Goal: Task Accomplishment & Management: Manage account settings

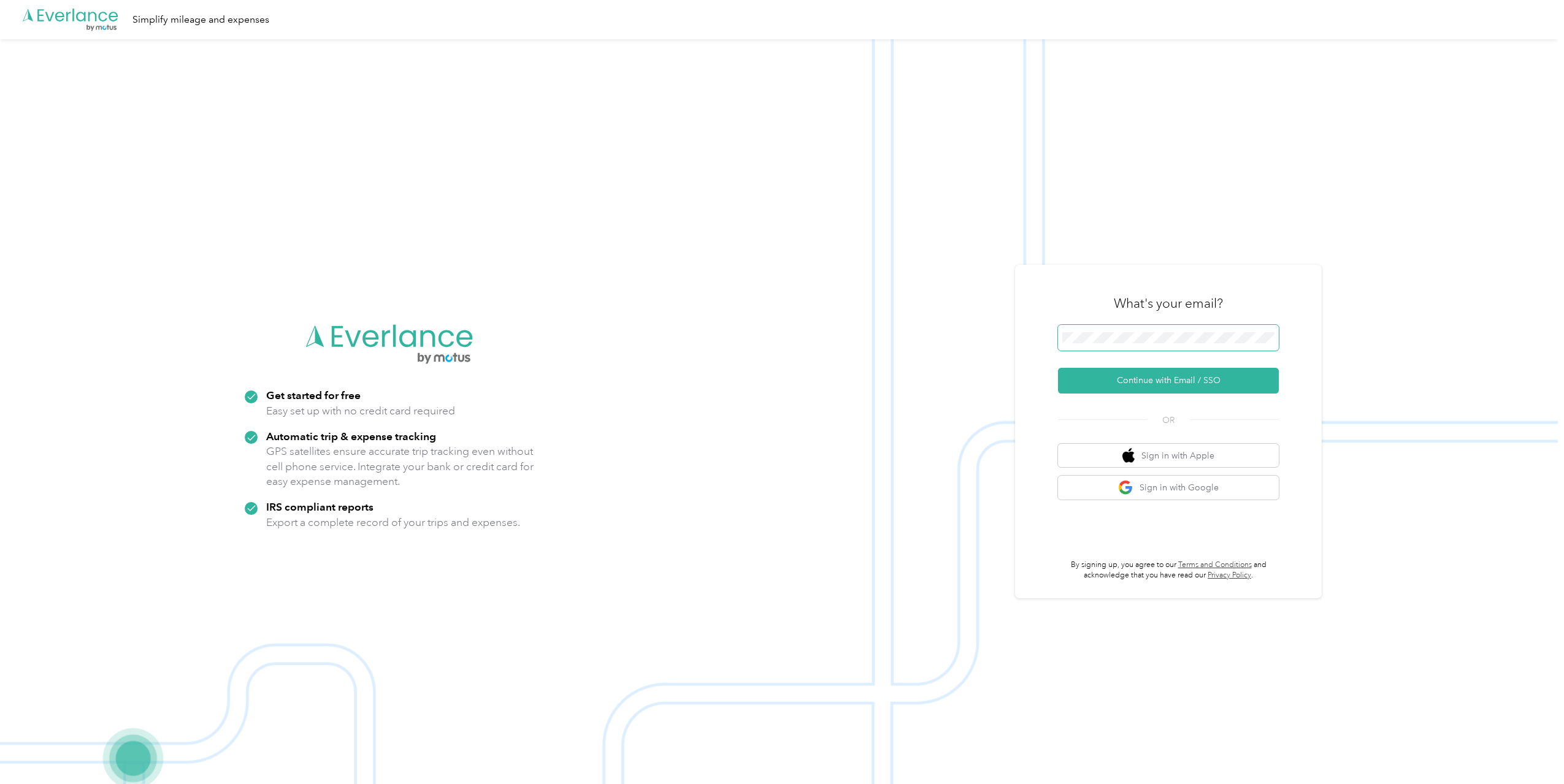
click at [489, 198] on span at bounding box center [1168, 337] width 221 height 25
click at [489, 198] on button "Continue with Email / SSO" at bounding box center [1168, 381] width 221 height 25
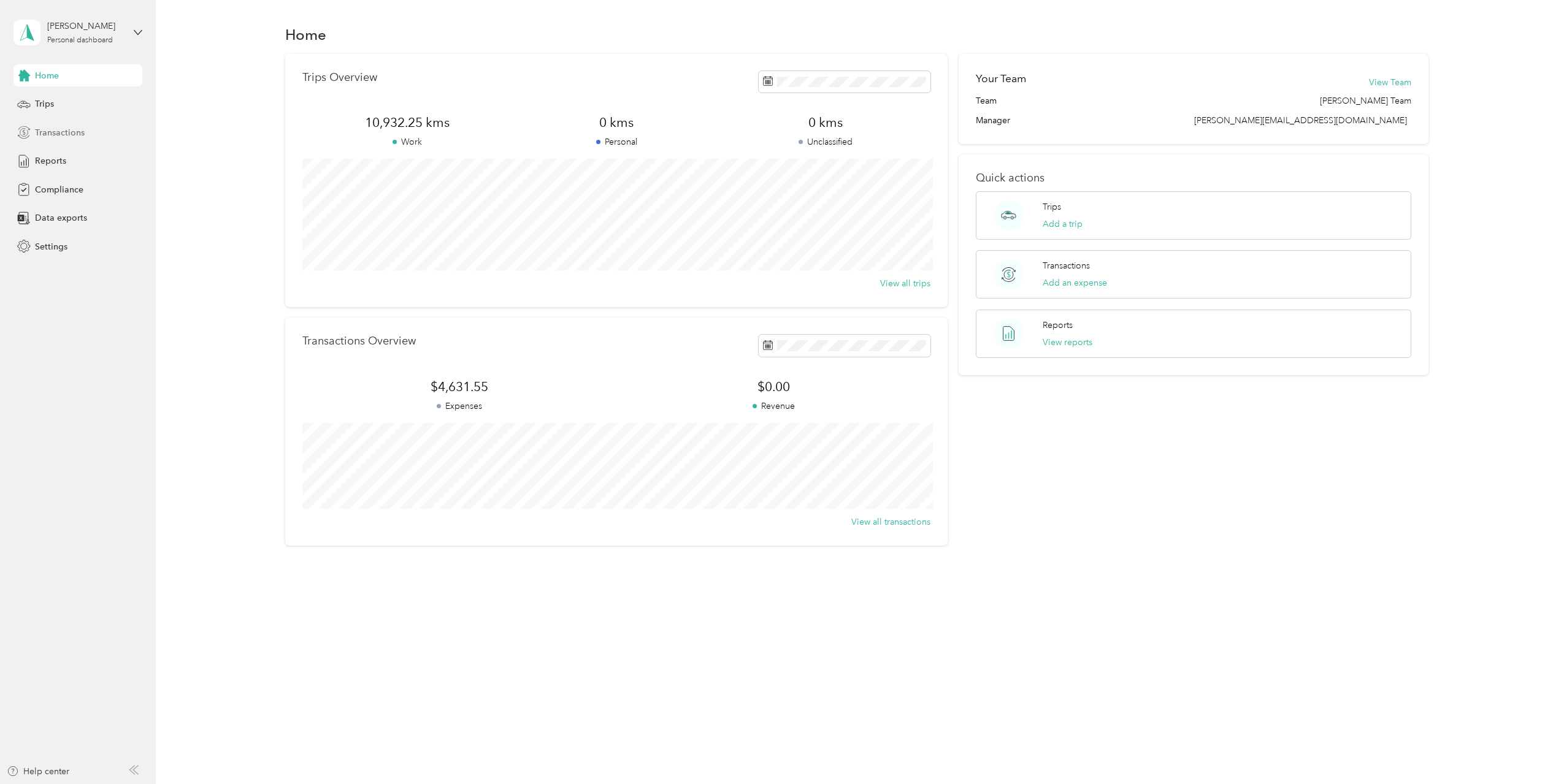
click at [56, 129] on span "Transactions" at bounding box center [60, 132] width 49 height 13
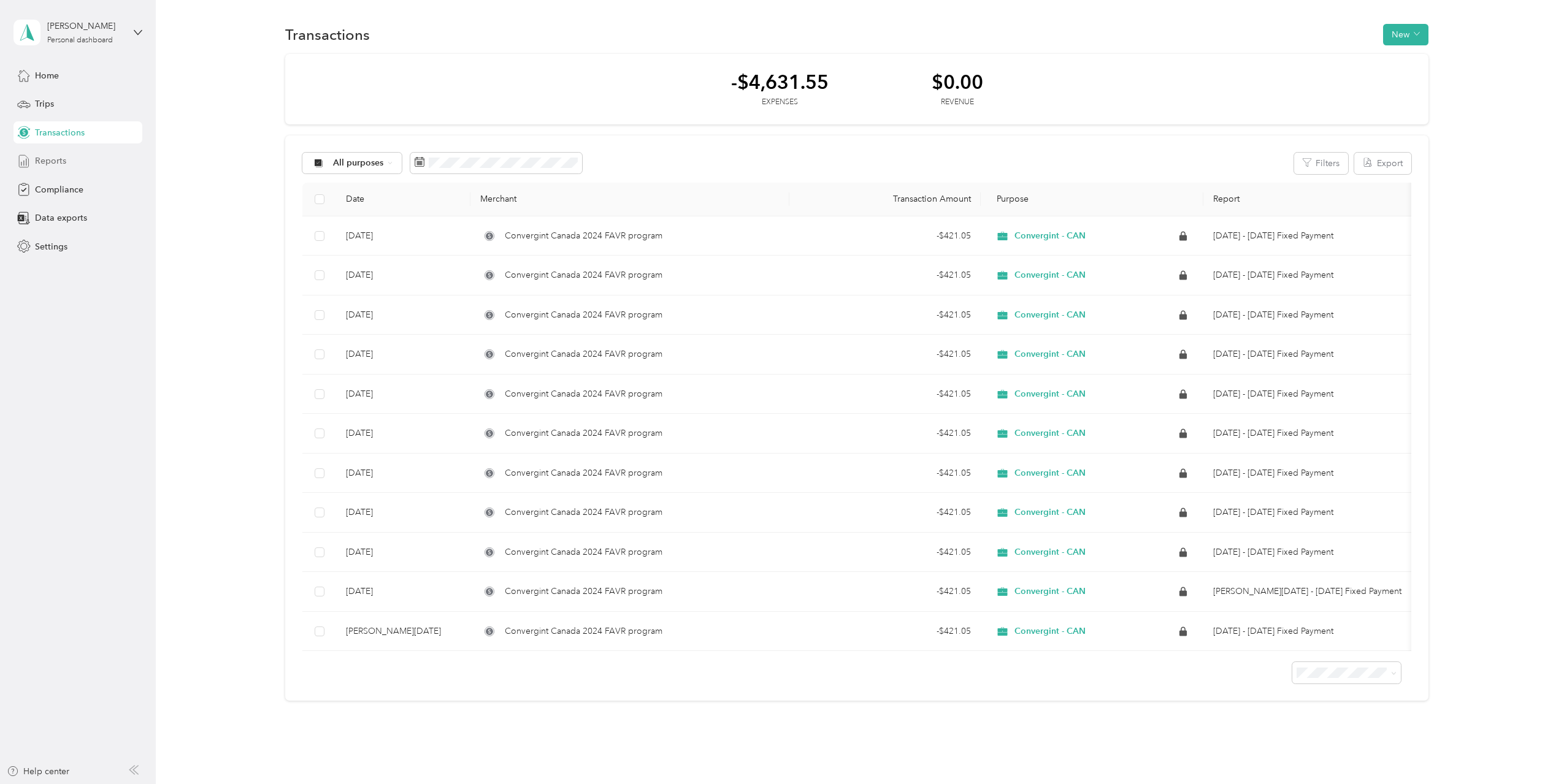
click at [38, 161] on span "Reports" at bounding box center [51, 160] width 31 height 13
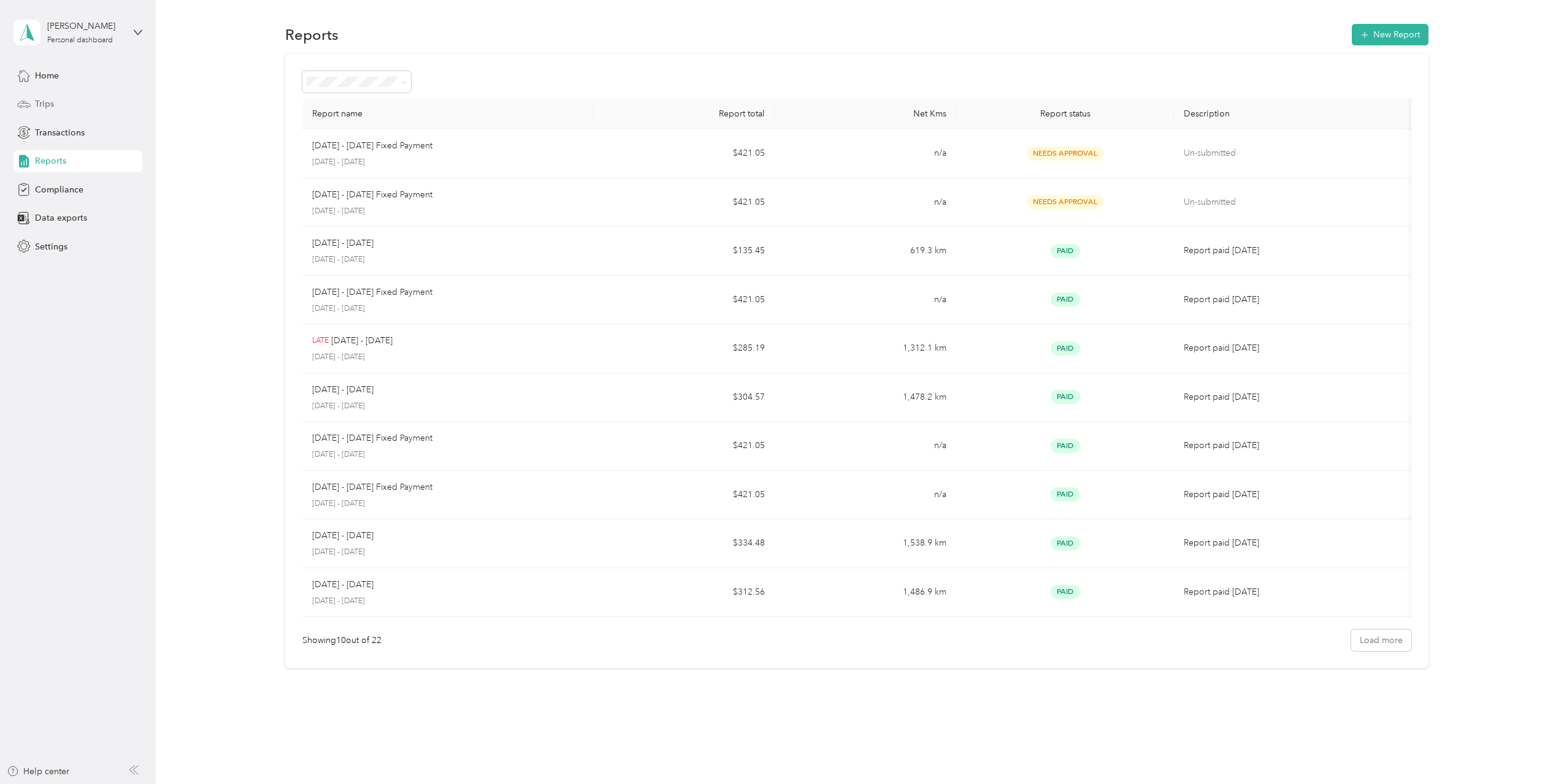
click at [34, 103] on div "Trips" at bounding box center [78, 104] width 129 height 22
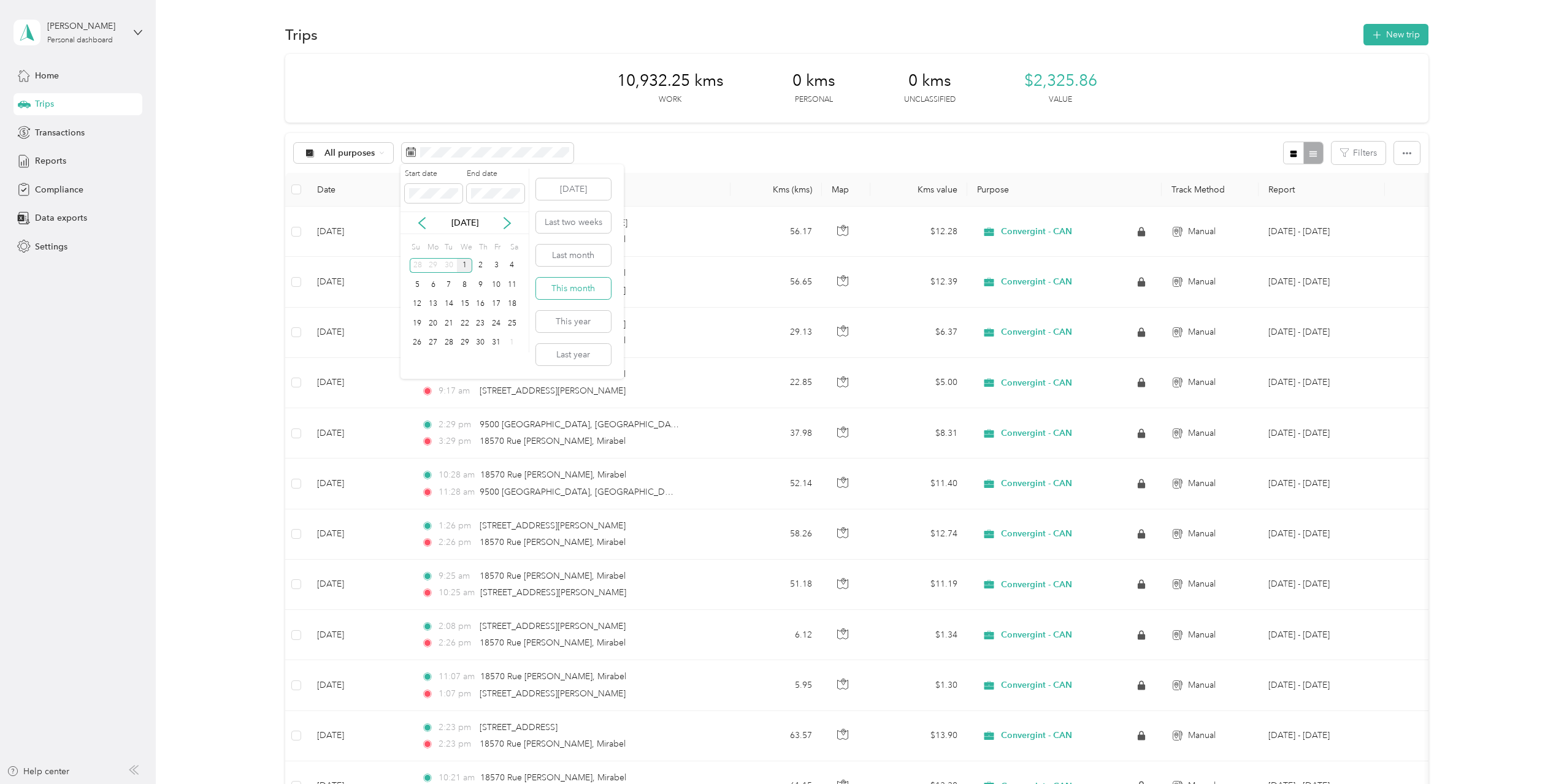
click at [592, 291] on button "This month" at bounding box center [573, 288] width 75 height 22
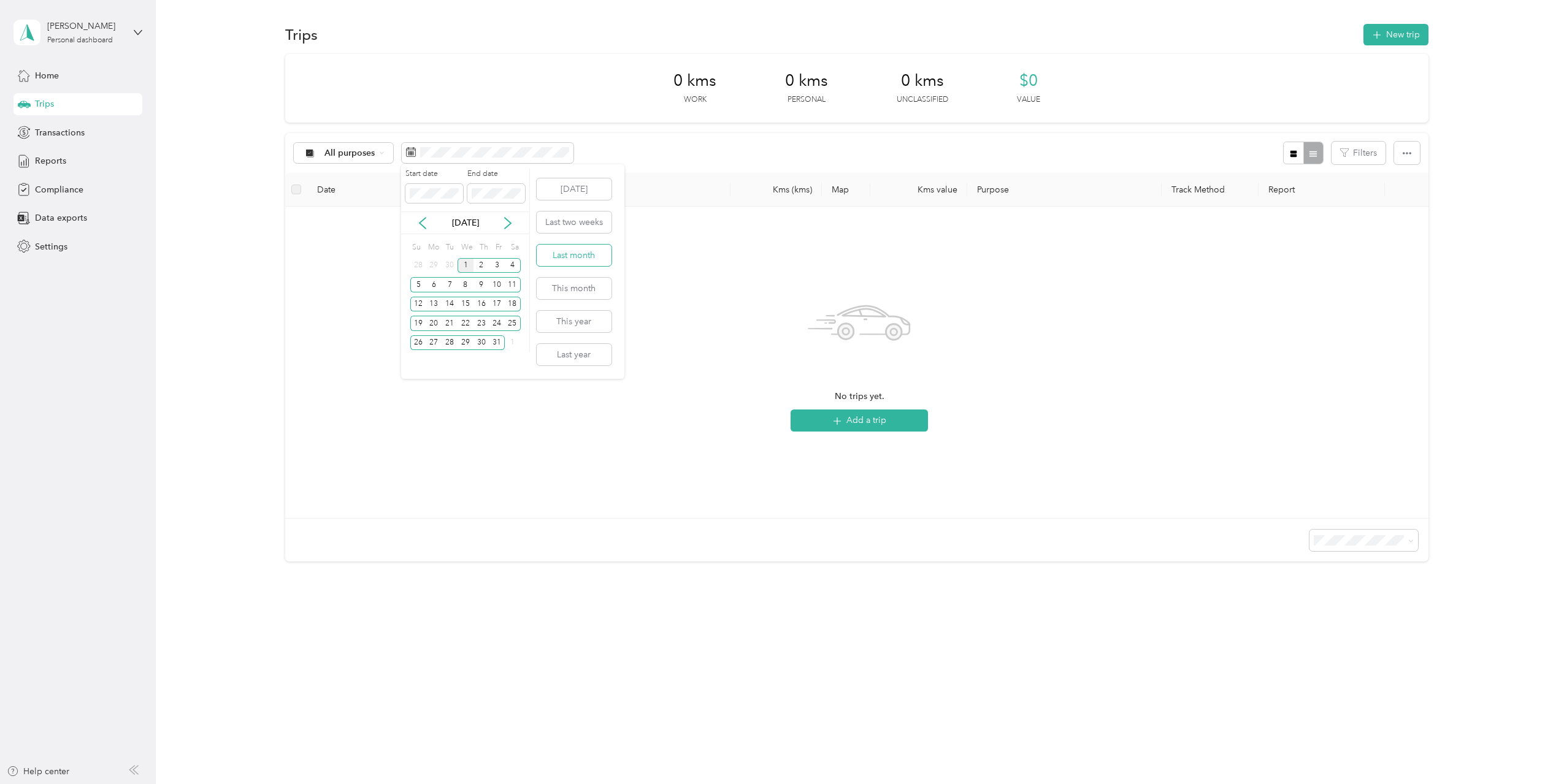
click at [582, 260] on button "Last month" at bounding box center [574, 255] width 75 height 22
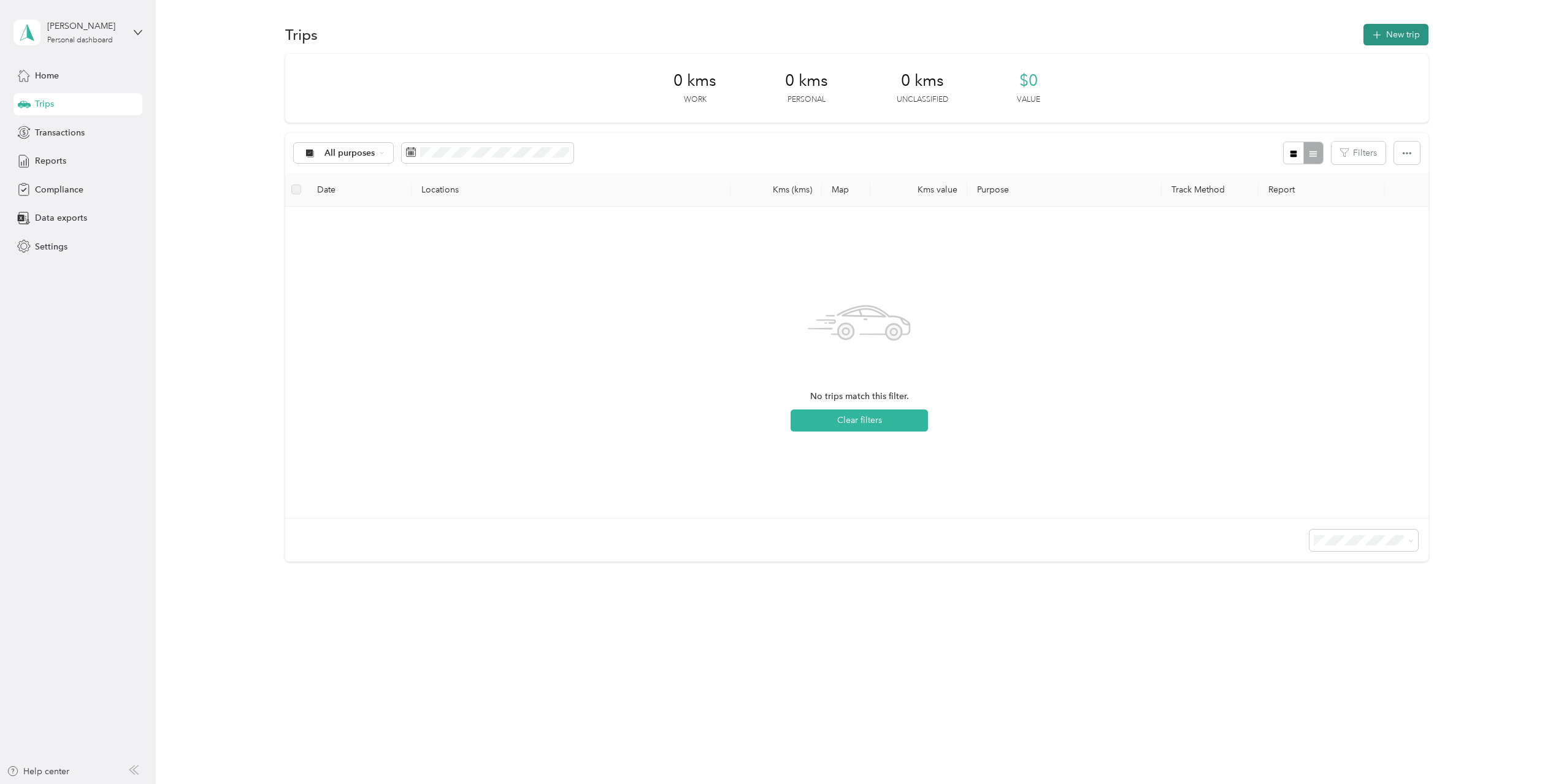
click at [1394, 33] on button "New trip" at bounding box center [1396, 34] width 65 height 22
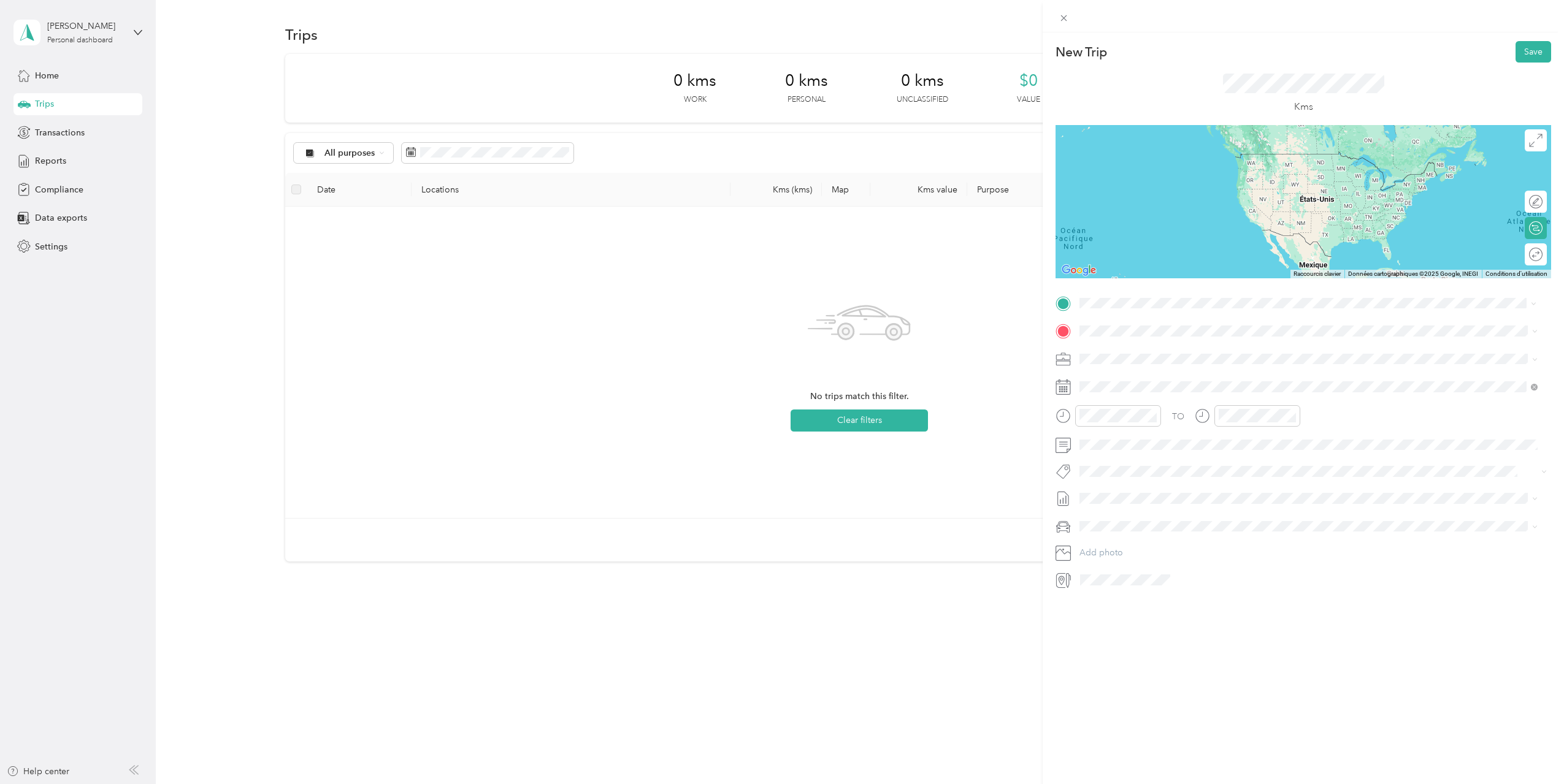
click at [1170, 351] on span "[STREET_ADDRESS][PERSON_NAME]" at bounding box center [1175, 347] width 146 height 11
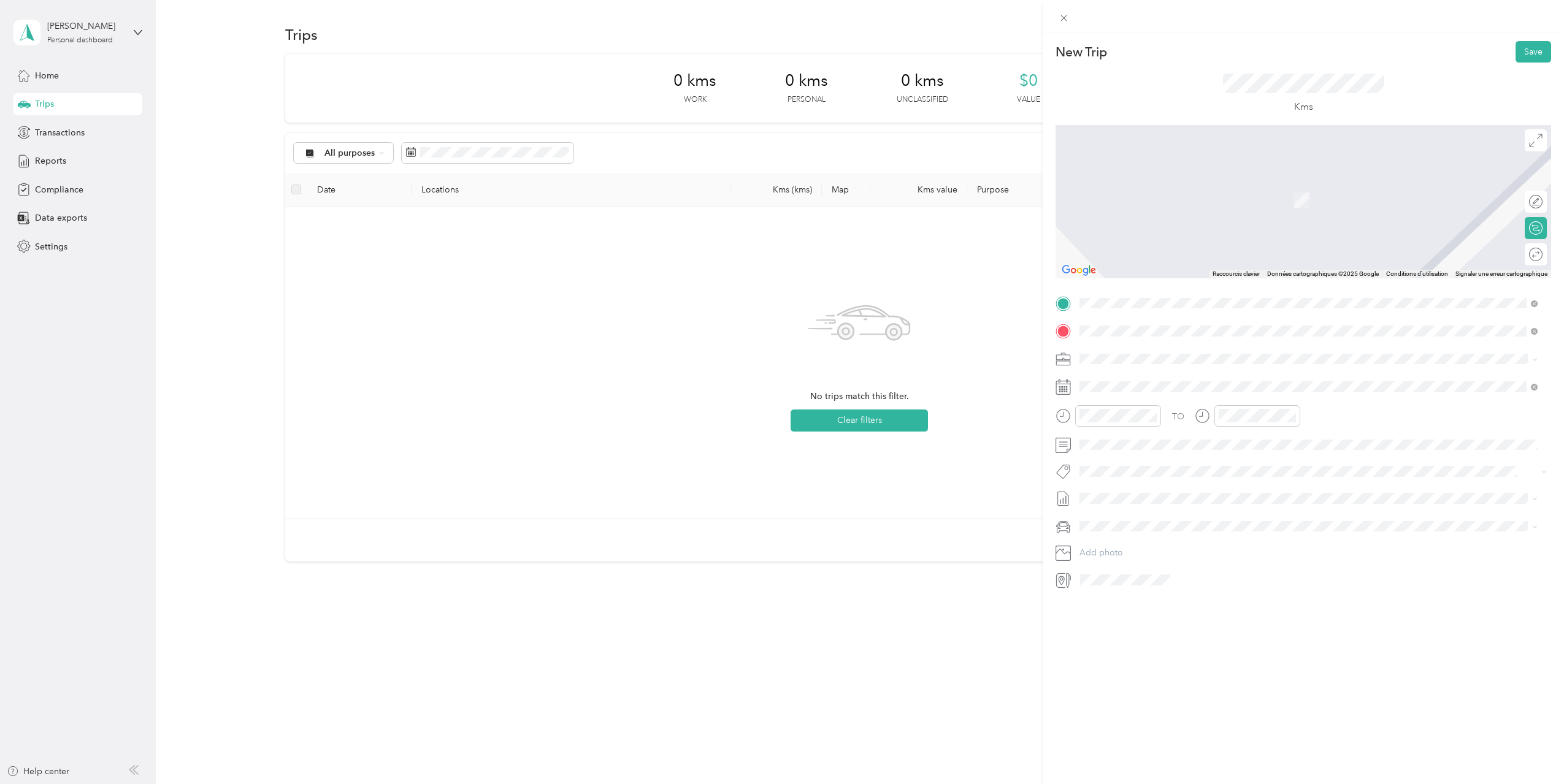
click at [1190, 381] on span "[STREET_ADDRESS][PERSON_NAME]" at bounding box center [1175, 375] width 146 height 11
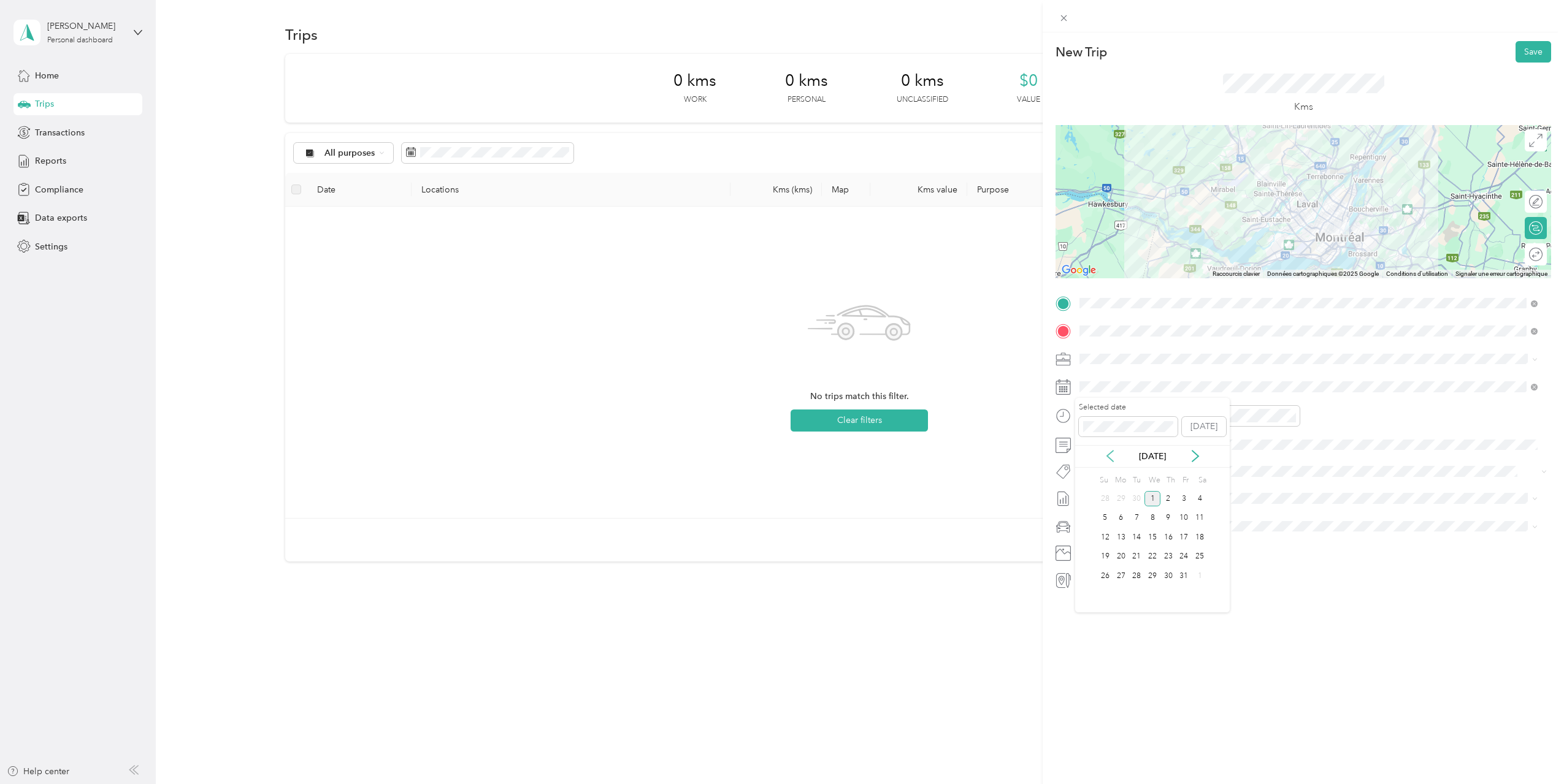
click at [1106, 455] on icon at bounding box center [1110, 456] width 12 height 12
click at [1138, 502] on div "2" at bounding box center [1136, 498] width 16 height 15
click at [1093, 507] on div "08" at bounding box center [1092, 506] width 29 height 17
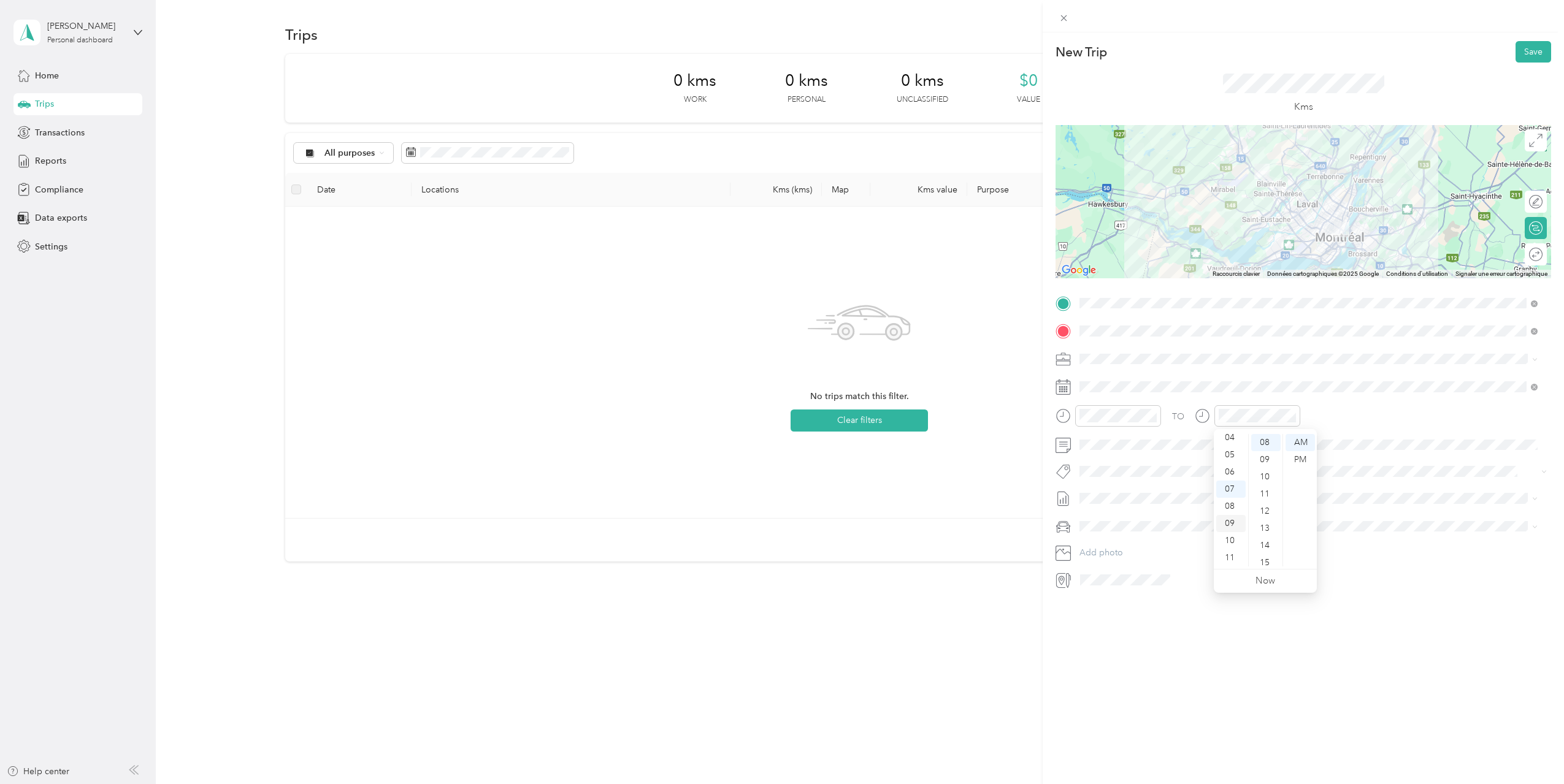
click at [1231, 524] on div "09" at bounding box center [1230, 523] width 29 height 17
click at [1528, 52] on button "Save" at bounding box center [1533, 52] width 36 height 22
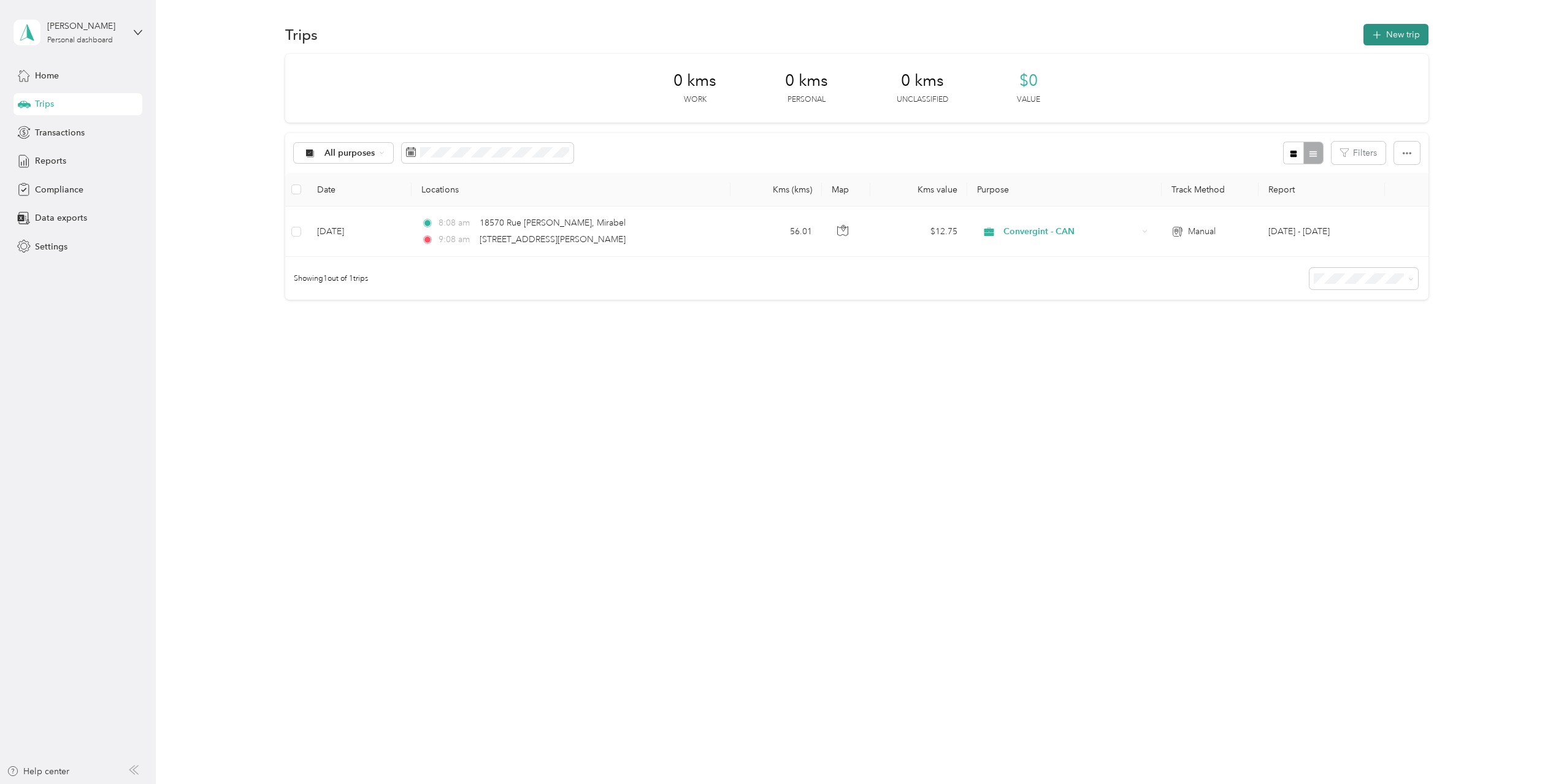
click at [1393, 34] on button "New trip" at bounding box center [1396, 34] width 65 height 22
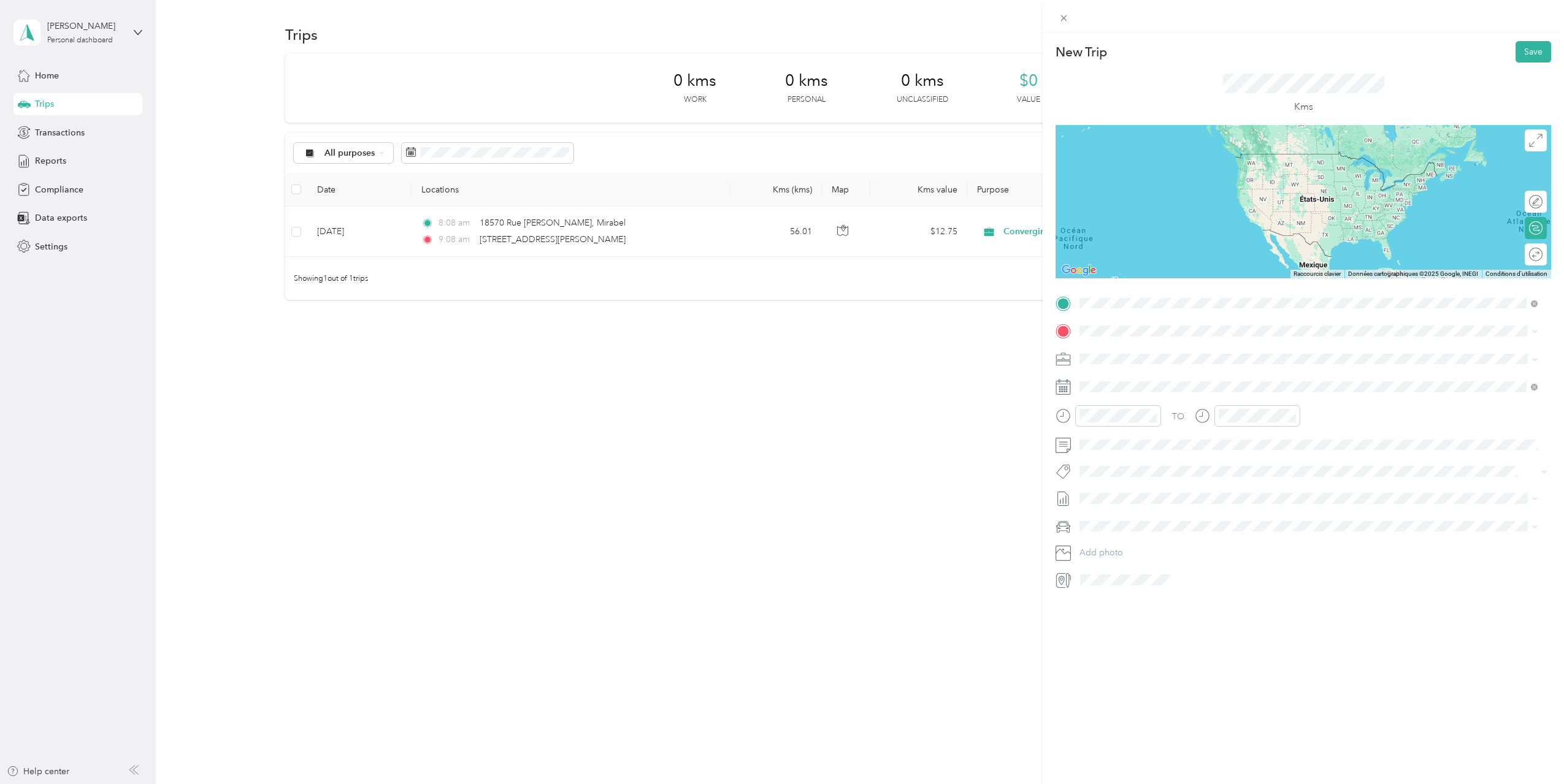
click at [1116, 346] on span "[STREET_ADDRESS][PERSON_NAME]" at bounding box center [1175, 347] width 146 height 11
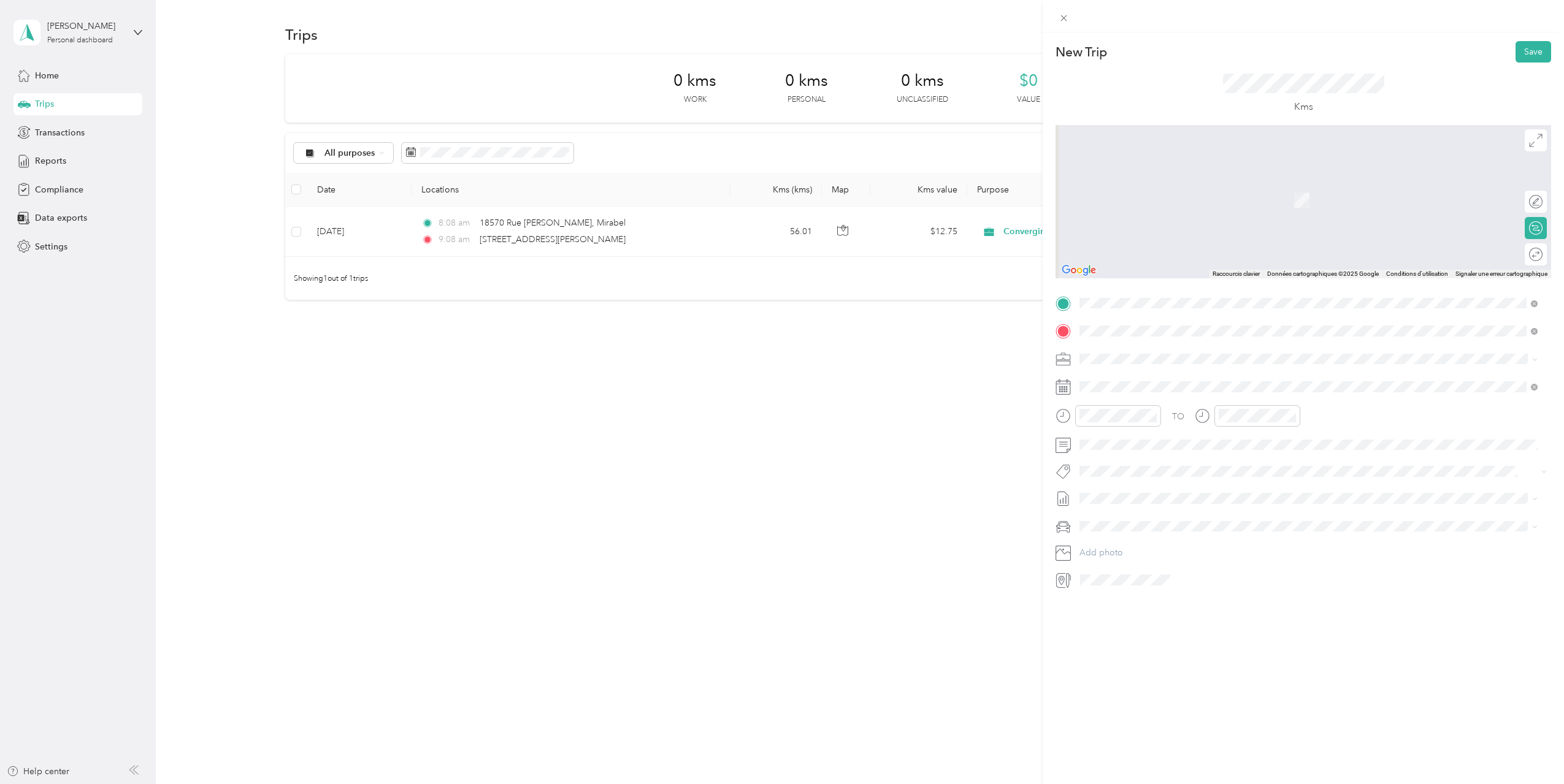
click at [1194, 377] on span "[STREET_ADDRESS][PERSON_NAME]" at bounding box center [1175, 375] width 146 height 11
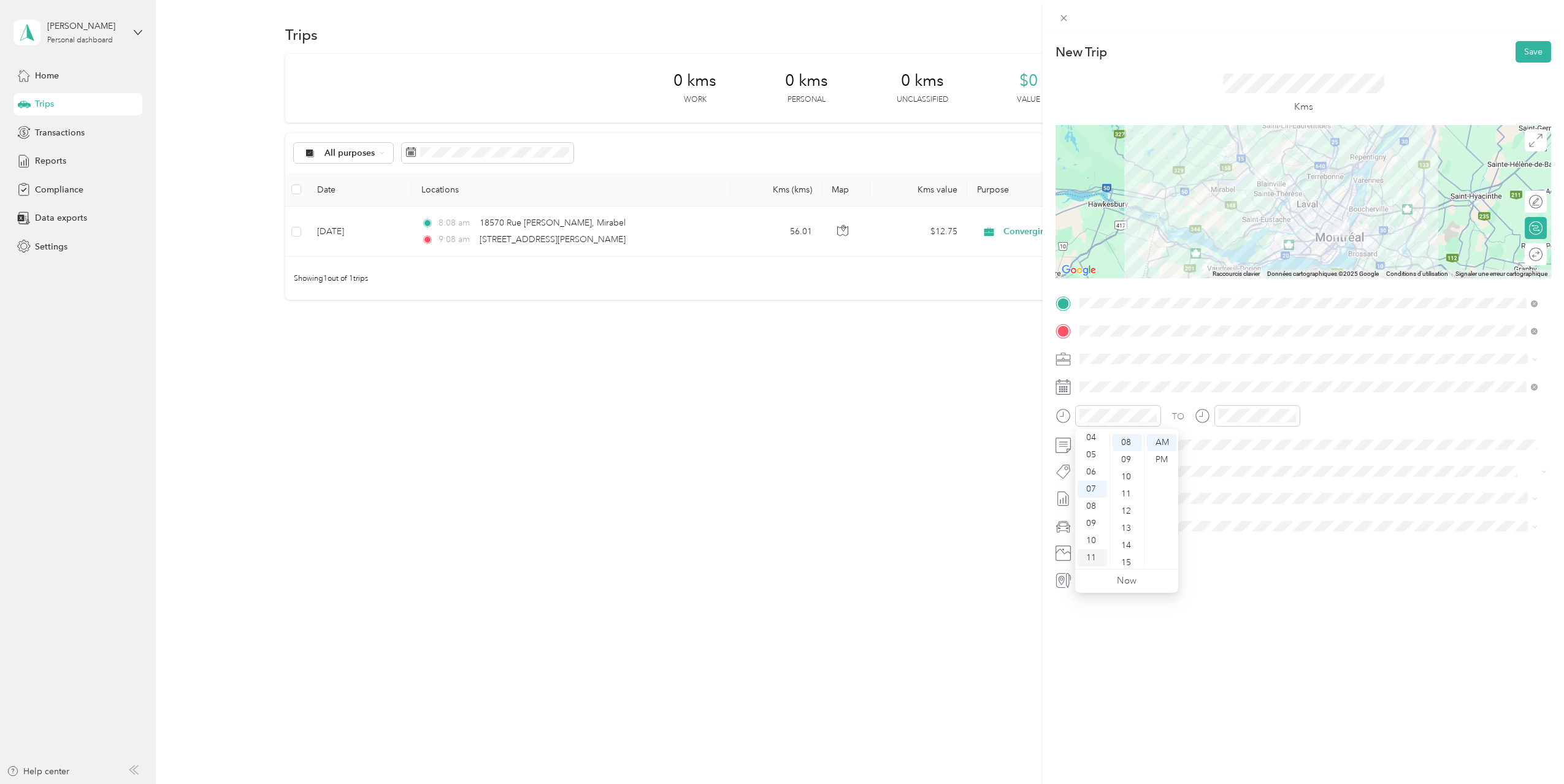
click at [1097, 557] on div "11" at bounding box center [1092, 557] width 29 height 17
drag, startPoint x: 1296, startPoint y: 456, endPoint x: 1253, endPoint y: 449, distance: 43.6
click at [1295, 457] on div "PM" at bounding box center [1300, 459] width 29 height 17
click at [1229, 442] on div "12" at bounding box center [1230, 442] width 29 height 17
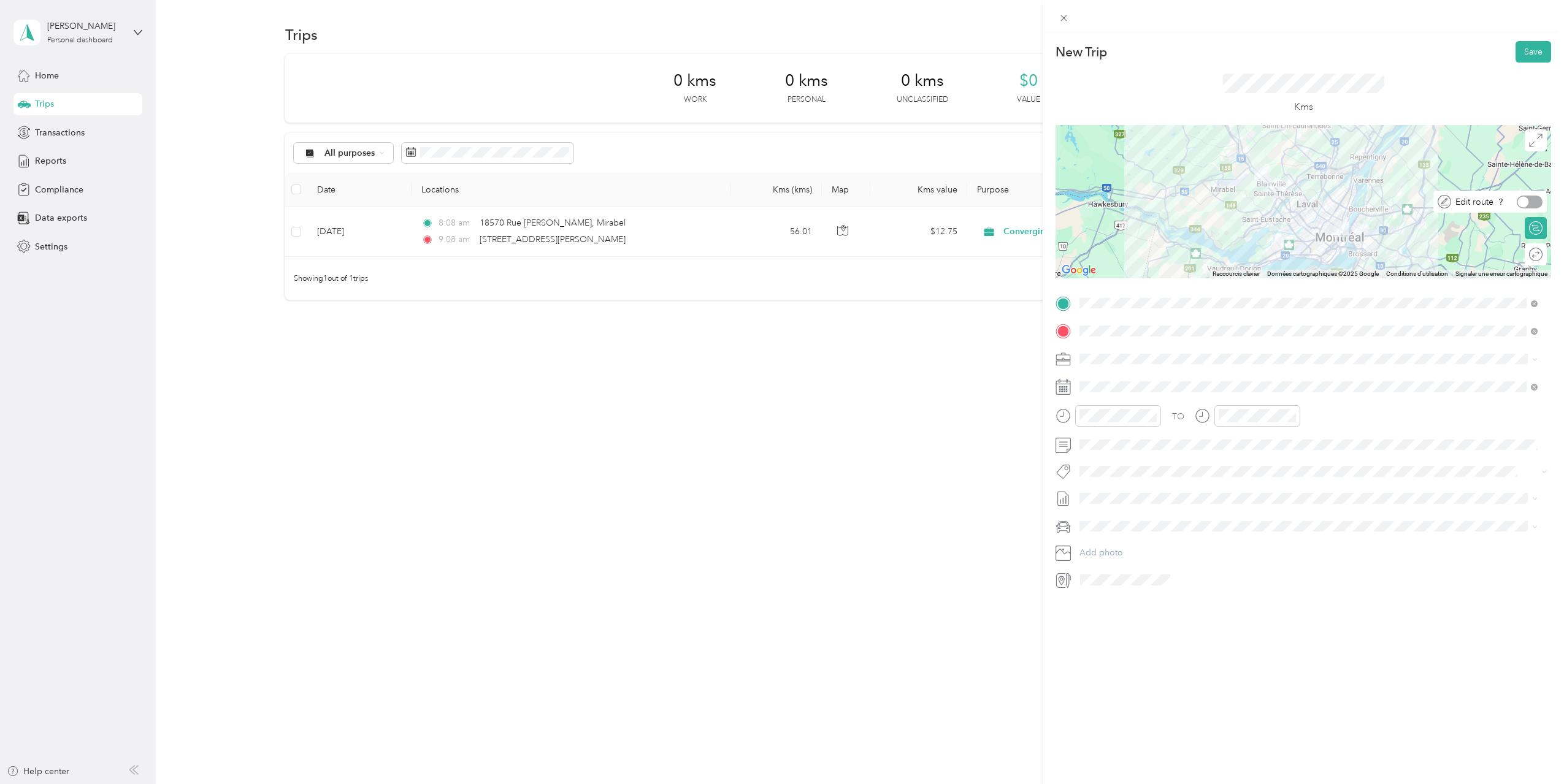
click at [1523, 206] on div at bounding box center [1529, 201] width 25 height 13
click at [1530, 201] on div at bounding box center [1536, 201] width 11 height 11
click at [1518, 201] on div at bounding box center [1523, 201] width 11 height 11
drag, startPoint x: 1300, startPoint y: 221, endPoint x: 1286, endPoint y: 233, distance: 18.4
click at [1521, 53] on button "Save" at bounding box center [1533, 52] width 36 height 22
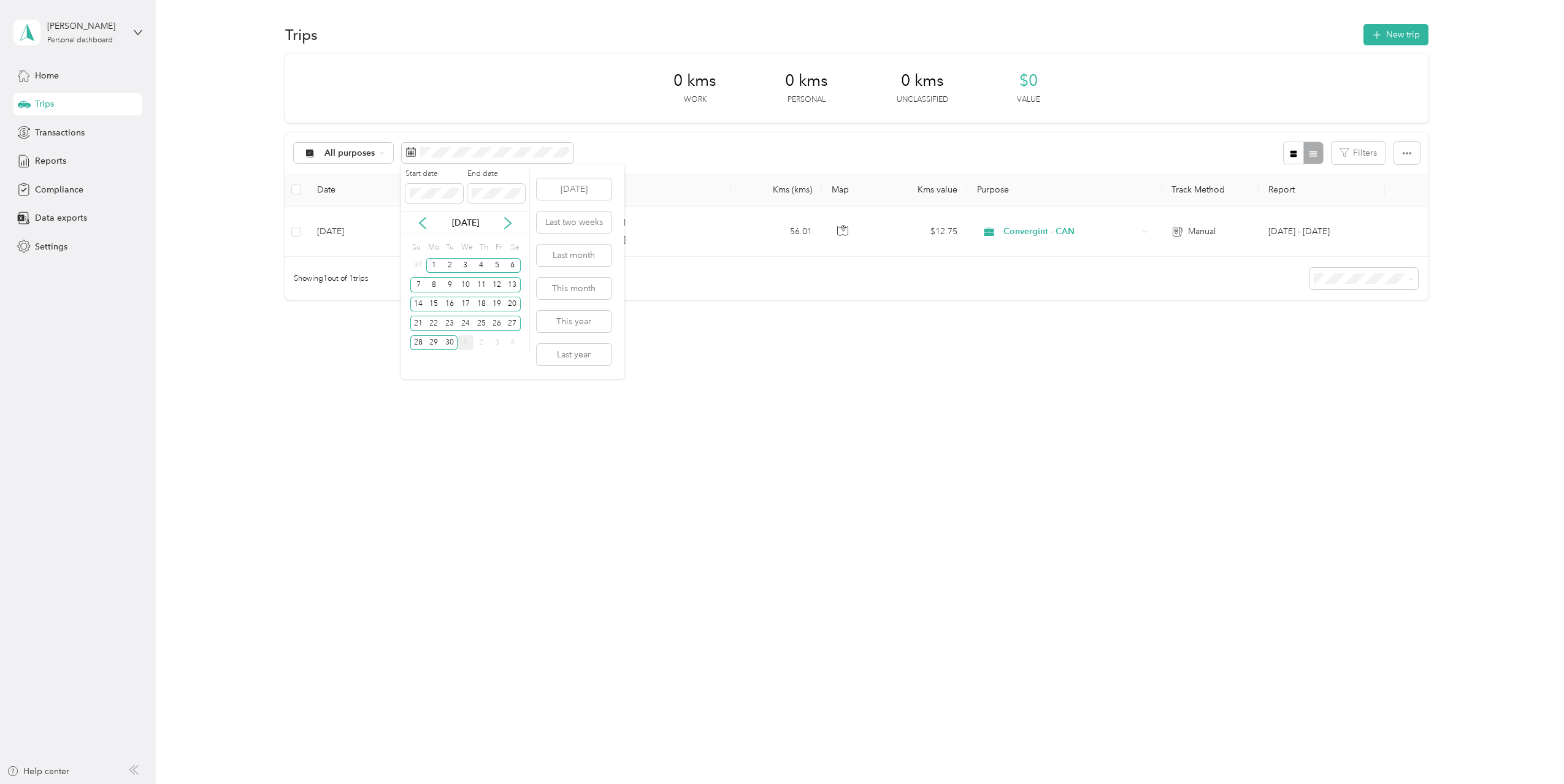
click at [463, 341] on div "1" at bounding box center [465, 343] width 16 height 15
click at [462, 268] on div "1" at bounding box center [465, 266] width 16 height 15
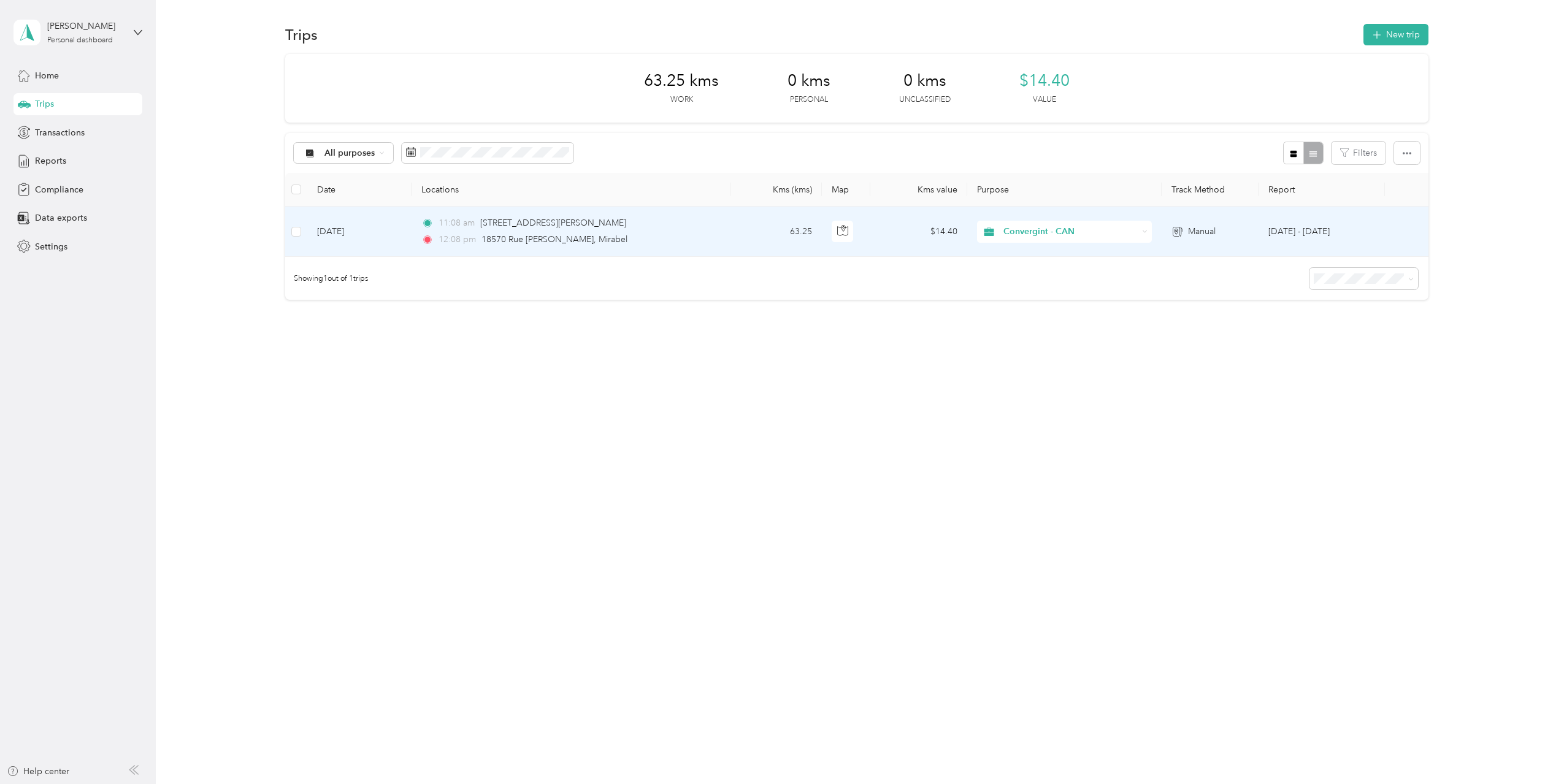
click at [1313, 233] on td "[DATE] - [DATE]" at bounding box center [1321, 231] width 126 height 50
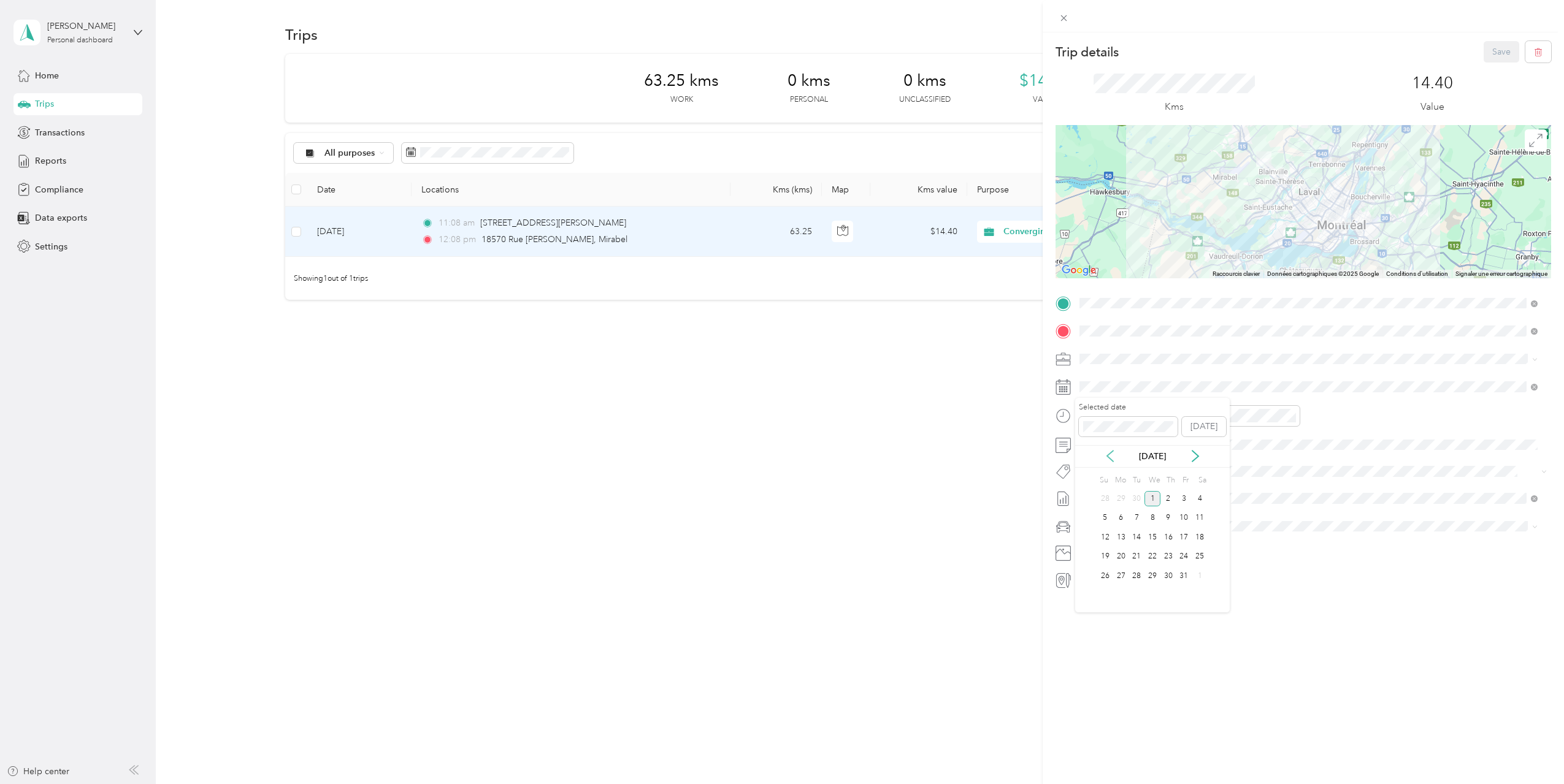
click at [1111, 455] on icon at bounding box center [1110, 456] width 12 height 12
click at [1136, 497] on div "2" at bounding box center [1136, 498] width 16 height 15
click at [1143, 551] on li "[DATE] - [DATE] Draft" at bounding box center [1308, 558] width 467 height 19
click at [1484, 52] on button "Save" at bounding box center [1501, 52] width 36 height 22
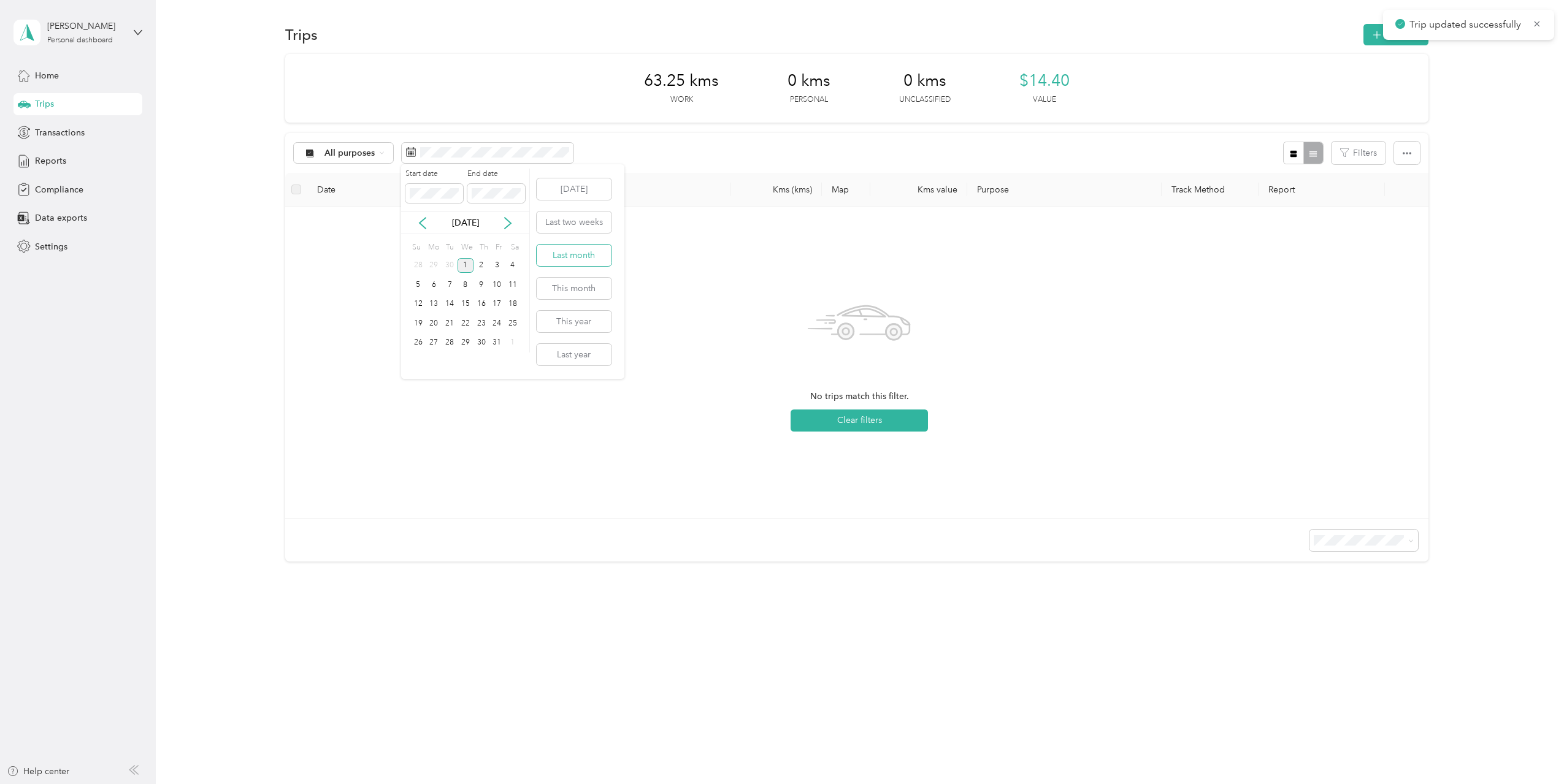
click at [585, 257] on button "Last month" at bounding box center [574, 255] width 75 height 22
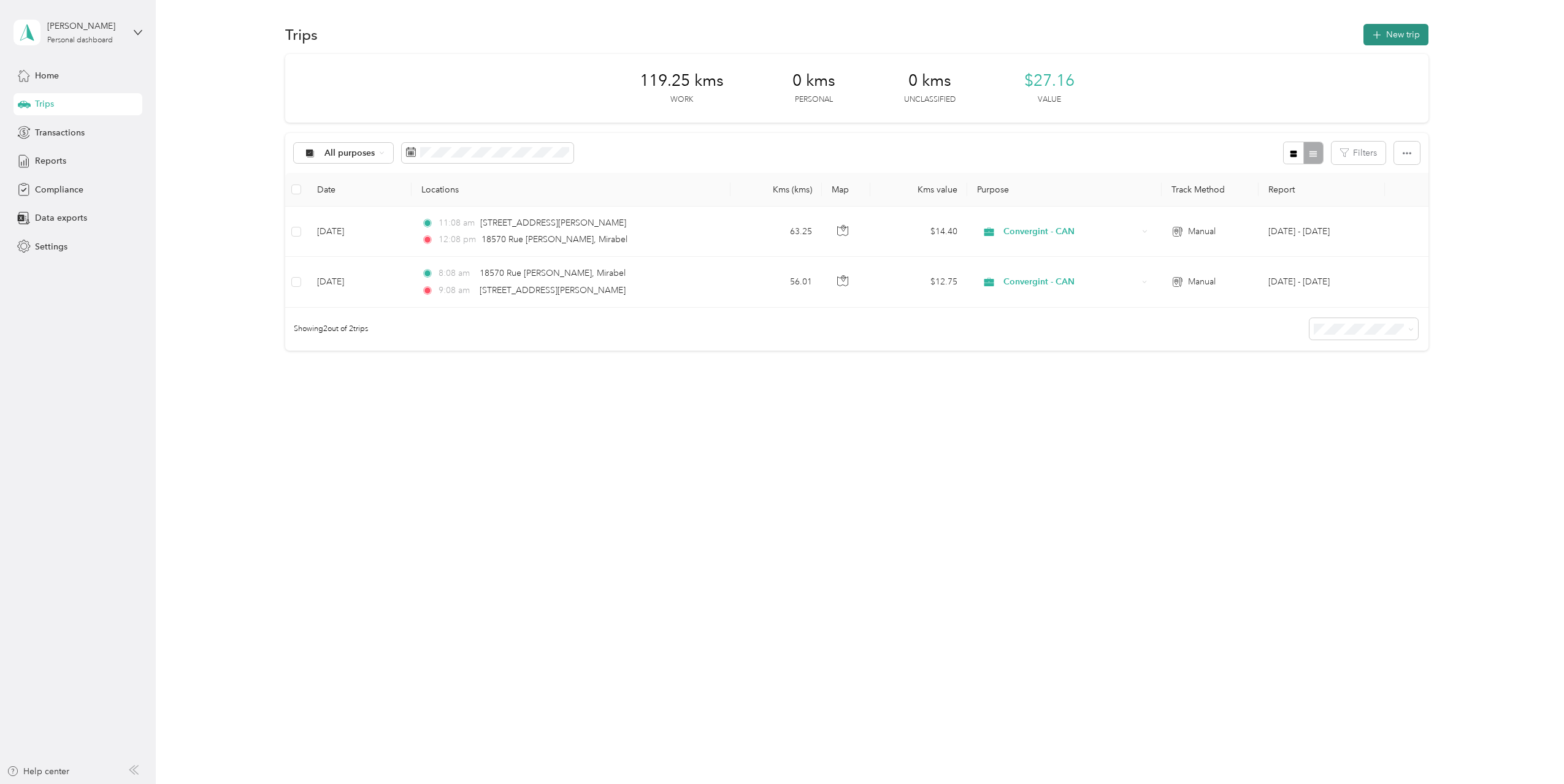
click at [1401, 33] on button "New trip" at bounding box center [1396, 34] width 65 height 22
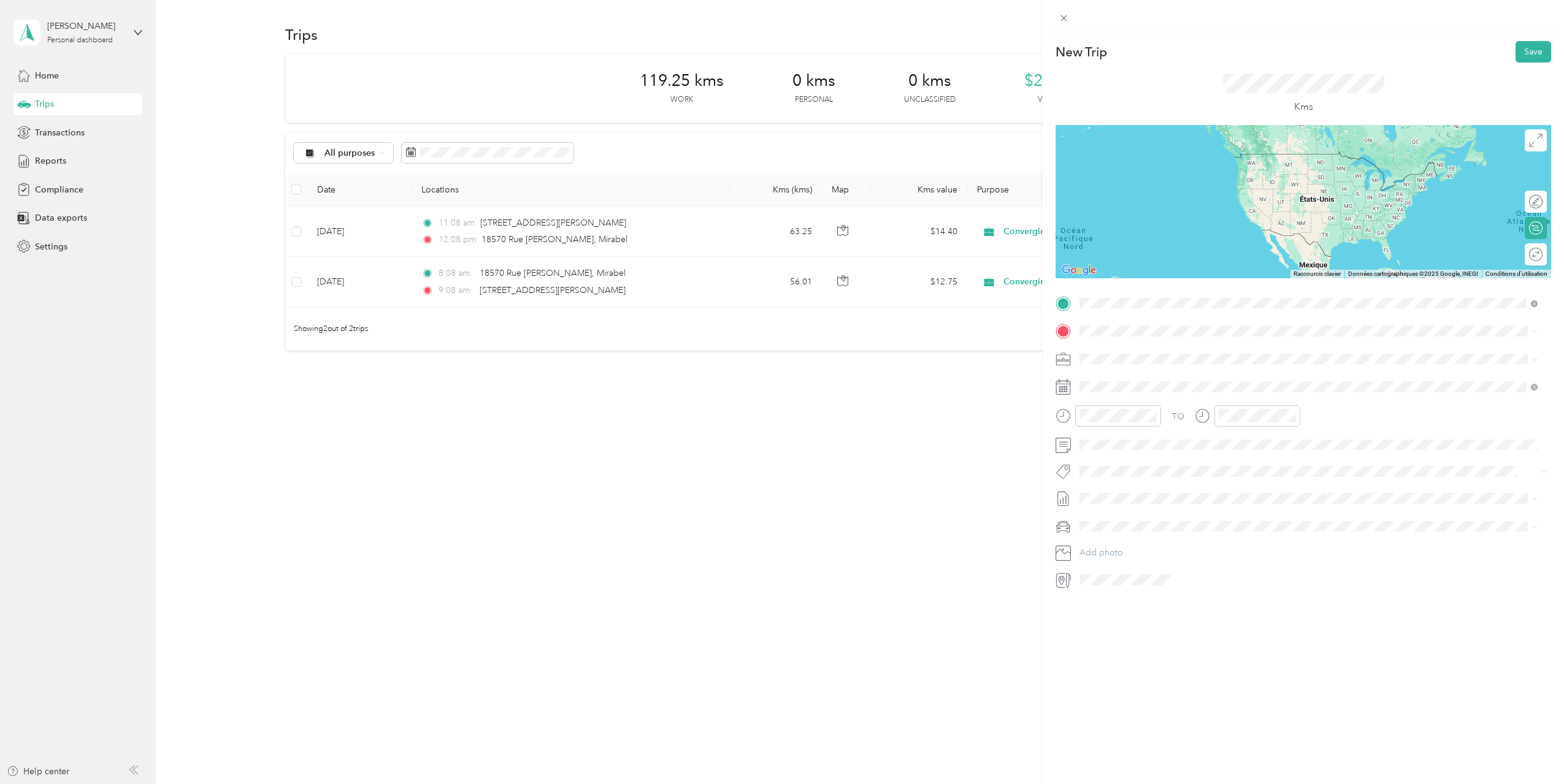
click at [1132, 352] on span "[STREET_ADDRESS][PERSON_NAME]" at bounding box center [1175, 347] width 146 height 11
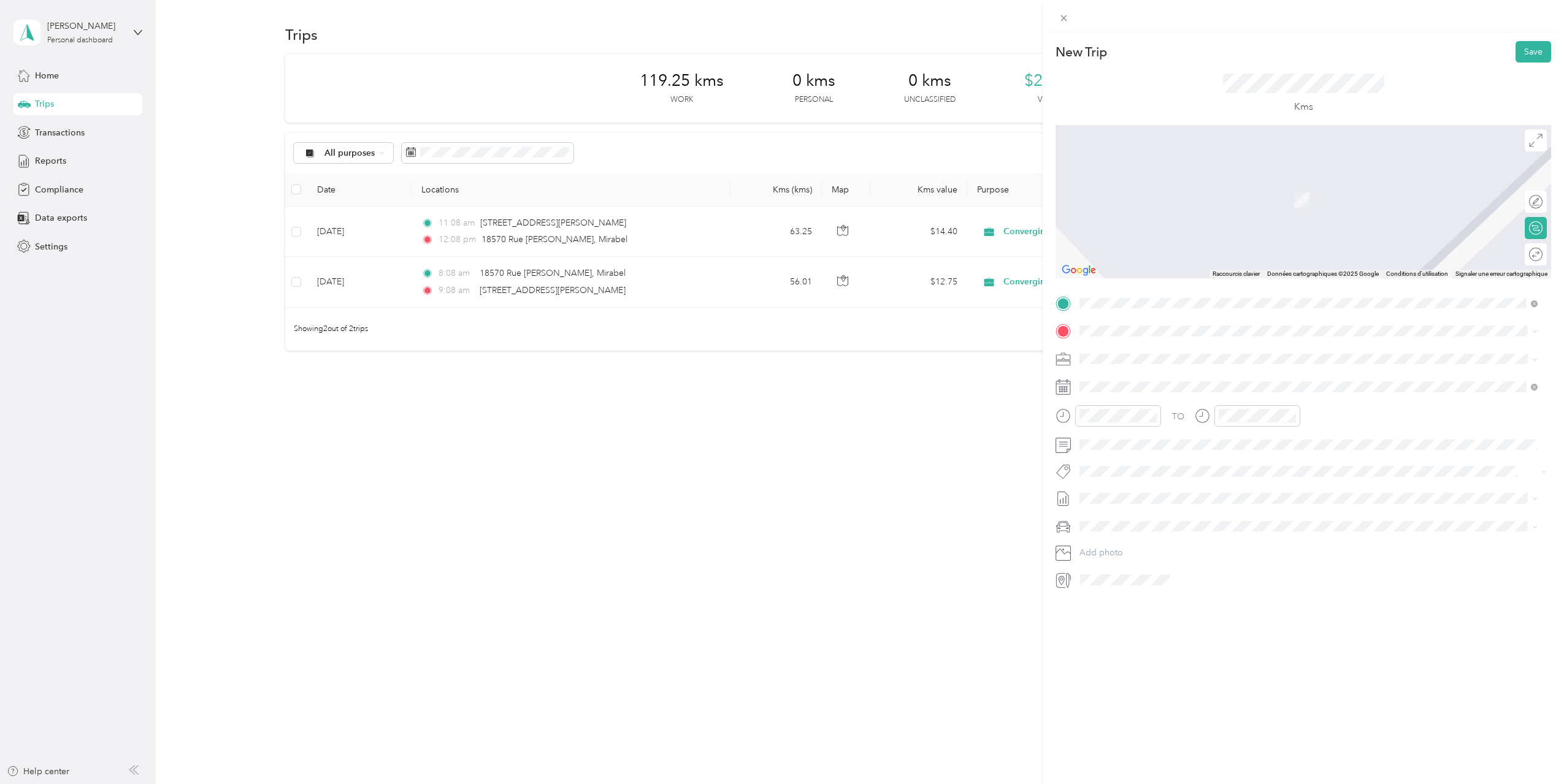
click at [1161, 380] on span "[STREET_ADDRESS][PERSON_NAME]" at bounding box center [1175, 374] width 146 height 11
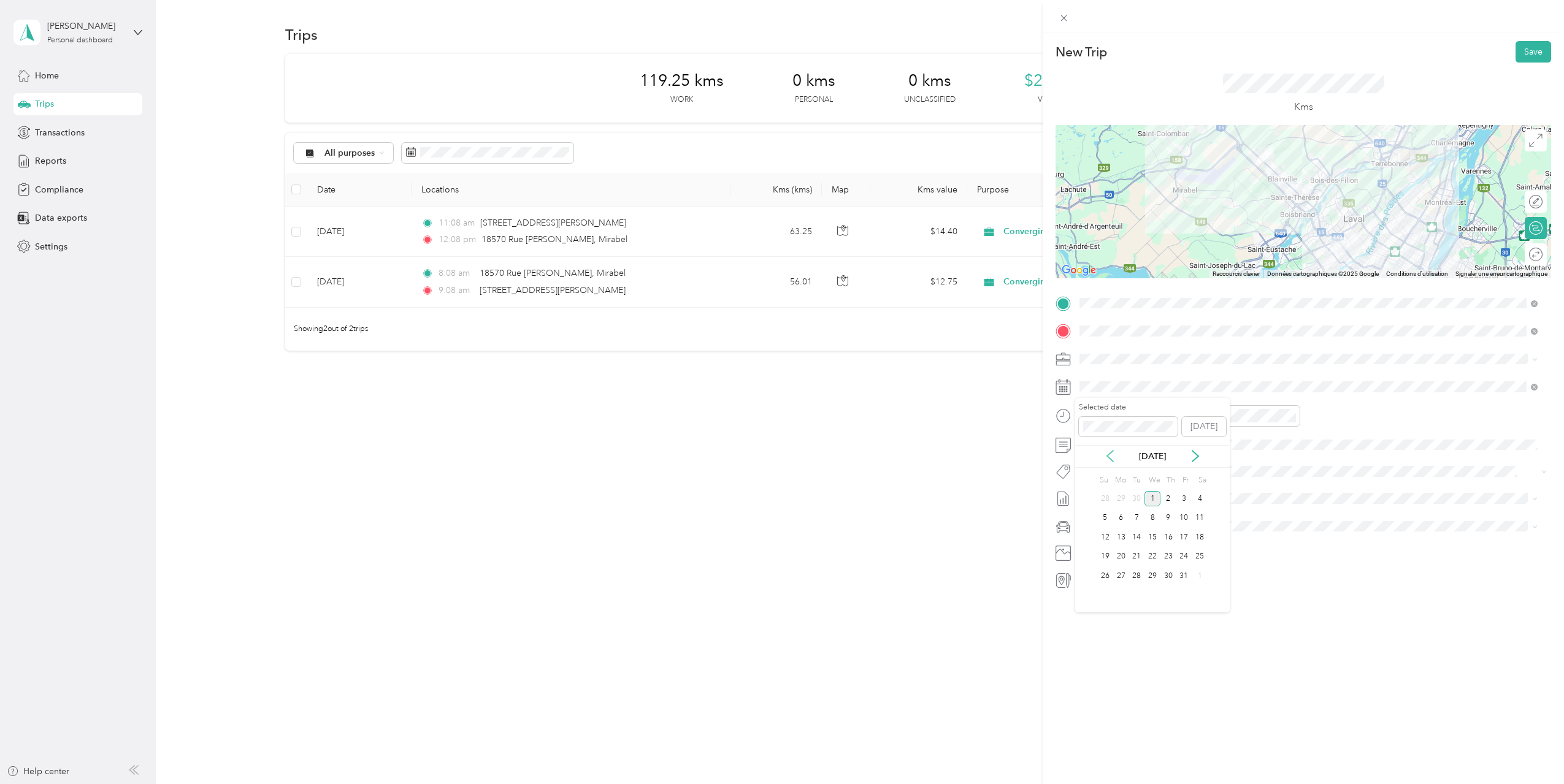
click at [1111, 456] on icon at bounding box center [1110, 456] width 12 height 12
click at [1151, 498] on div "3" at bounding box center [1152, 498] width 16 height 15
click at [1096, 556] on div "11" at bounding box center [1092, 557] width 29 height 17
click at [1295, 458] on div "PM" at bounding box center [1300, 459] width 29 height 17
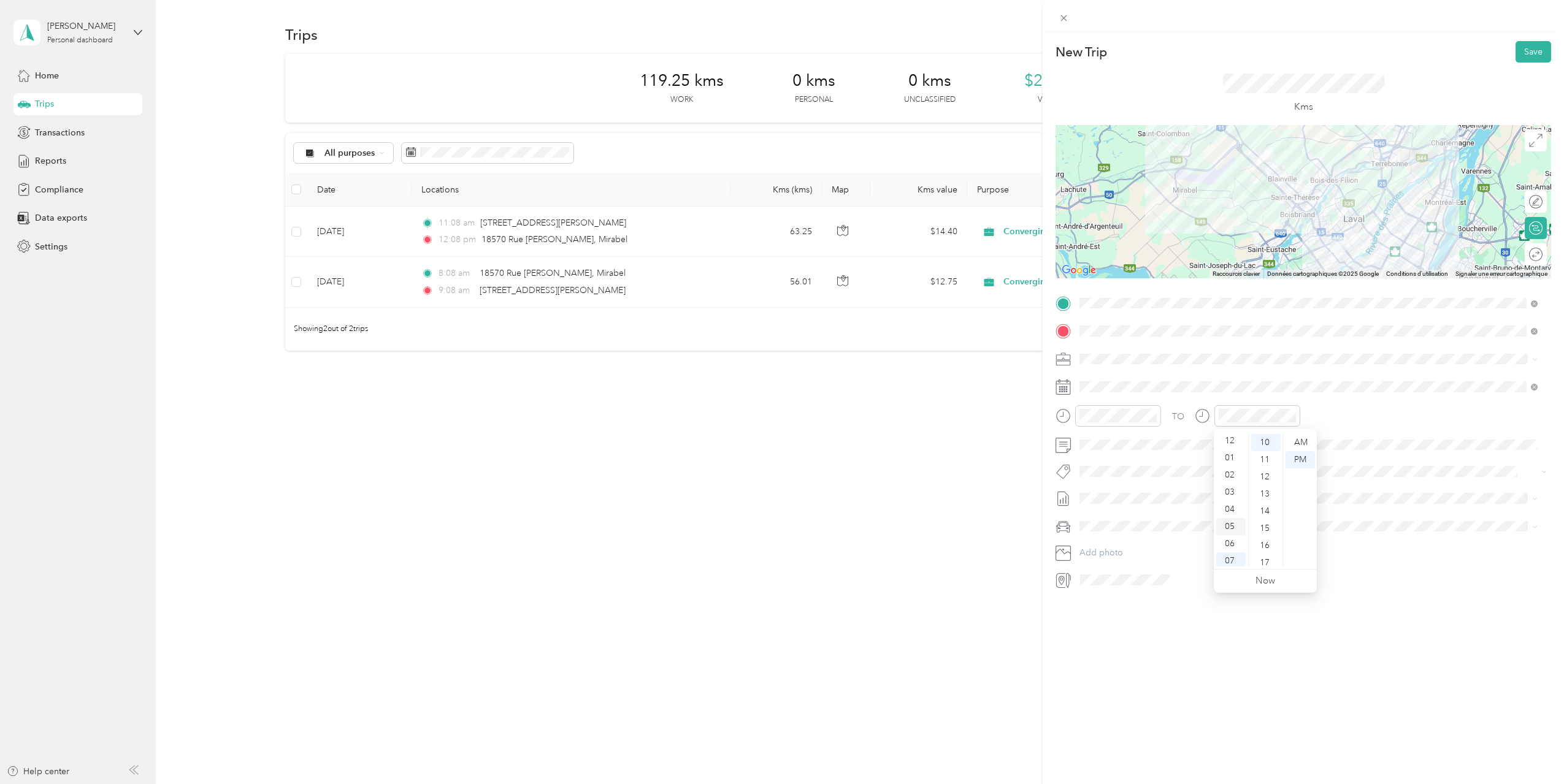
scroll to position [0, 0]
click at [1232, 443] on div "12" at bounding box center [1230, 442] width 29 height 17
click at [1132, 491] on span at bounding box center [1313, 498] width 476 height 19
click at [1122, 536] on span "[DATE] - [DATE]" at bounding box center [1110, 534] width 61 height 13
click at [1517, 51] on button "Save" at bounding box center [1533, 52] width 36 height 22
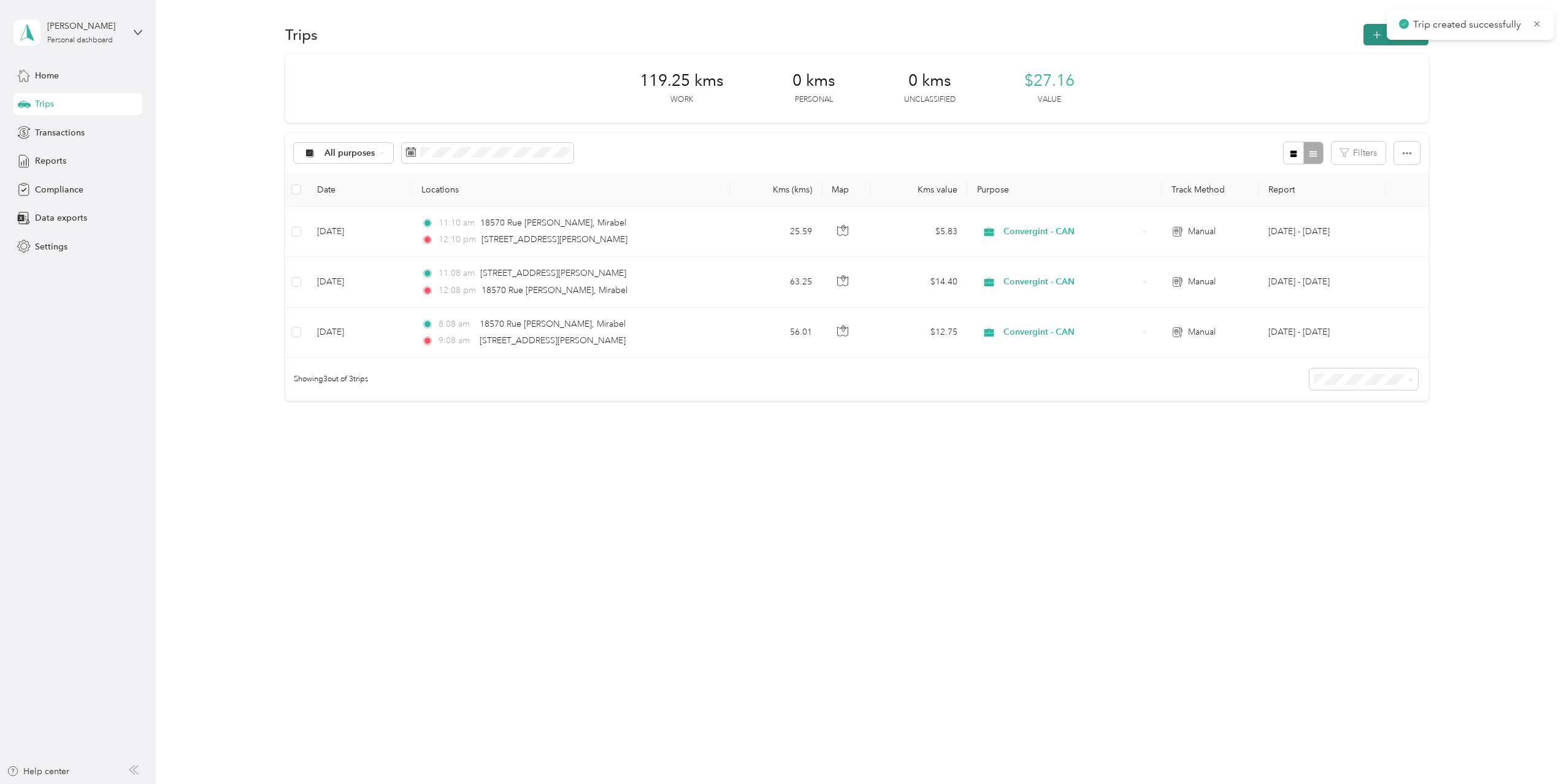
click at [1376, 34] on icon "button" at bounding box center [1377, 35] width 14 height 14
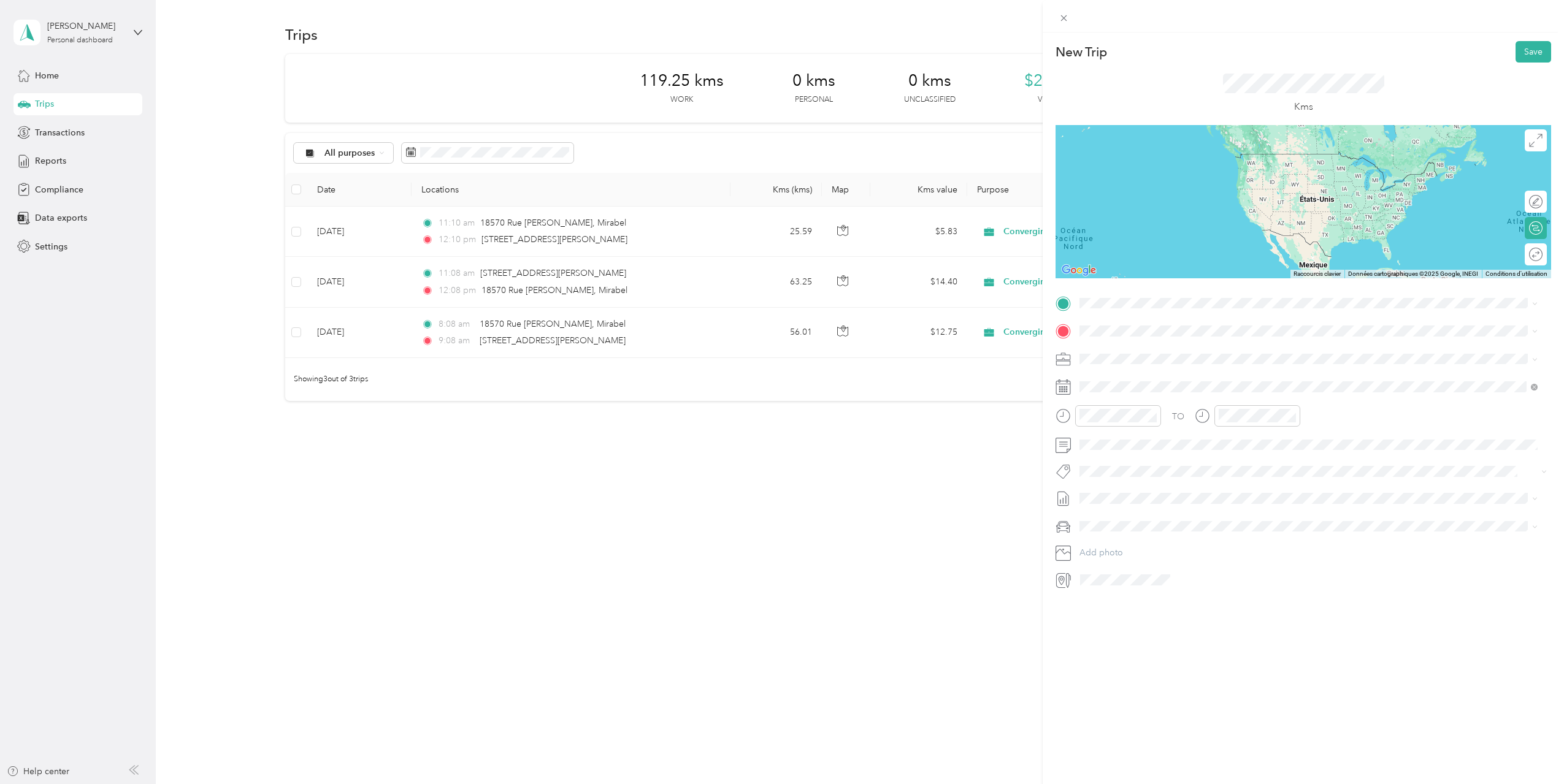
click at [1140, 351] on span "[STREET_ADDRESS][PERSON_NAME]" at bounding box center [1175, 345] width 146 height 11
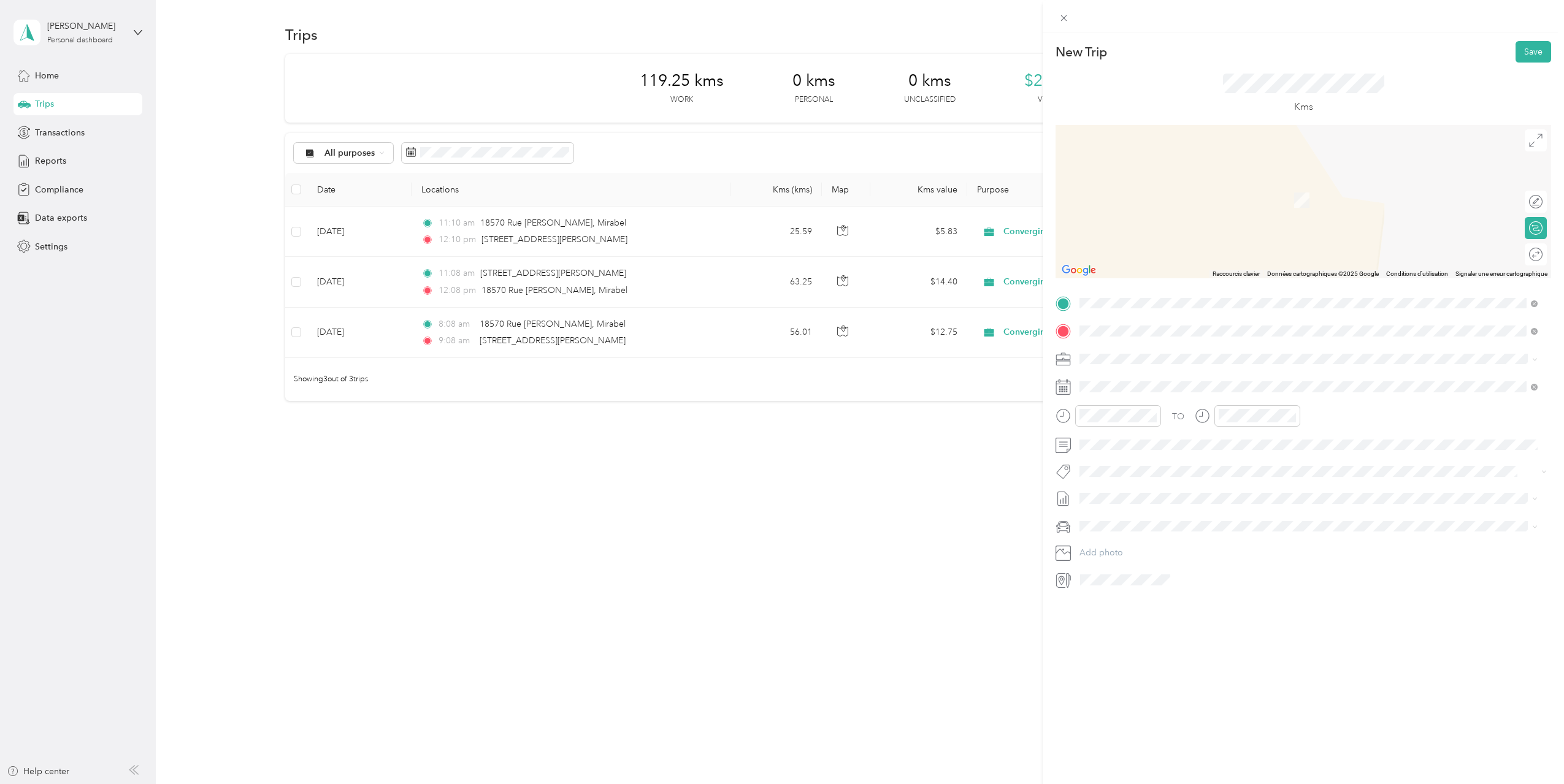
click at [1183, 368] on div "[STREET_ADDRESS][PERSON_NAME]" at bounding box center [1308, 376] width 450 height 16
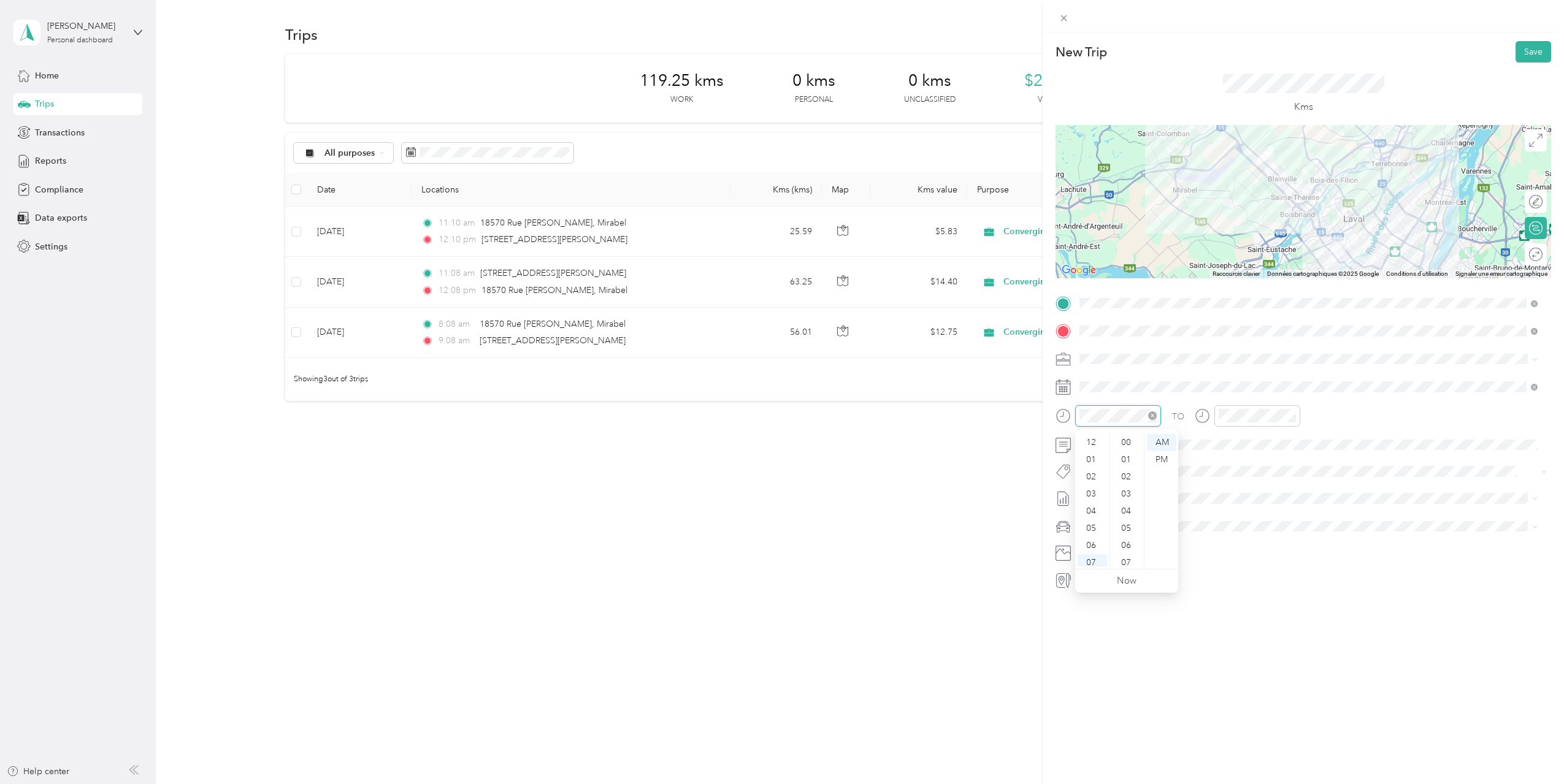
scroll to position [73, 0]
click at [1160, 463] on div "PM" at bounding box center [1161, 459] width 29 height 17
click at [1092, 471] on div "02" at bounding box center [1092, 477] width 29 height 17
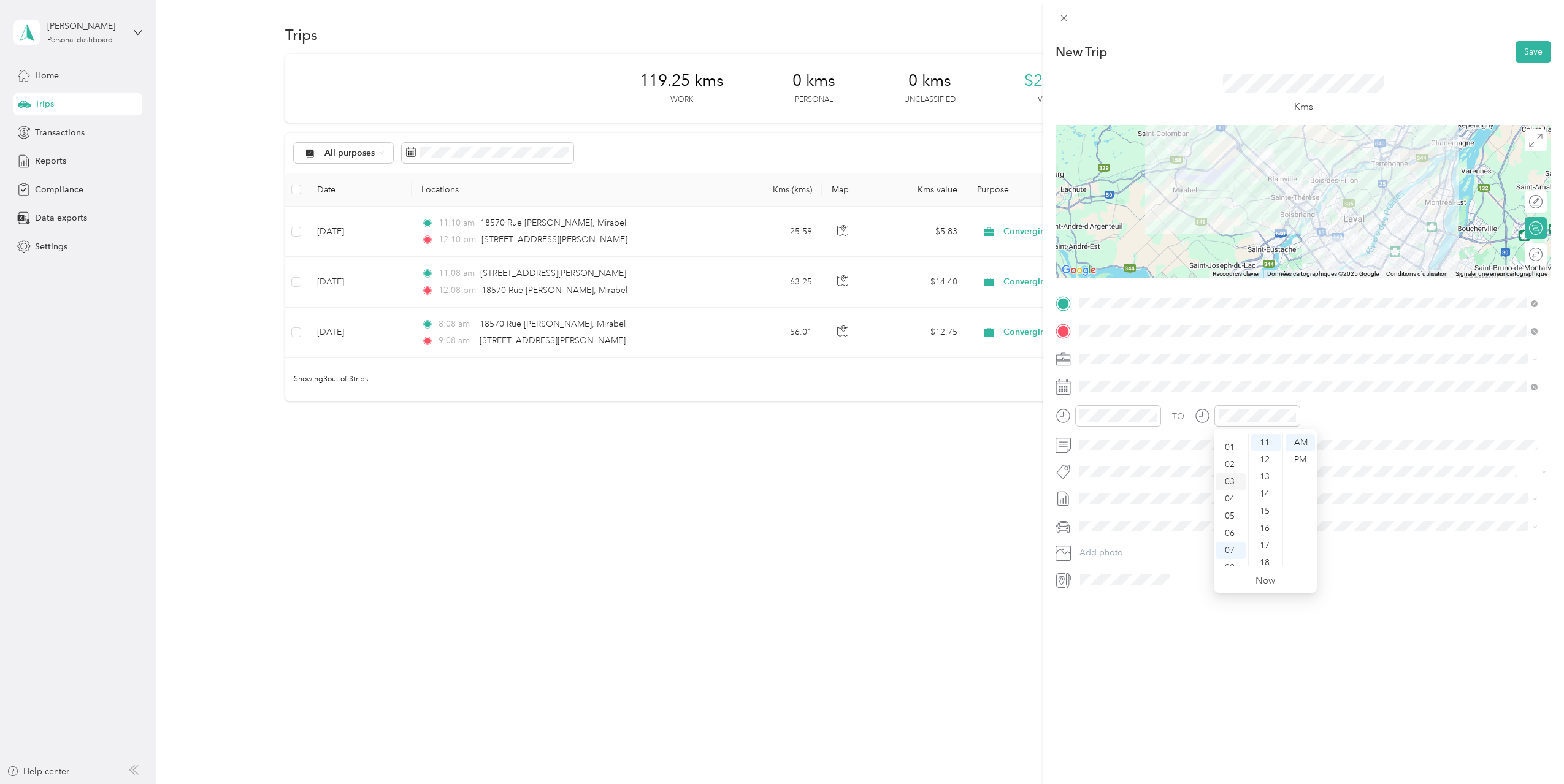
click at [1235, 482] on div "03" at bounding box center [1230, 482] width 29 height 17
click at [1115, 535] on span "[DATE] - [DATE]" at bounding box center [1110, 539] width 61 height 13
click at [1114, 459] on icon at bounding box center [1110, 456] width 12 height 12
click at [1156, 500] on div "3" at bounding box center [1152, 498] width 16 height 15
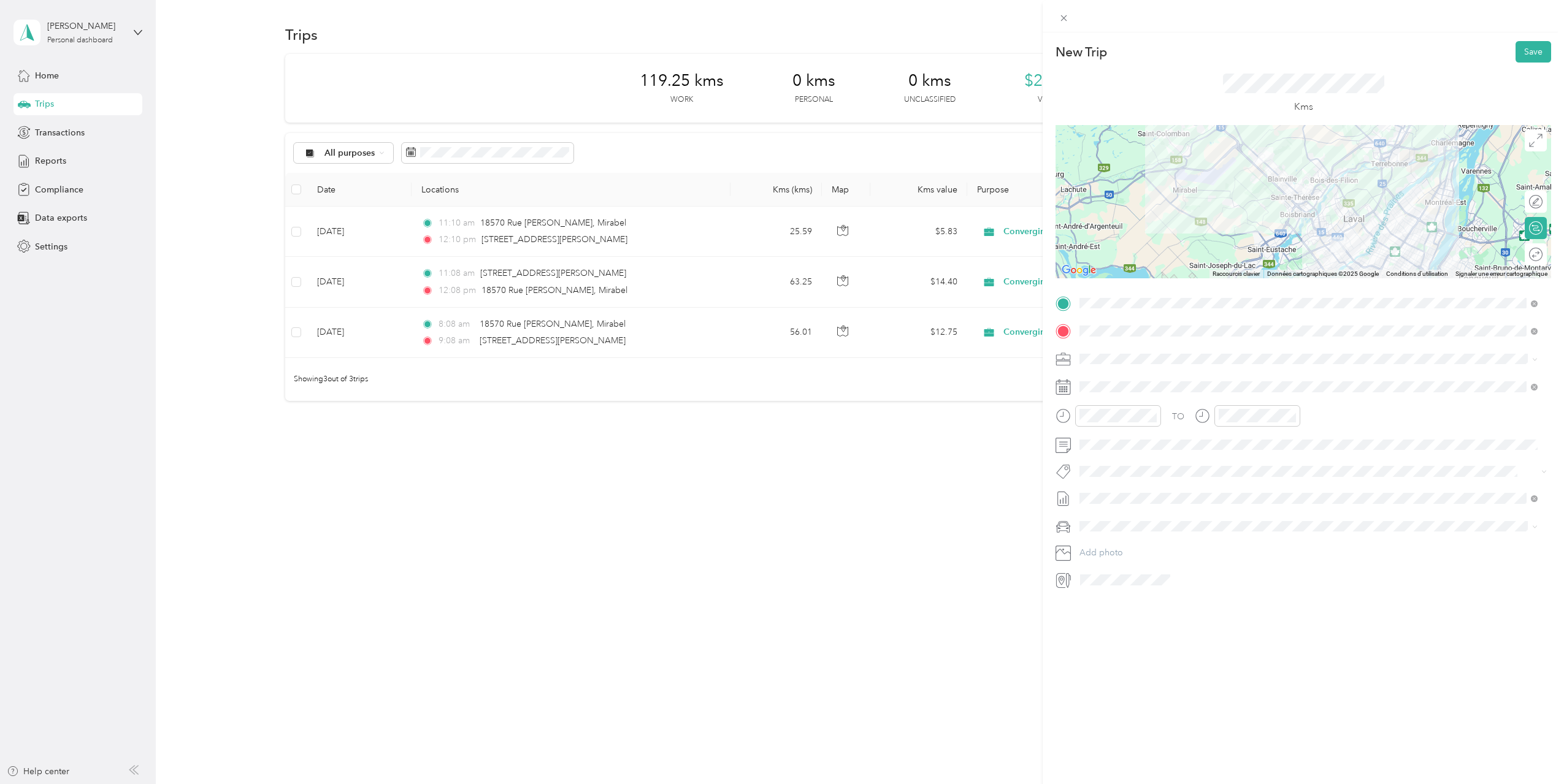
drag, startPoint x: 1526, startPoint y: 51, endPoint x: 1116, endPoint y: 520, distance: 622.9
click at [1116, 520] on div "New Trip Save This trip cannot be edited because it is either under review, app…" at bounding box center [1303, 315] width 495 height 548
click at [1122, 535] on span "[DATE] - [DATE]" at bounding box center [1110, 539] width 61 height 13
click at [1517, 49] on button "Save" at bounding box center [1533, 52] width 36 height 22
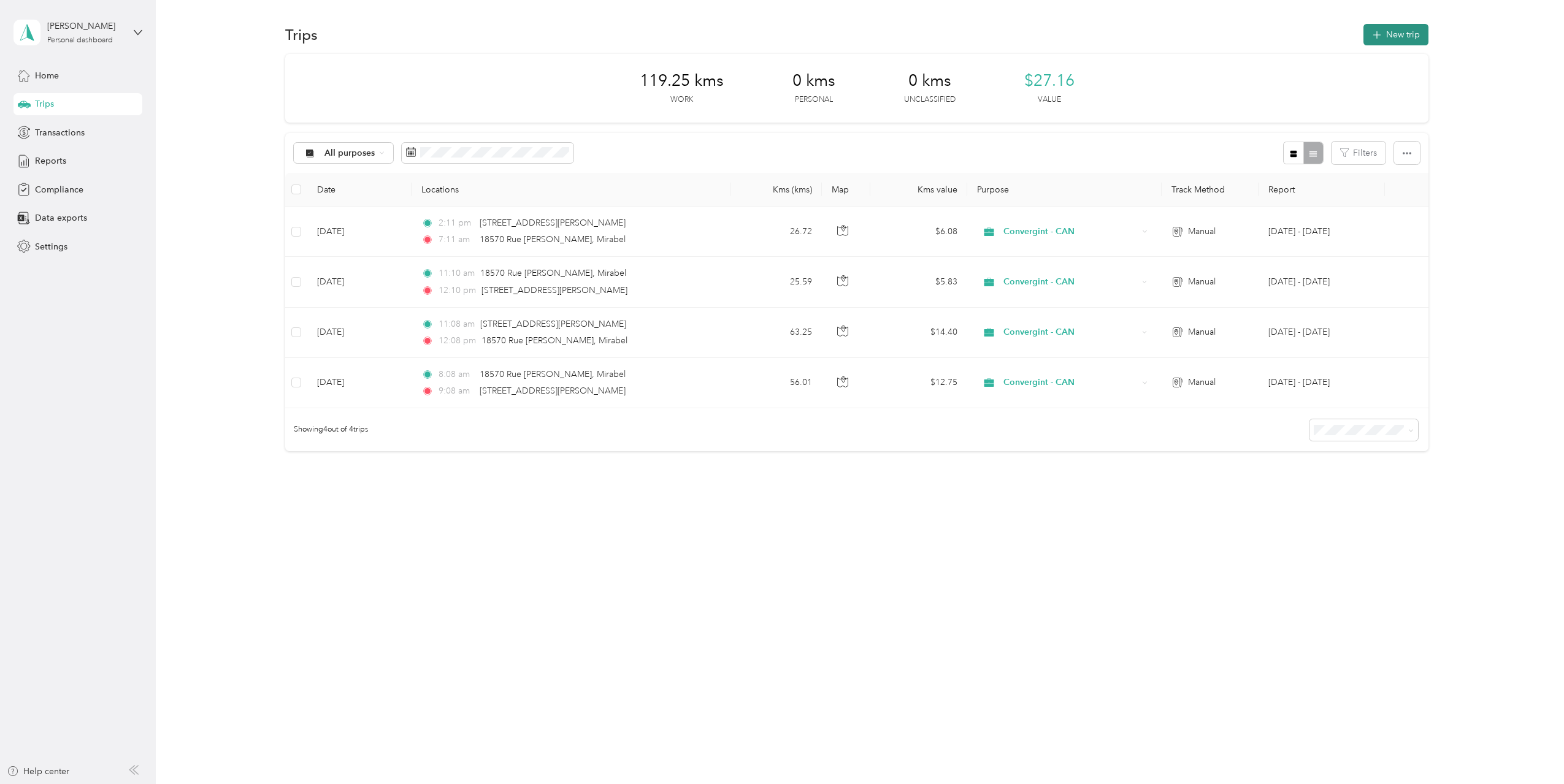
click at [1397, 32] on button "New trip" at bounding box center [1396, 34] width 65 height 22
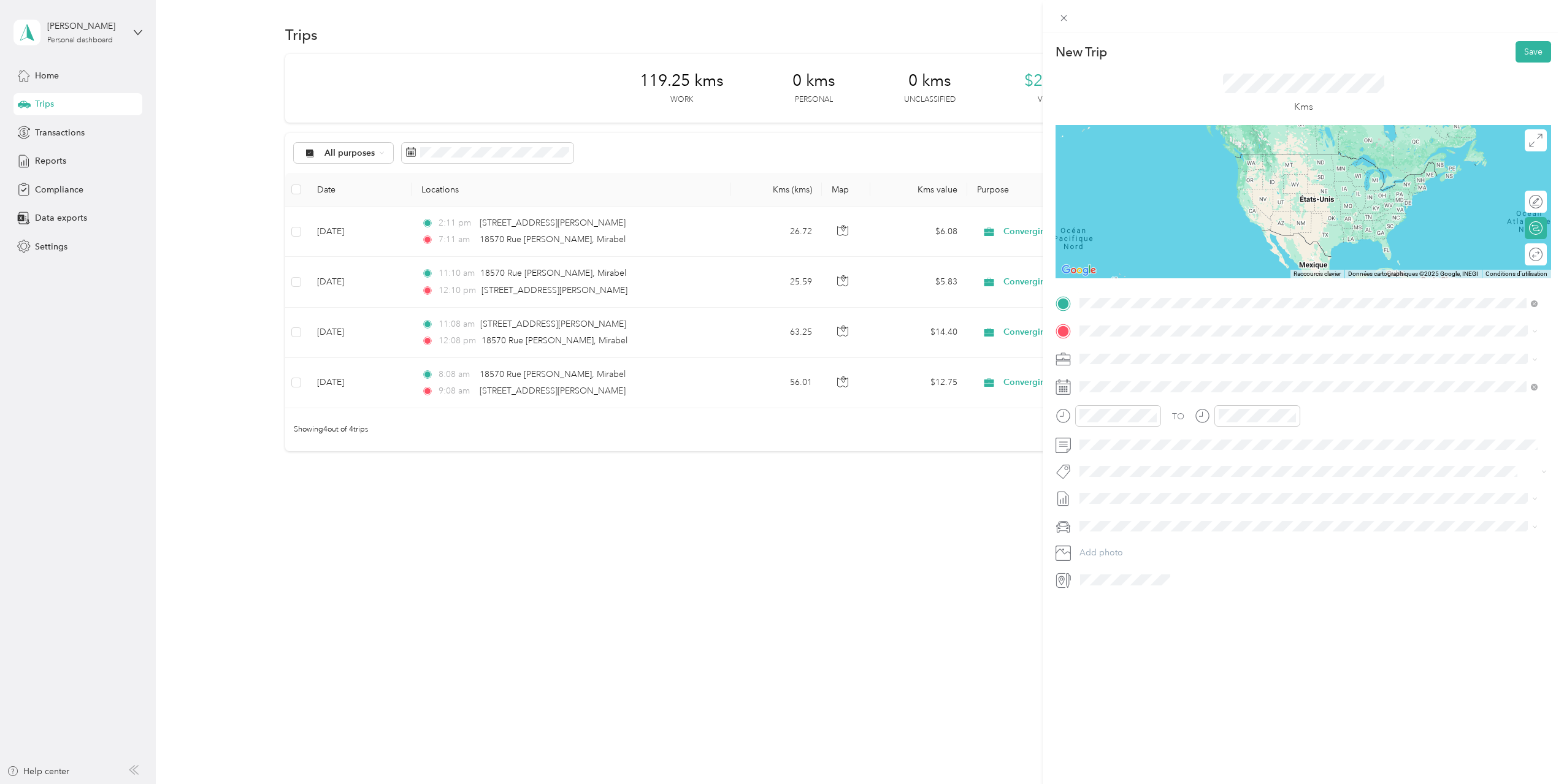
click at [1156, 352] on span "[STREET_ADDRESS][PERSON_NAME]" at bounding box center [1175, 347] width 146 height 11
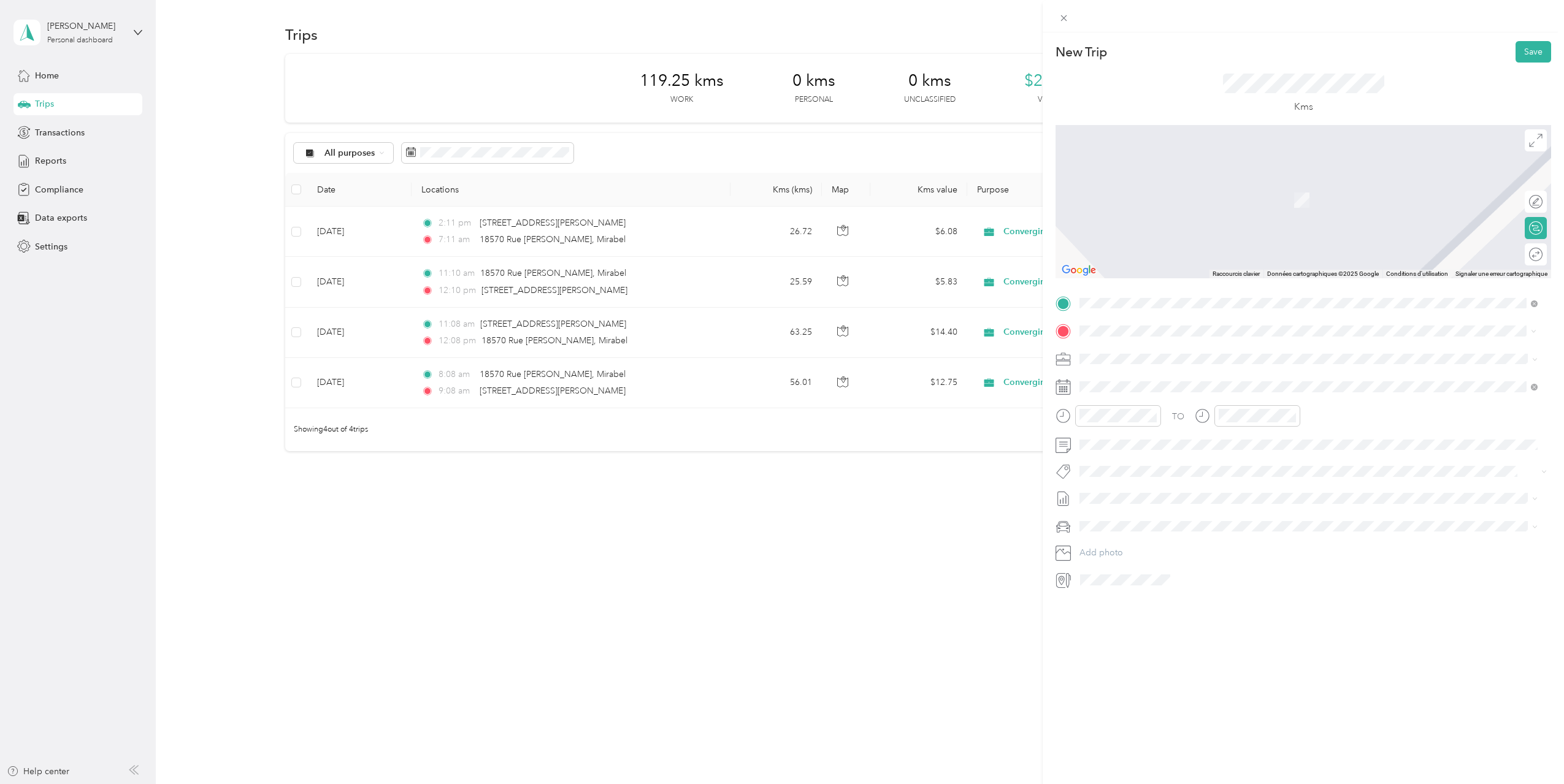
drag, startPoint x: 1151, startPoint y: 382, endPoint x: 1126, endPoint y: 377, distance: 25.5
click at [1149, 381] on span "[STREET_ADDRESS][PERSON_NAME]" at bounding box center [1175, 375] width 146 height 11
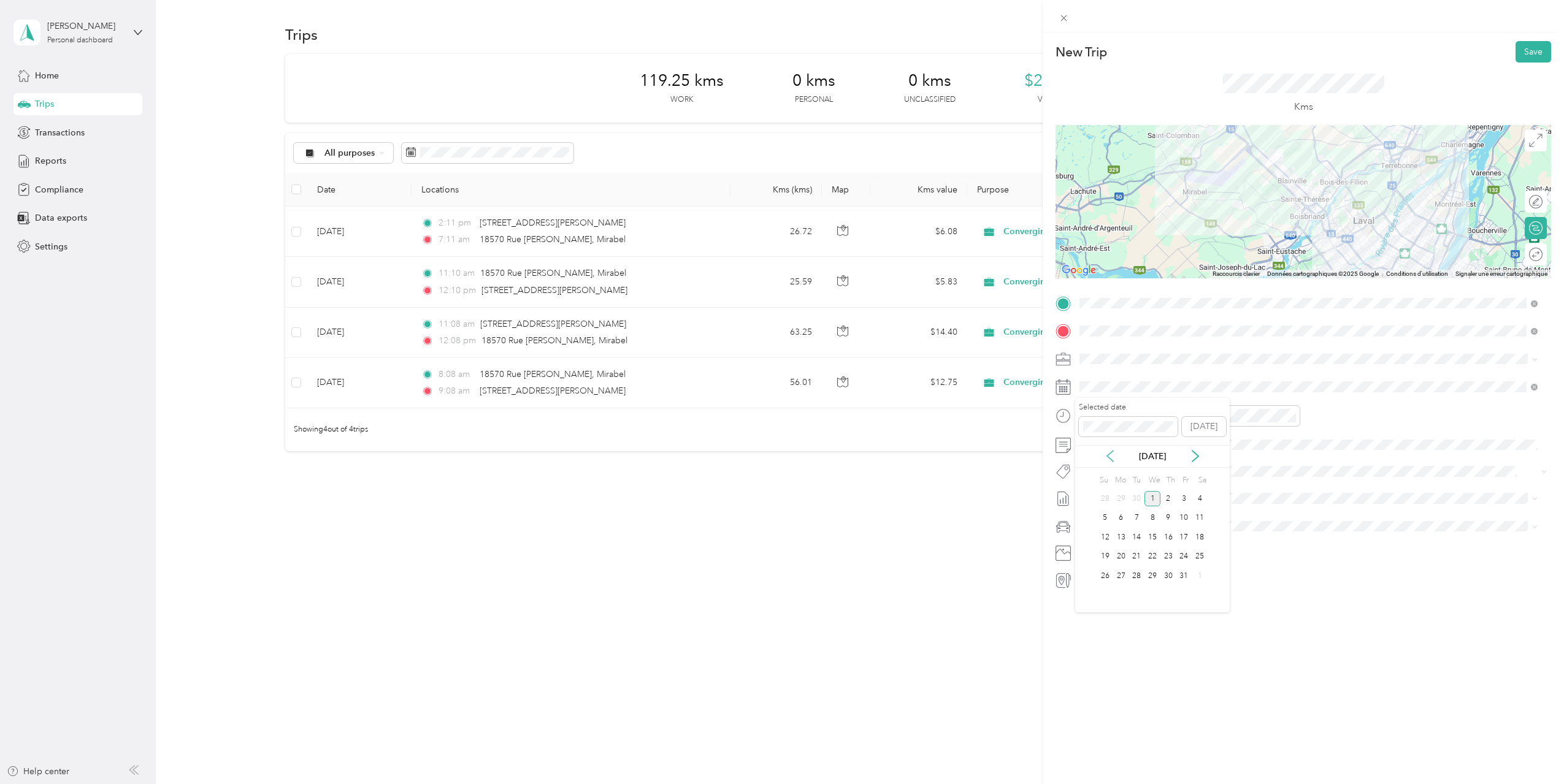
click at [1109, 453] on icon at bounding box center [1110, 456] width 6 height 11
click at [1165, 497] on div "4" at bounding box center [1167, 498] width 16 height 15
click at [1092, 552] on div "11" at bounding box center [1092, 557] width 29 height 17
click at [1291, 459] on div "PM" at bounding box center [1300, 459] width 29 height 17
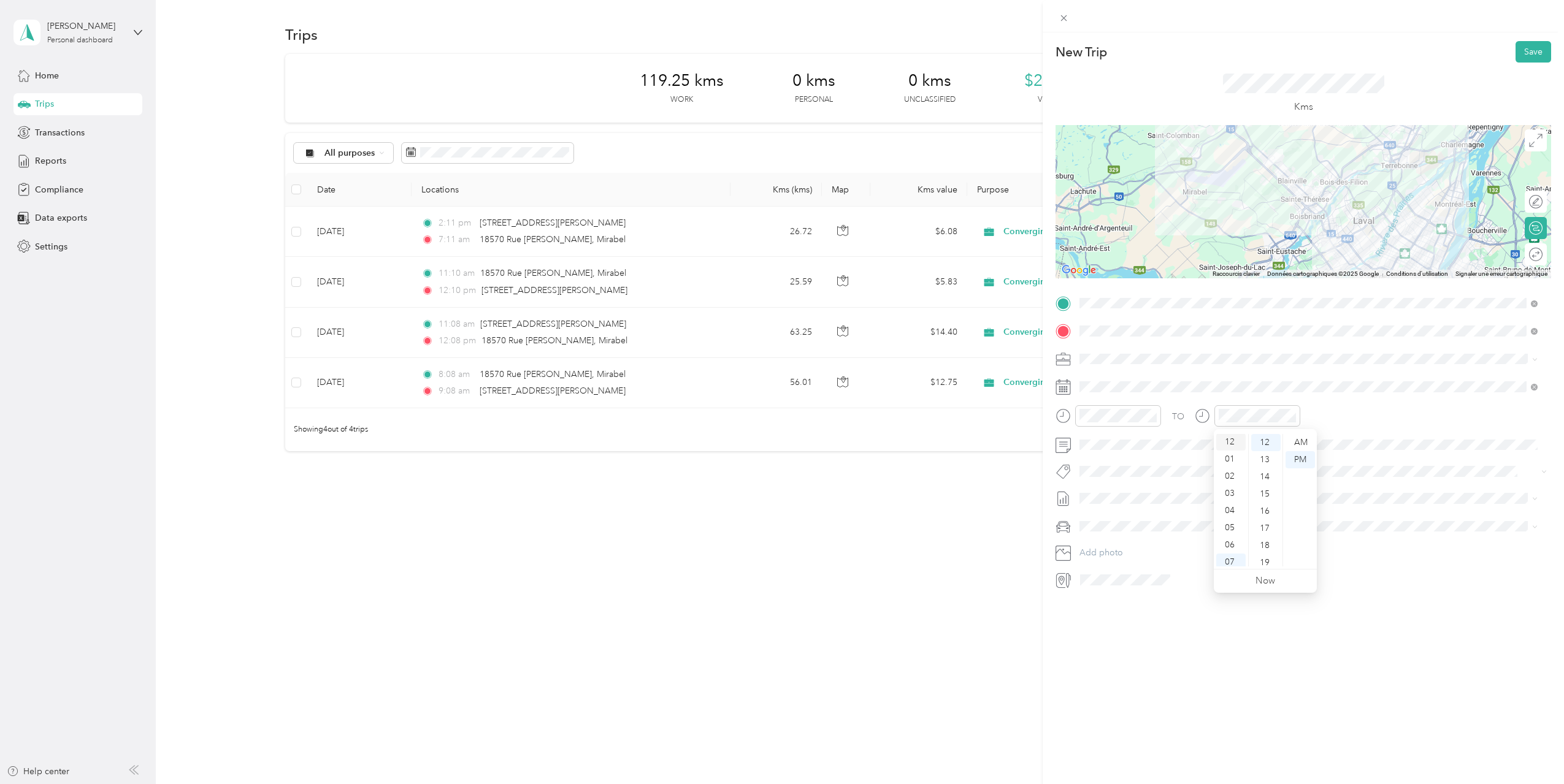
scroll to position [0, 0]
click at [1229, 442] on div "12" at bounding box center [1230, 442] width 29 height 17
click at [1134, 504] on span at bounding box center [1313, 498] width 476 height 19
click at [1129, 533] on span "[DATE] - [DATE]" at bounding box center [1110, 535] width 61 height 13
click at [1534, 46] on button "Save" at bounding box center [1533, 52] width 36 height 22
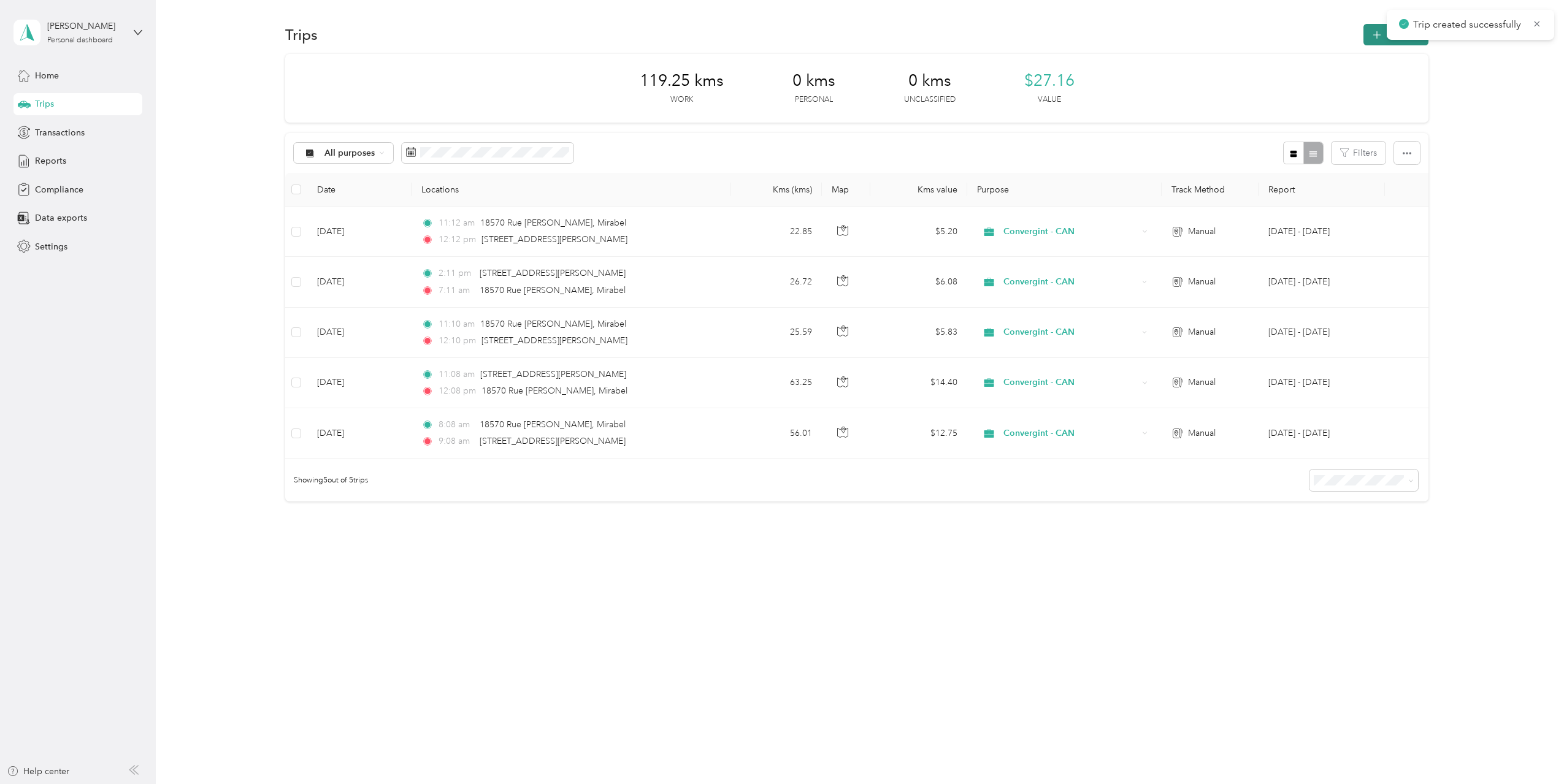
click at [1375, 39] on button "New trip" at bounding box center [1396, 34] width 65 height 22
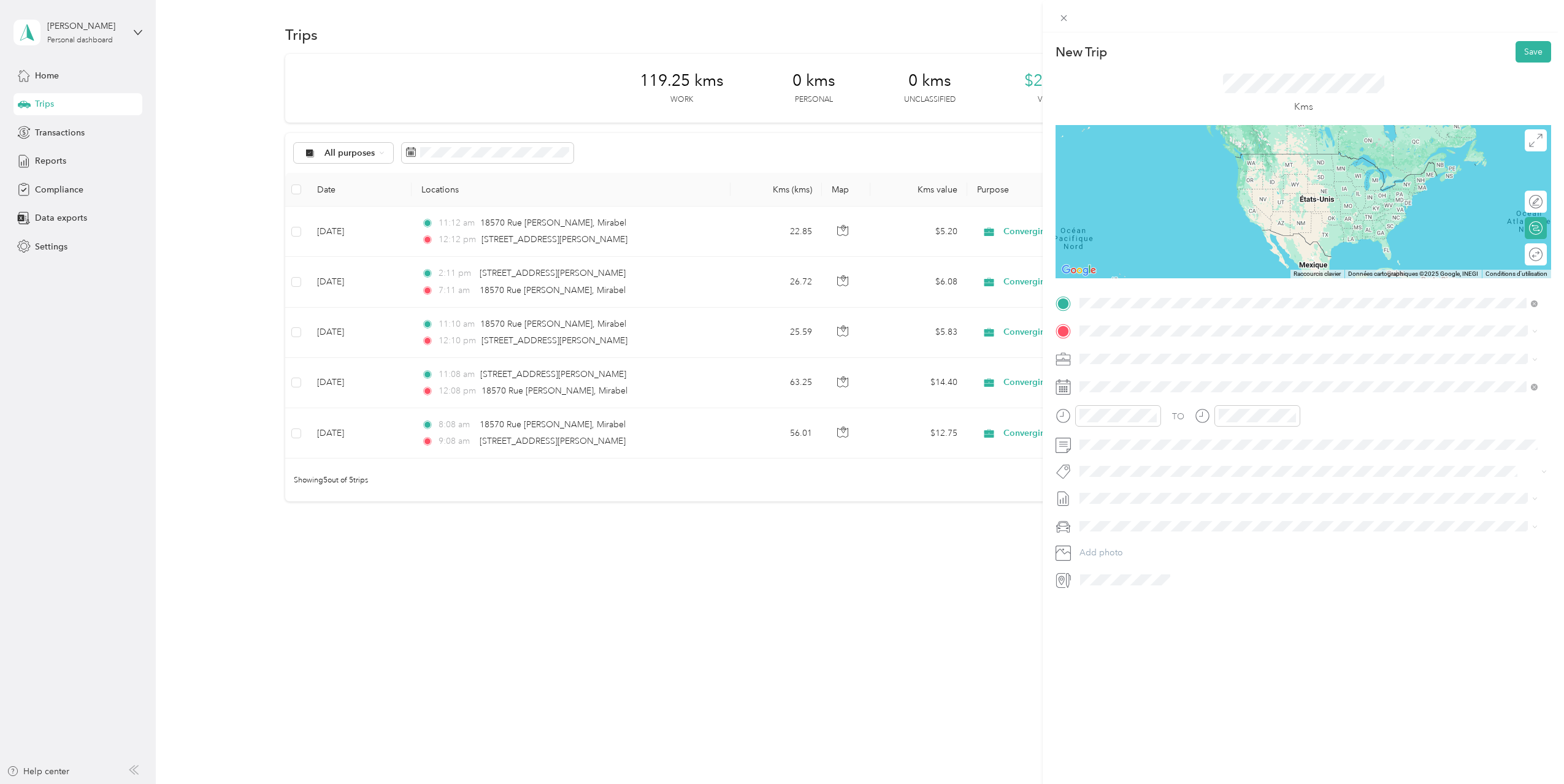
click at [1137, 351] on span "[STREET_ADDRESS][PERSON_NAME]" at bounding box center [1175, 347] width 146 height 11
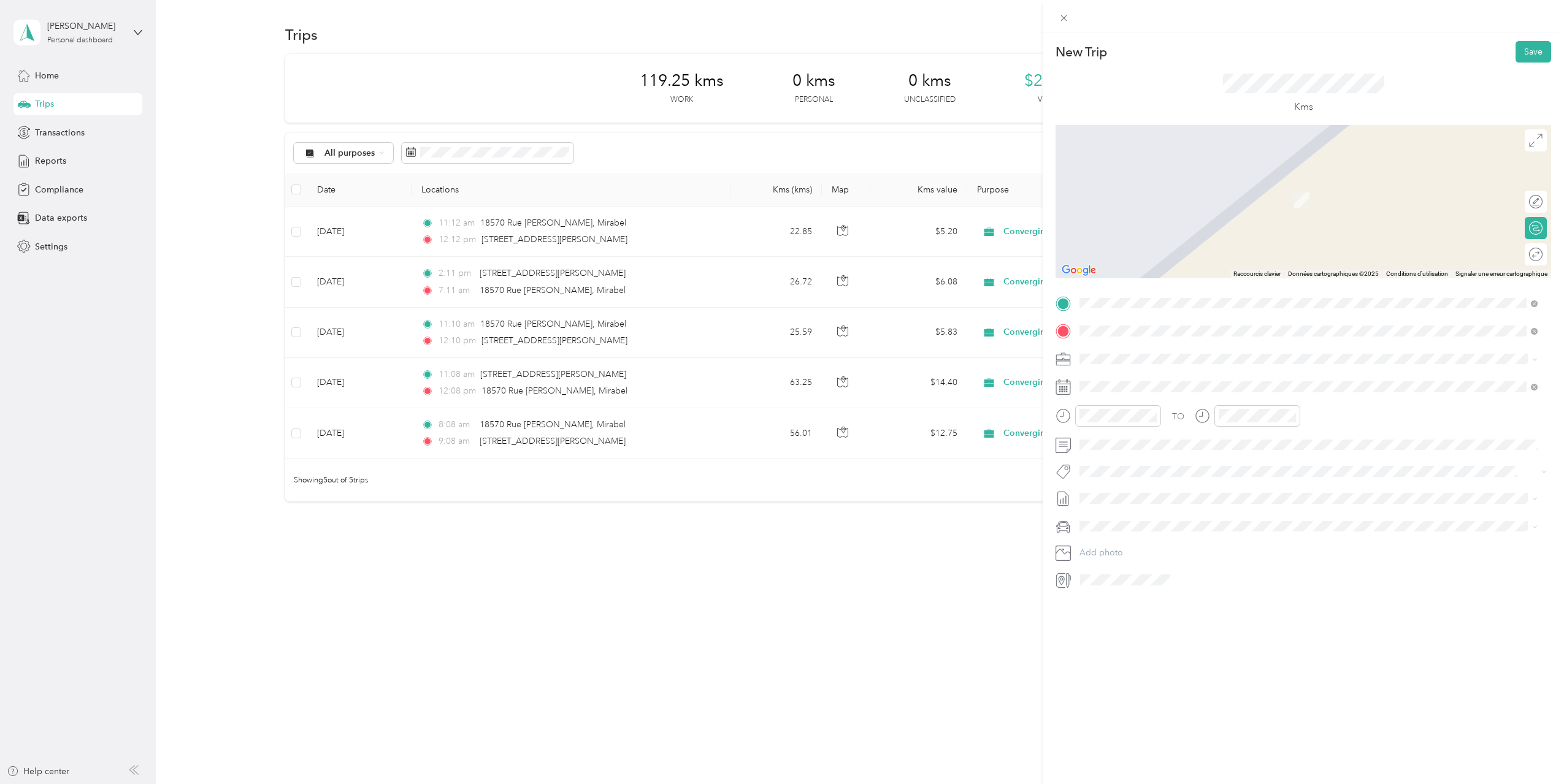
click at [1173, 374] on span "[STREET_ADDRESS][PERSON_NAME]" at bounding box center [1175, 375] width 146 height 11
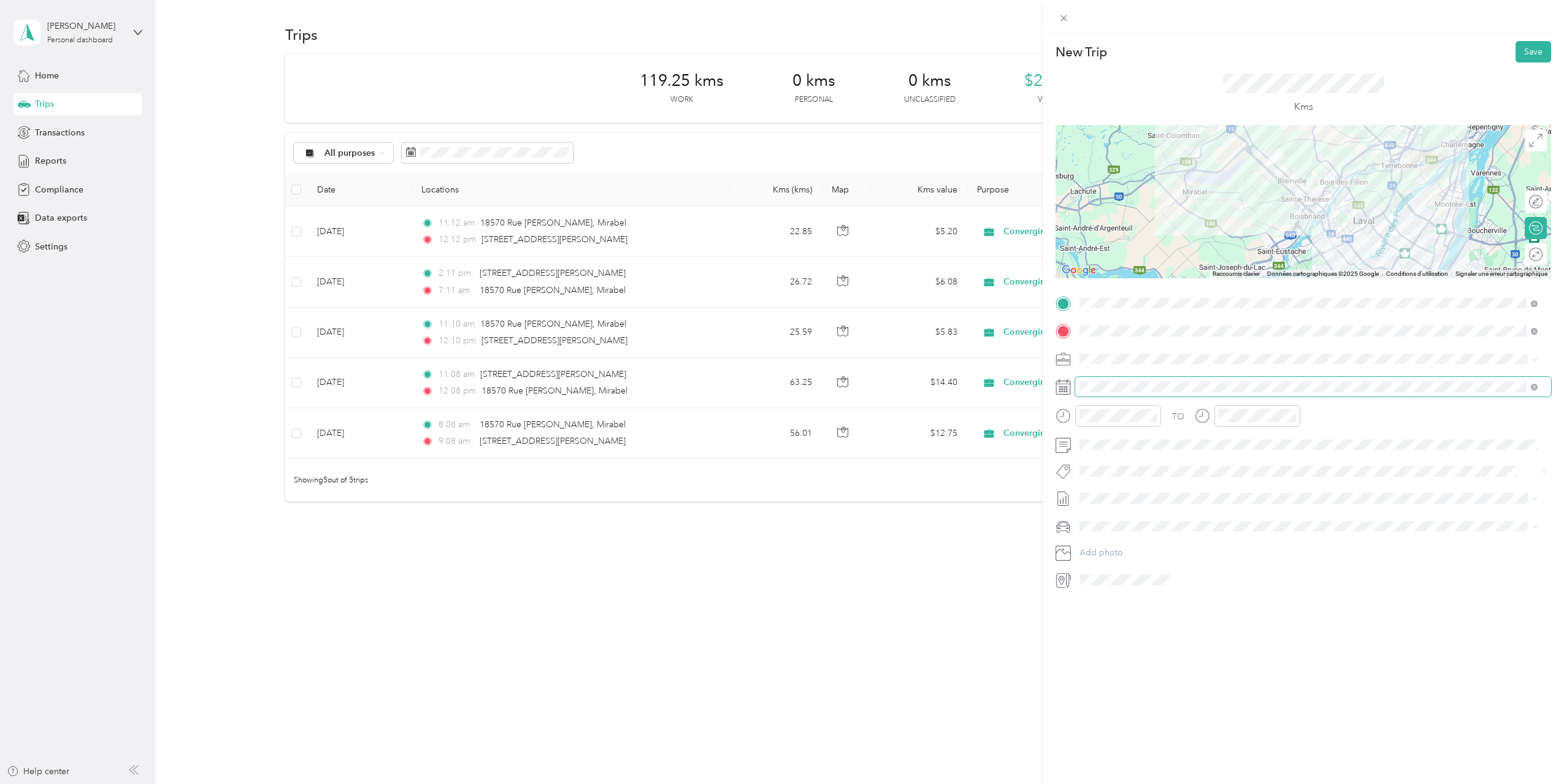
click at [1115, 379] on span at bounding box center [1313, 387] width 476 height 19
click at [1104, 456] on icon at bounding box center [1110, 456] width 12 height 12
click at [1175, 500] on div "4" at bounding box center [1167, 498] width 16 height 15
click at [1155, 463] on div "PM" at bounding box center [1161, 459] width 29 height 17
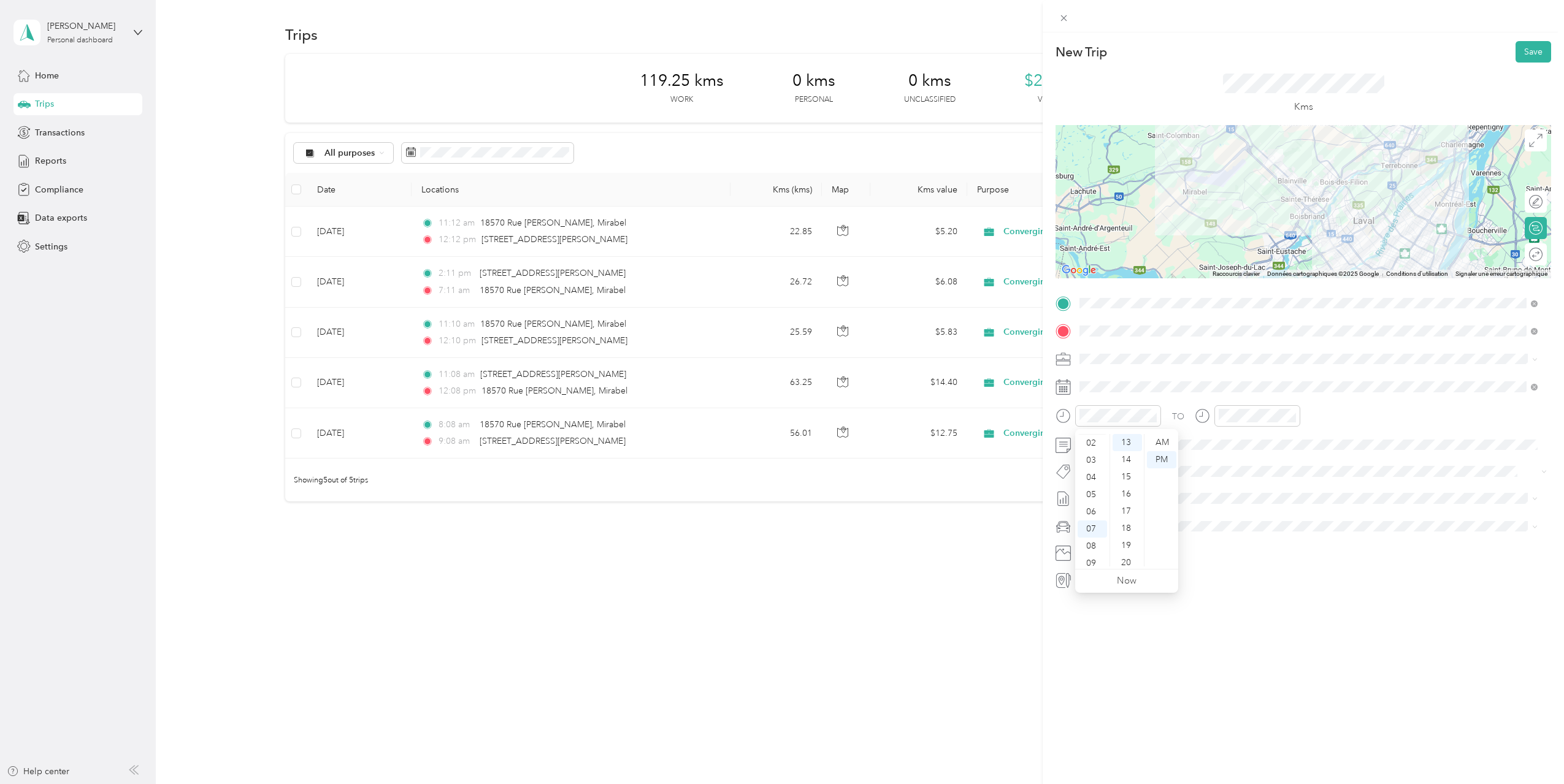
scroll to position [12, 0]
click at [1092, 468] on div "02" at bounding box center [1092, 465] width 29 height 17
click at [1223, 482] on div "03" at bounding box center [1230, 482] width 29 height 17
click at [1125, 540] on span "[DATE] - [DATE]" at bounding box center [1110, 539] width 61 height 13
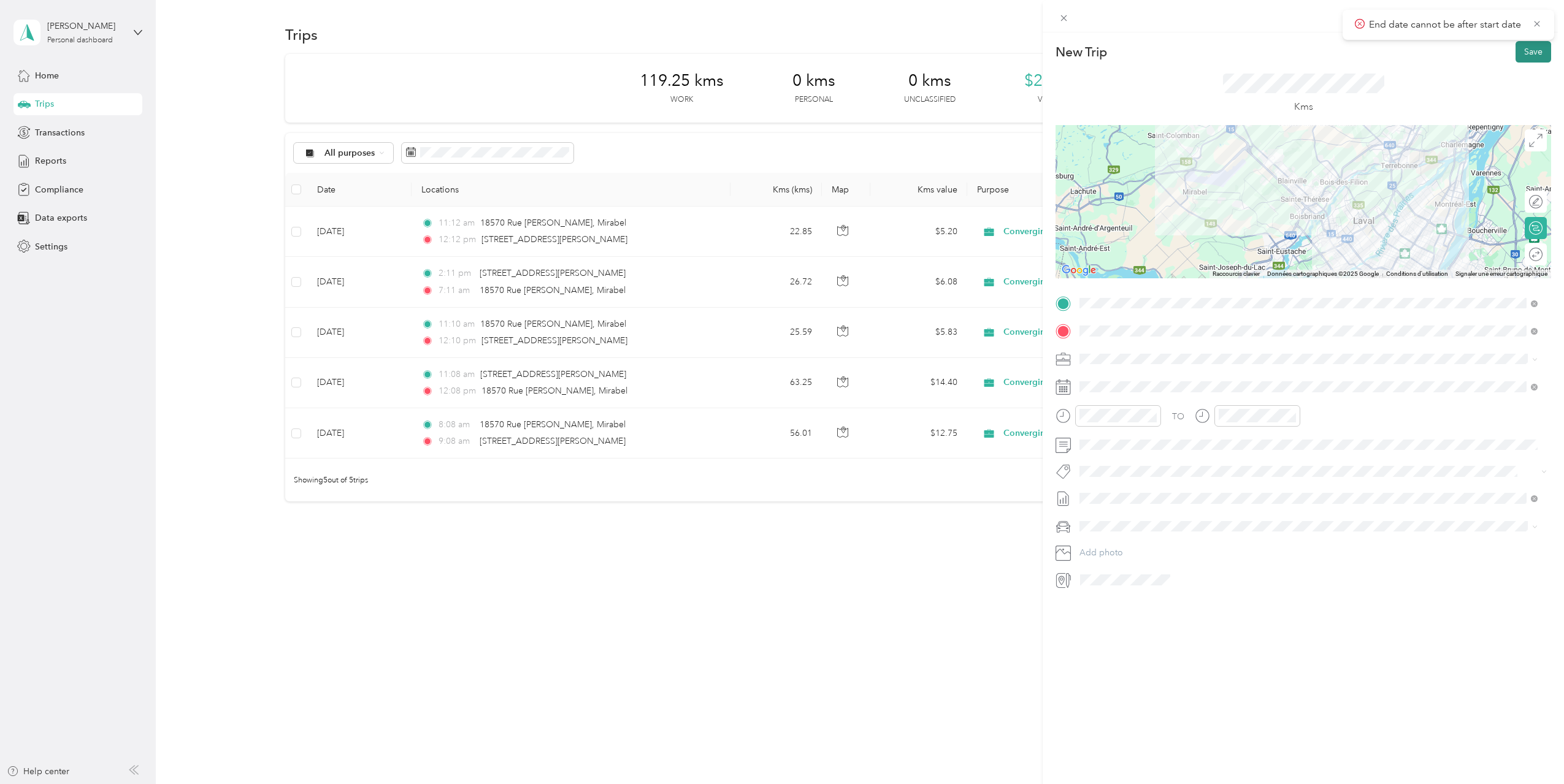
click at [1516, 49] on button "Save" at bounding box center [1533, 52] width 36 height 22
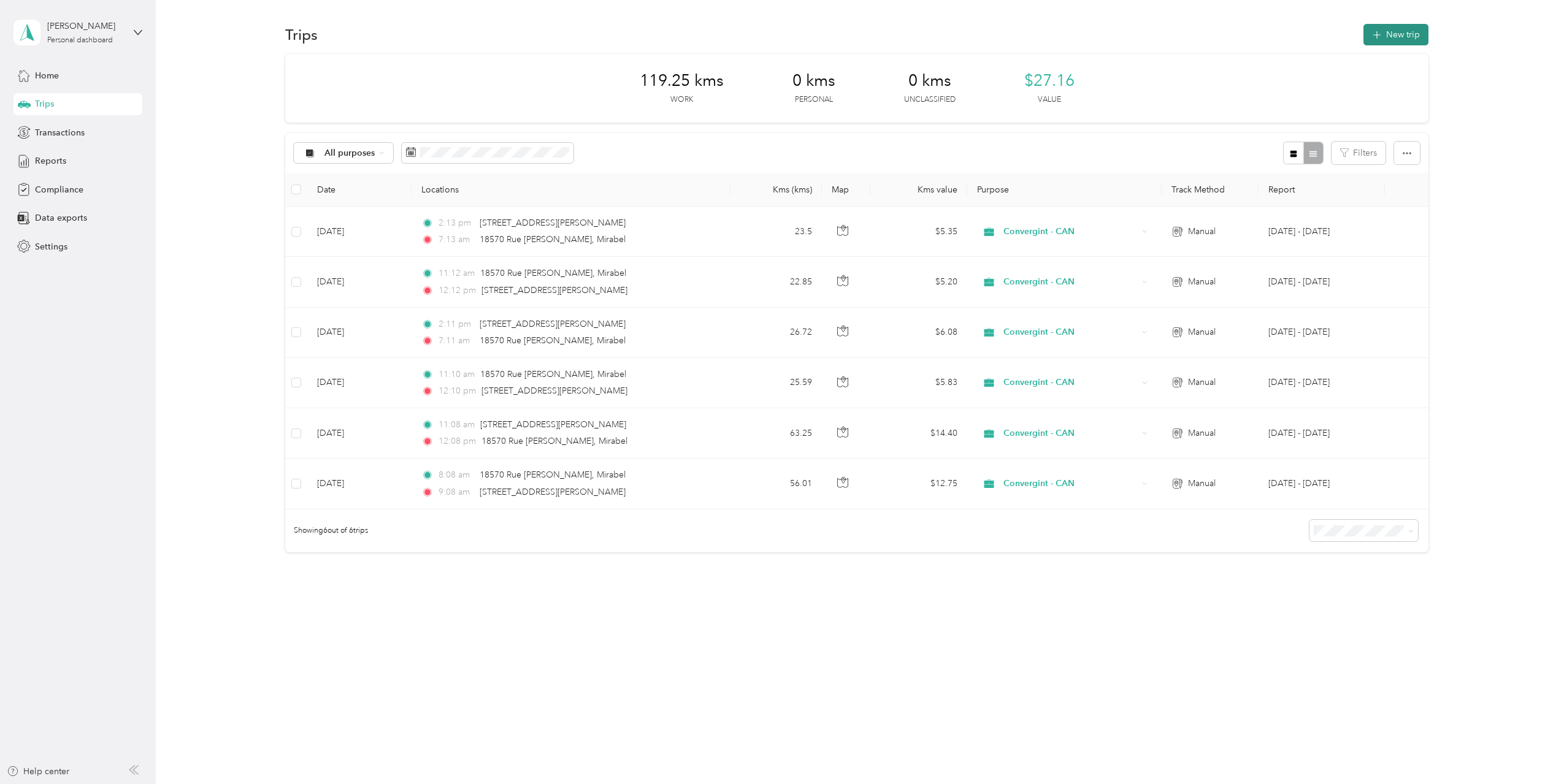
click at [1407, 28] on button "New trip" at bounding box center [1396, 34] width 65 height 22
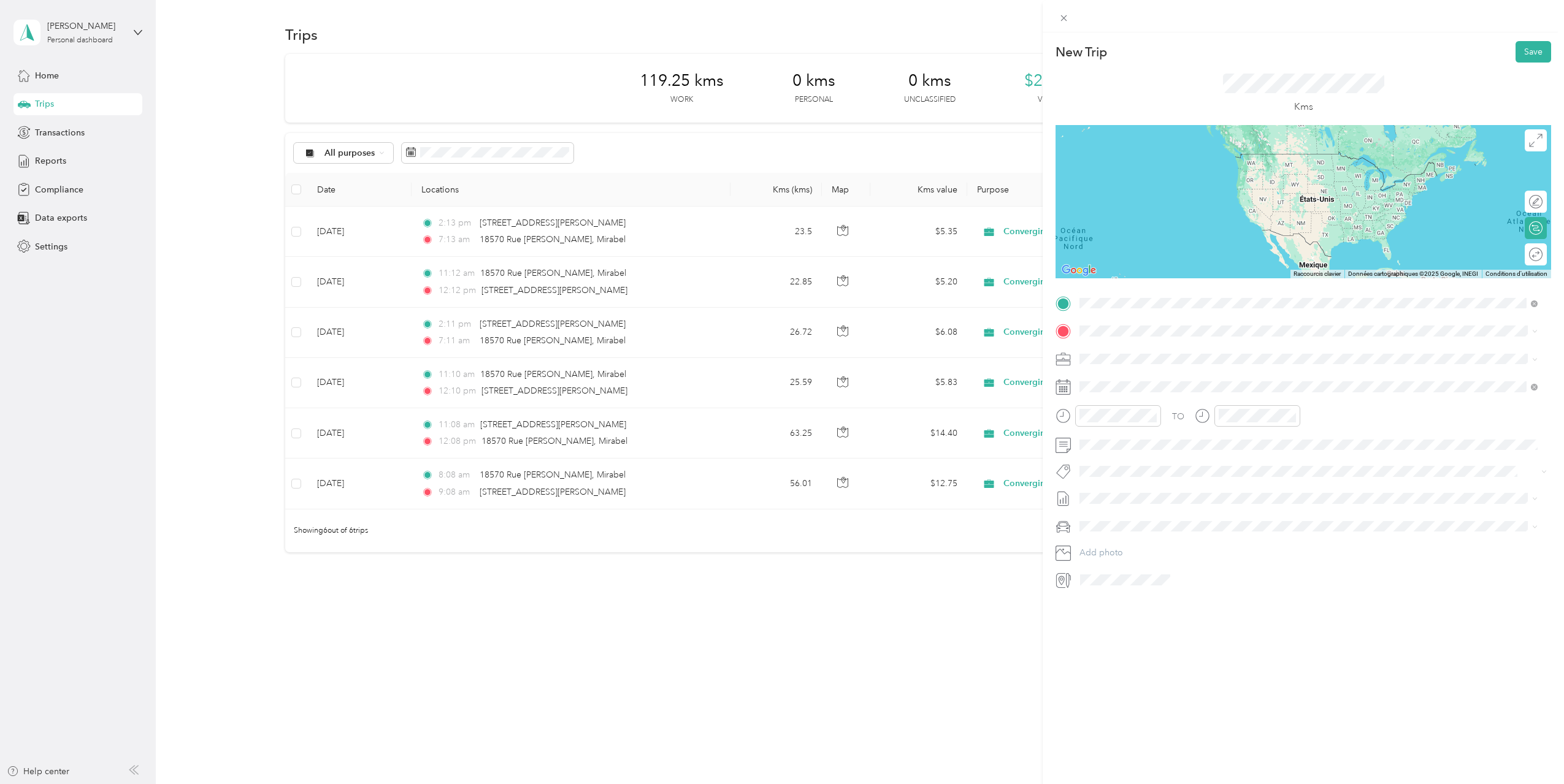
click at [1132, 349] on span "[STREET_ADDRESS][PERSON_NAME]" at bounding box center [1175, 347] width 146 height 11
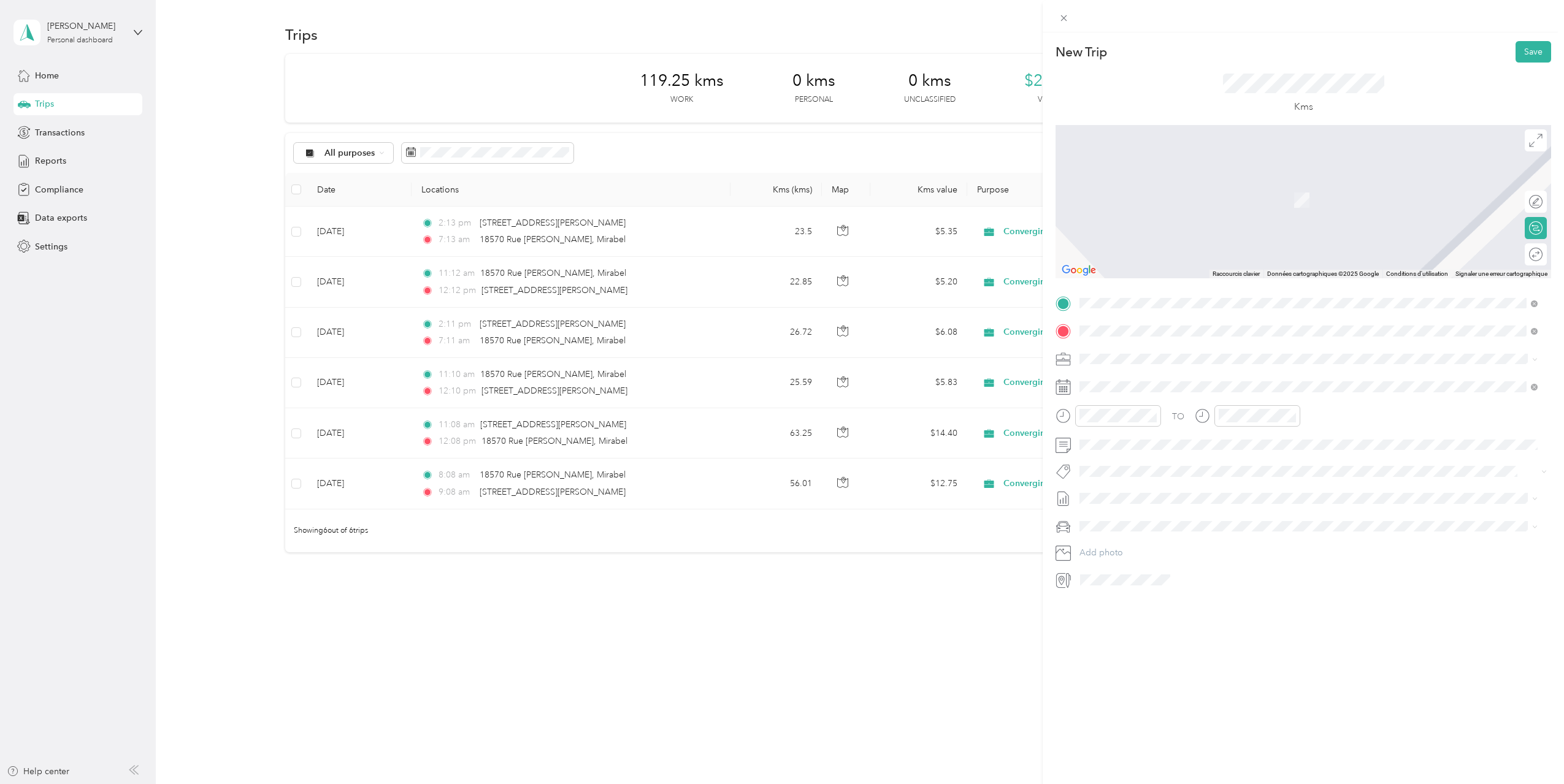
click at [1171, 380] on span "[STREET_ADDRESS][PERSON_NAME]" at bounding box center [1175, 375] width 146 height 11
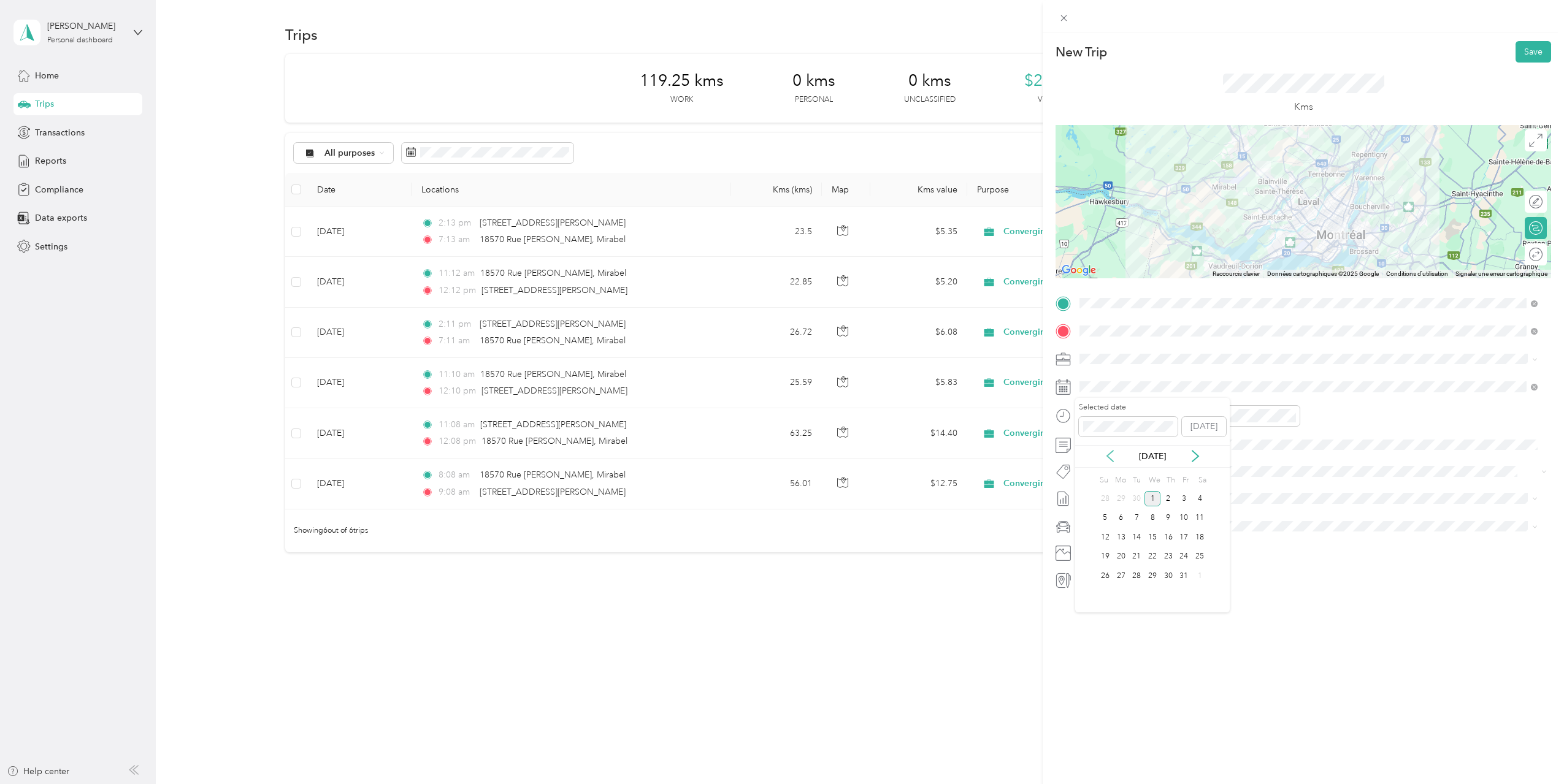
click at [1108, 455] on icon at bounding box center [1110, 456] width 6 height 11
click at [1185, 500] on div "5" at bounding box center [1184, 498] width 16 height 15
click at [1095, 523] on div "09" at bounding box center [1092, 523] width 29 height 17
click at [1231, 539] on div "10" at bounding box center [1230, 540] width 29 height 17
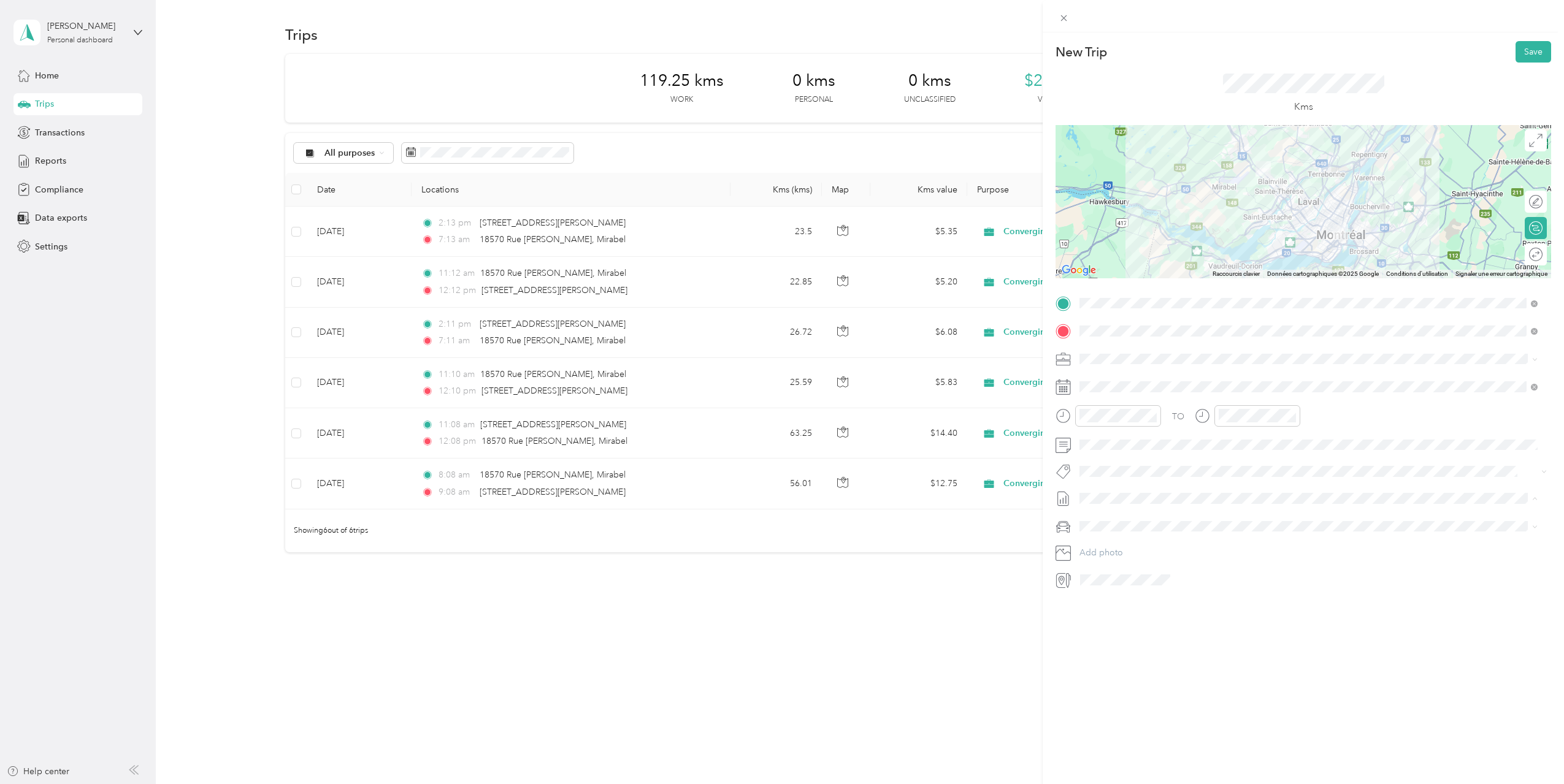
click at [1116, 536] on span "[DATE] - [DATE]" at bounding box center [1110, 539] width 61 height 13
click at [1523, 43] on button "Save" at bounding box center [1533, 52] width 36 height 22
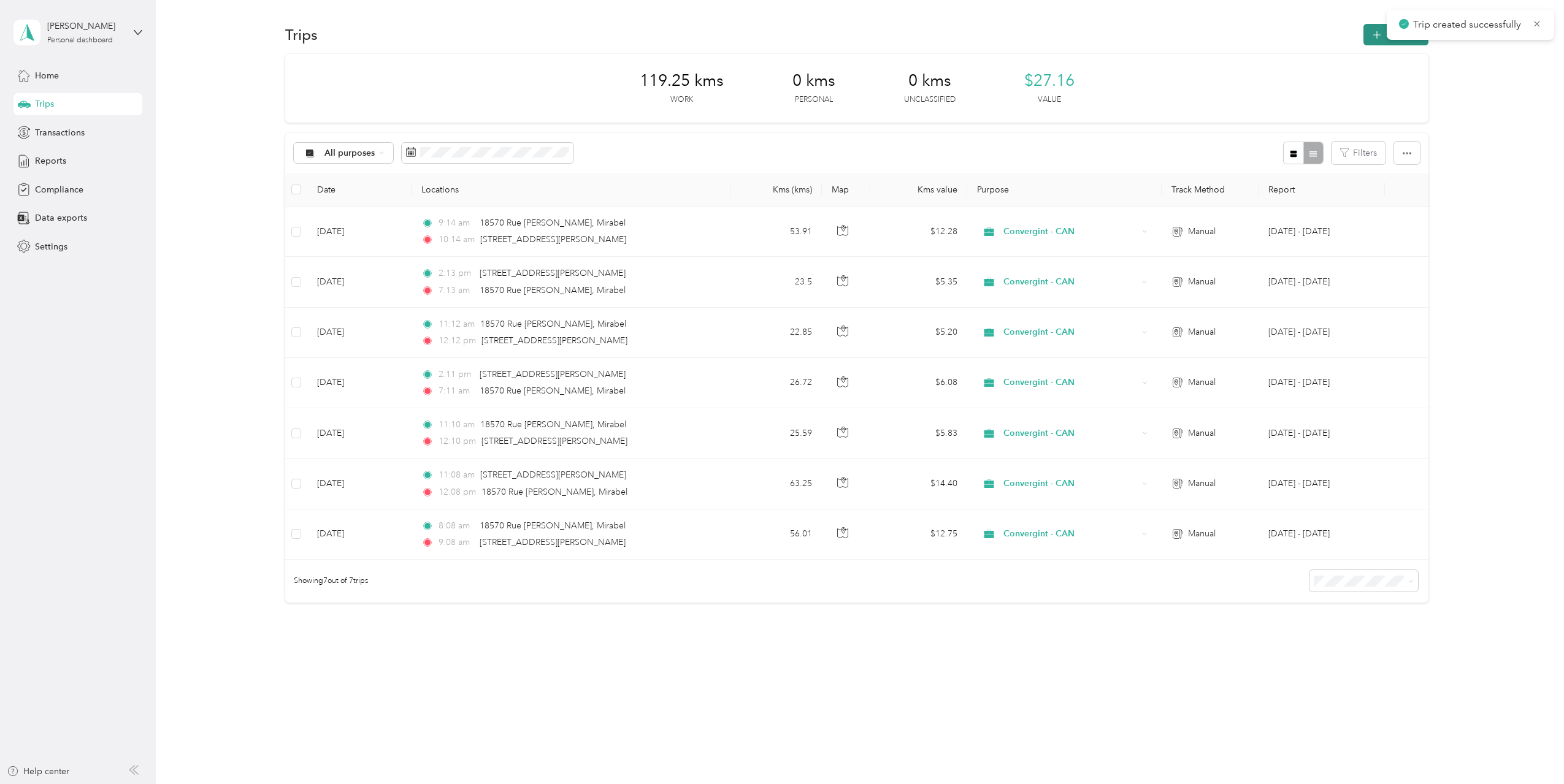
click at [1374, 36] on button "New trip" at bounding box center [1396, 34] width 65 height 22
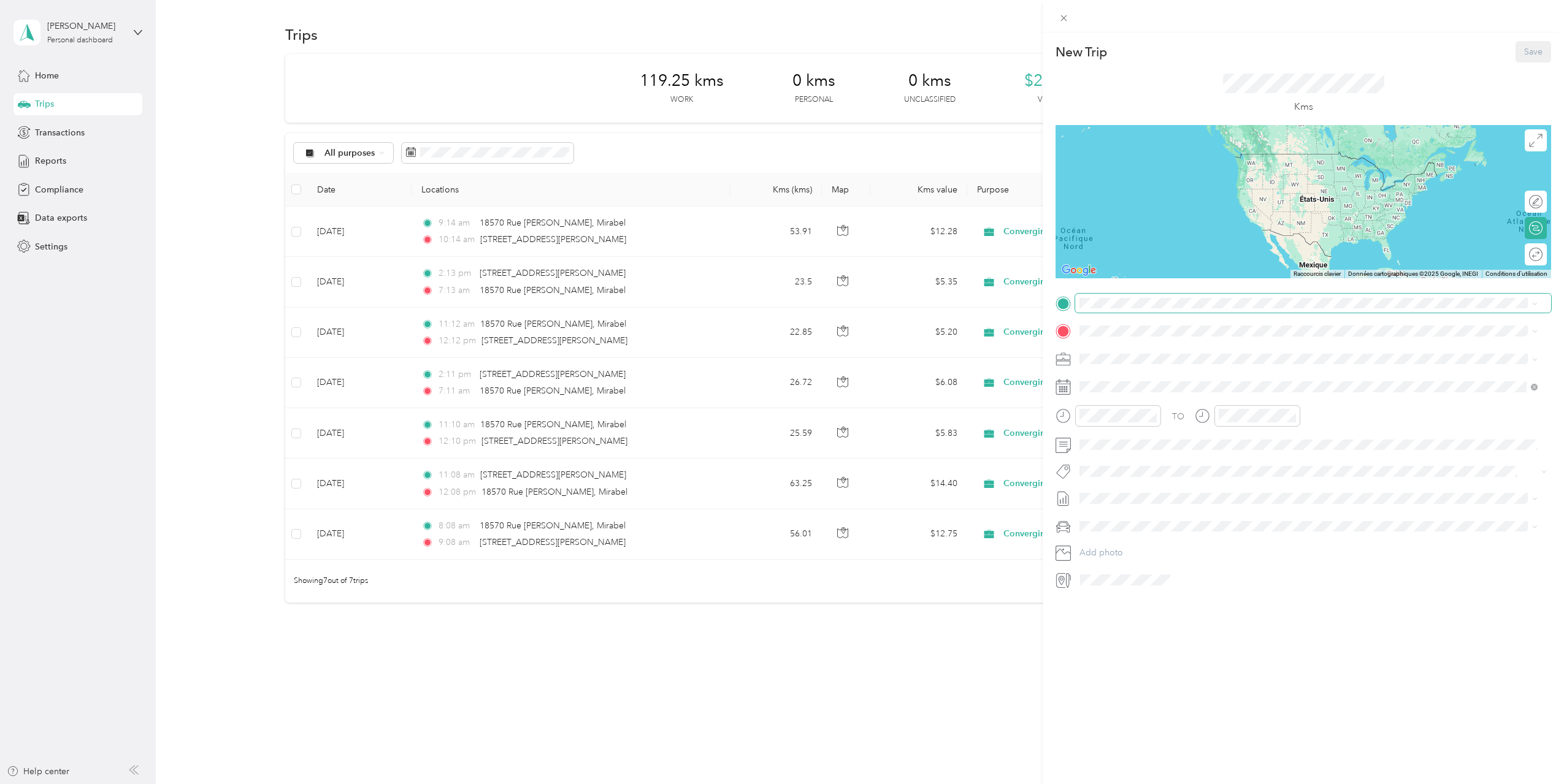
click at [1105, 309] on span at bounding box center [1313, 304] width 476 height 19
click at [1202, 352] on span "[STREET_ADDRESS][PERSON_NAME]" at bounding box center [1175, 346] width 146 height 11
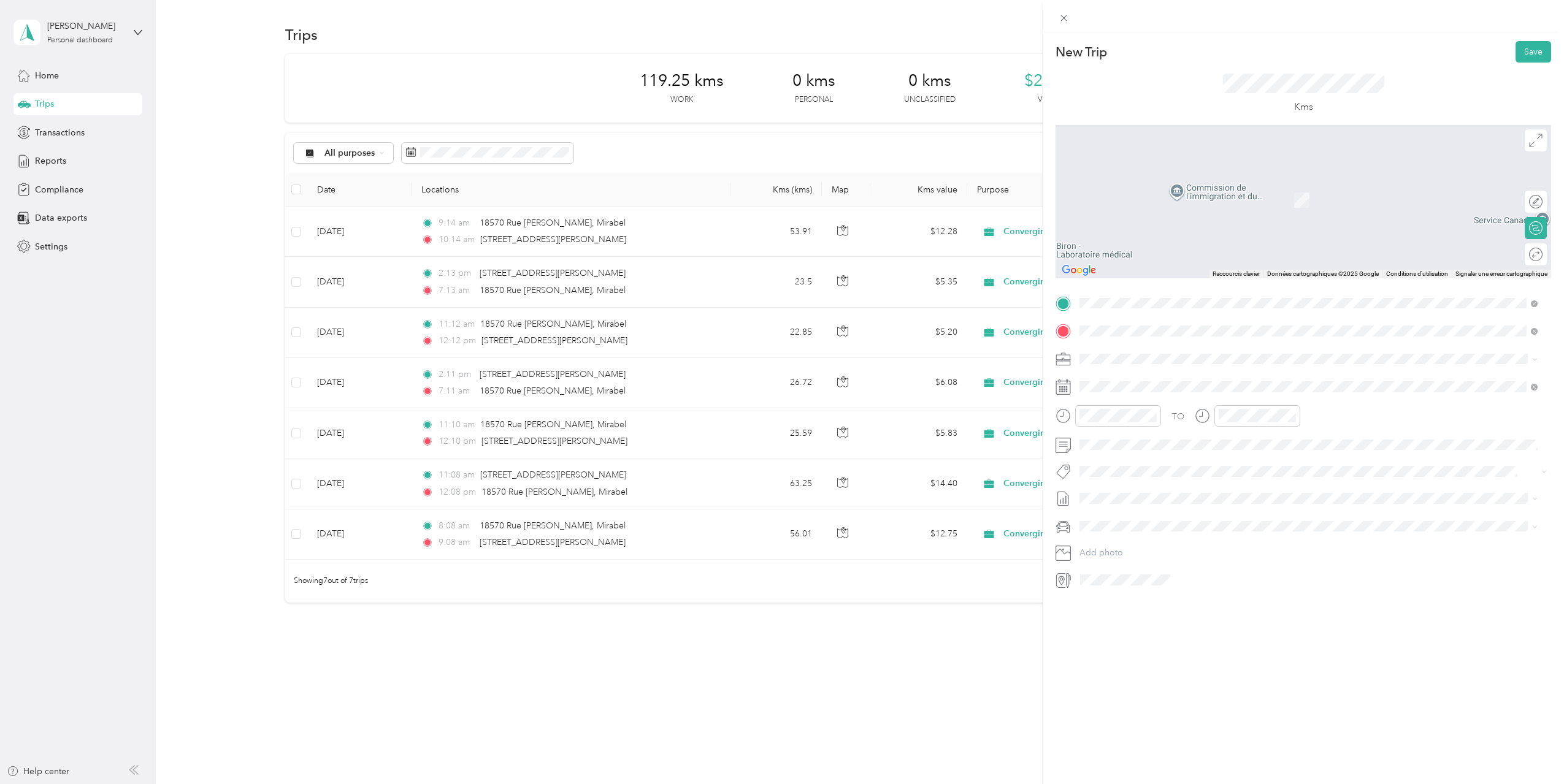
click at [1161, 380] on span "[STREET_ADDRESS][PERSON_NAME]" at bounding box center [1175, 375] width 146 height 11
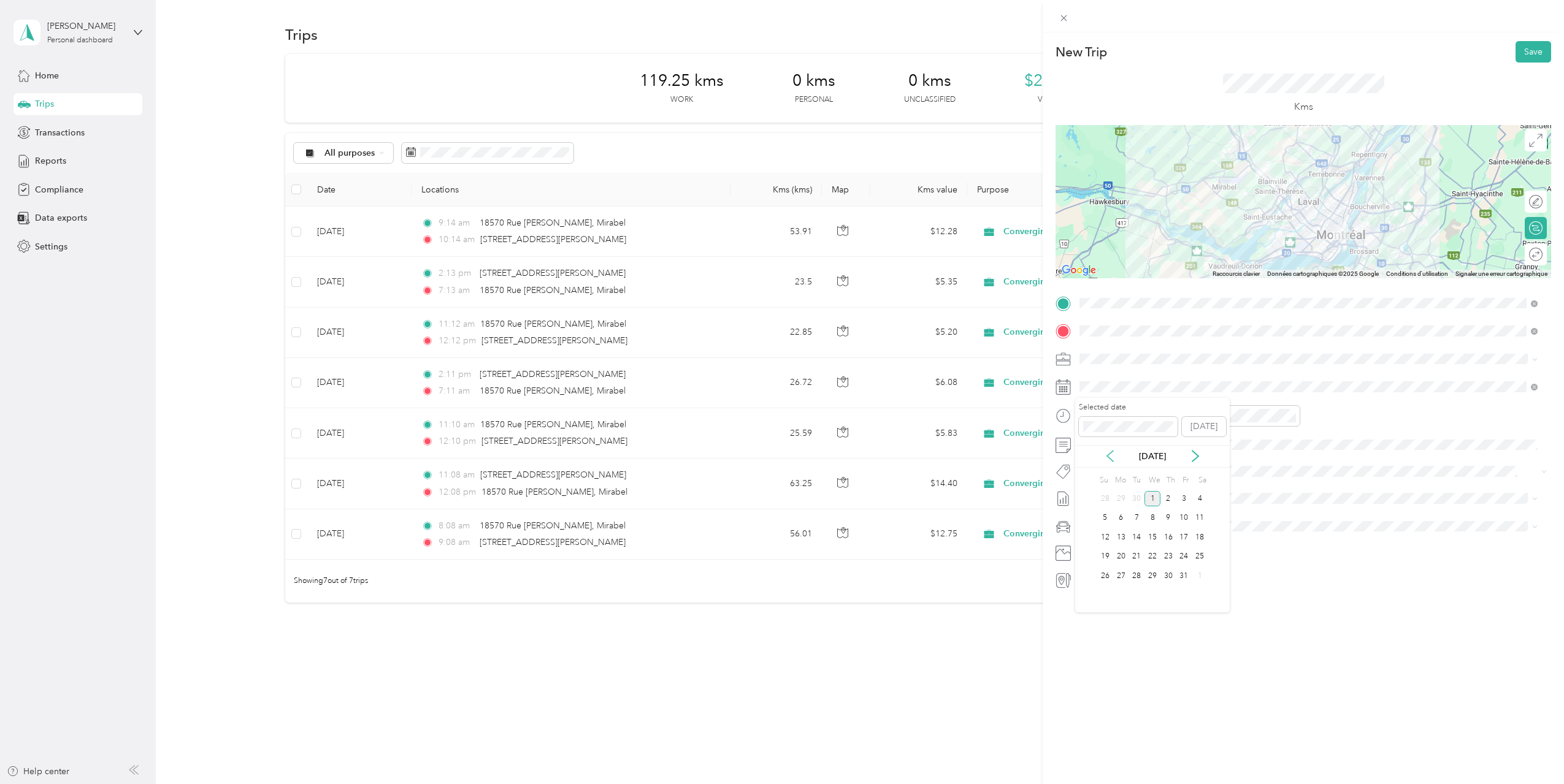
click at [1105, 455] on icon at bounding box center [1110, 456] width 12 height 12
click at [1185, 500] on div "5" at bounding box center [1184, 498] width 16 height 15
click at [1164, 454] on div "PM" at bounding box center [1161, 459] width 29 height 17
drag, startPoint x: 1096, startPoint y: 459, endPoint x: 1204, endPoint y: 438, distance: 110.0
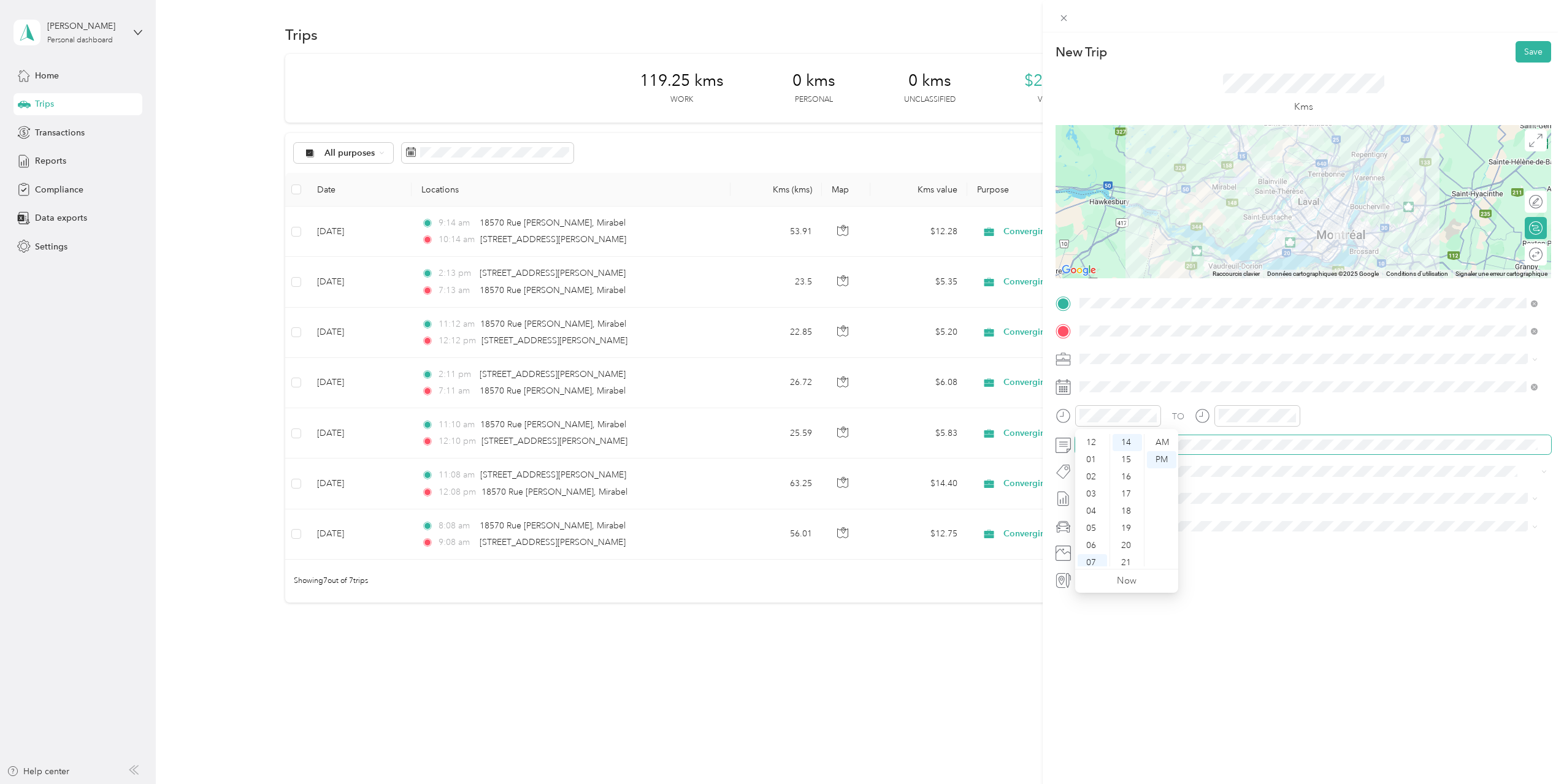
click at [1096, 459] on div "01" at bounding box center [1092, 459] width 29 height 17
click at [1298, 456] on div "PM" at bounding box center [1300, 459] width 29 height 17
click at [1227, 473] on div "02" at bounding box center [1230, 477] width 29 height 17
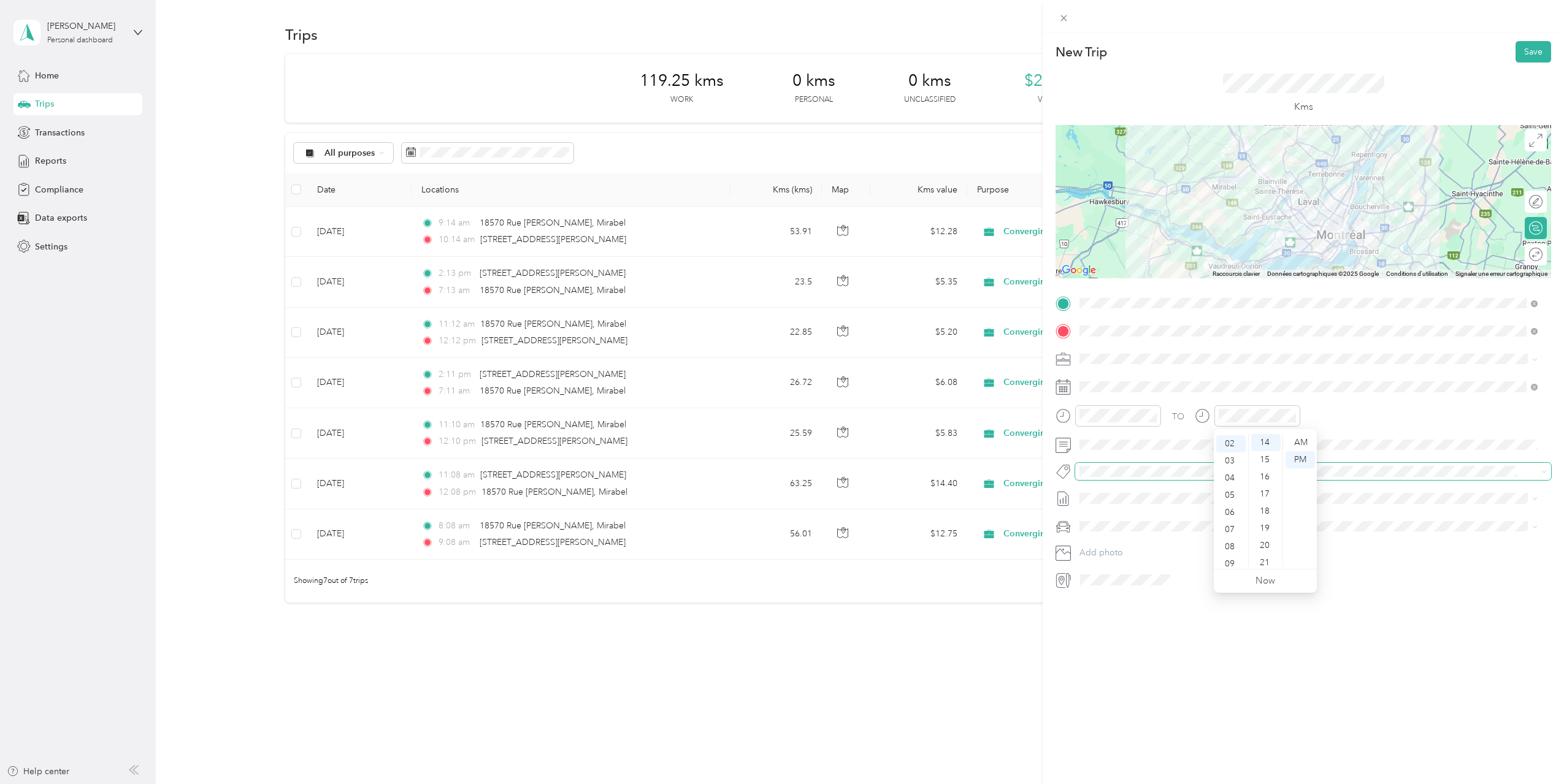
scroll to position [34, 0]
click at [1108, 537] on span "[DATE] - [DATE]" at bounding box center [1110, 535] width 61 height 13
click at [1518, 202] on div at bounding box center [1523, 201] width 11 height 11
drag, startPoint x: 1300, startPoint y: 219, endPoint x: 1286, endPoint y: 230, distance: 17.8
click at [1520, 46] on button "Save" at bounding box center [1533, 52] width 36 height 22
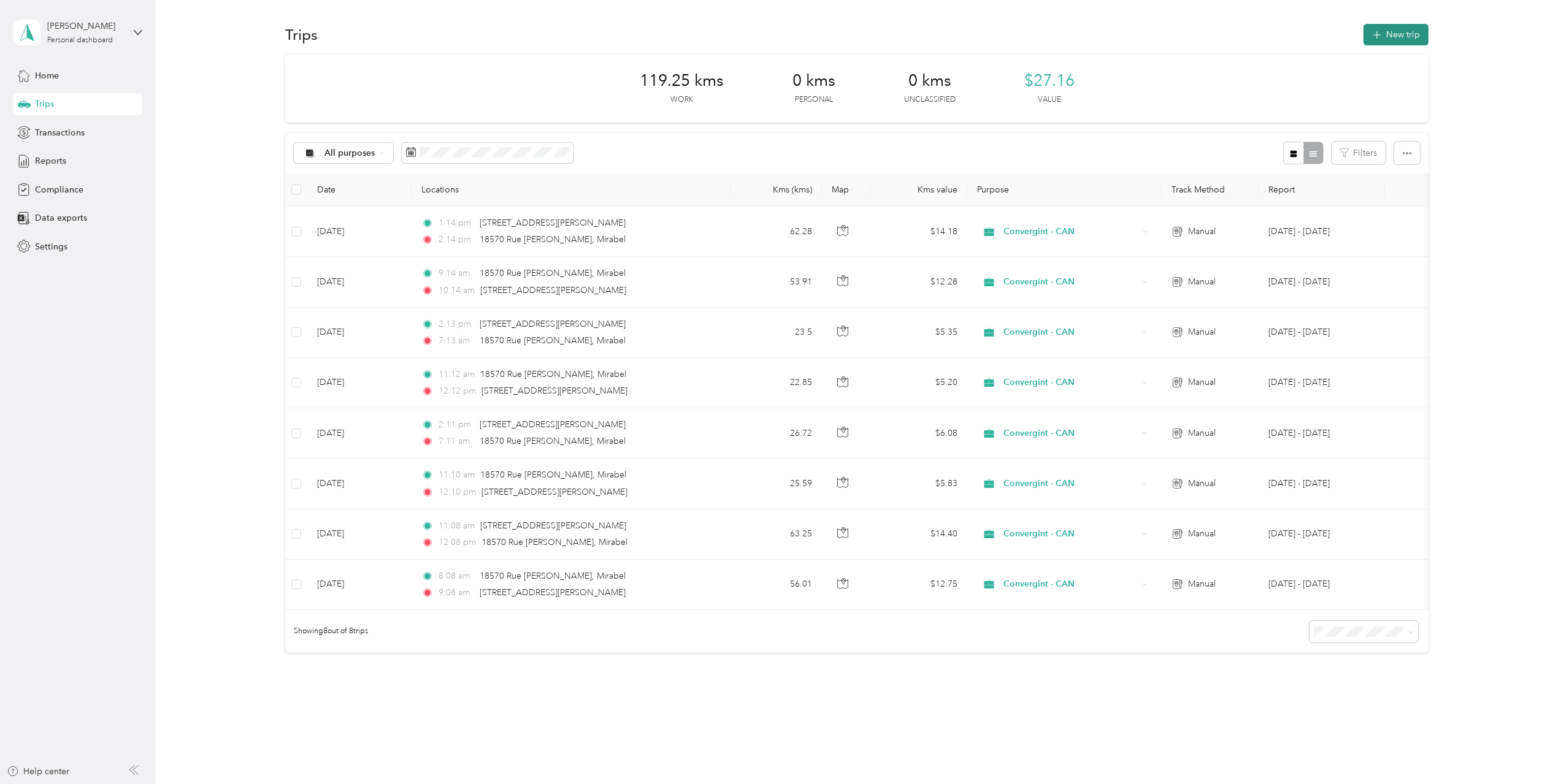
click at [1393, 35] on button "New trip" at bounding box center [1396, 34] width 65 height 22
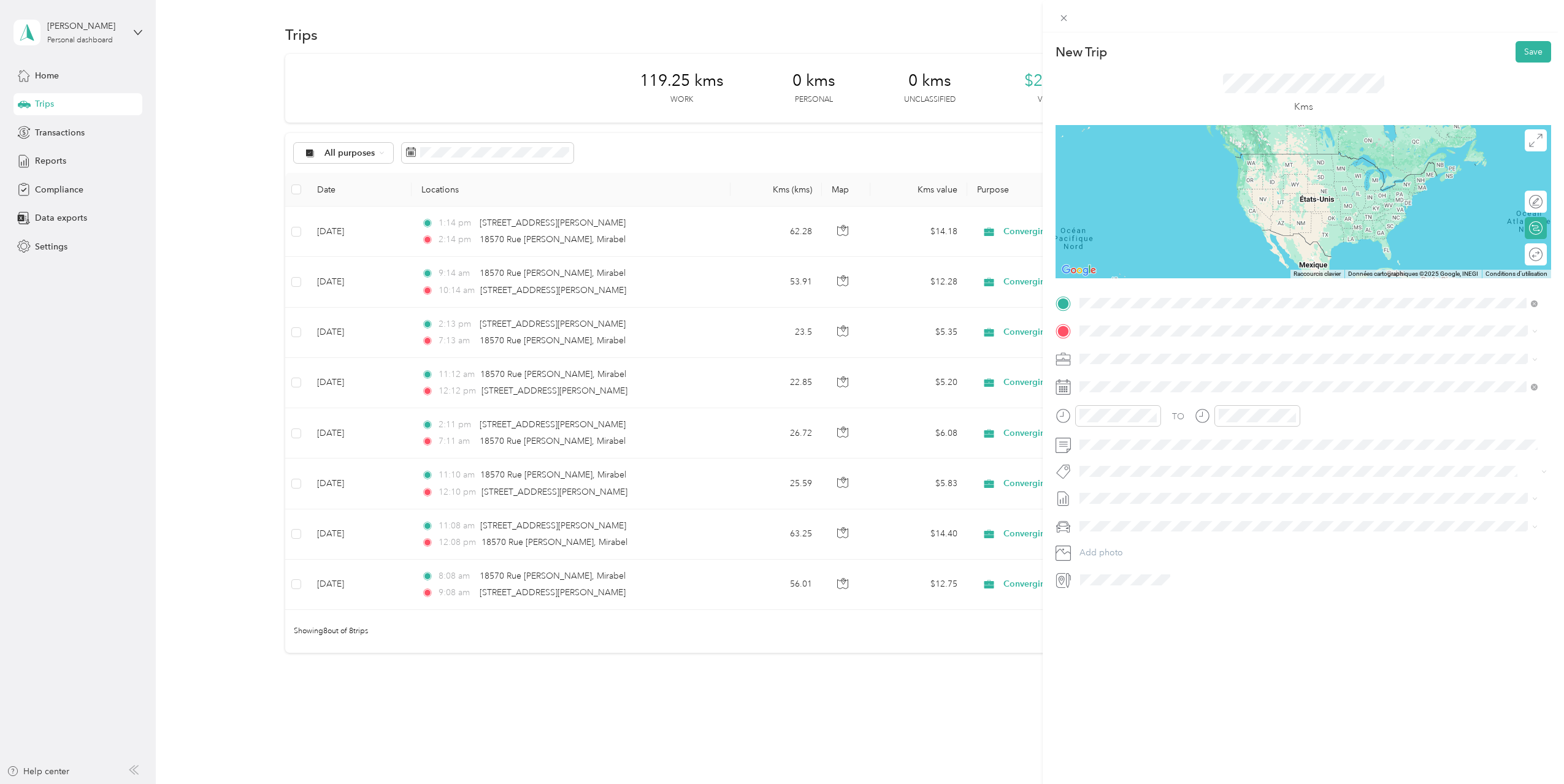
drag, startPoint x: 1129, startPoint y: 352, endPoint x: 1126, endPoint y: 342, distance: 10.4
click at [1129, 352] on span "[STREET_ADDRESS][PERSON_NAME]" at bounding box center [1175, 347] width 146 height 11
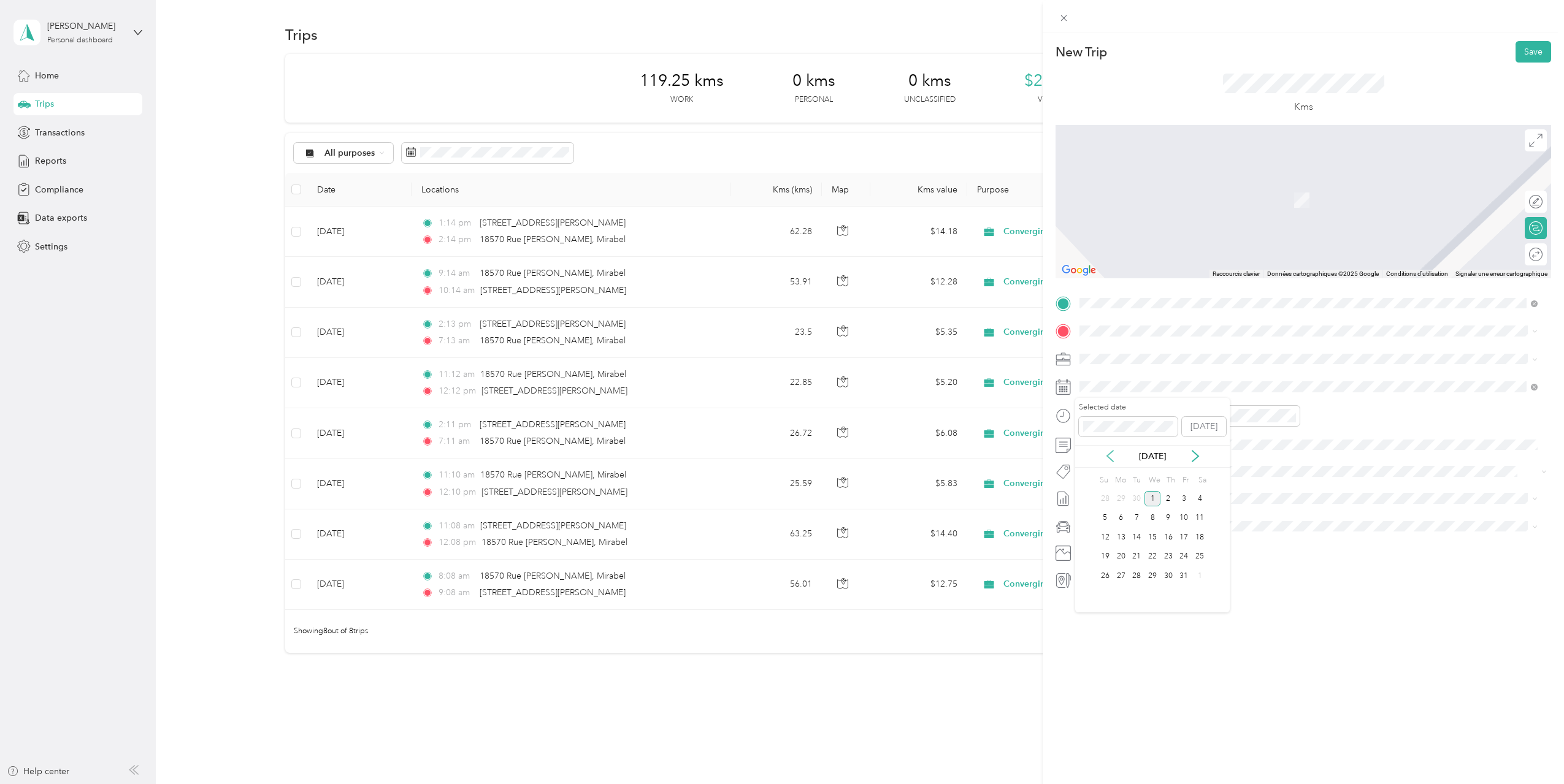
click at [1112, 460] on icon at bounding box center [1110, 456] width 12 height 12
click at [1156, 517] on div "10" at bounding box center [1152, 518] width 16 height 15
click at [1093, 518] on div "09" at bounding box center [1092, 523] width 29 height 17
click at [1229, 535] on div "10" at bounding box center [1230, 540] width 29 height 17
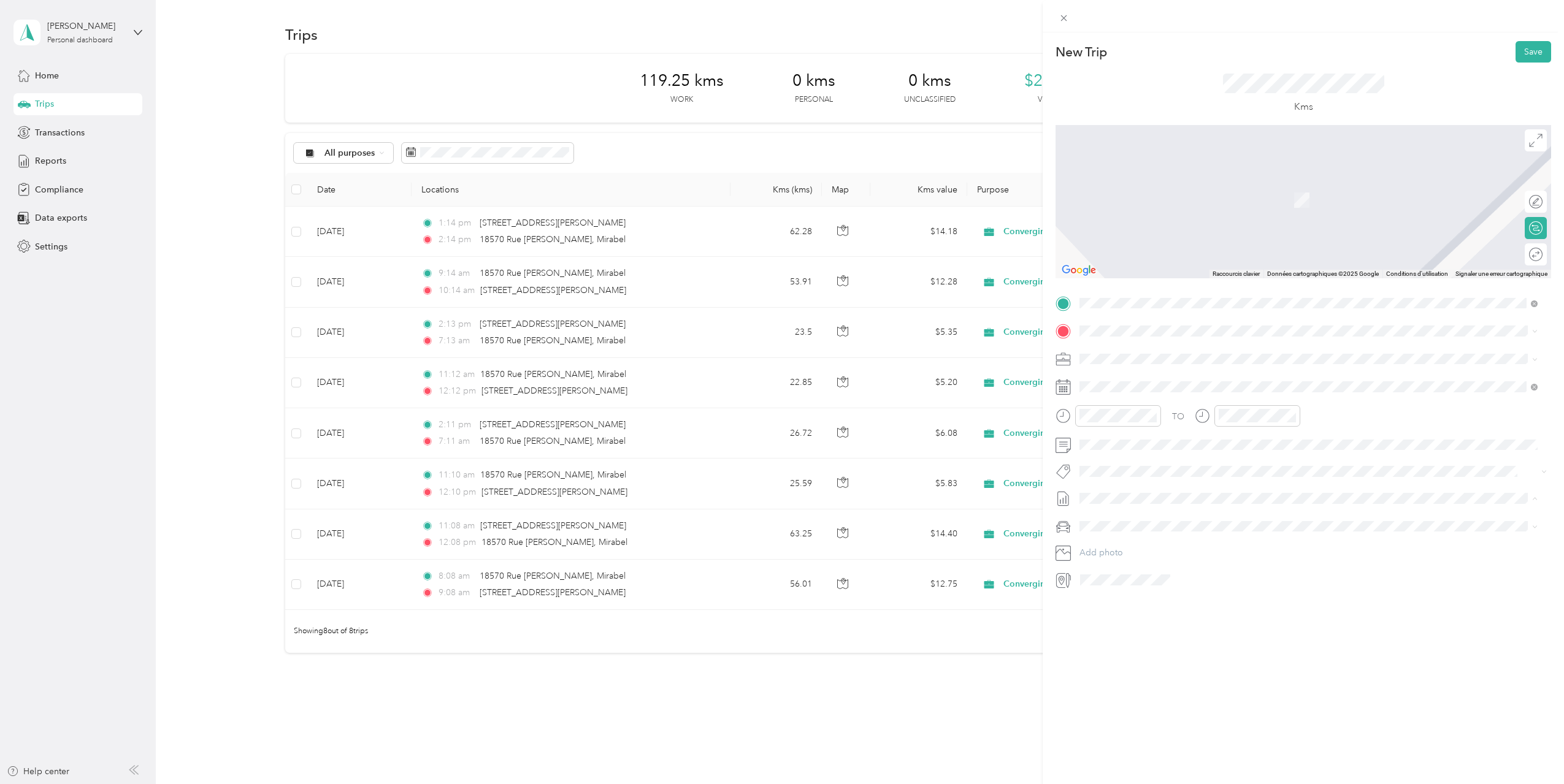
click at [1122, 539] on span "[DATE] - [DATE]" at bounding box center [1110, 539] width 61 height 13
click at [1176, 381] on span "[STREET_ADDRESS]" at bounding box center [1141, 375] width 78 height 11
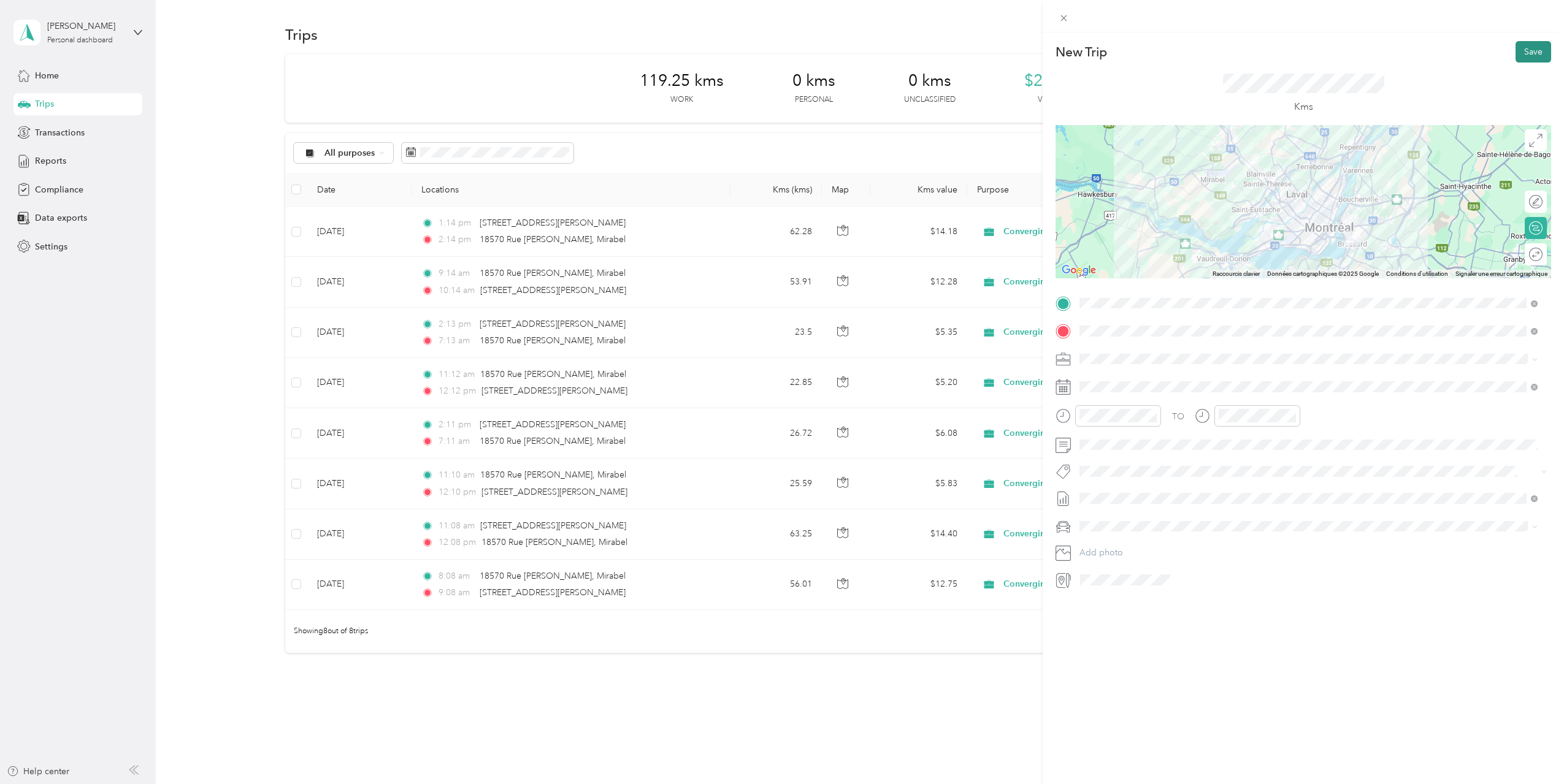
click at [1532, 47] on button "Save" at bounding box center [1533, 52] width 36 height 22
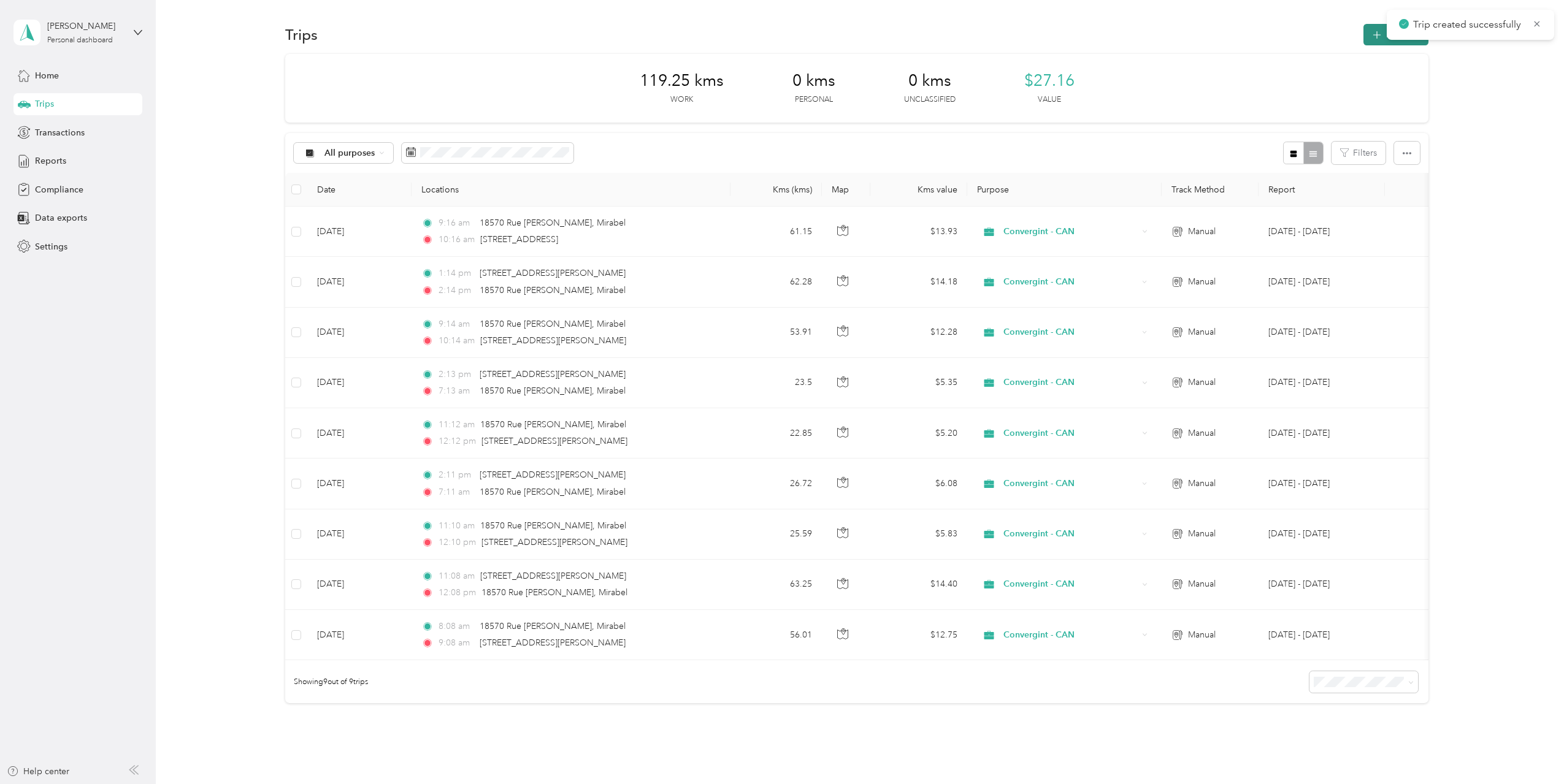
click at [1377, 36] on icon "button" at bounding box center [1377, 35] width 14 height 14
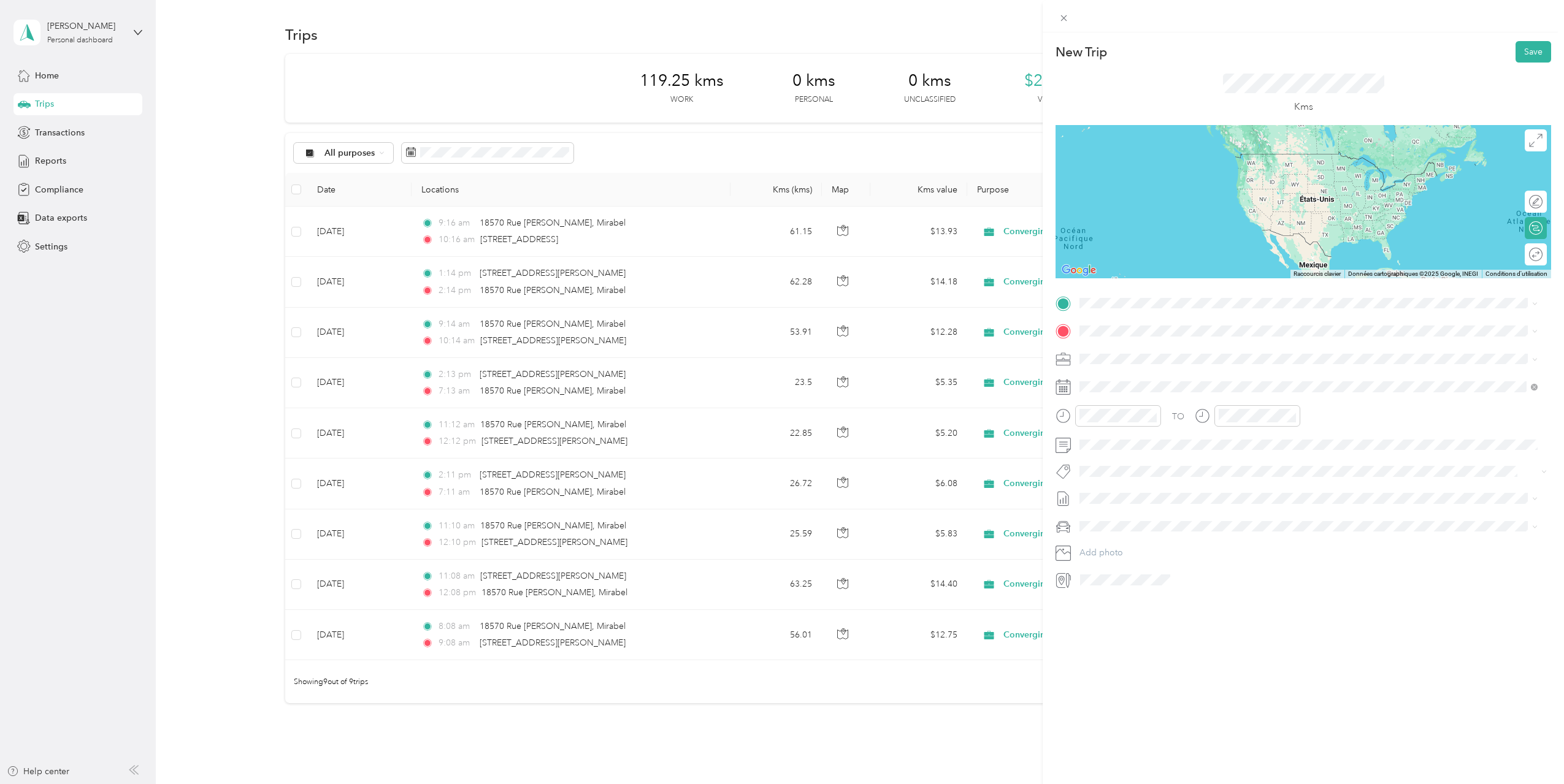
click at [1151, 352] on span "[STREET_ADDRESS]" at bounding box center [1141, 346] width 78 height 11
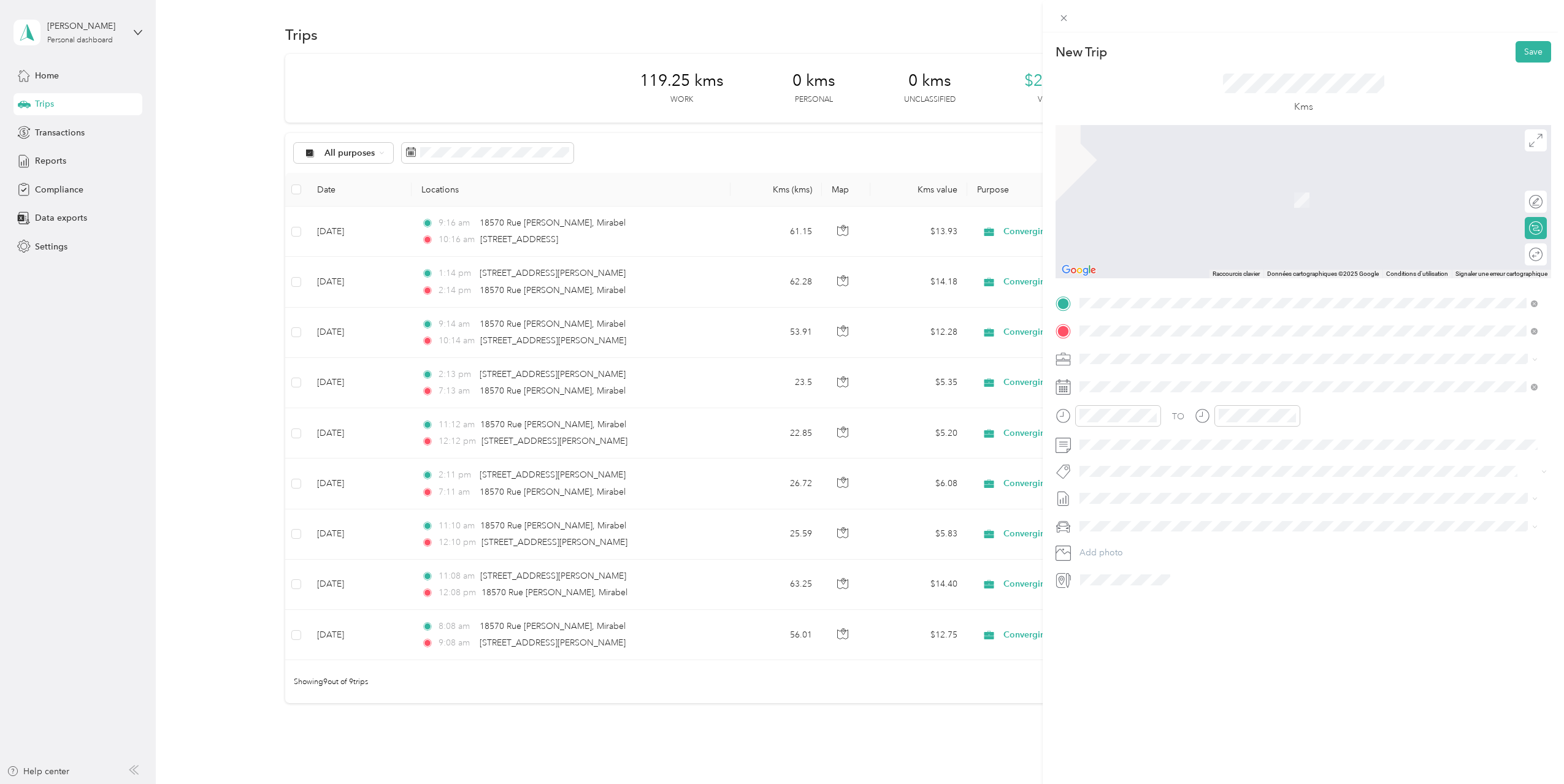
click at [1204, 378] on span "[STREET_ADDRESS][PERSON_NAME]" at bounding box center [1175, 375] width 146 height 11
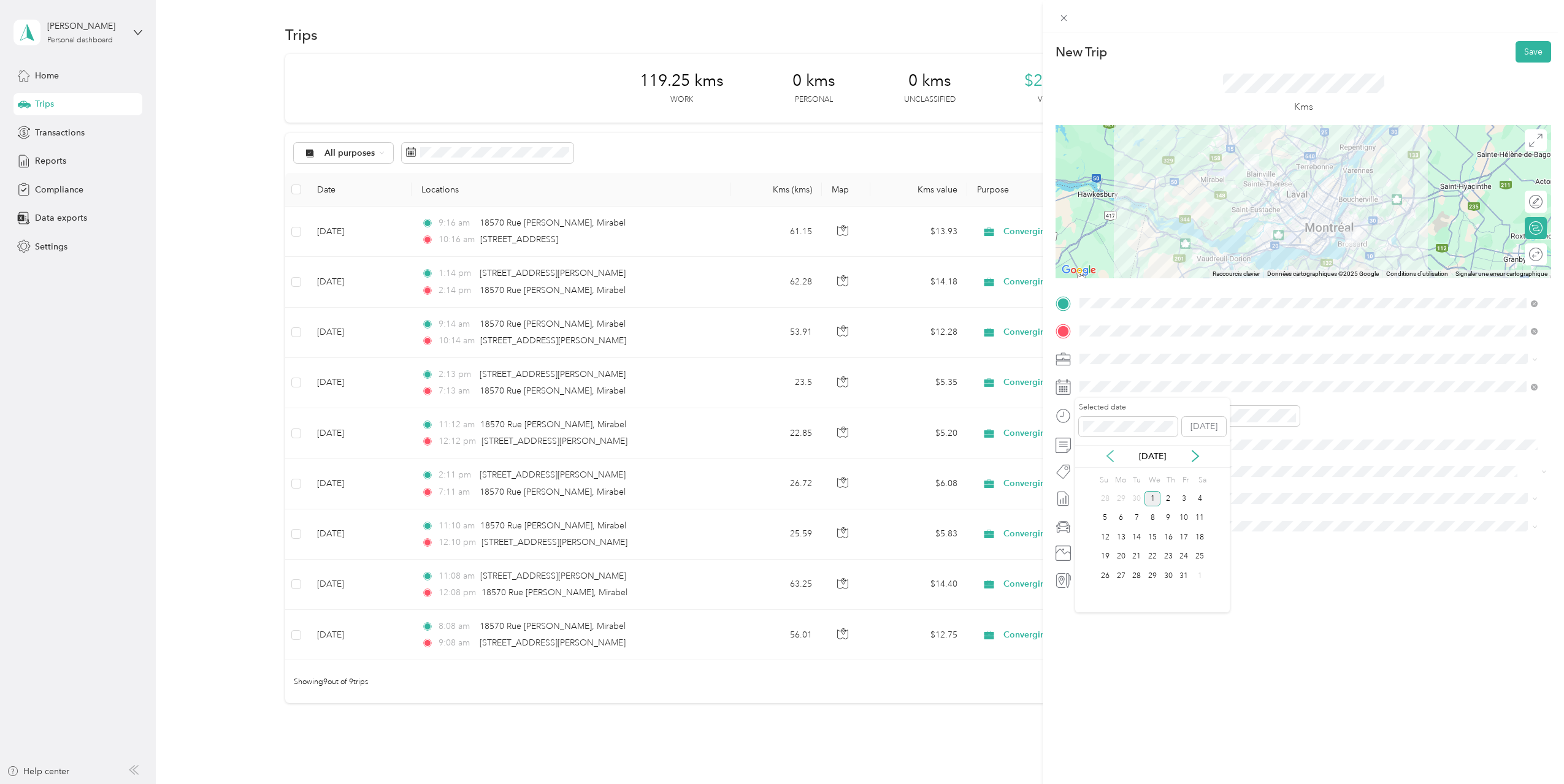
click at [1111, 451] on icon at bounding box center [1110, 456] width 12 height 12
click at [1153, 518] on div "10" at bounding box center [1152, 518] width 16 height 15
click at [1161, 456] on div "PM" at bounding box center [1161, 459] width 29 height 17
click at [1092, 444] on div "12" at bounding box center [1092, 442] width 29 height 17
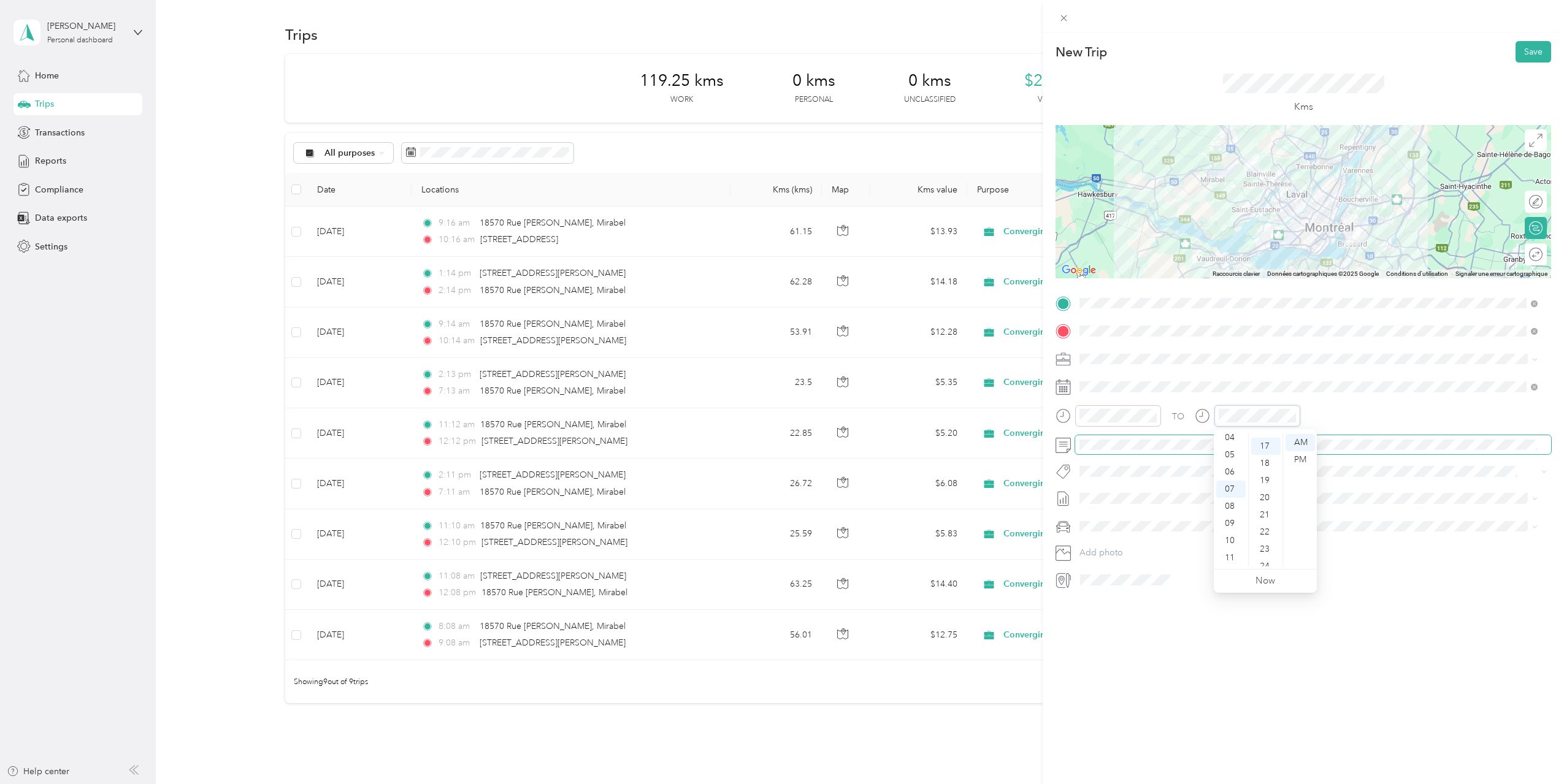
scroll to position [292, 0]
click at [1294, 456] on div "PM" at bounding box center [1300, 459] width 29 height 17
click at [1229, 452] on div "01" at bounding box center [1230, 459] width 29 height 17
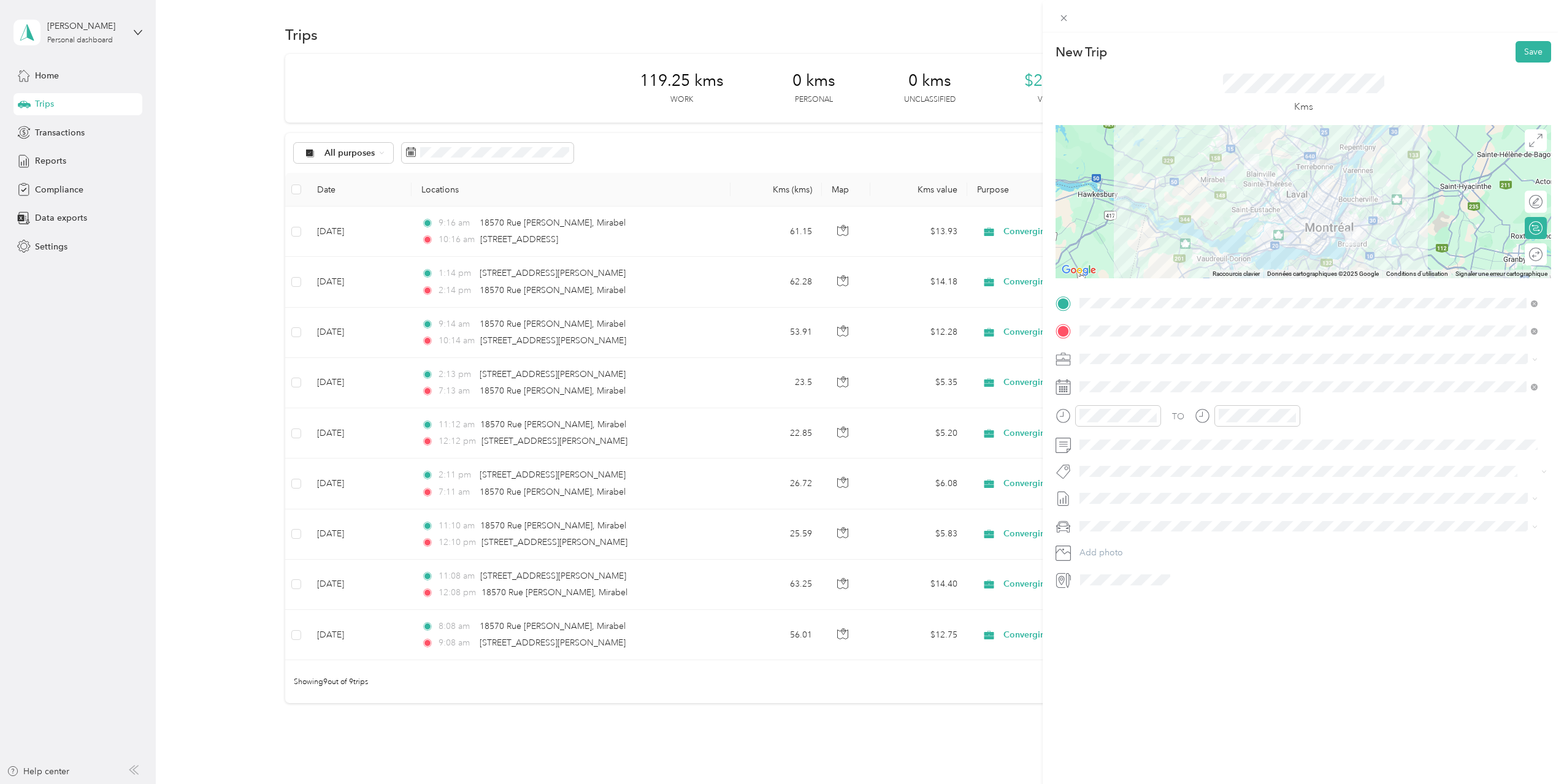
click at [1131, 533] on span "[DATE] - [DATE]" at bounding box center [1110, 539] width 61 height 13
click at [1518, 204] on div at bounding box center [1523, 201] width 11 height 11
drag, startPoint x: 1302, startPoint y: 227, endPoint x: 1290, endPoint y: 242, distance: 19.2
click at [1523, 46] on button "Save" at bounding box center [1533, 52] width 36 height 22
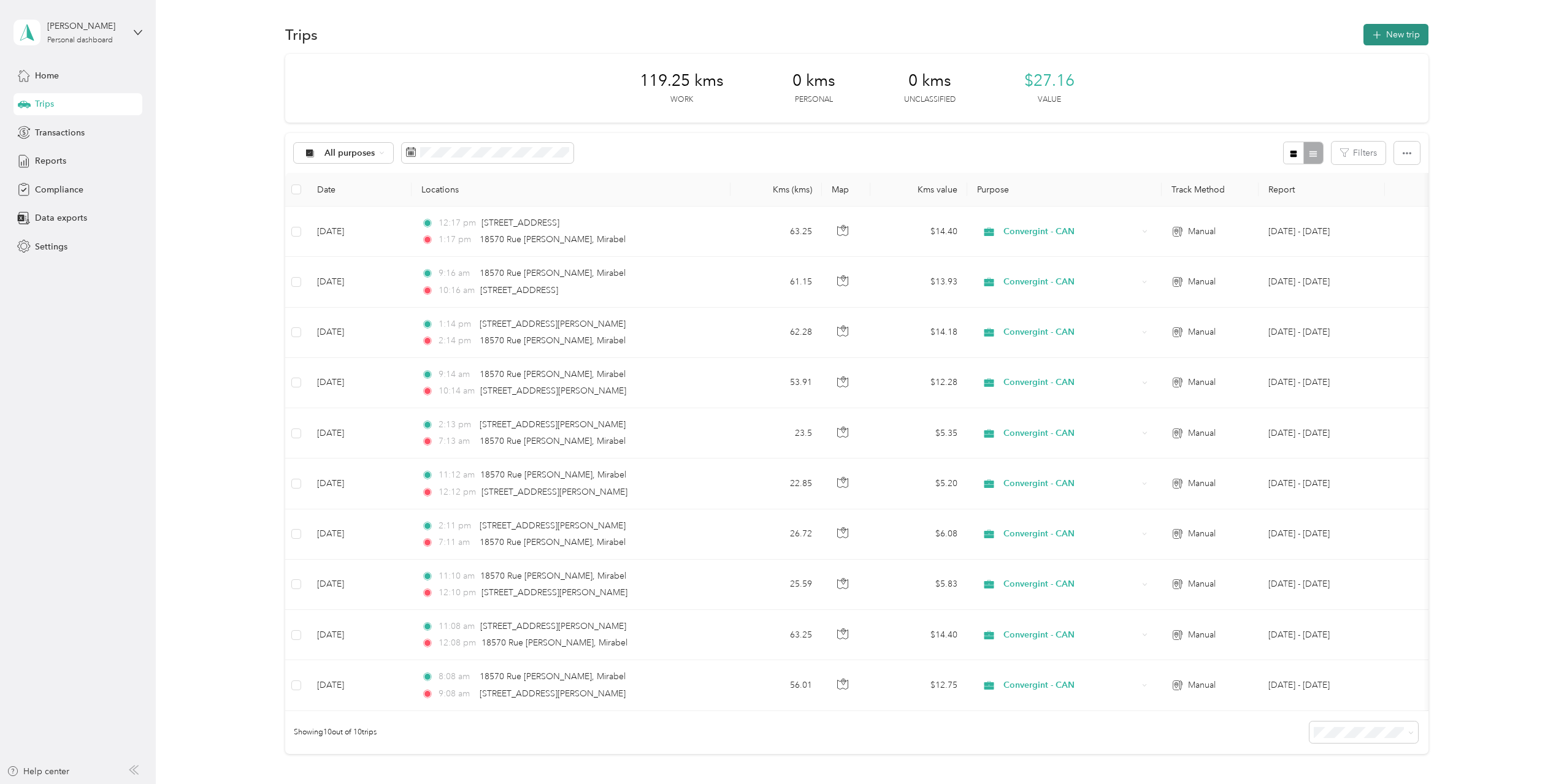
click at [1390, 34] on button "New trip" at bounding box center [1396, 34] width 65 height 22
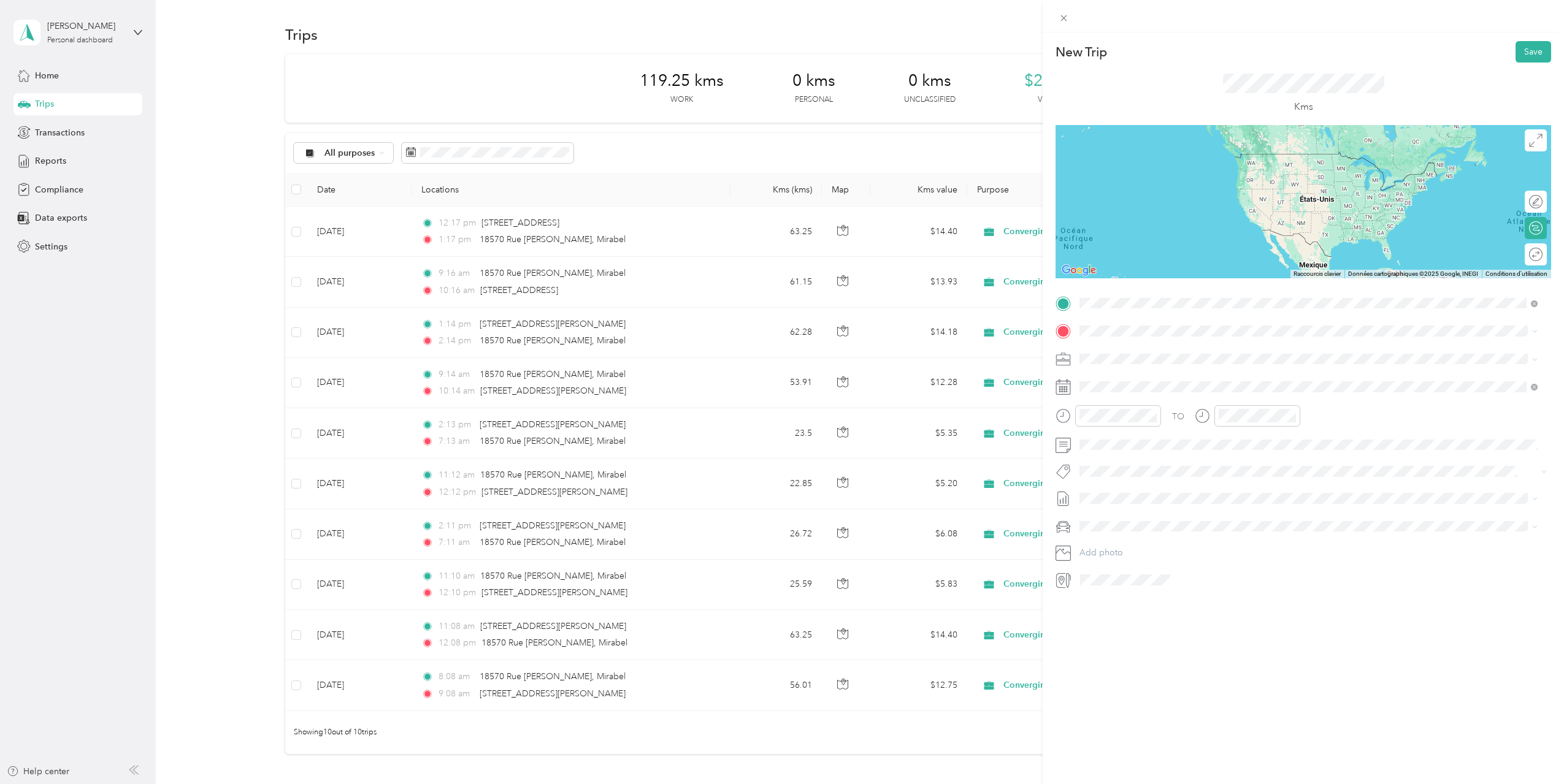
click at [1162, 353] on span "[STREET_ADDRESS][PERSON_NAME]" at bounding box center [1175, 347] width 146 height 11
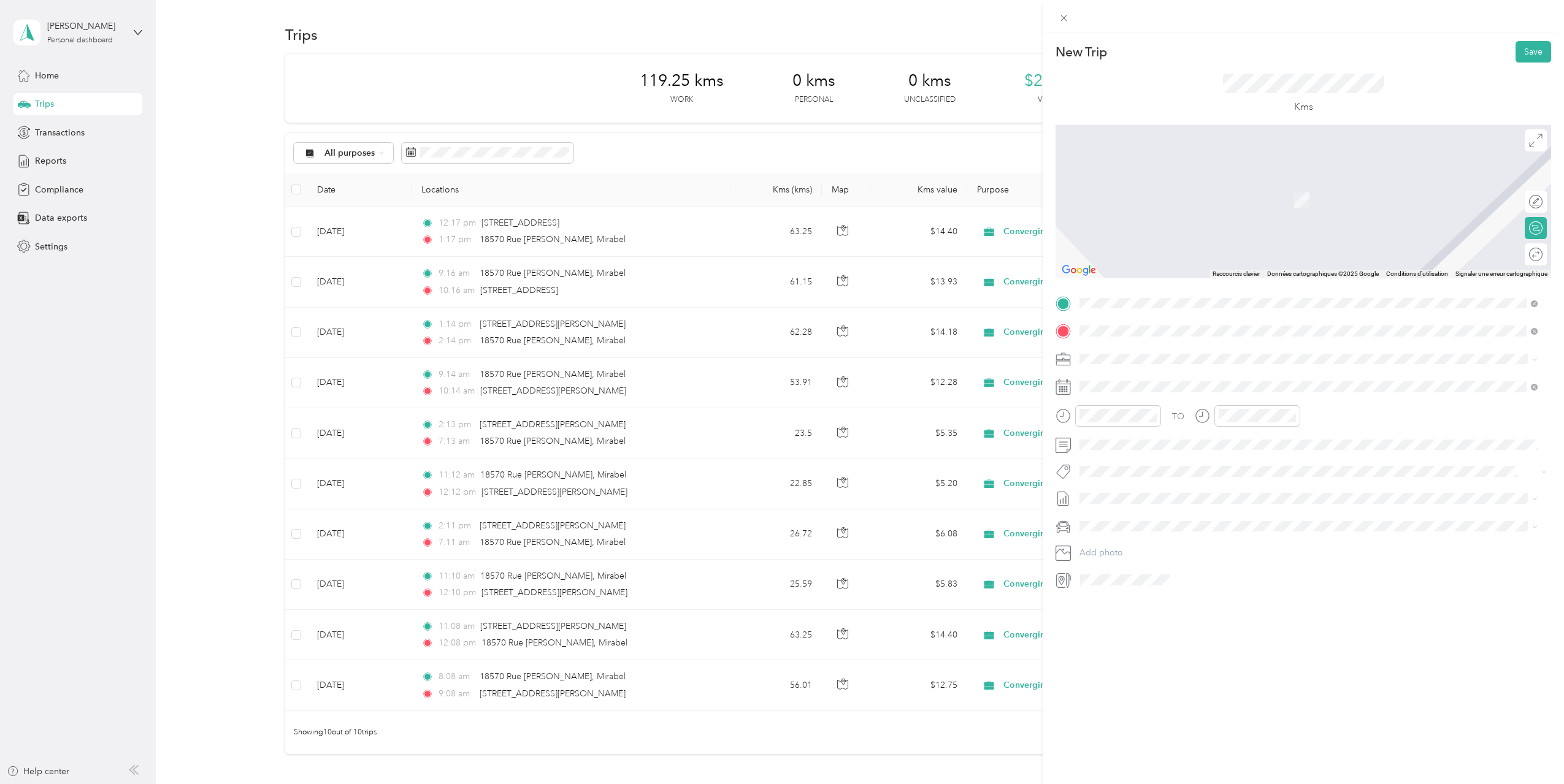
click at [1194, 375] on span "[STREET_ADDRESS][PERSON_NAME]" at bounding box center [1175, 375] width 146 height 11
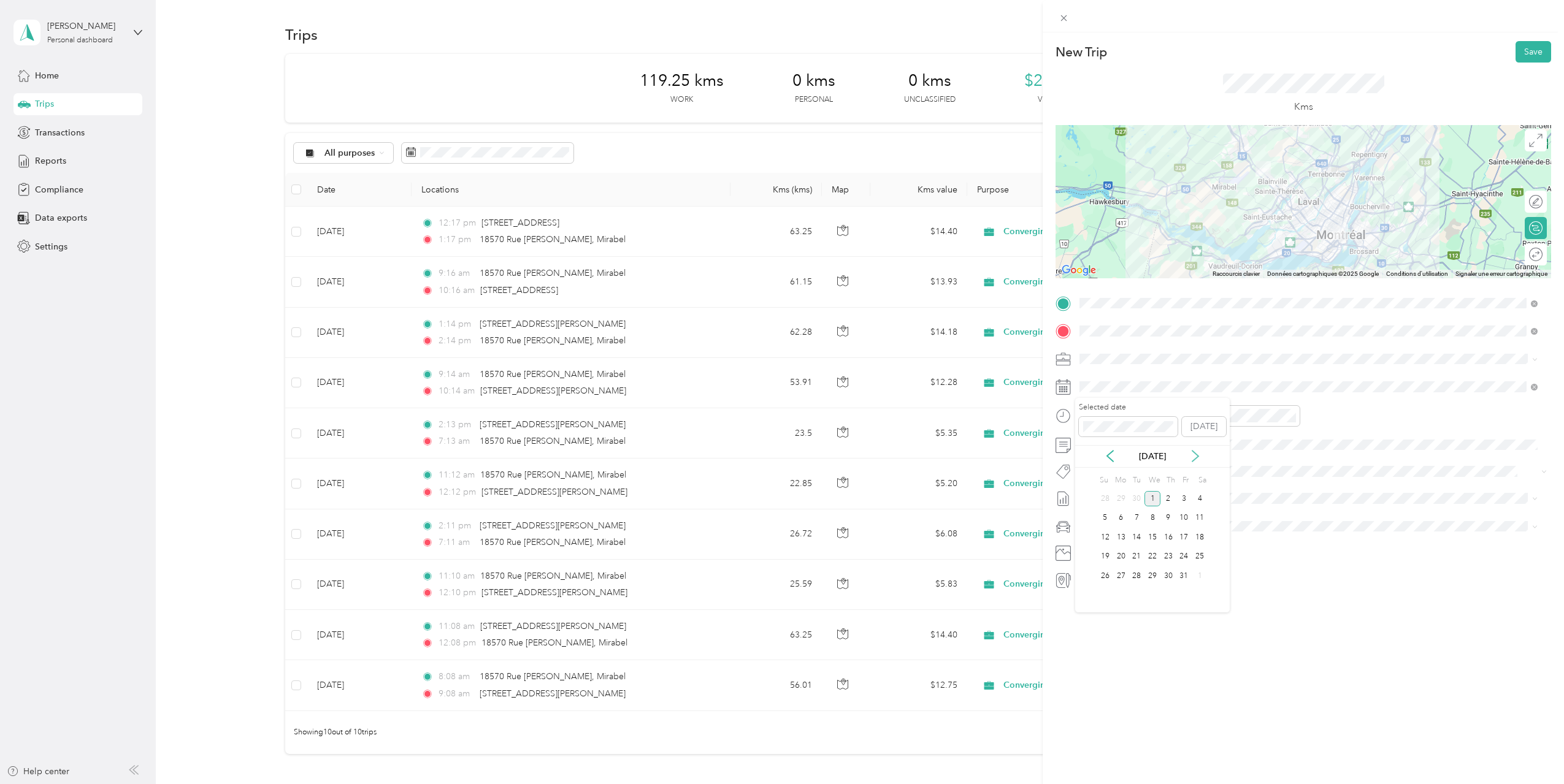
click at [1196, 453] on icon at bounding box center [1195, 456] width 12 height 12
click at [1111, 459] on icon at bounding box center [1110, 456] width 12 height 12
click at [1140, 535] on div "16" at bounding box center [1136, 537] width 16 height 15
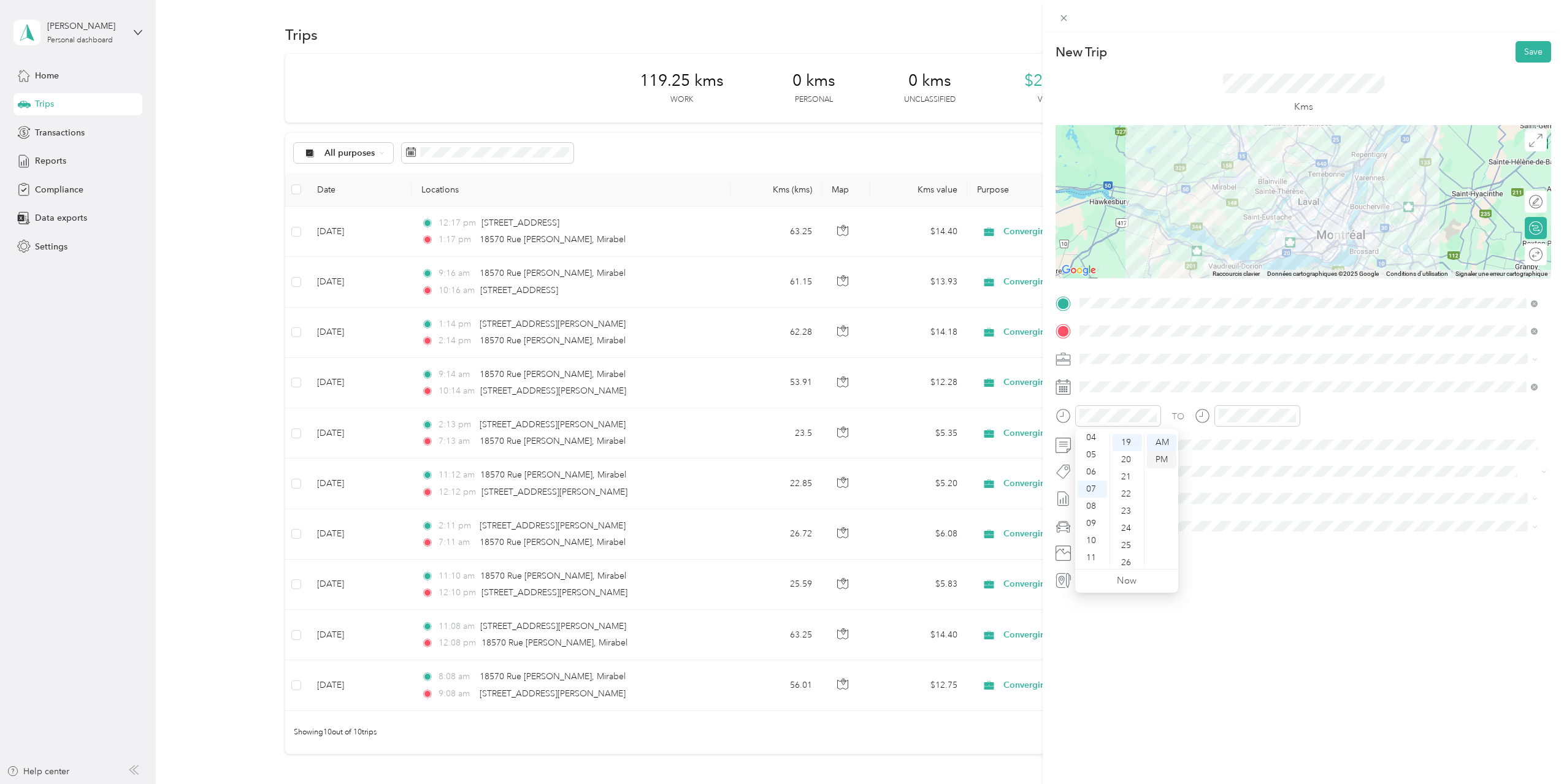
click at [1166, 458] on div "PM" at bounding box center [1161, 459] width 29 height 17
click at [1091, 458] on div "01" at bounding box center [1092, 459] width 29 height 17
click at [1088, 442] on div "12" at bounding box center [1092, 442] width 29 height 17
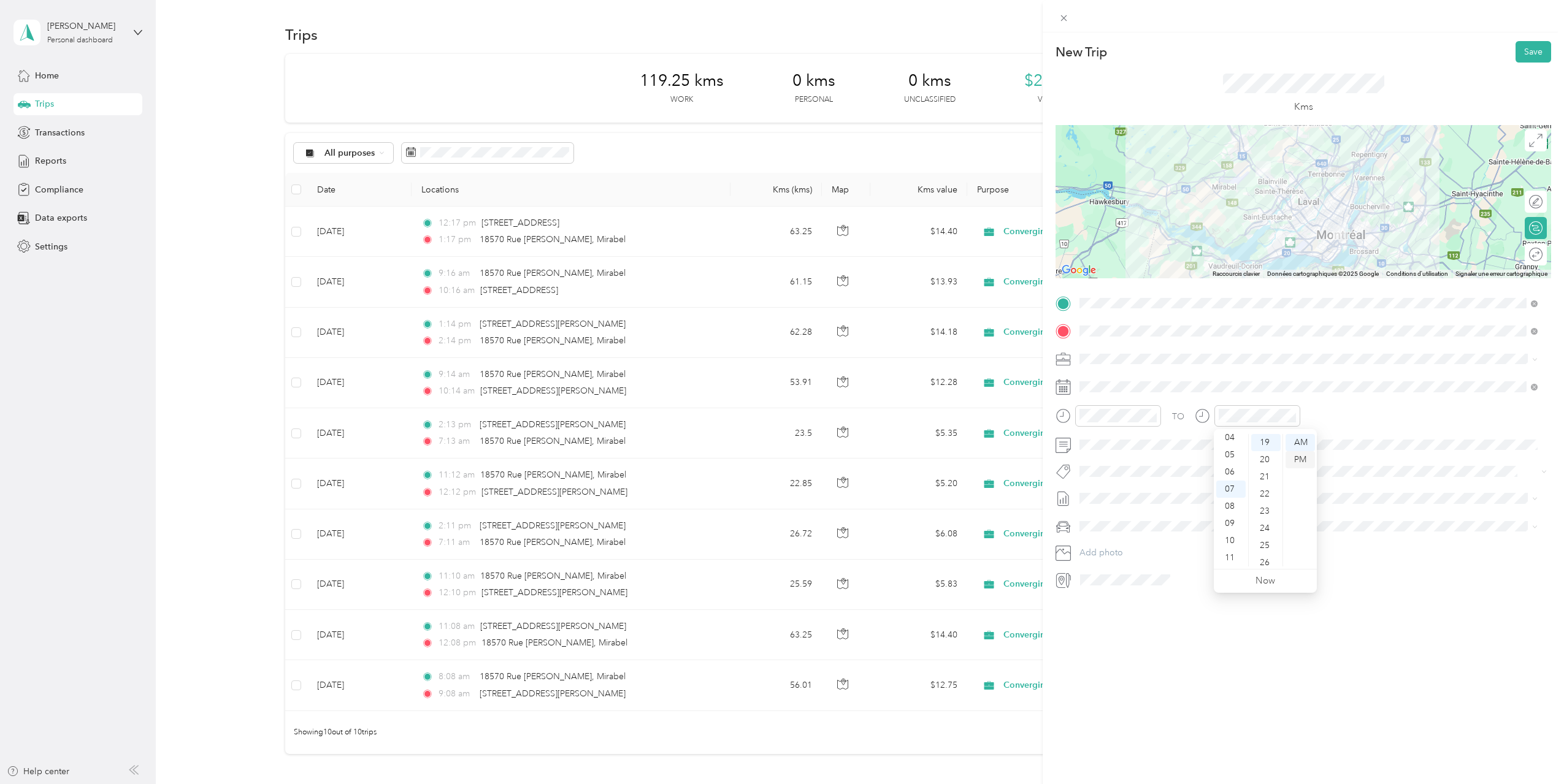
click at [1301, 453] on div "PM" at bounding box center [1300, 459] width 29 height 17
click at [1232, 460] on div "01" at bounding box center [1230, 459] width 29 height 17
click at [1111, 542] on li "[DATE] - [DATE] Draft" at bounding box center [1308, 539] width 467 height 19
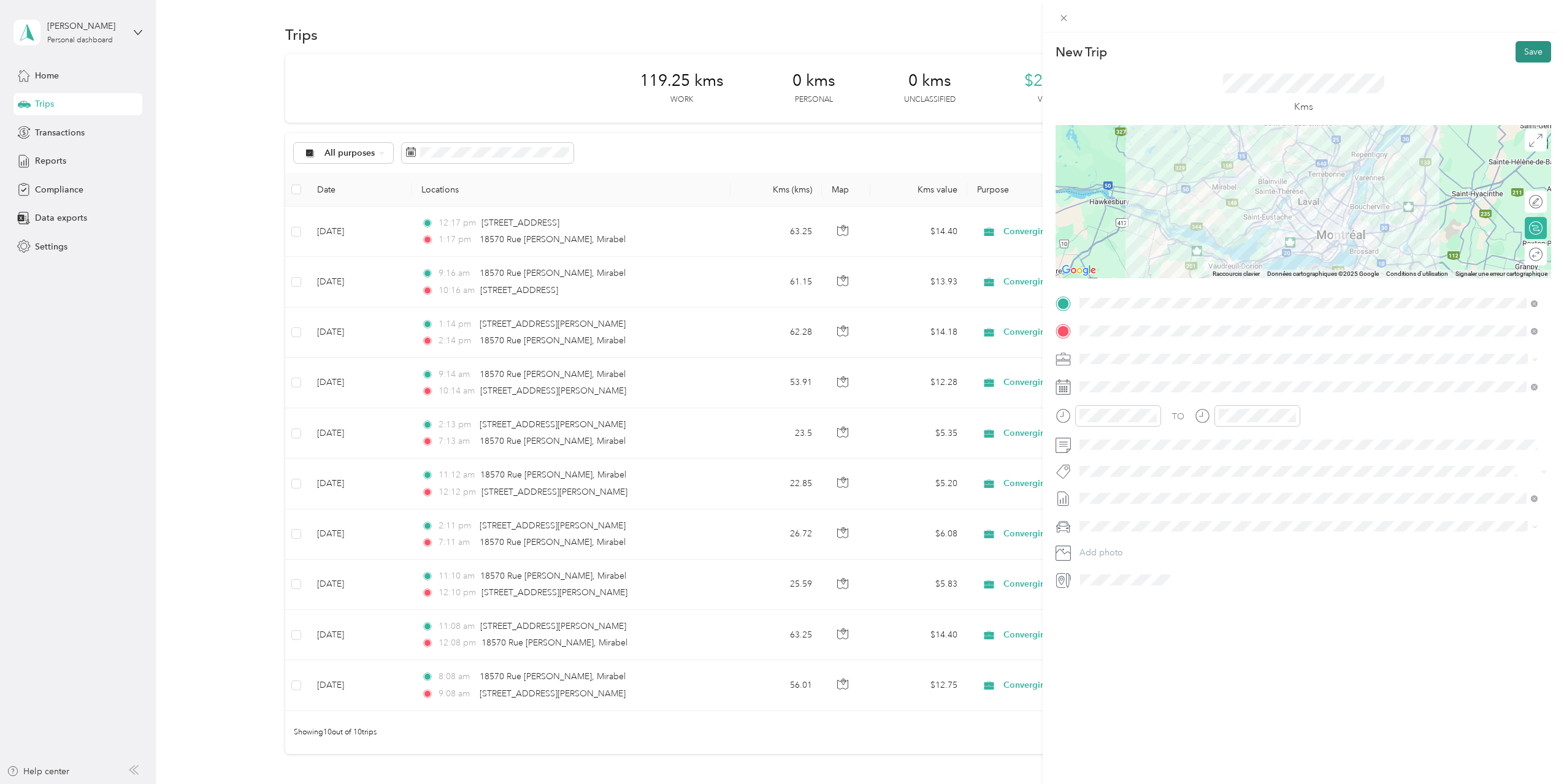
click at [1516, 50] on button "Save" at bounding box center [1533, 52] width 36 height 22
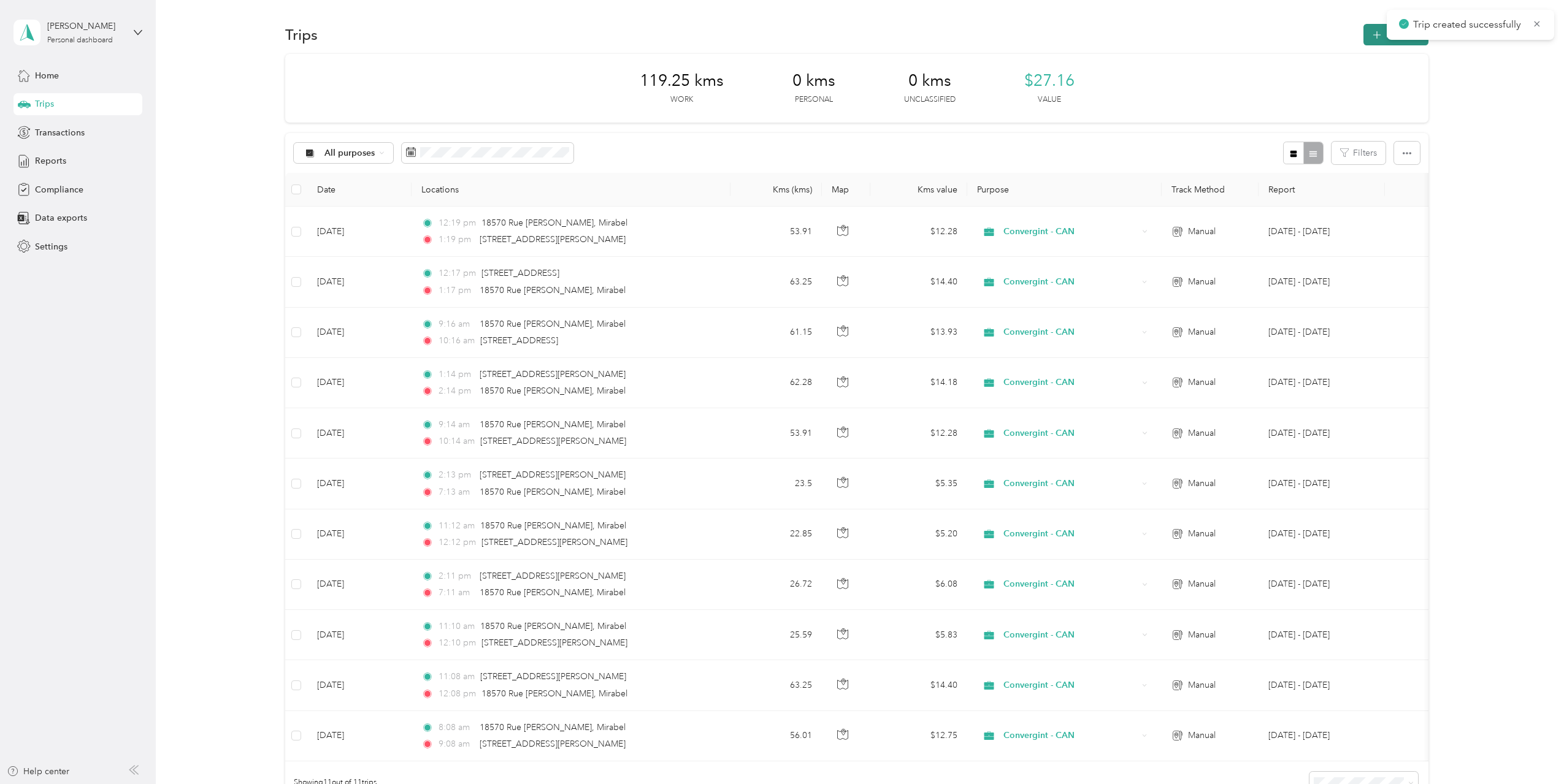
click at [1373, 36] on icon "button" at bounding box center [1377, 35] width 14 height 14
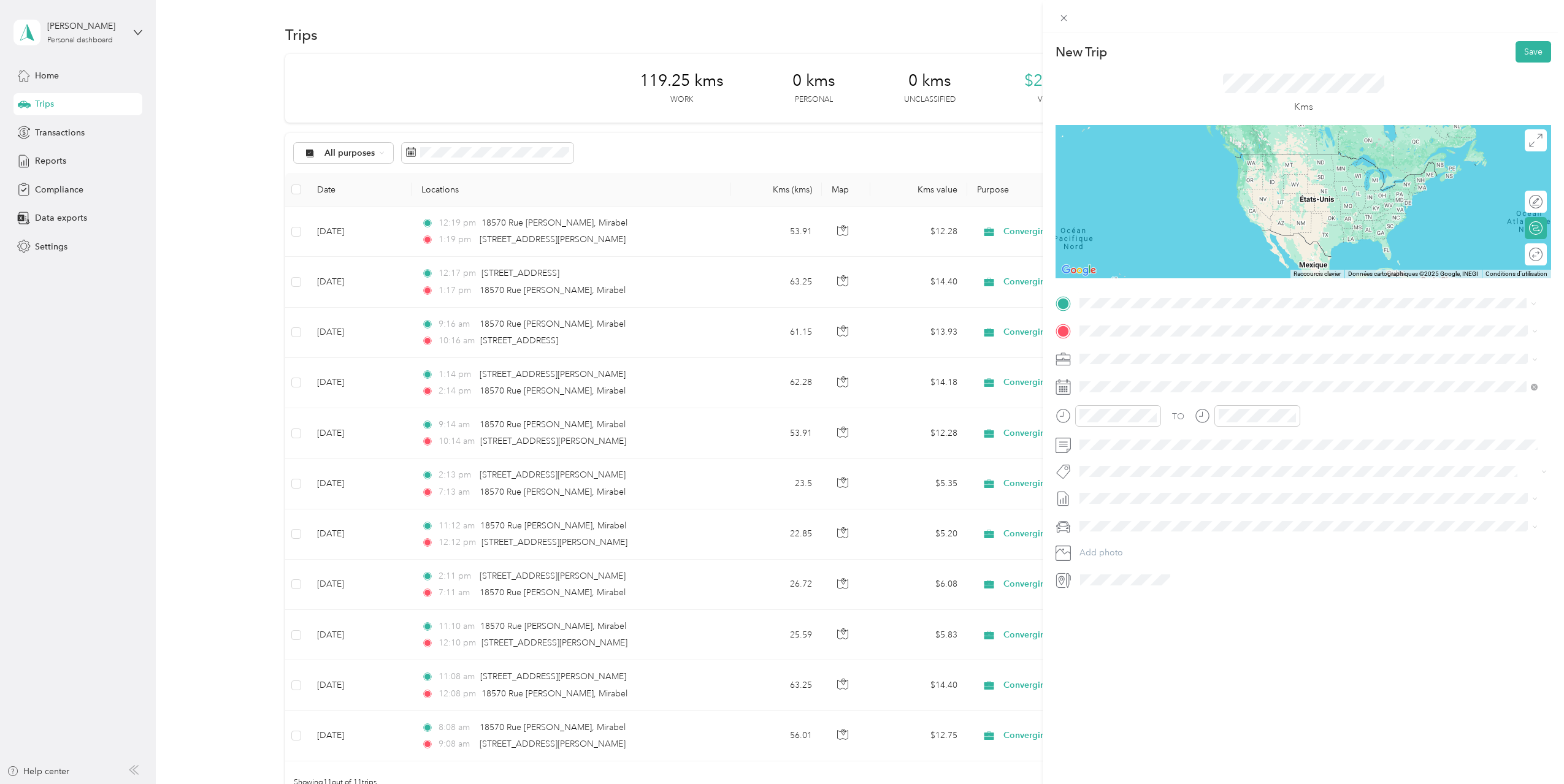
click at [1236, 349] on span "[STREET_ADDRESS][PERSON_NAME]" at bounding box center [1175, 347] width 146 height 11
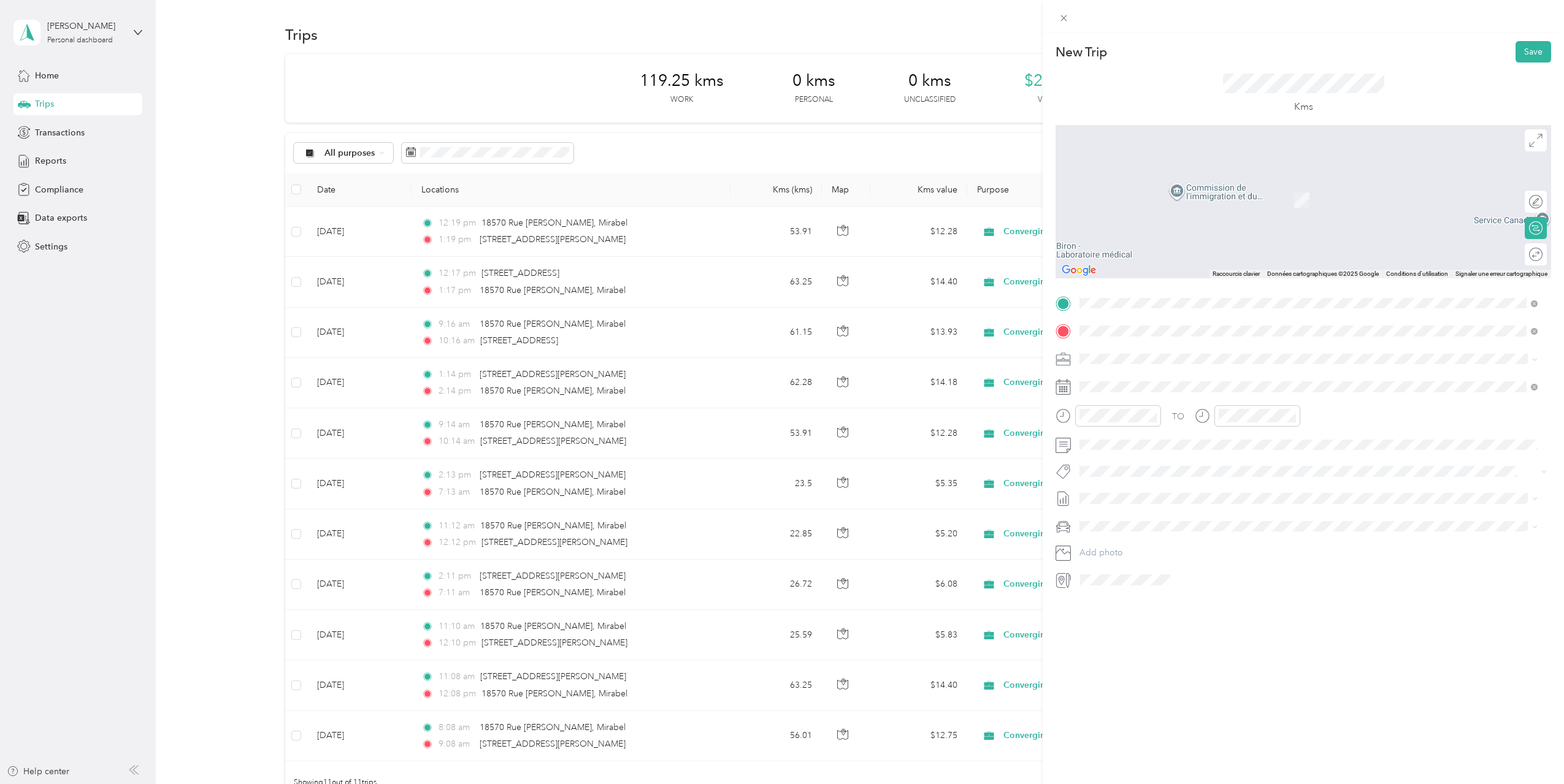
click at [1155, 380] on span "[STREET_ADDRESS][PERSON_NAME]" at bounding box center [1175, 375] width 146 height 11
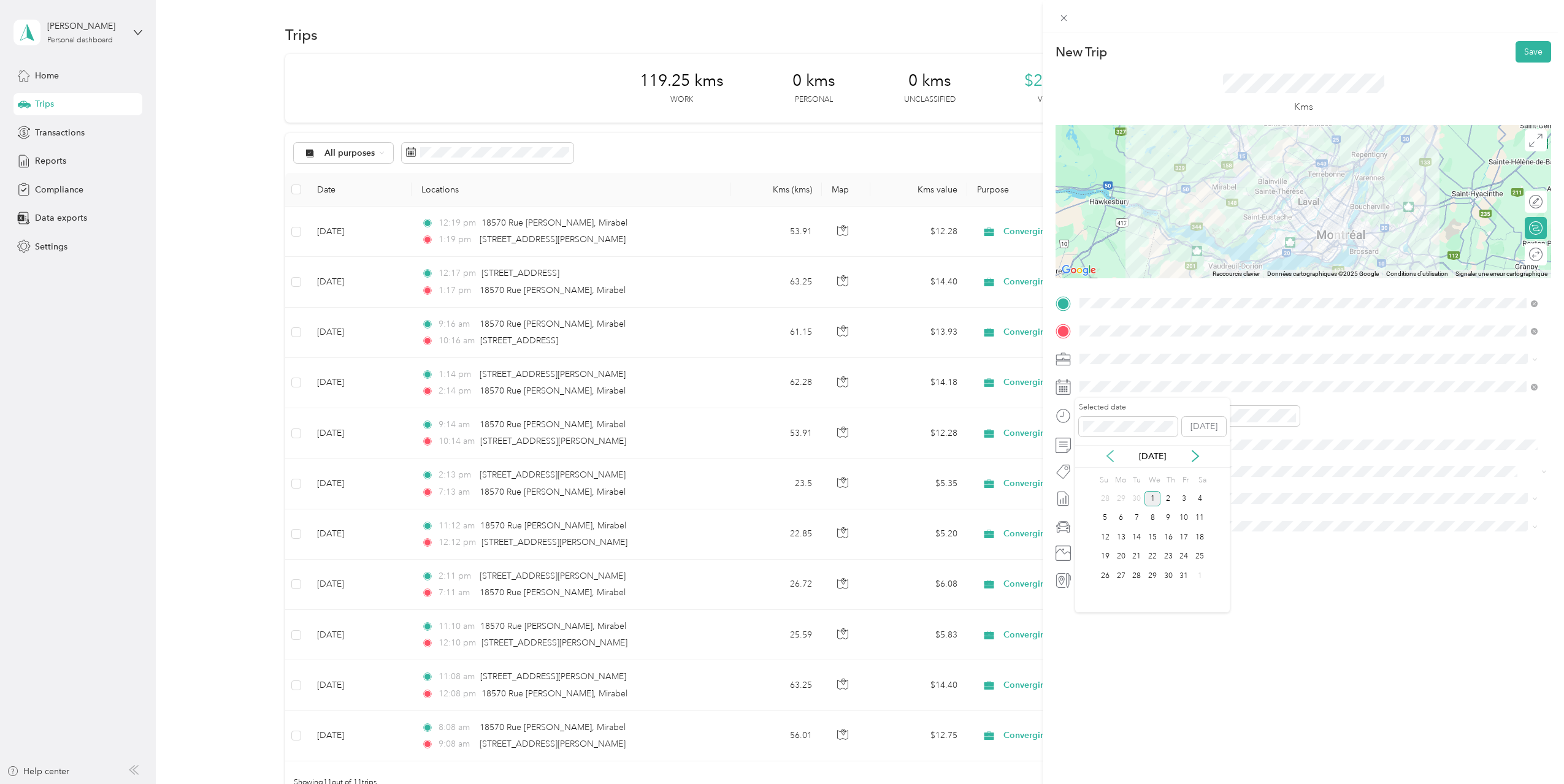
click at [1112, 454] on icon at bounding box center [1110, 456] width 12 height 12
click at [1139, 534] on div "16" at bounding box center [1136, 537] width 16 height 15
click at [1163, 459] on div "PM" at bounding box center [1161, 459] width 29 height 17
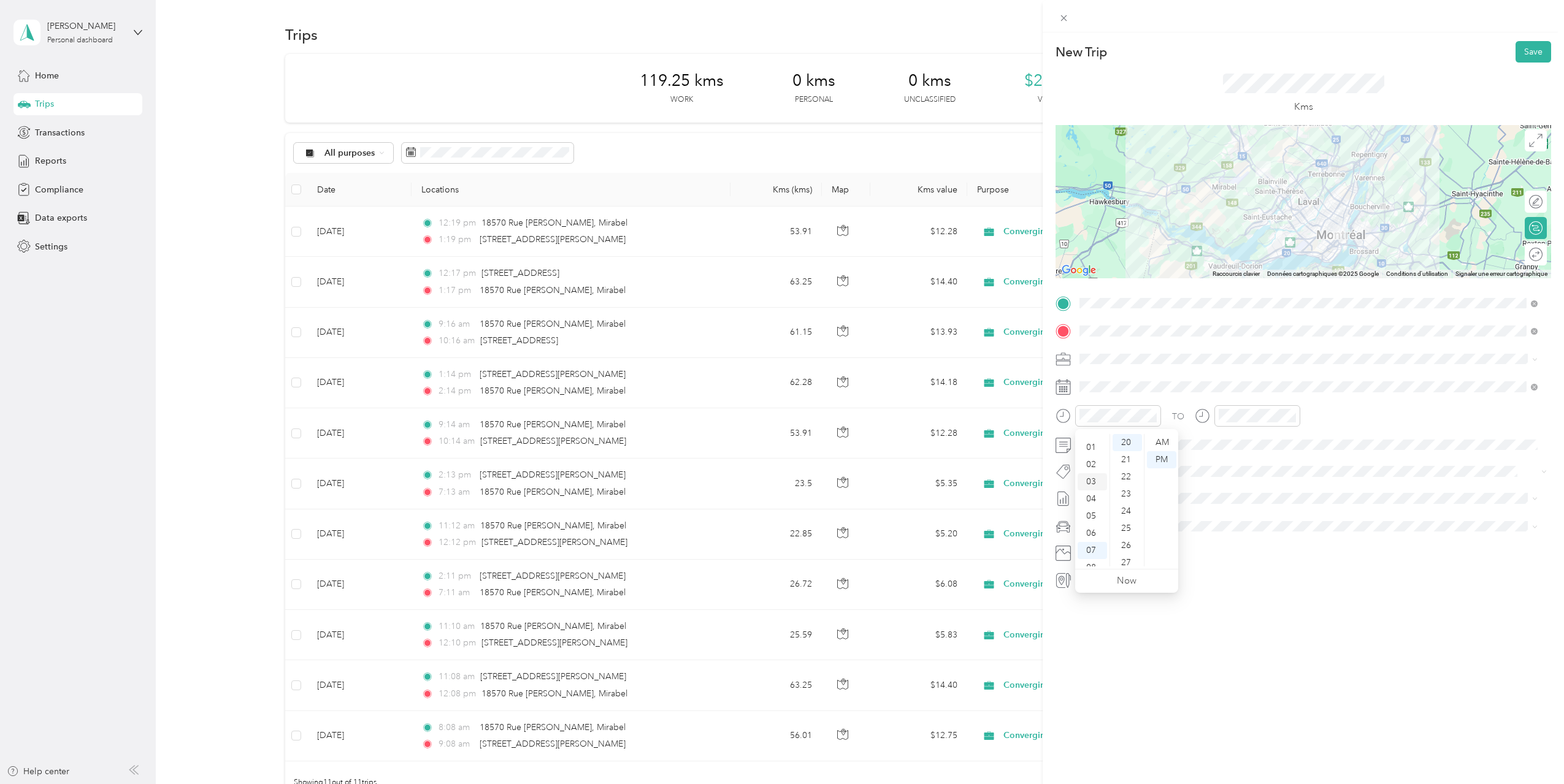
click at [1090, 481] on div "03" at bounding box center [1092, 482] width 29 height 17
click at [1225, 436] on div "04" at bounding box center [1230, 438] width 29 height 17
click at [1119, 533] on span "[DATE] - [DATE]" at bounding box center [1110, 537] width 61 height 13
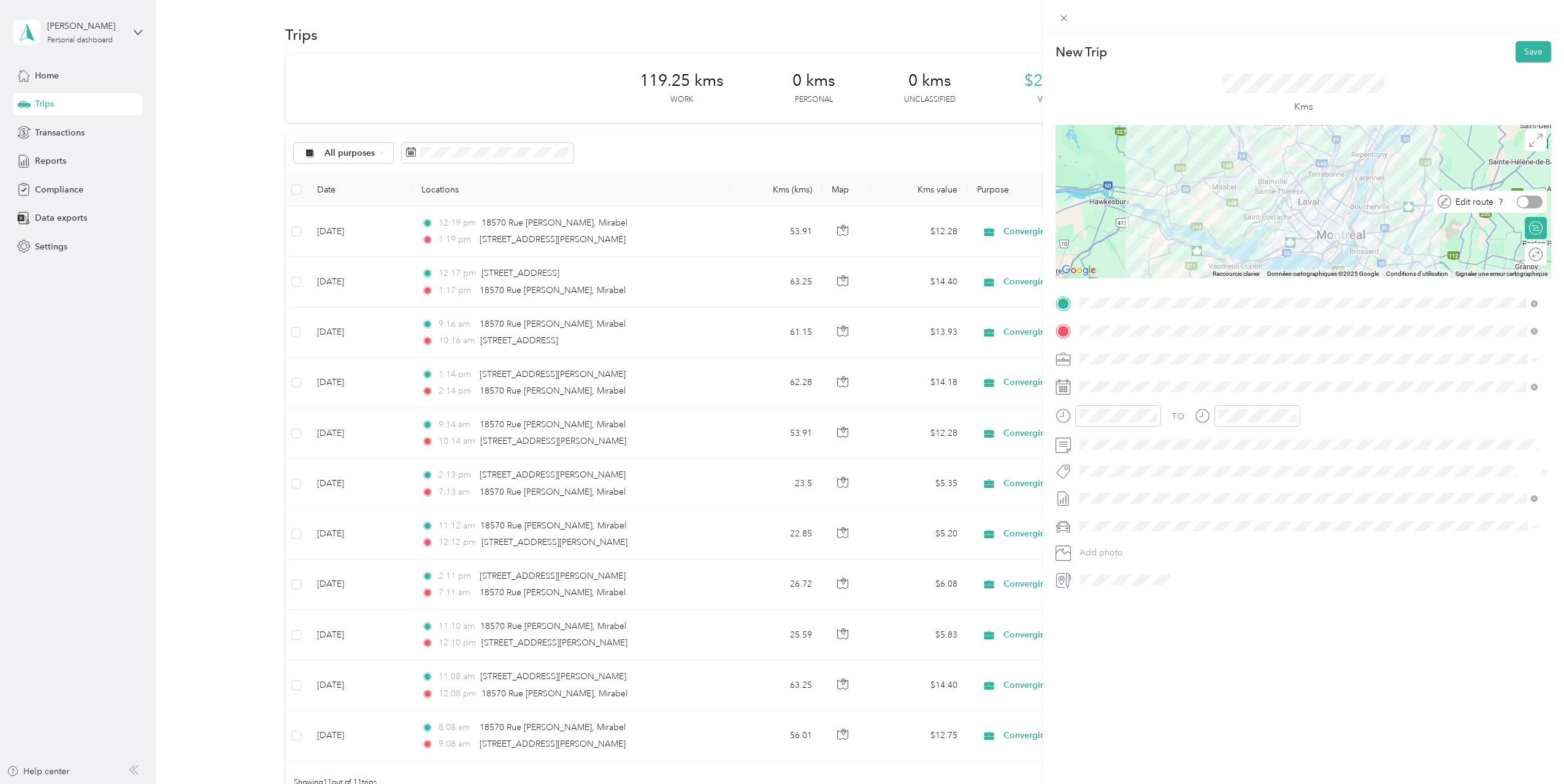
drag, startPoint x: 1518, startPoint y: 200, endPoint x: 1383, endPoint y: 227, distance: 137.7
click at [1518, 200] on div at bounding box center [1523, 201] width 11 height 11
drag, startPoint x: 1305, startPoint y: 224, endPoint x: 1297, endPoint y: 239, distance: 17.0
drag, startPoint x: 1319, startPoint y: 236, endPoint x: 1314, endPoint y: 253, distance: 17.7
click at [1519, 48] on button "Save" at bounding box center [1533, 52] width 36 height 22
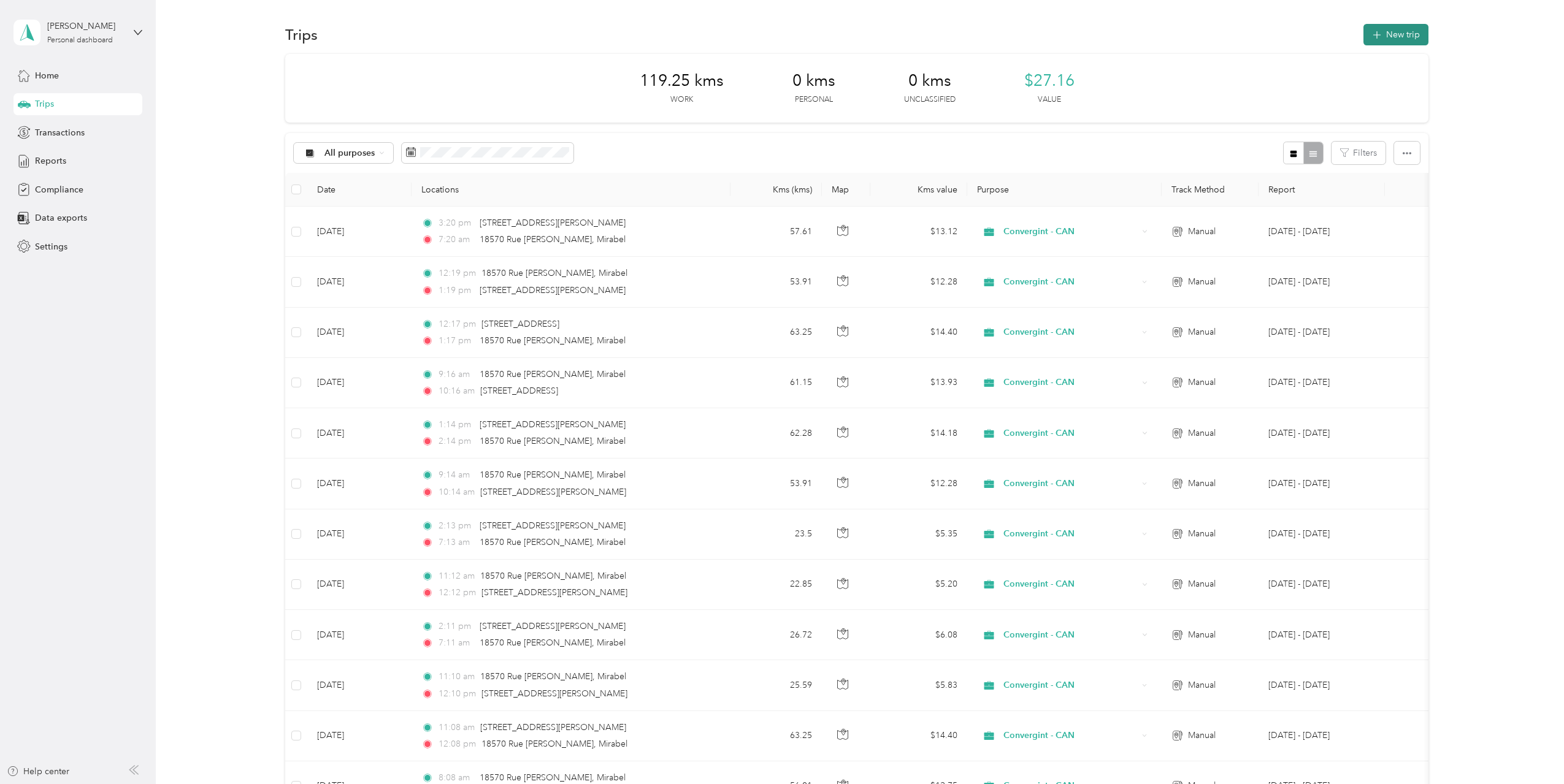
click at [1394, 34] on button "New trip" at bounding box center [1396, 34] width 65 height 22
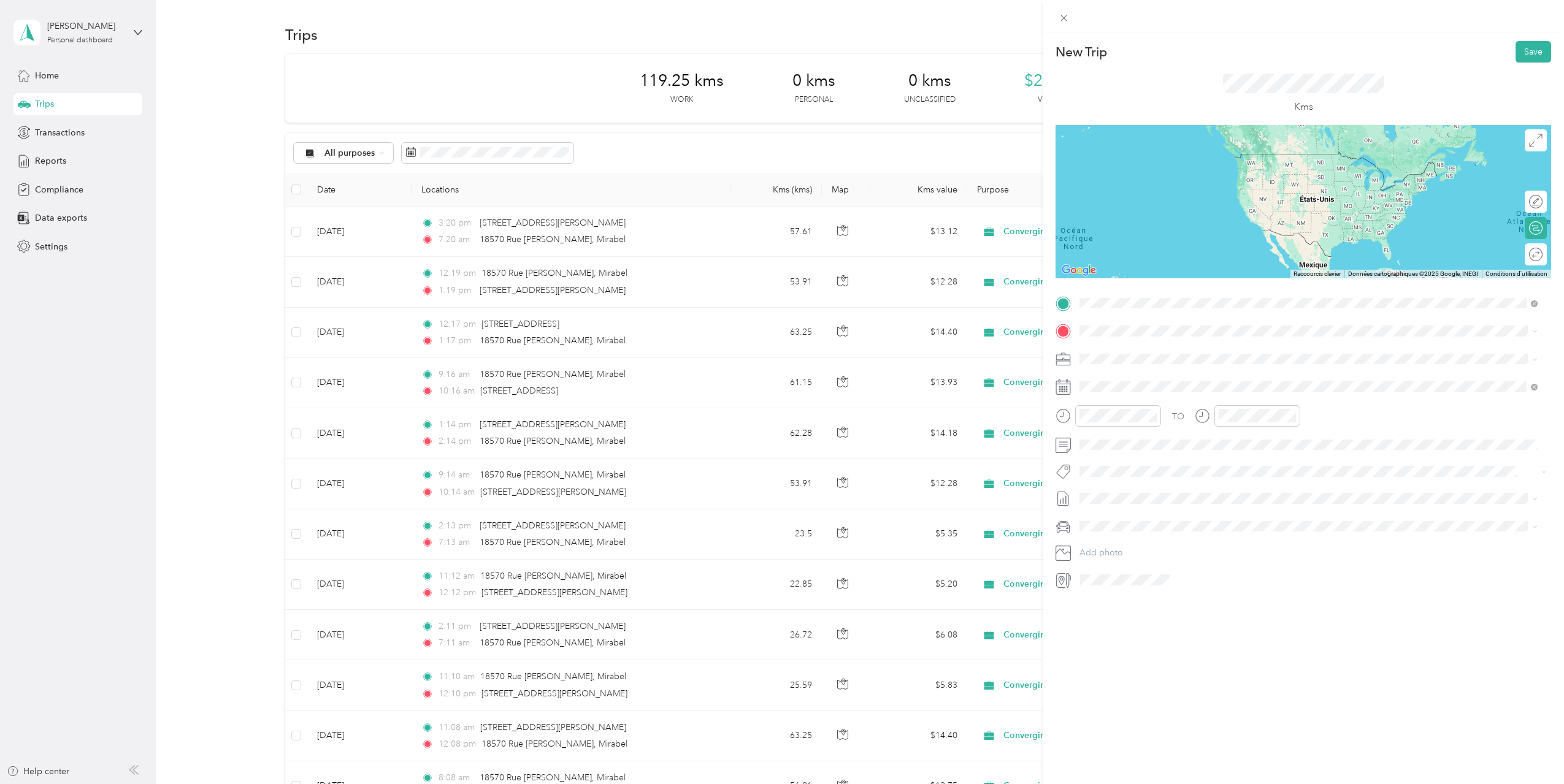
drag, startPoint x: 1163, startPoint y: 356, endPoint x: 1150, endPoint y: 351, distance: 13.9
click at [1162, 353] on span "[STREET_ADDRESS][PERSON_NAME]" at bounding box center [1175, 347] width 146 height 11
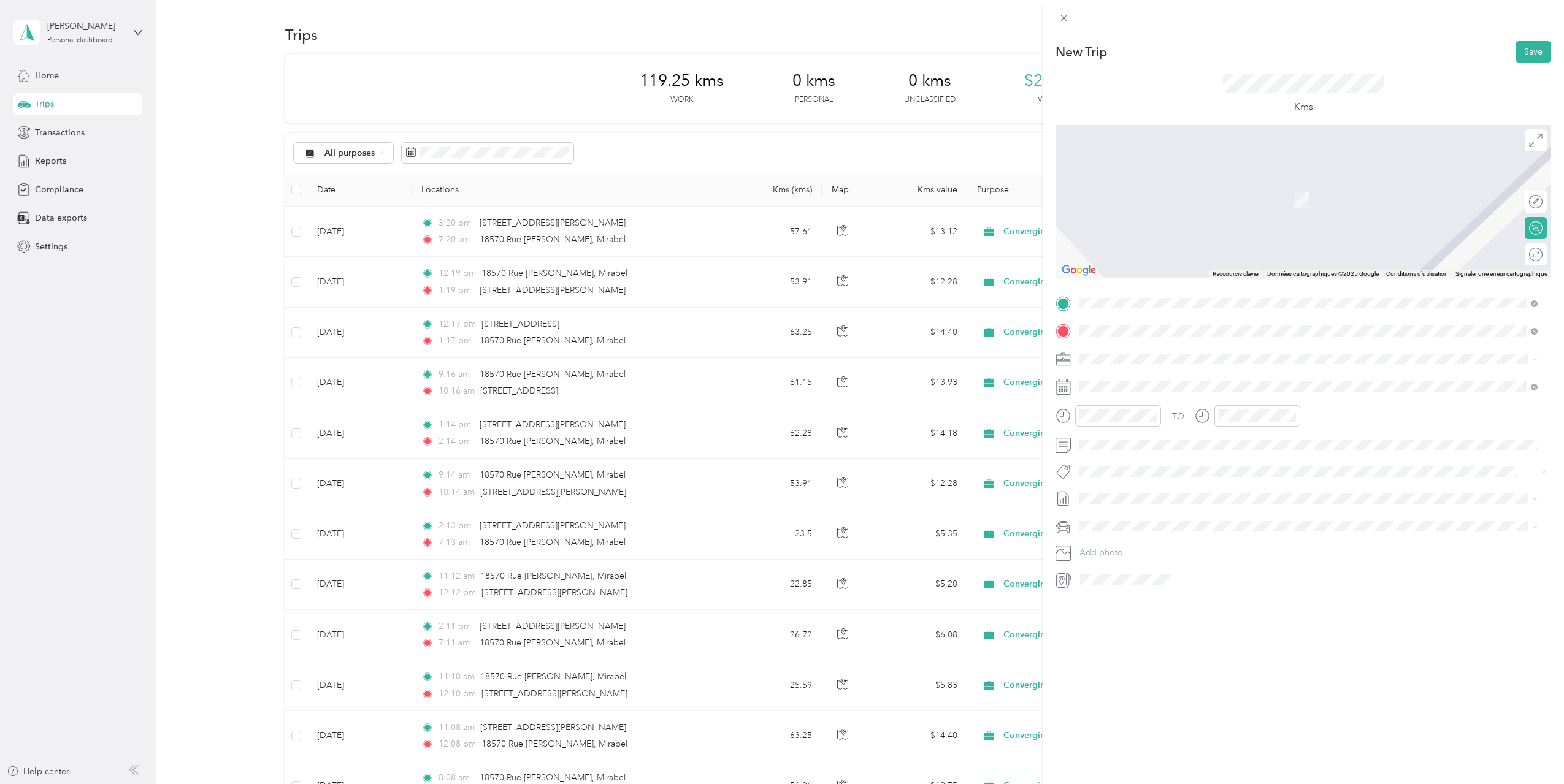
click at [1136, 375] on span "[STREET_ADDRESS]" at bounding box center [1141, 375] width 78 height 11
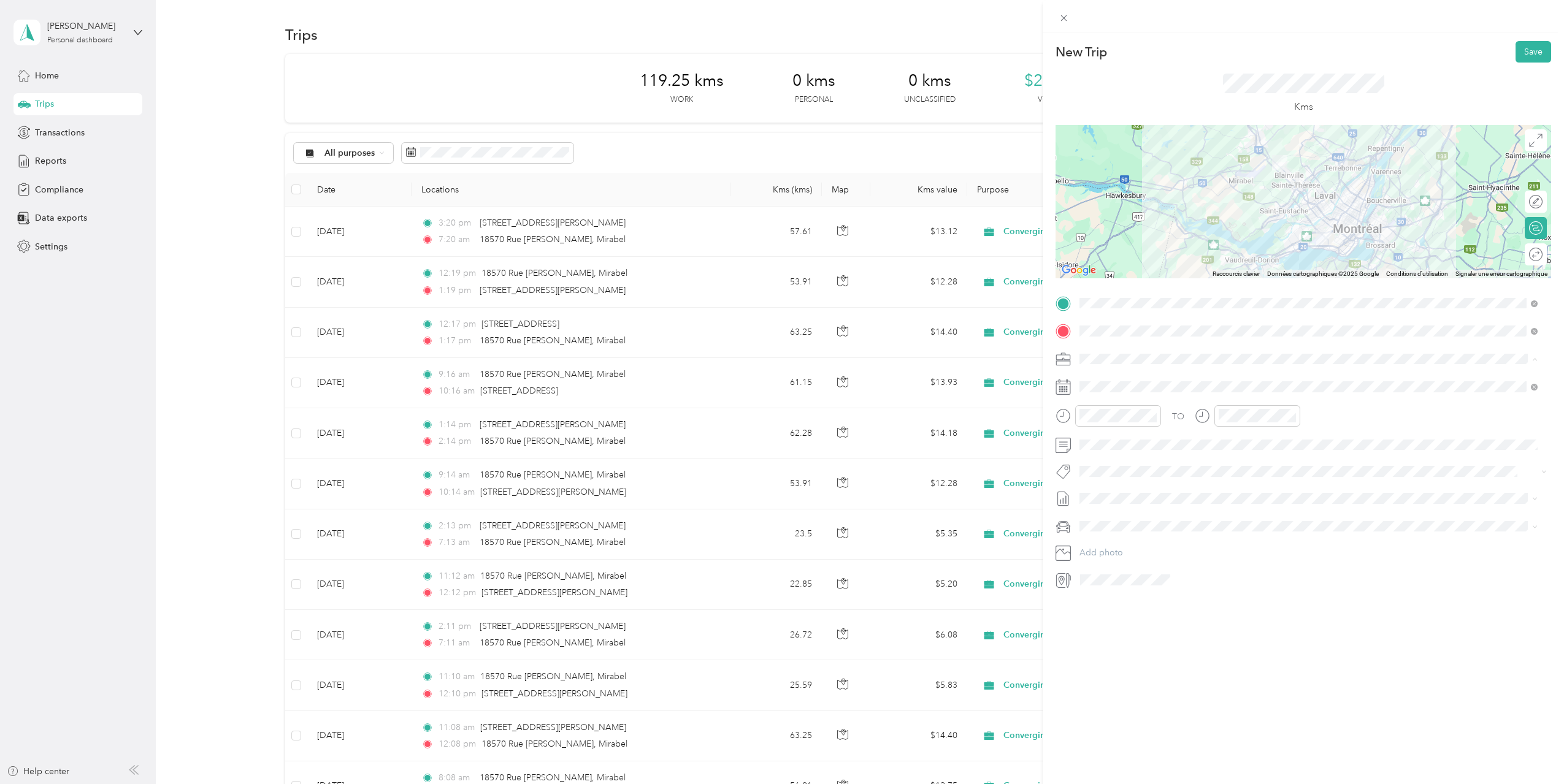
click at [1271, 541] on div "TO Add photo" at bounding box center [1303, 442] width 495 height 296
click at [1112, 456] on icon at bounding box center [1110, 456] width 12 height 12
click at [1149, 538] on div "17" at bounding box center [1152, 537] width 16 height 15
click at [1093, 558] on div "11" at bounding box center [1092, 557] width 29 height 17
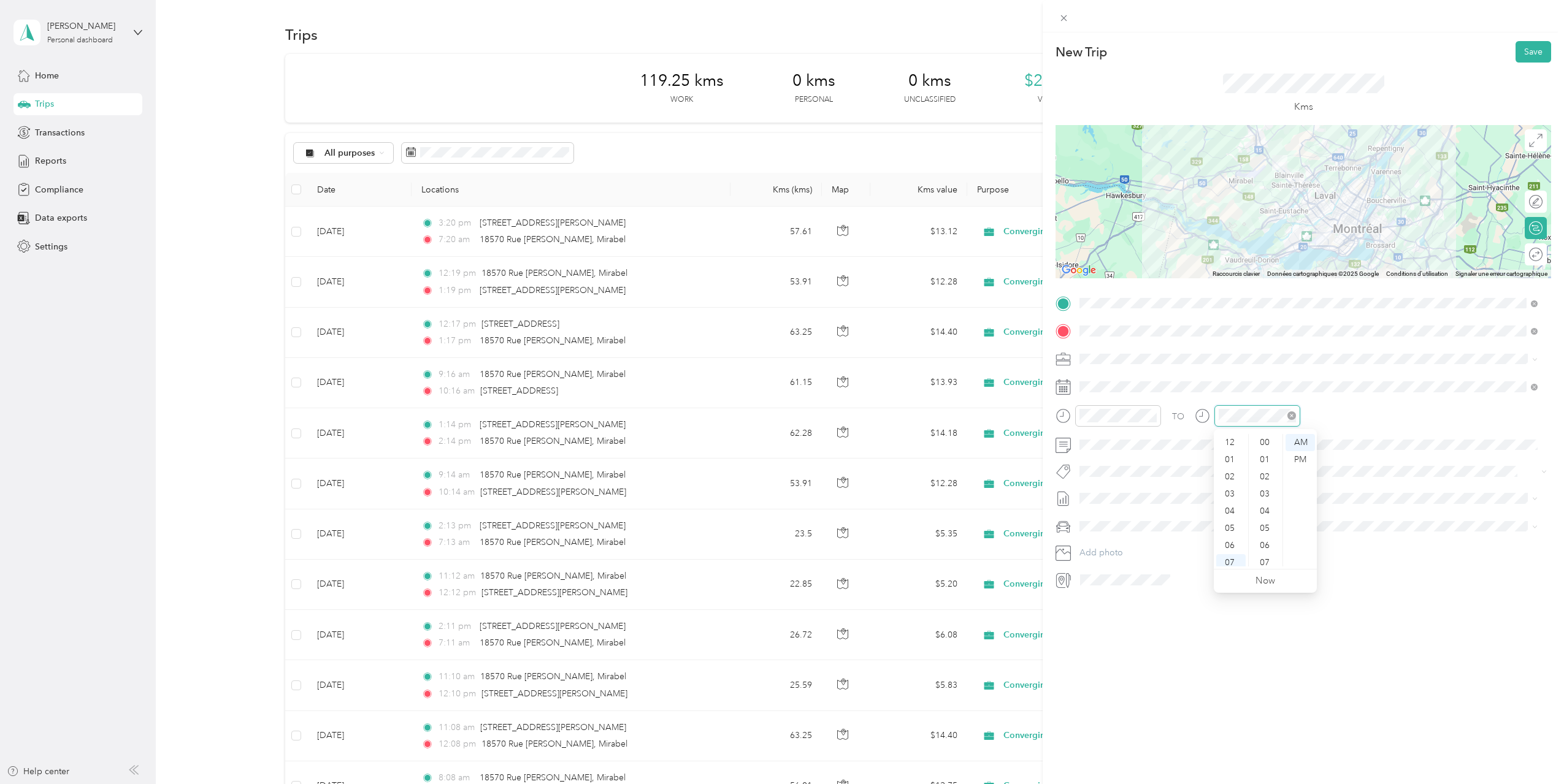
scroll to position [73, 0]
click at [1307, 455] on div "PM" at bounding box center [1300, 459] width 29 height 17
click at [1234, 460] on div "01" at bounding box center [1230, 459] width 29 height 17
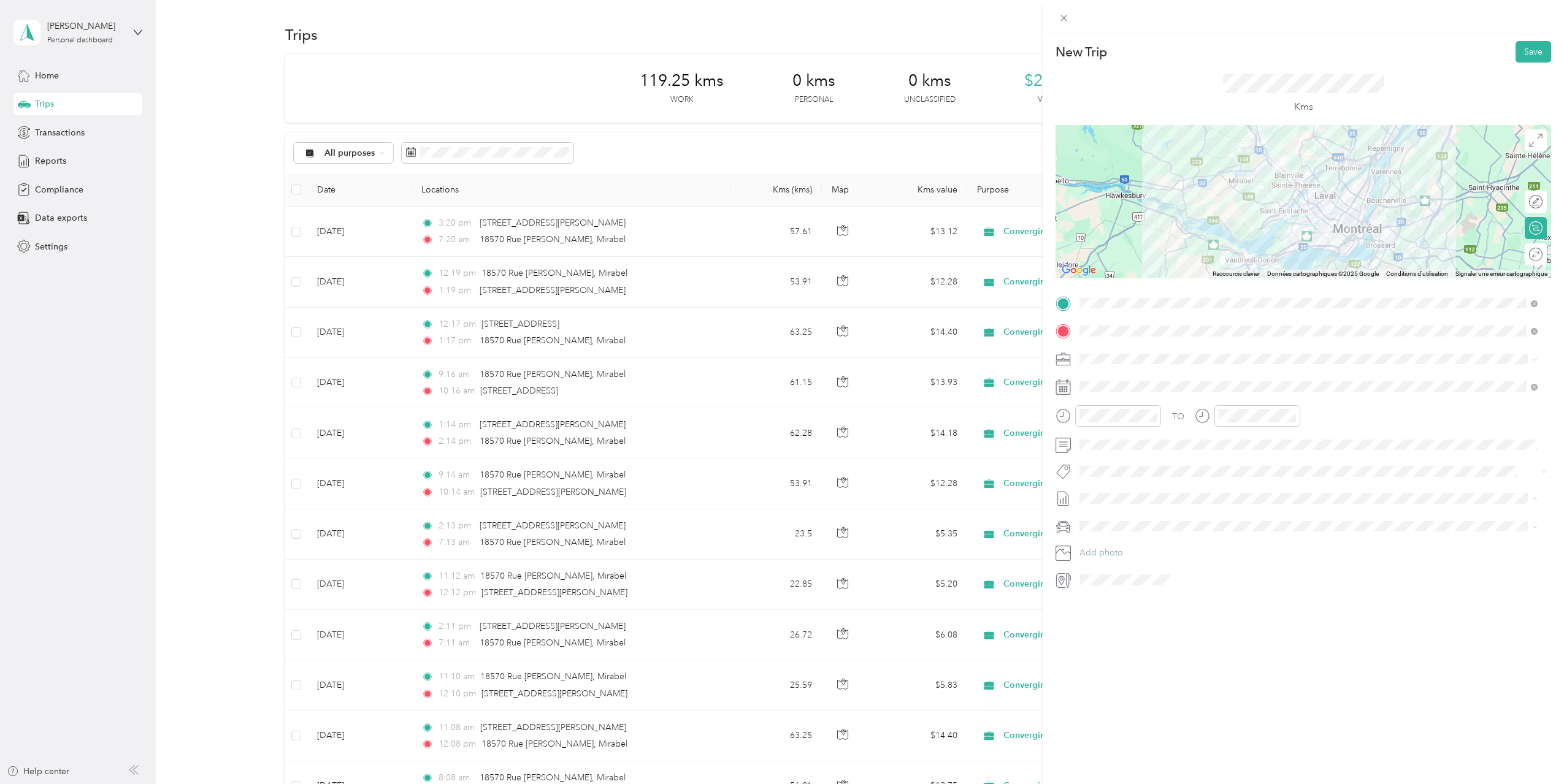
click at [1119, 539] on span "[DATE] - [DATE]" at bounding box center [1110, 539] width 61 height 13
click at [1518, 206] on div at bounding box center [1523, 201] width 11 height 11
drag, startPoint x: 1304, startPoint y: 219, endPoint x: 1320, endPoint y: 212, distance: 17.5
click at [1520, 49] on button "Save" at bounding box center [1533, 52] width 36 height 22
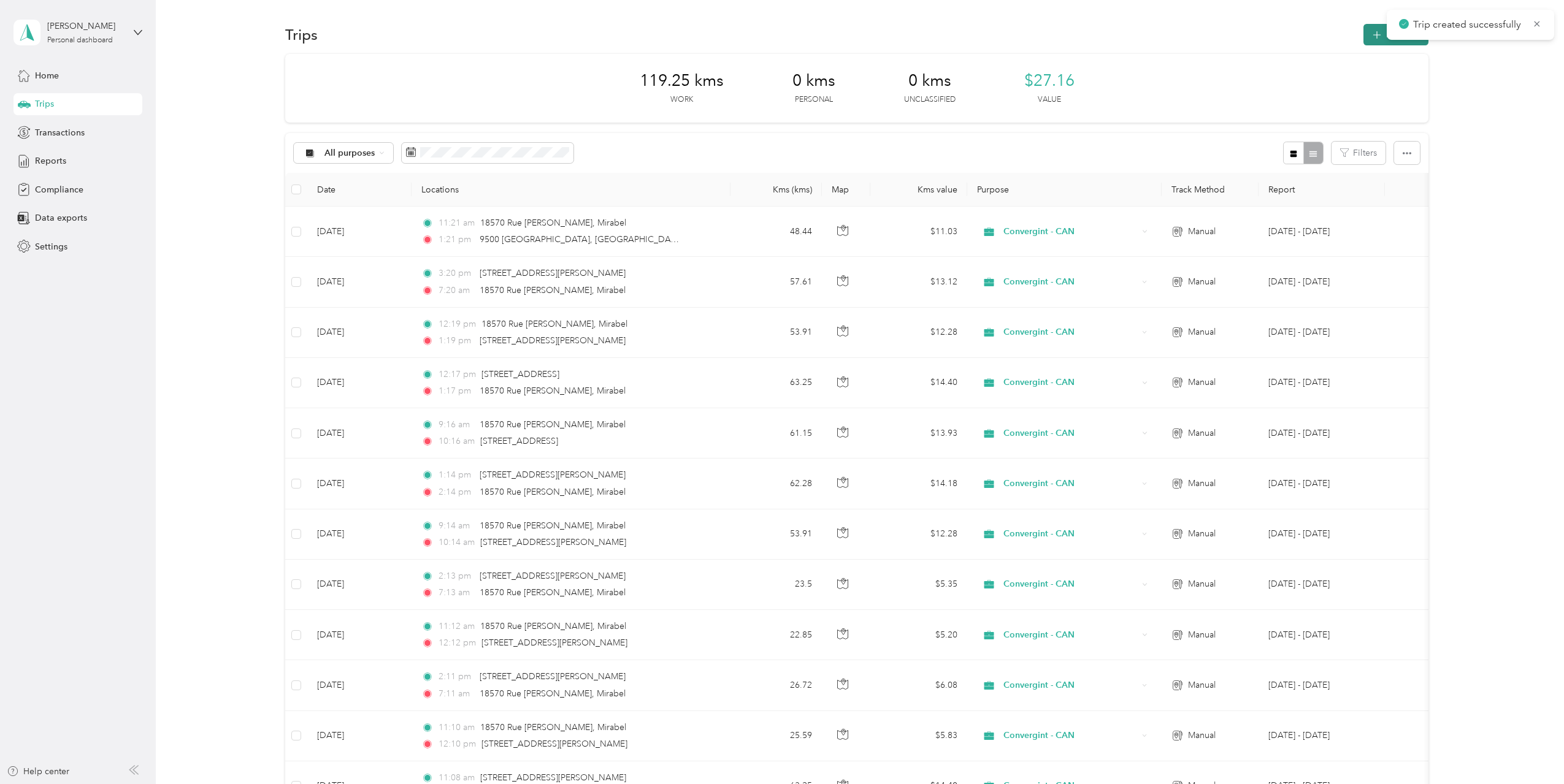
click at [1370, 33] on icon "button" at bounding box center [1377, 35] width 14 height 14
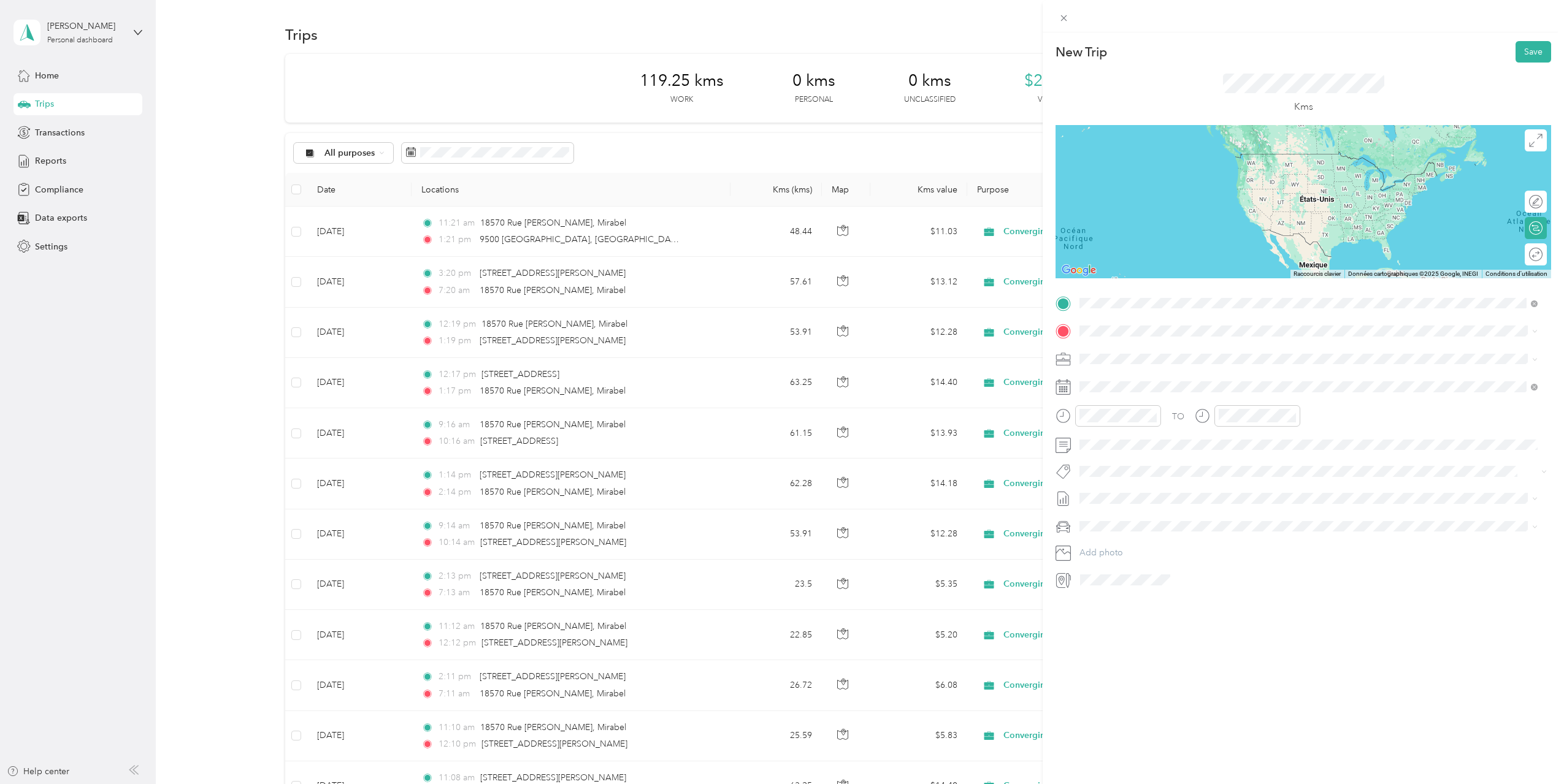
click at [1180, 353] on span "[STREET_ADDRESS]" at bounding box center [1141, 347] width 78 height 11
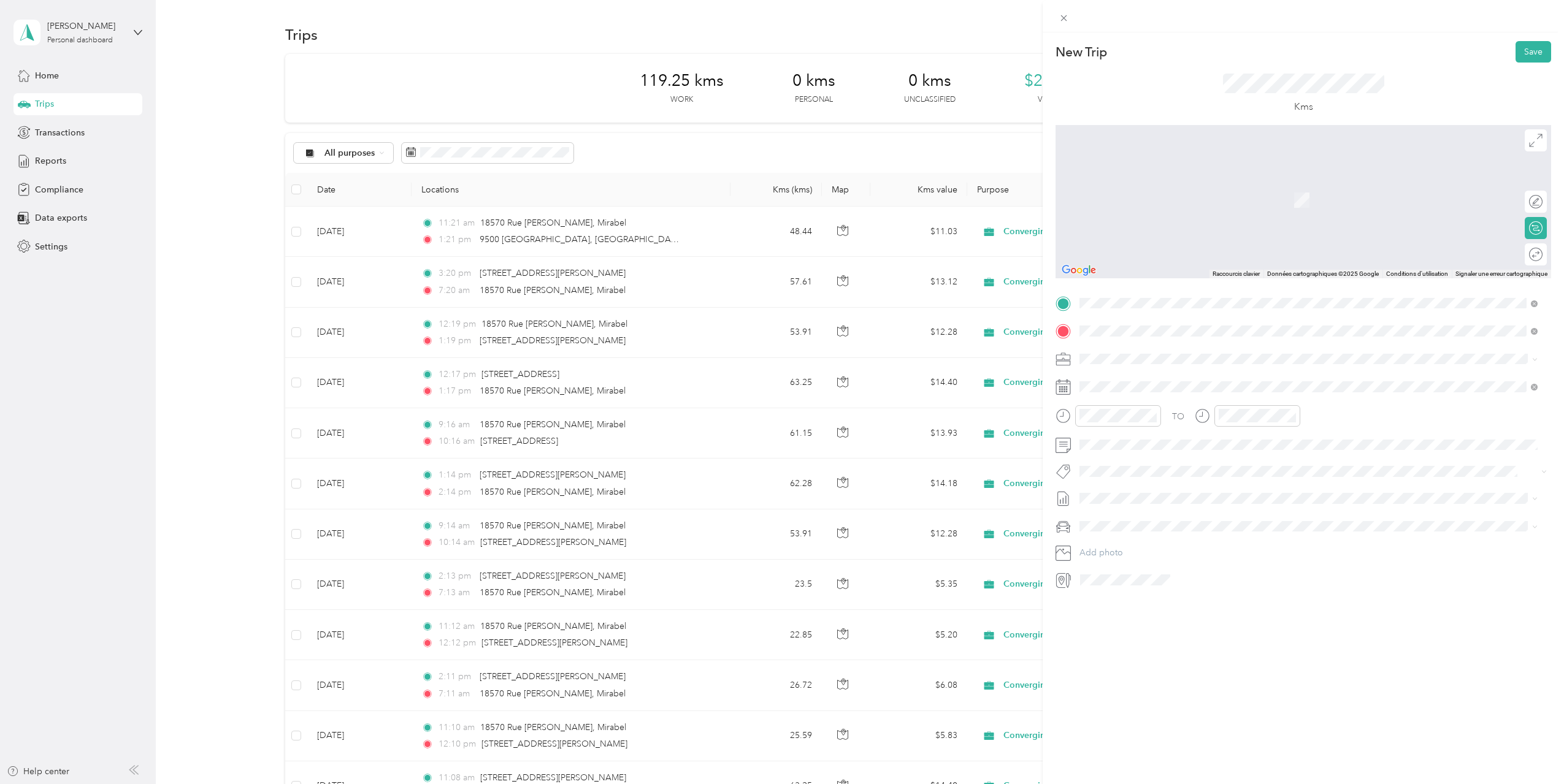
click at [1137, 381] on span "[STREET_ADDRESS][PERSON_NAME]" at bounding box center [1175, 375] width 146 height 11
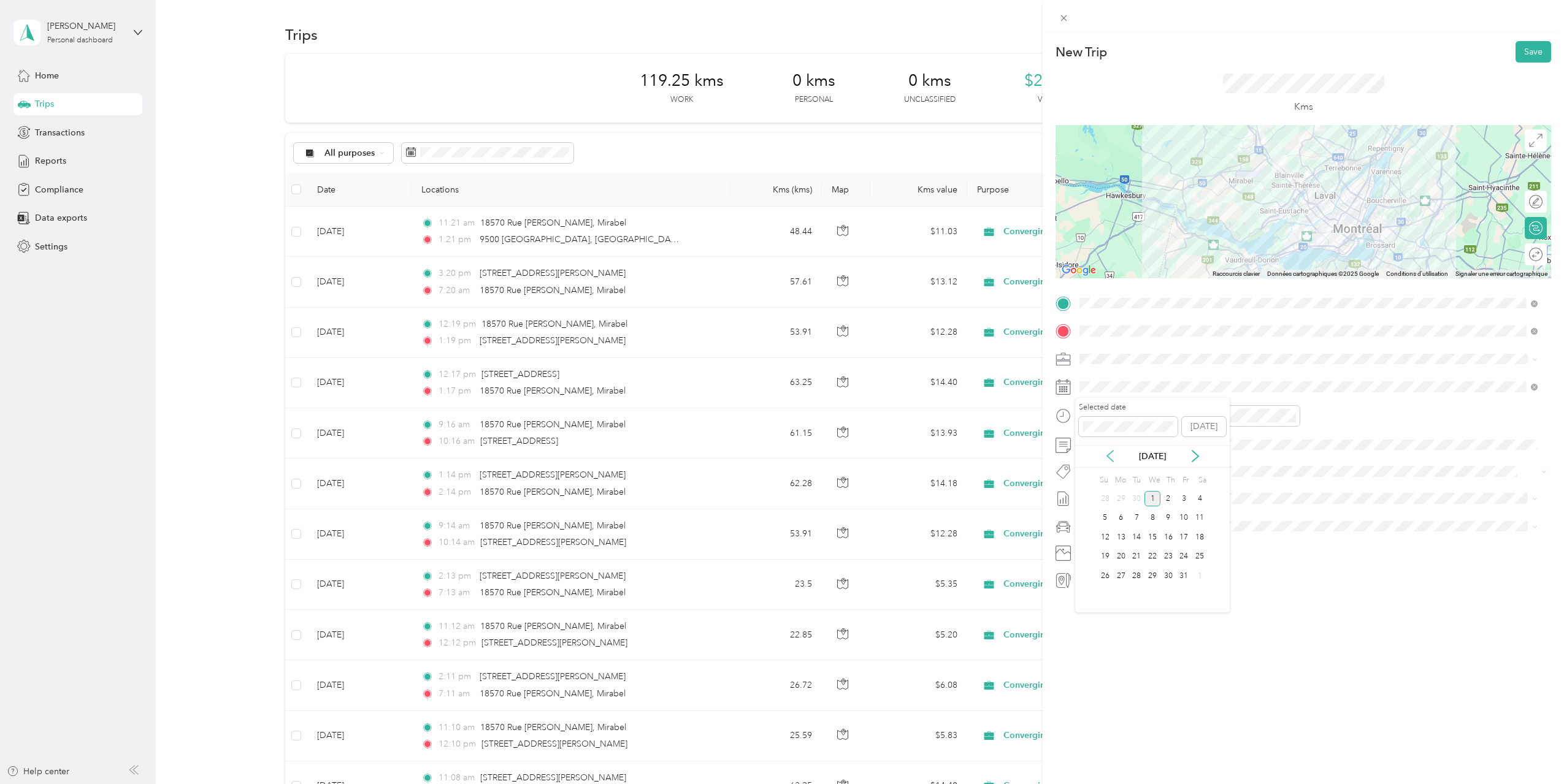
click at [1107, 455] on icon at bounding box center [1110, 456] width 12 height 12
click at [1149, 538] on div "17" at bounding box center [1152, 537] width 16 height 15
click at [1156, 456] on div "PM" at bounding box center [1161, 459] width 29 height 17
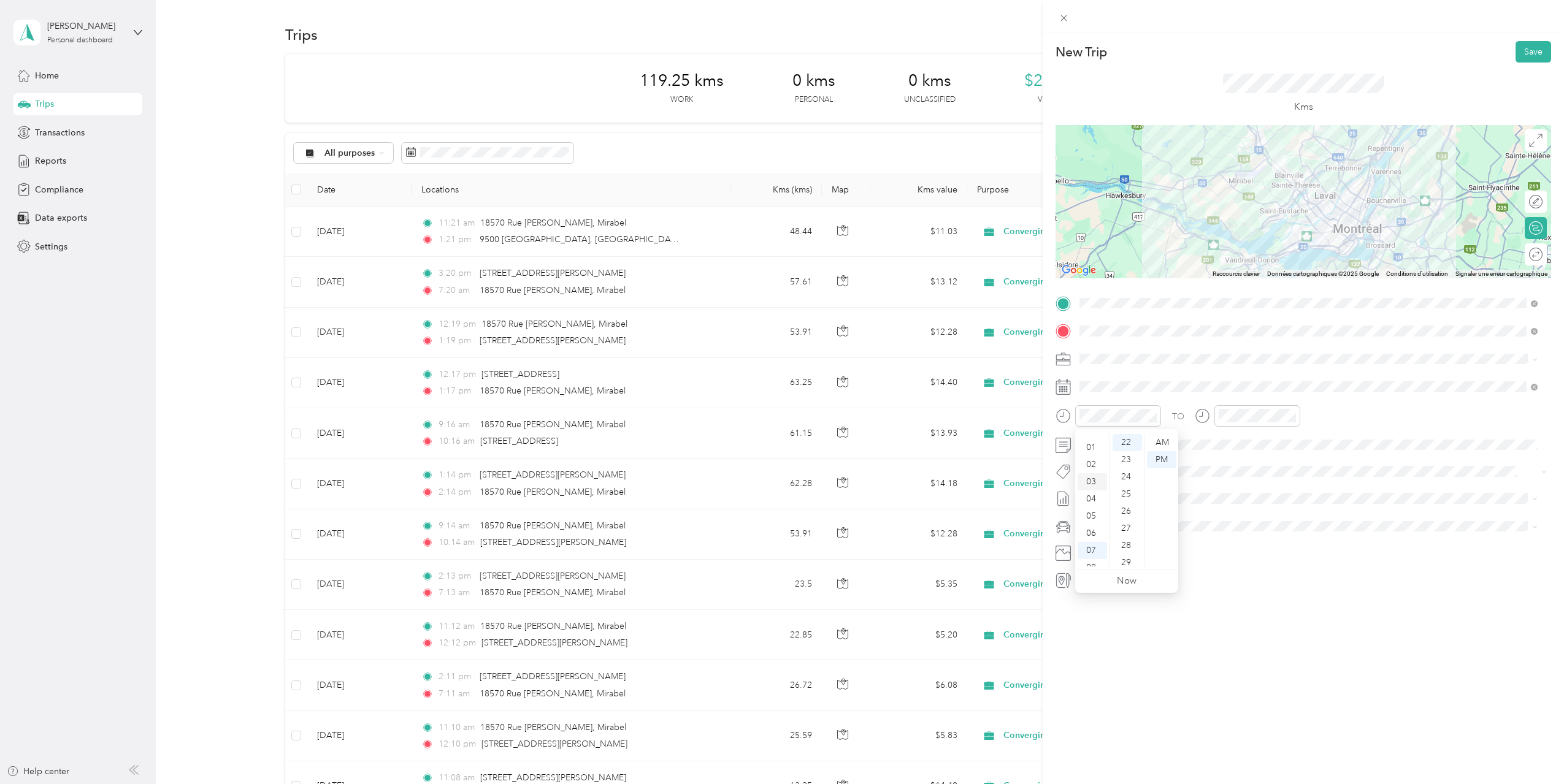
click at [1087, 483] on div "03" at bounding box center [1092, 482] width 29 height 17
click at [1227, 437] on div "04" at bounding box center [1230, 438] width 29 height 17
click at [1125, 537] on span "[DATE] - [DATE]" at bounding box center [1110, 539] width 61 height 13
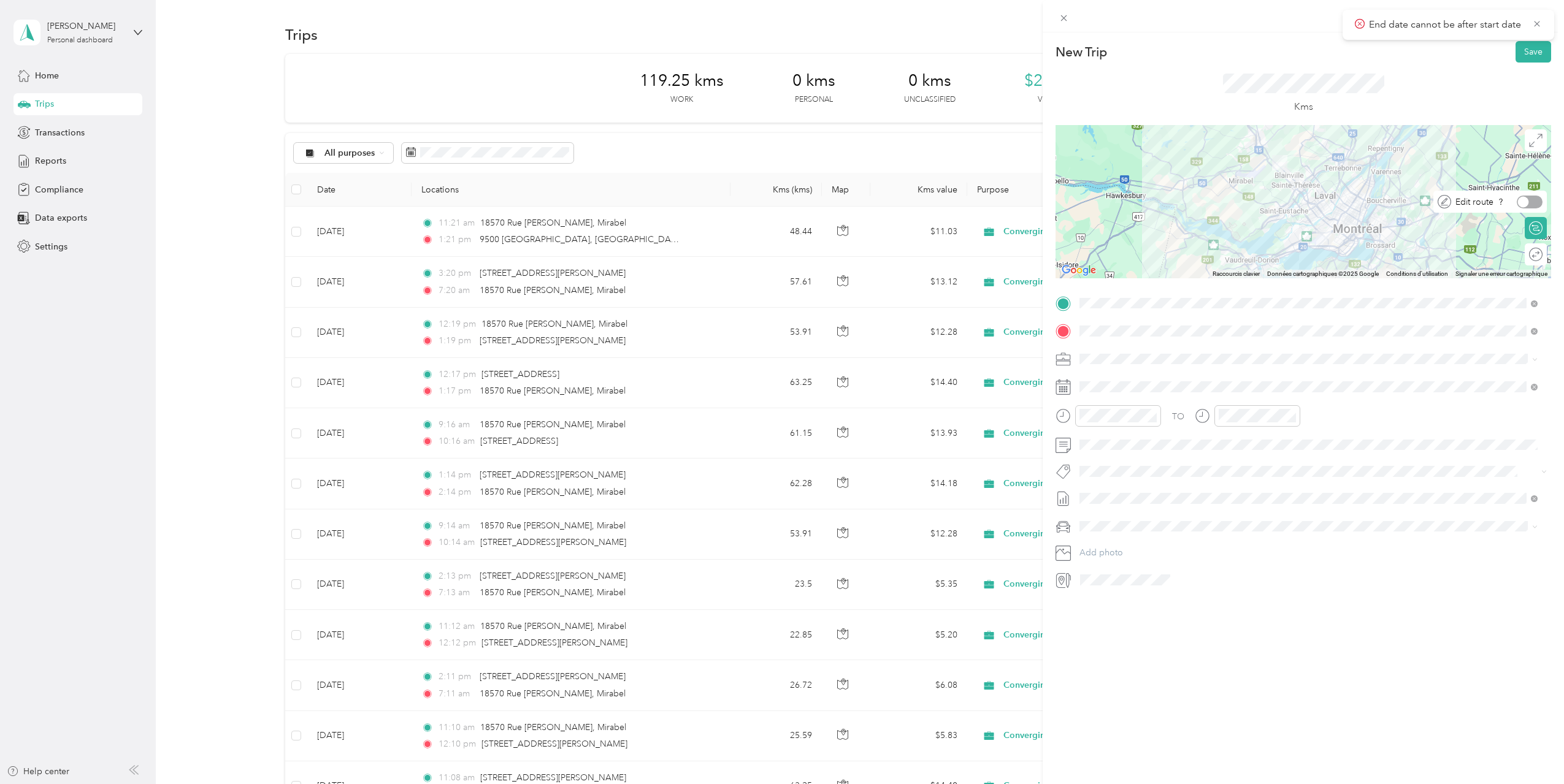
click at [1518, 197] on div at bounding box center [1523, 201] width 11 height 11
drag, startPoint x: 1306, startPoint y: 225, endPoint x: 1319, endPoint y: 216, distance: 15.8
click at [1528, 45] on button "Save" at bounding box center [1533, 52] width 36 height 22
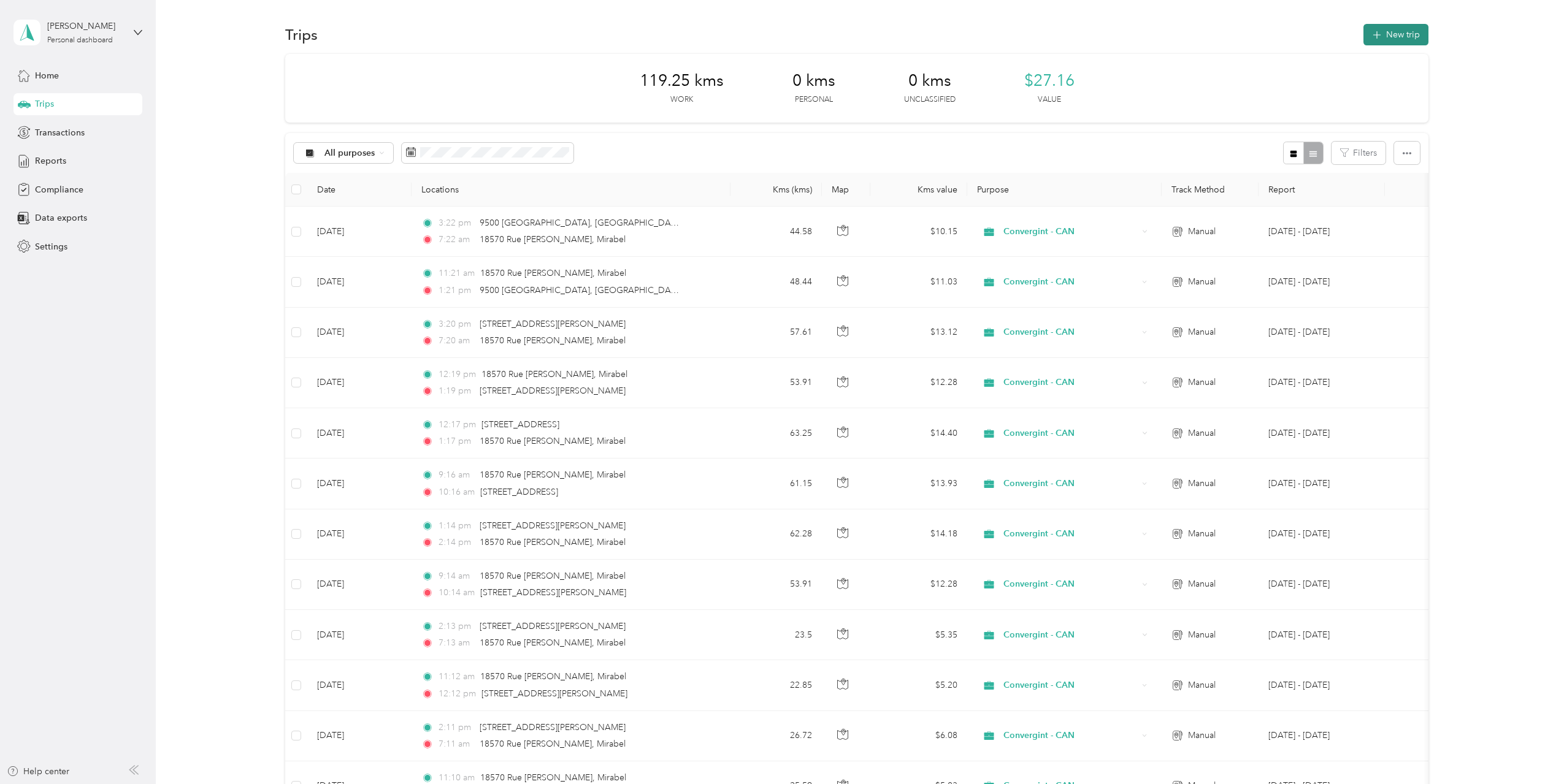
click at [1390, 27] on button "New trip" at bounding box center [1396, 34] width 65 height 22
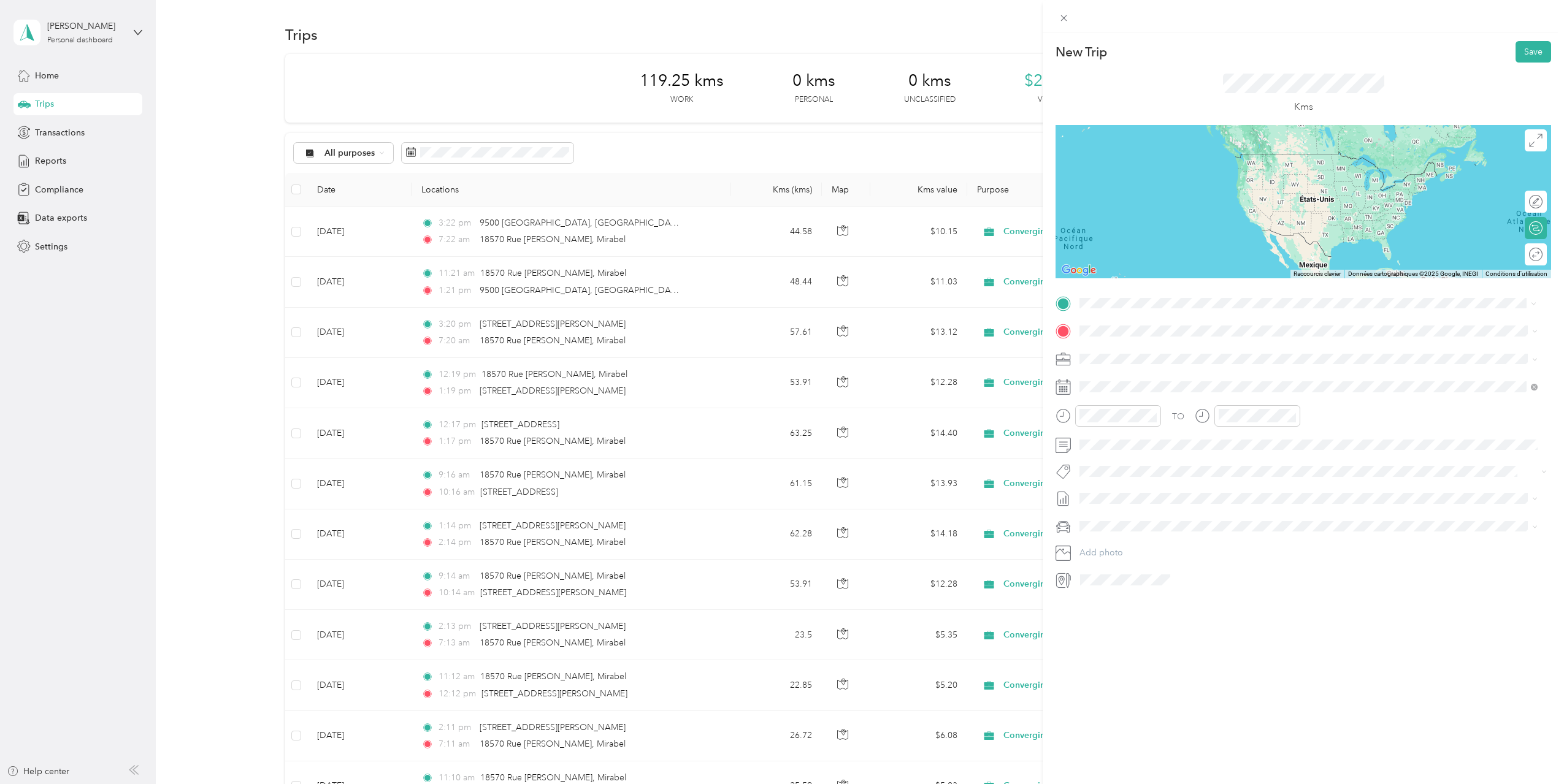
click at [1167, 352] on span "[STREET_ADDRESS][PERSON_NAME]" at bounding box center [1175, 346] width 146 height 11
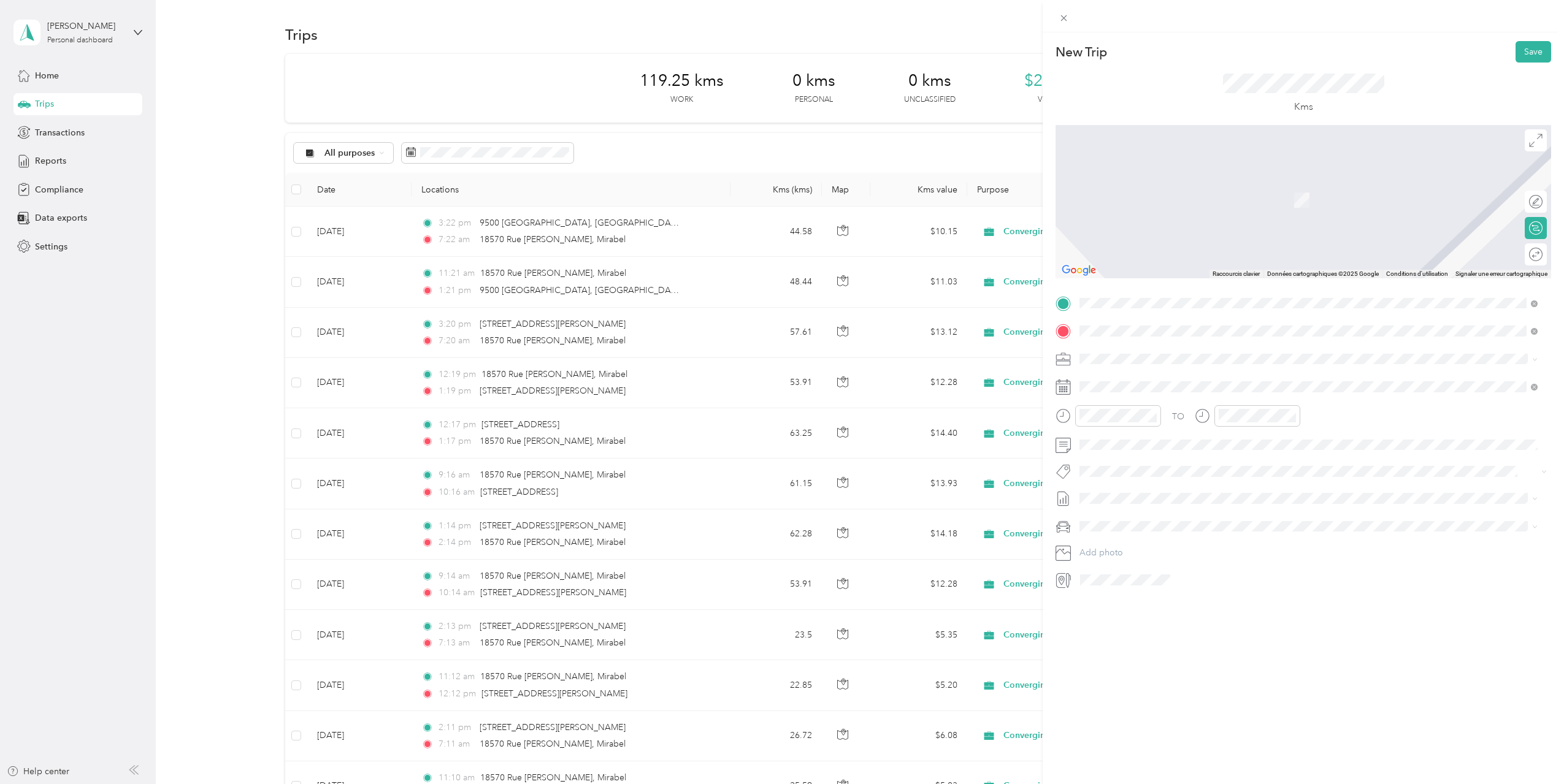
click at [1180, 375] on span "[STREET_ADDRESS]" at bounding box center [1141, 375] width 78 height 11
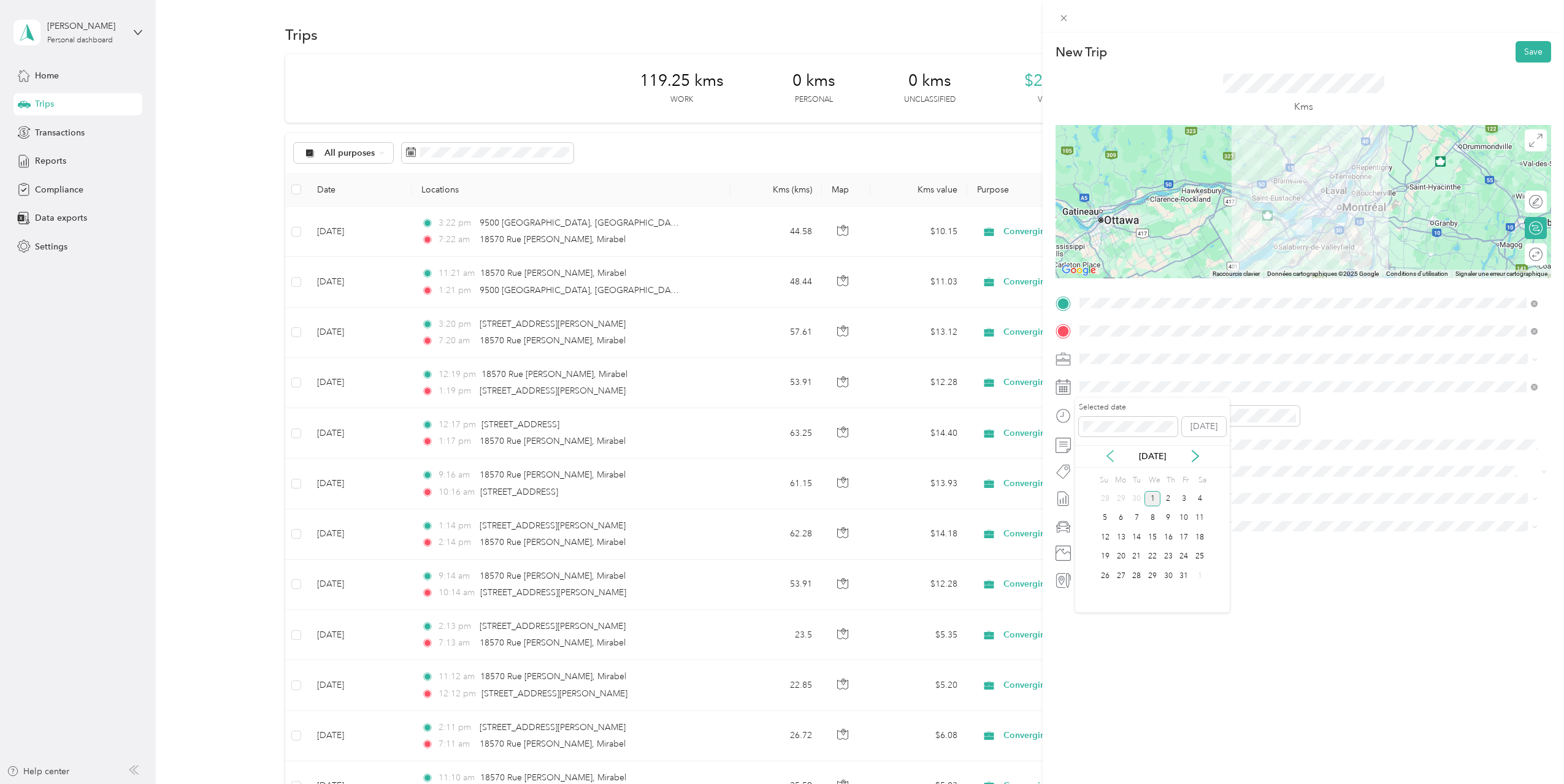
click at [1110, 457] on icon at bounding box center [1110, 456] width 12 height 12
click at [1164, 537] on div "18" at bounding box center [1167, 537] width 16 height 15
click at [1218, 504] on div "08" at bounding box center [1230, 506] width 29 height 17
click at [1122, 535] on span "[DATE] - [DATE]" at bounding box center [1110, 535] width 61 height 13
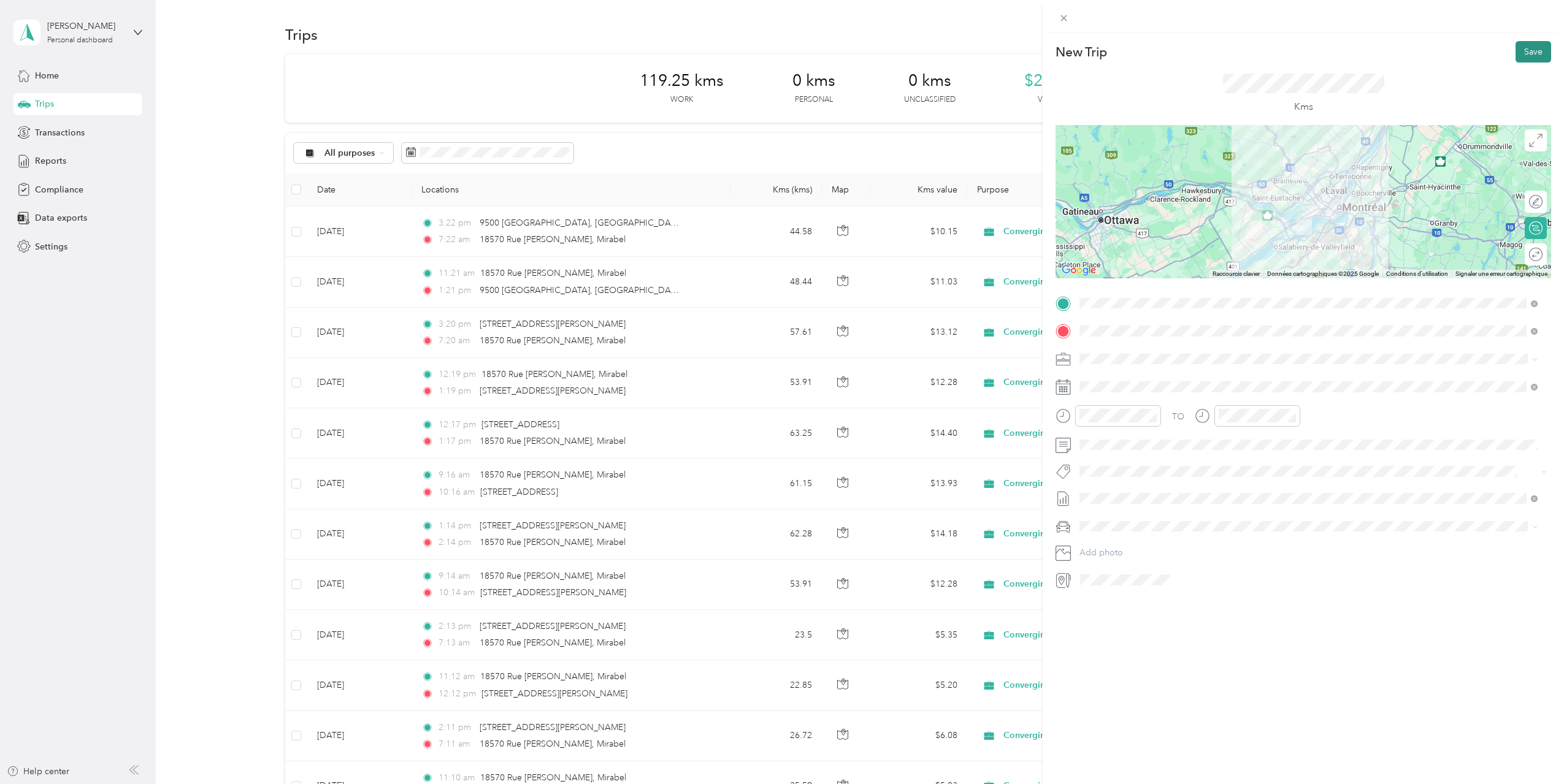
click at [1522, 43] on button "Save" at bounding box center [1533, 52] width 36 height 22
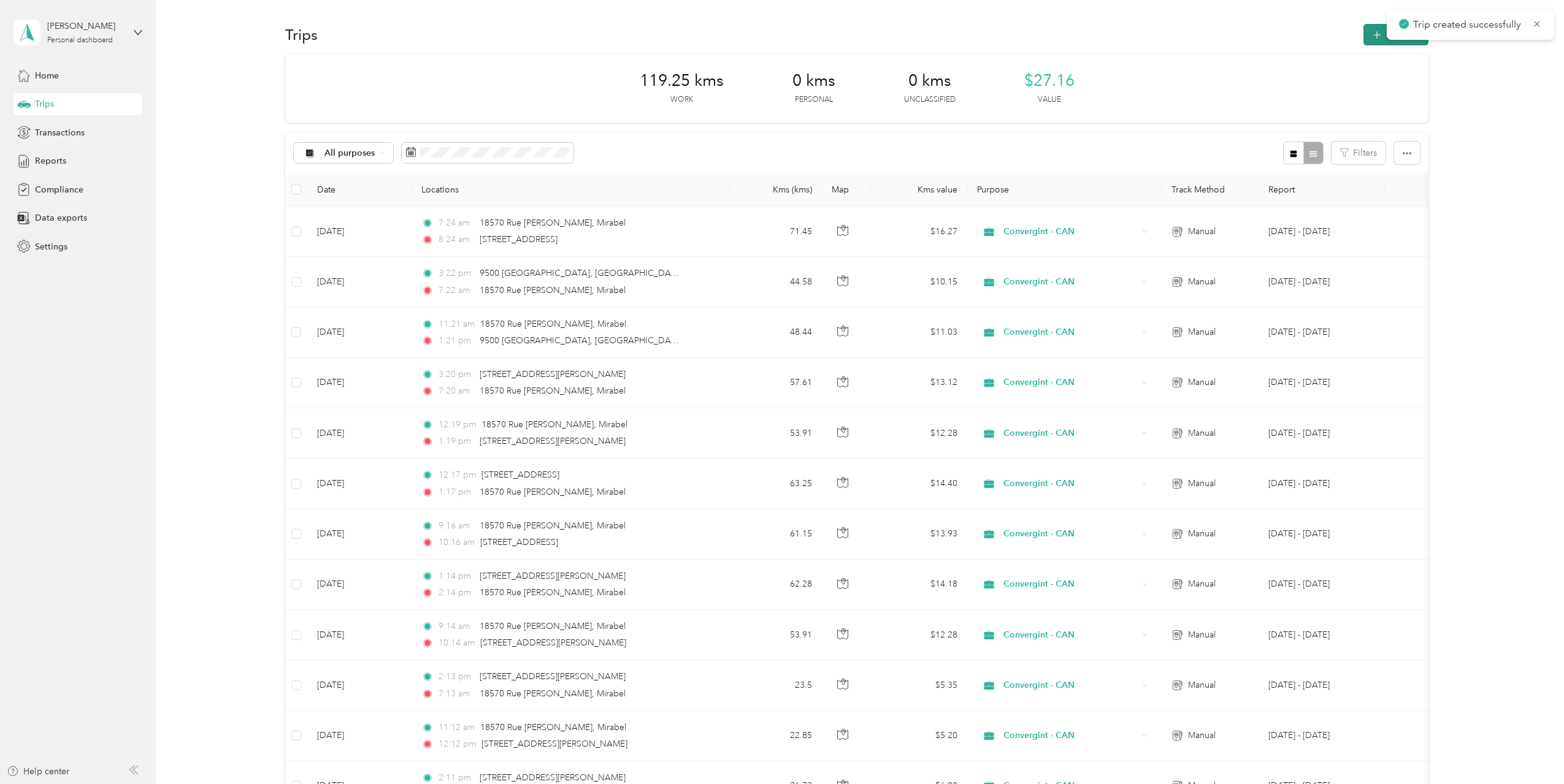
click at [1365, 38] on button "New trip" at bounding box center [1396, 34] width 65 height 22
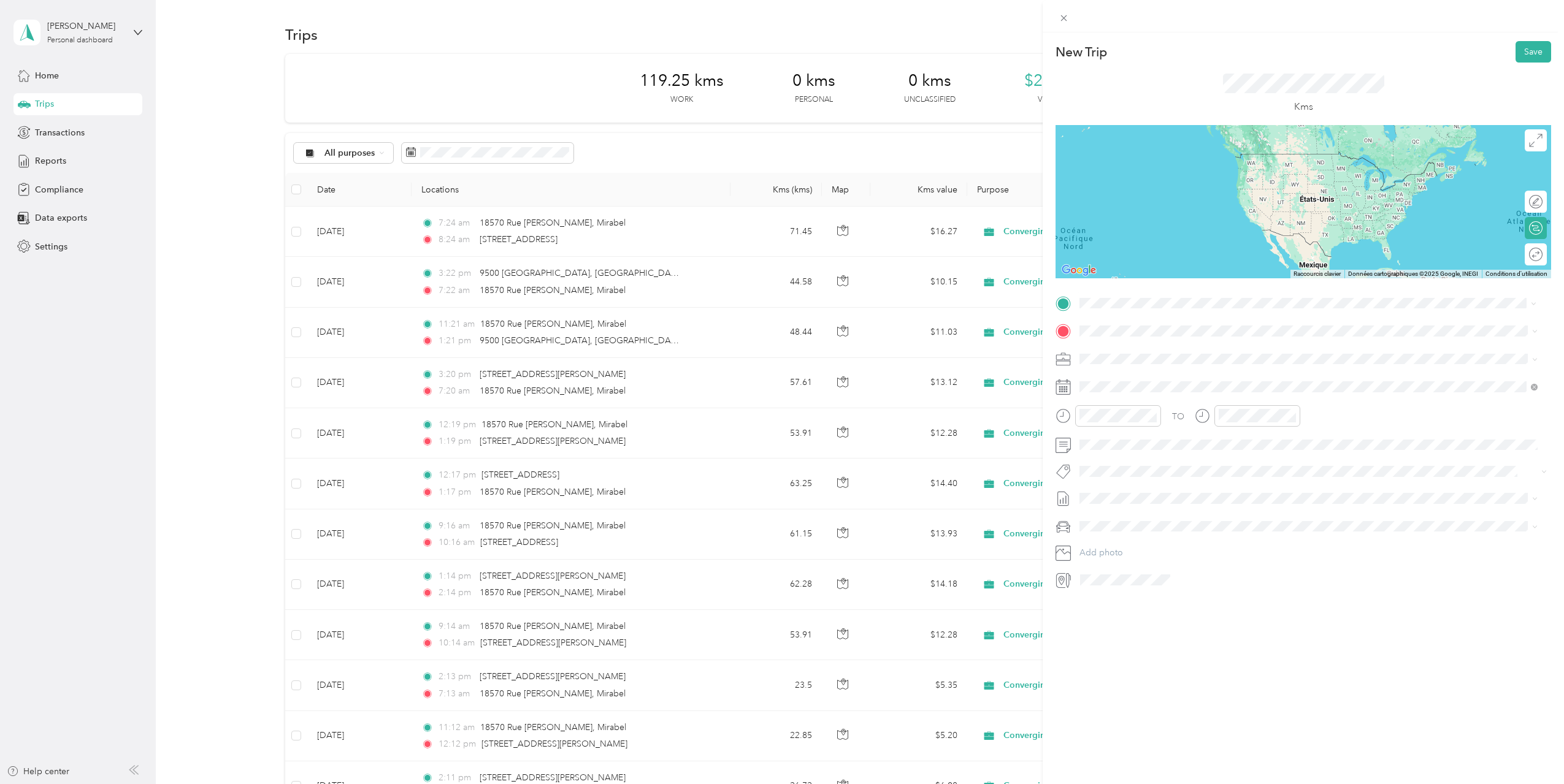
click at [1160, 349] on span "[STREET_ADDRESS]" at bounding box center [1141, 347] width 78 height 11
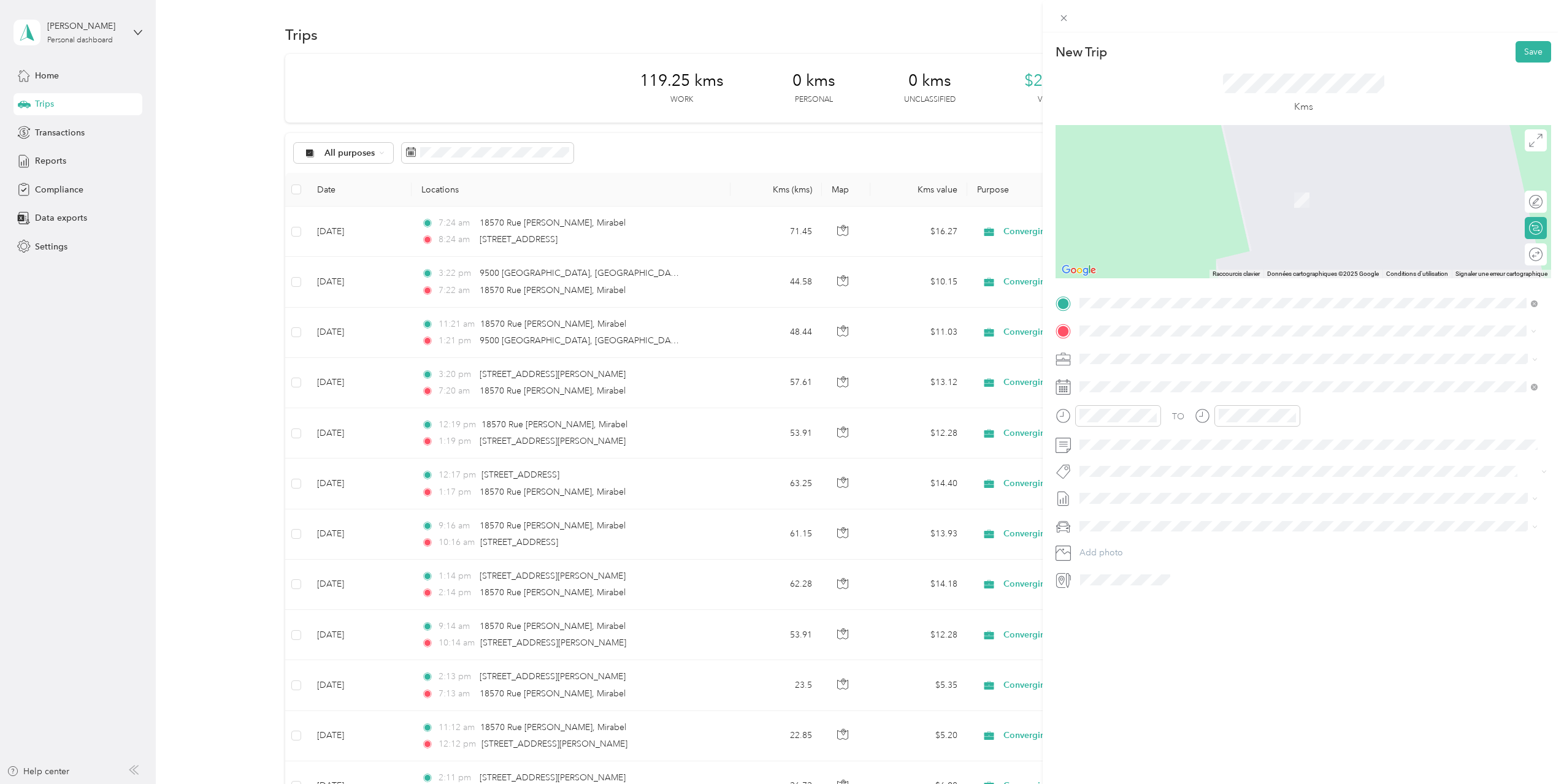
click at [1173, 378] on span "[STREET_ADDRESS][PERSON_NAME]" at bounding box center [1175, 374] width 146 height 11
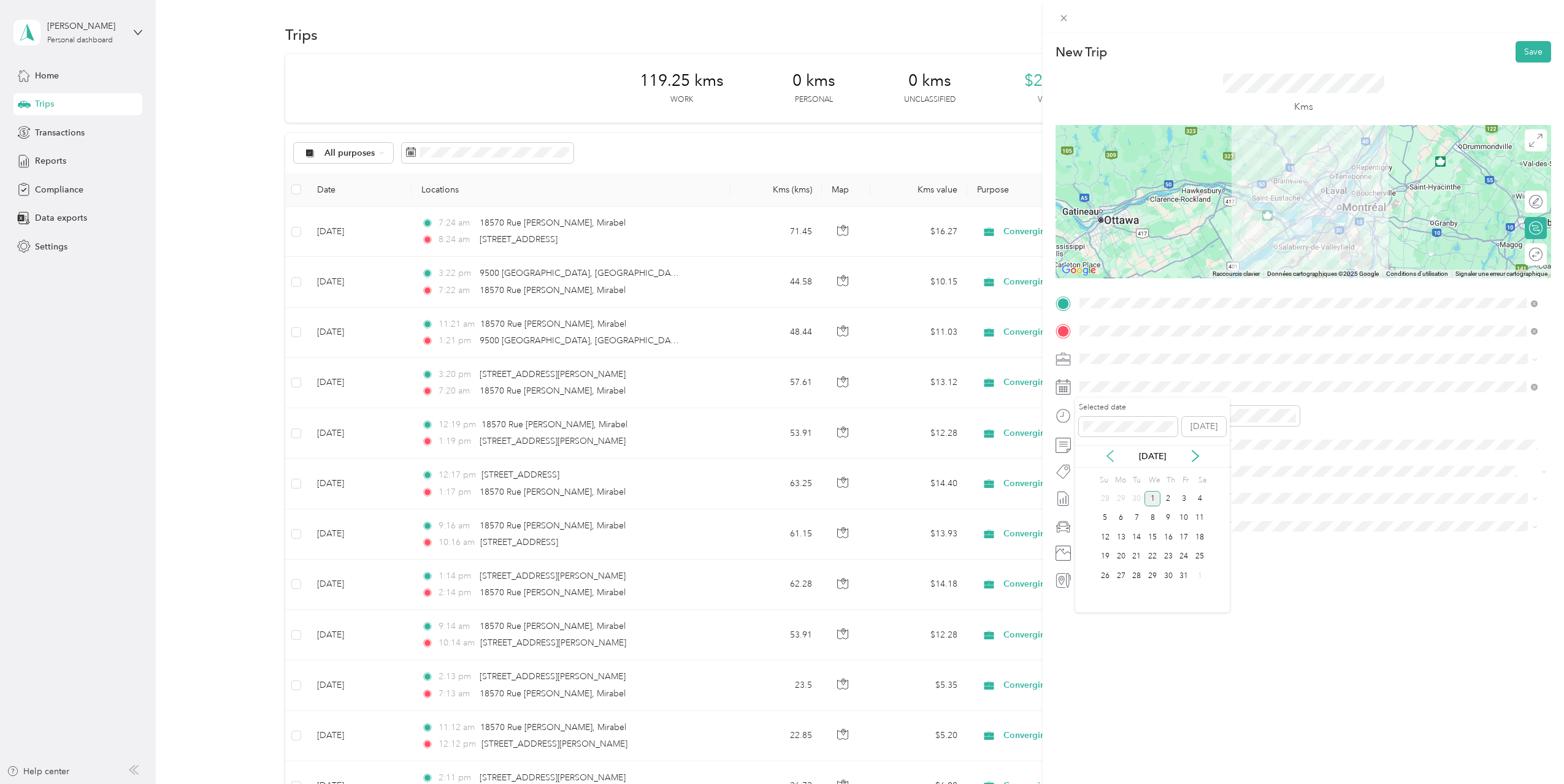
click at [1110, 459] on icon at bounding box center [1110, 456] width 6 height 11
click at [1170, 538] on div "18" at bounding box center [1167, 537] width 16 height 15
click at [1155, 461] on div "PM" at bounding box center [1161, 459] width 29 height 17
click at [1092, 489] on div "07" at bounding box center [1092, 489] width 29 height 17
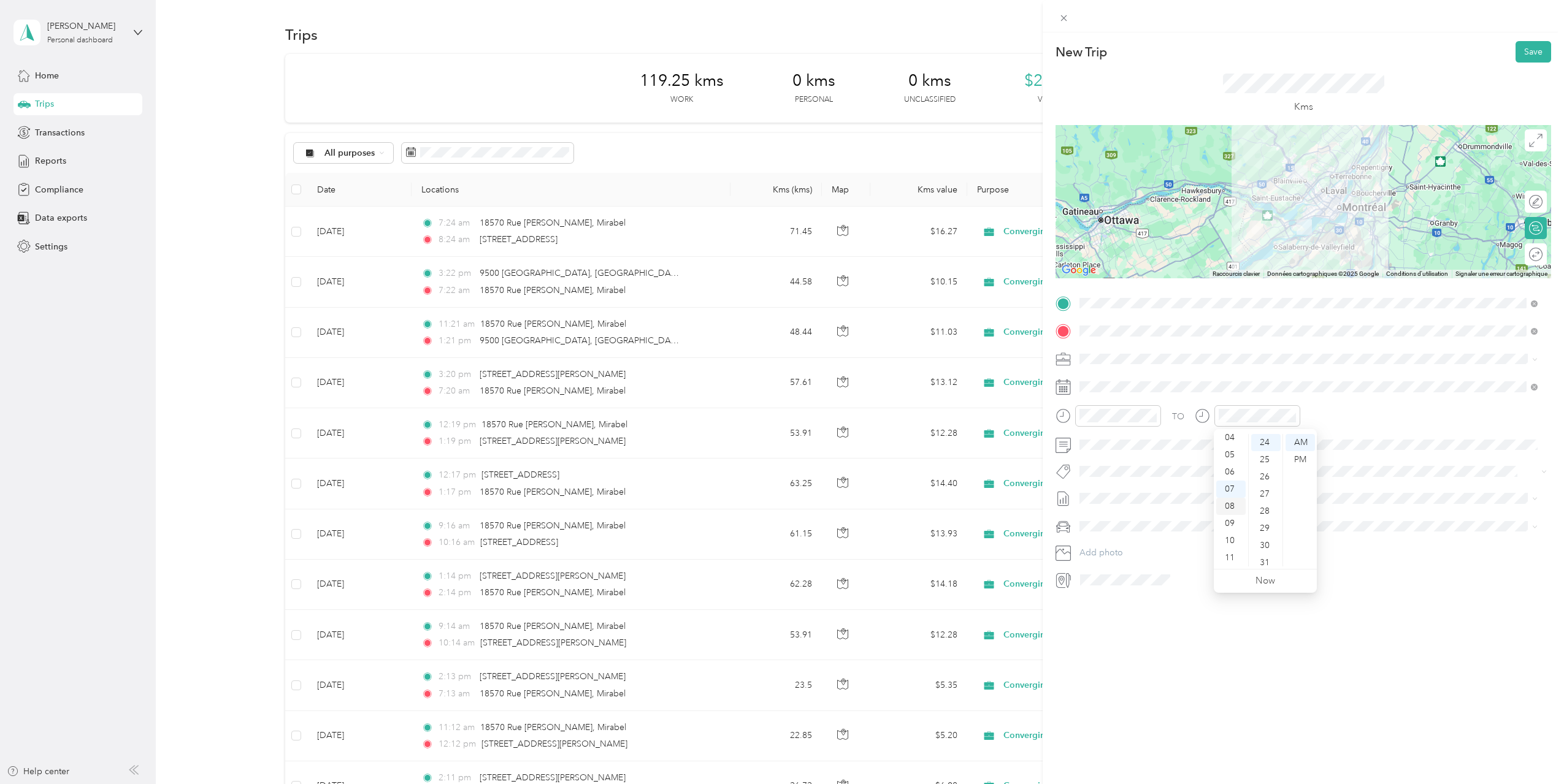
click at [1231, 502] on div "08" at bounding box center [1230, 506] width 29 height 17
click at [1116, 535] on span "[DATE] - [DATE]" at bounding box center [1110, 539] width 61 height 13
click at [1518, 55] on button "Save" at bounding box center [1533, 52] width 36 height 22
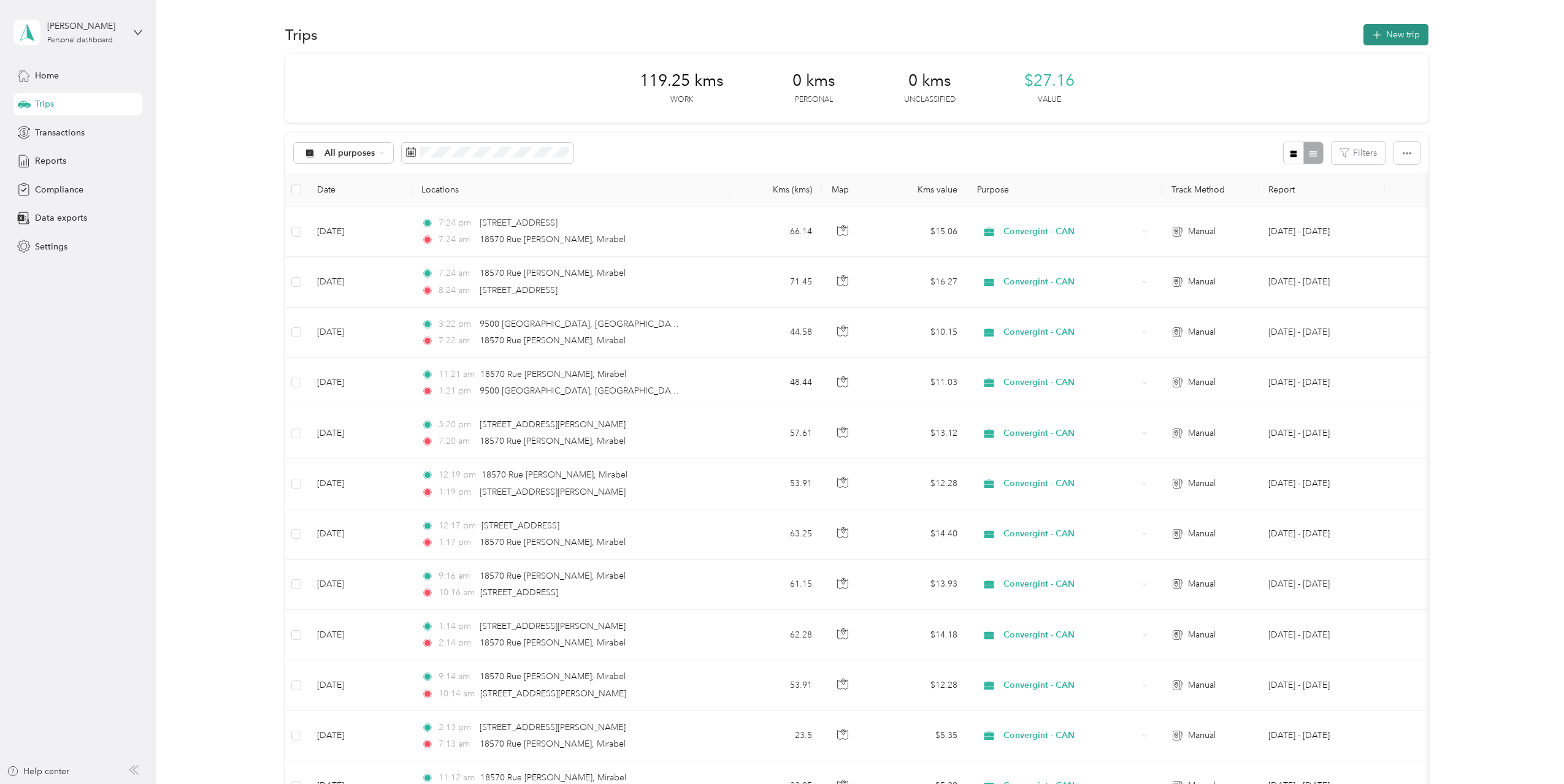
click at [1381, 34] on button "New trip" at bounding box center [1396, 34] width 65 height 22
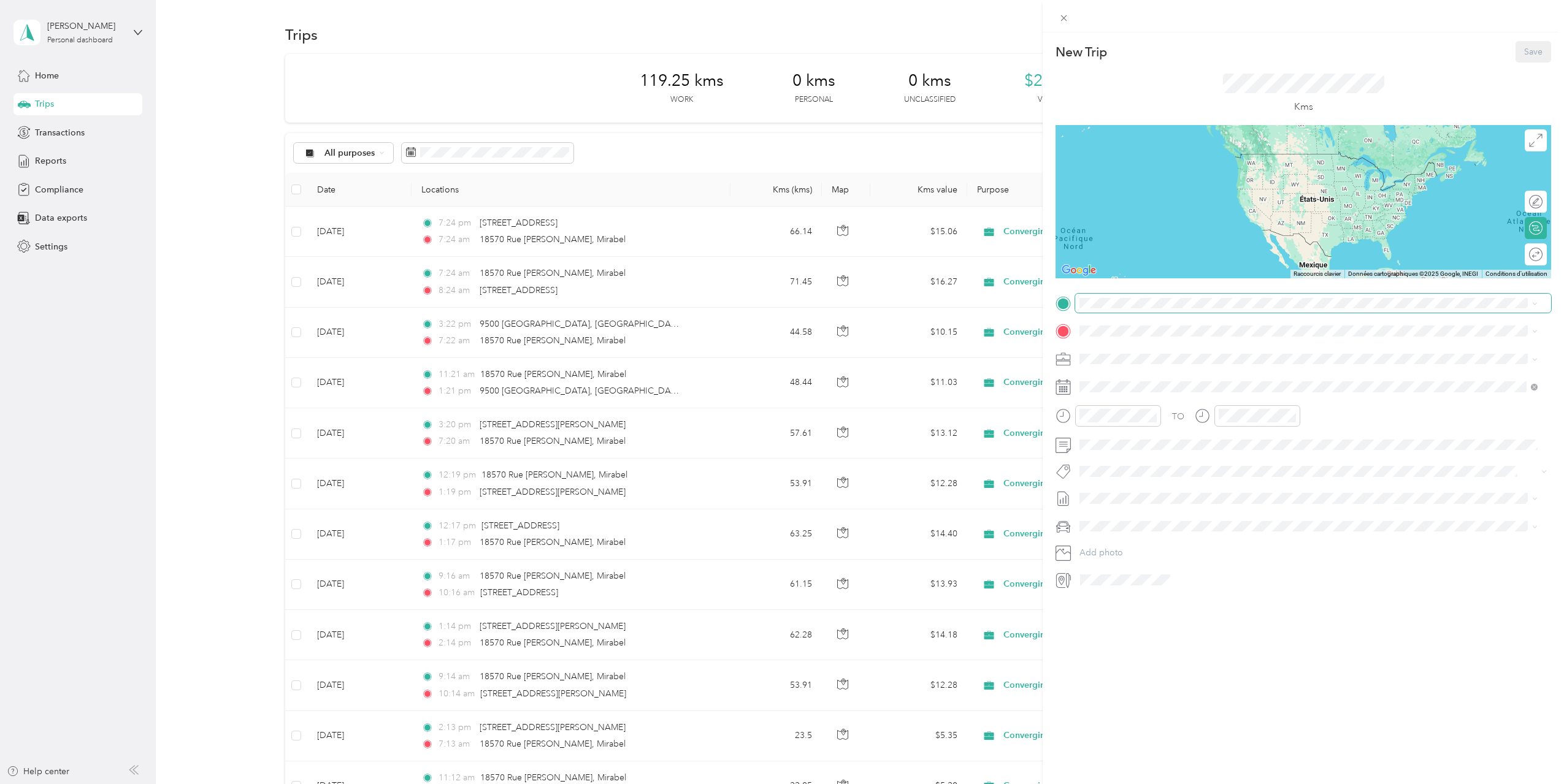
click at [1131, 310] on span at bounding box center [1313, 304] width 476 height 19
click at [1210, 352] on span "[STREET_ADDRESS][PERSON_NAME]" at bounding box center [1175, 346] width 146 height 11
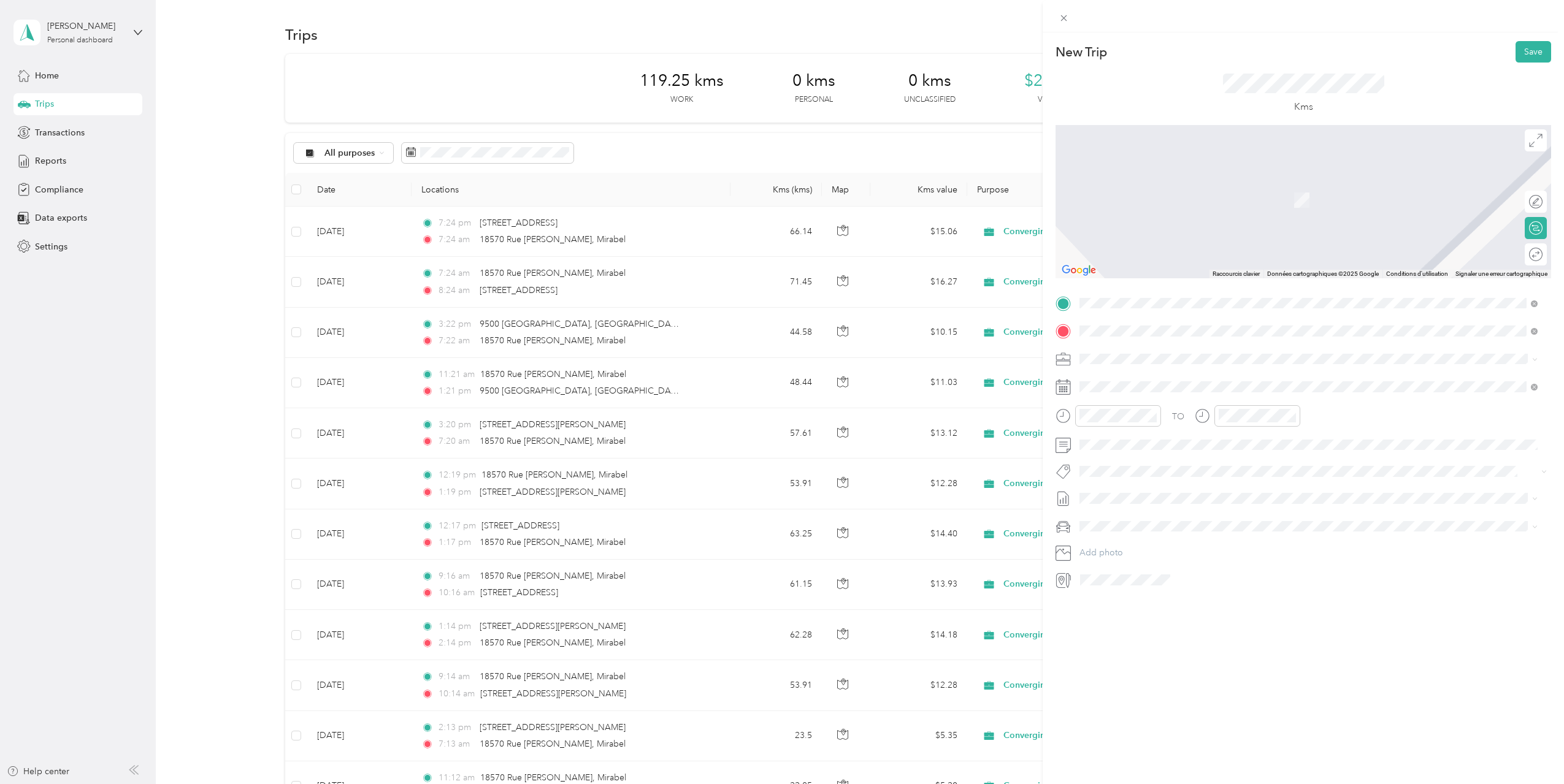
click at [1168, 381] on span "[STREET_ADDRESS]" at bounding box center [1141, 375] width 78 height 11
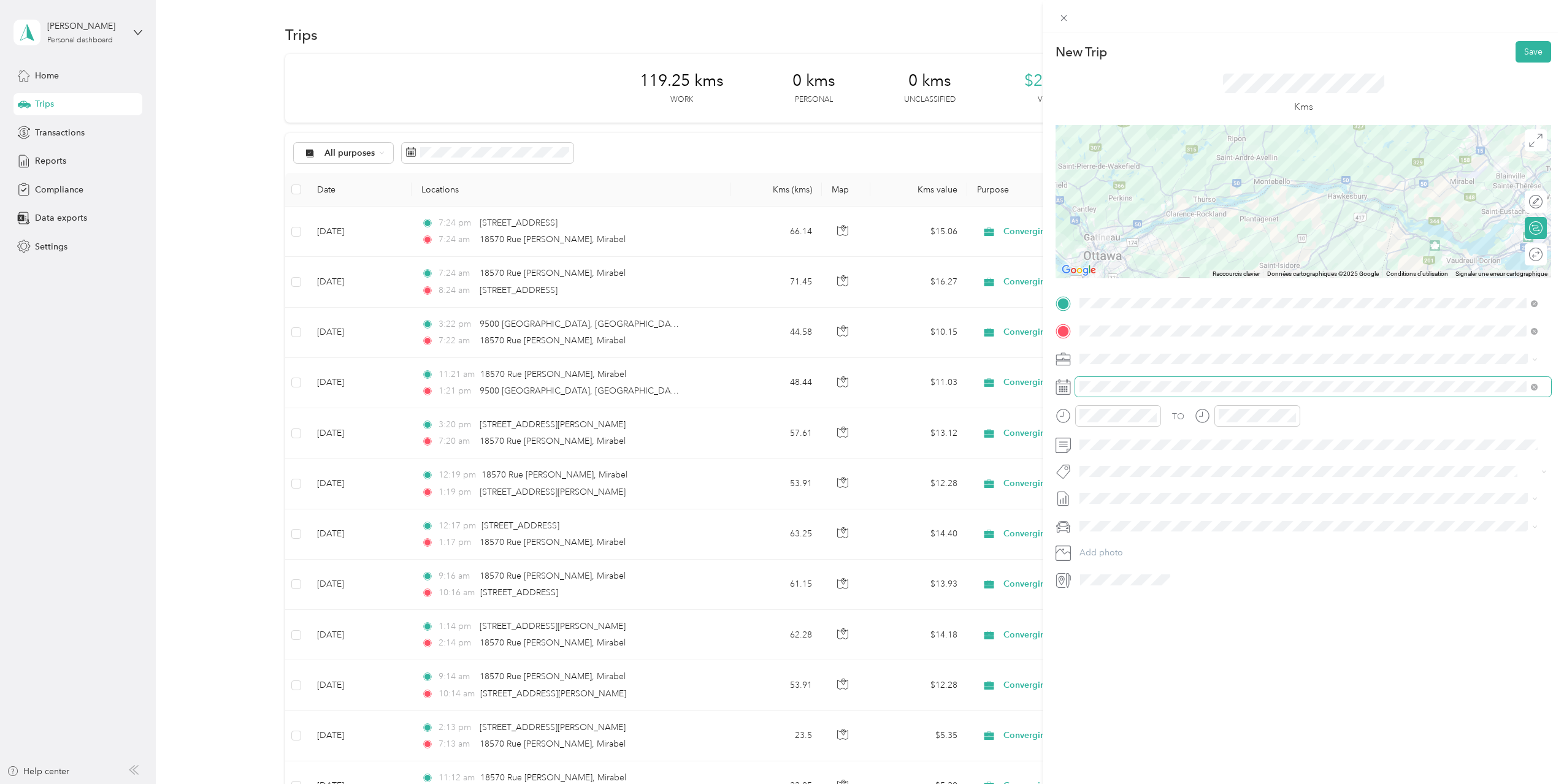
click at [1115, 393] on span at bounding box center [1313, 387] width 476 height 19
click at [1105, 457] on icon at bounding box center [1110, 456] width 12 height 12
click at [1183, 558] on div "26" at bounding box center [1184, 557] width 16 height 15
click at [1233, 536] on div "10" at bounding box center [1230, 540] width 29 height 17
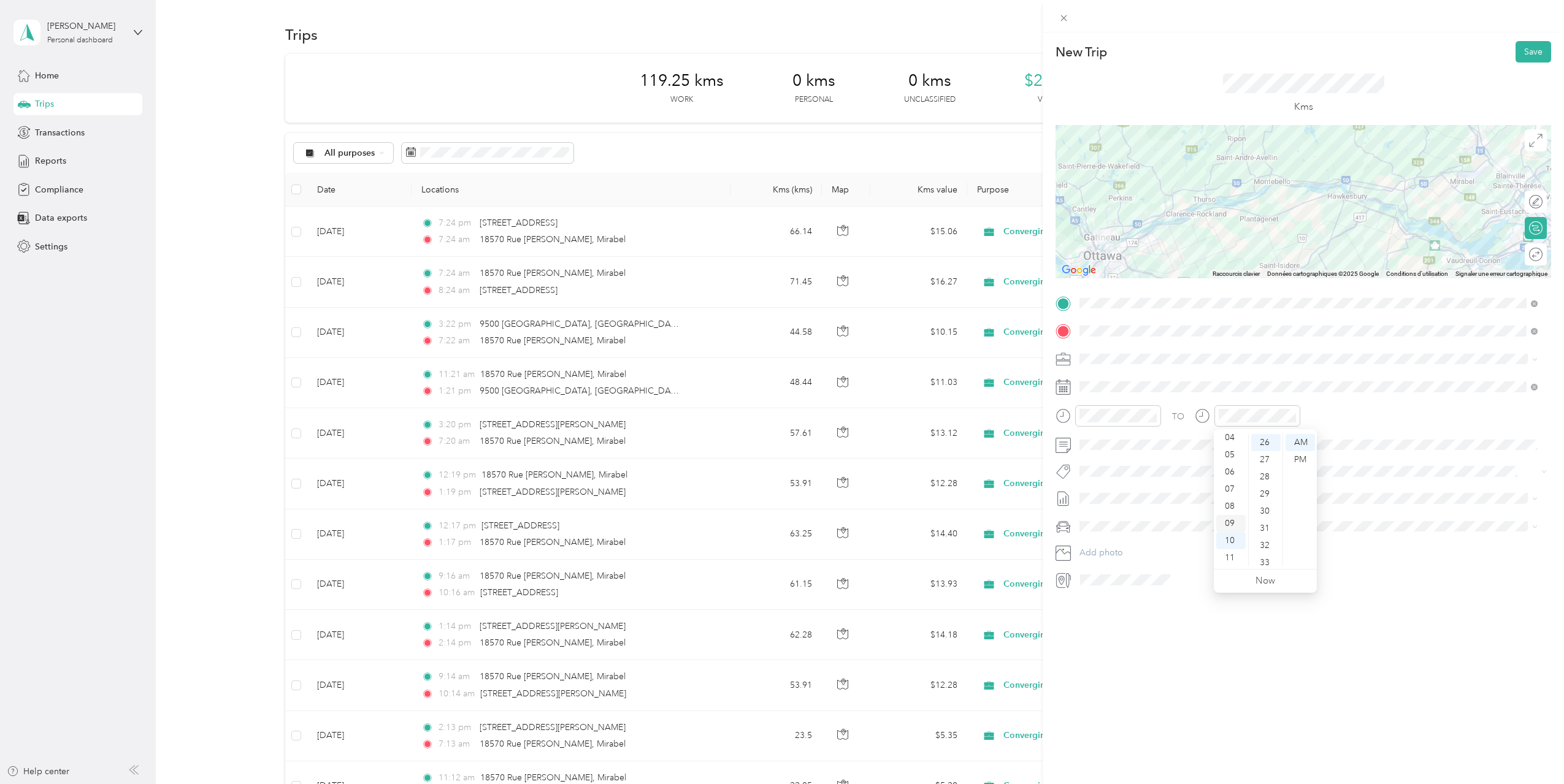
click at [1229, 522] on div "09" at bounding box center [1230, 523] width 29 height 17
click at [1134, 506] on span at bounding box center [1313, 498] width 476 height 19
click at [1132, 530] on li "[DATE] - [DATE] Draft" at bounding box center [1308, 538] width 467 height 19
click at [1523, 49] on button "Save" at bounding box center [1533, 52] width 36 height 22
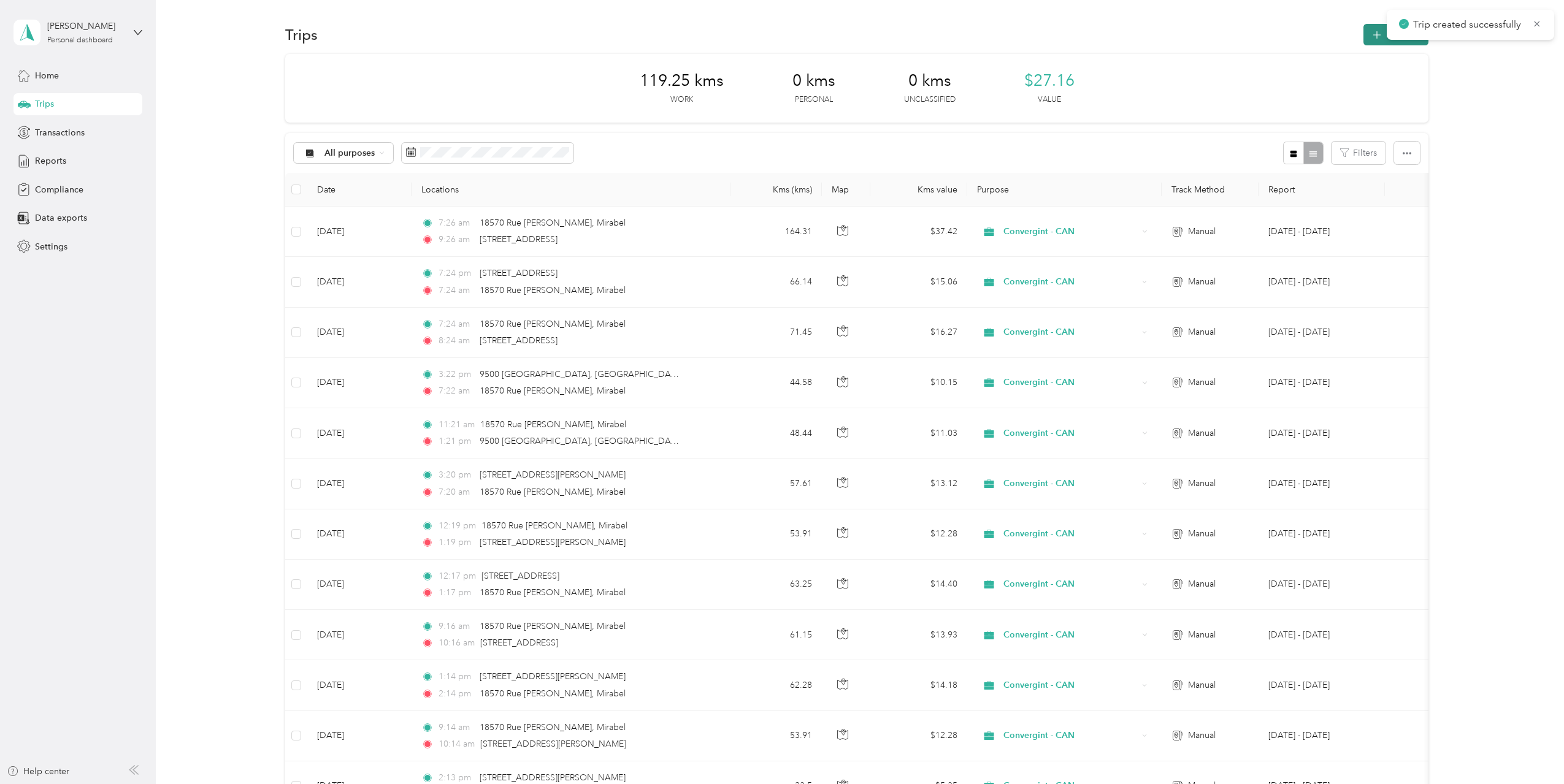
click at [1367, 36] on button "New trip" at bounding box center [1396, 34] width 65 height 22
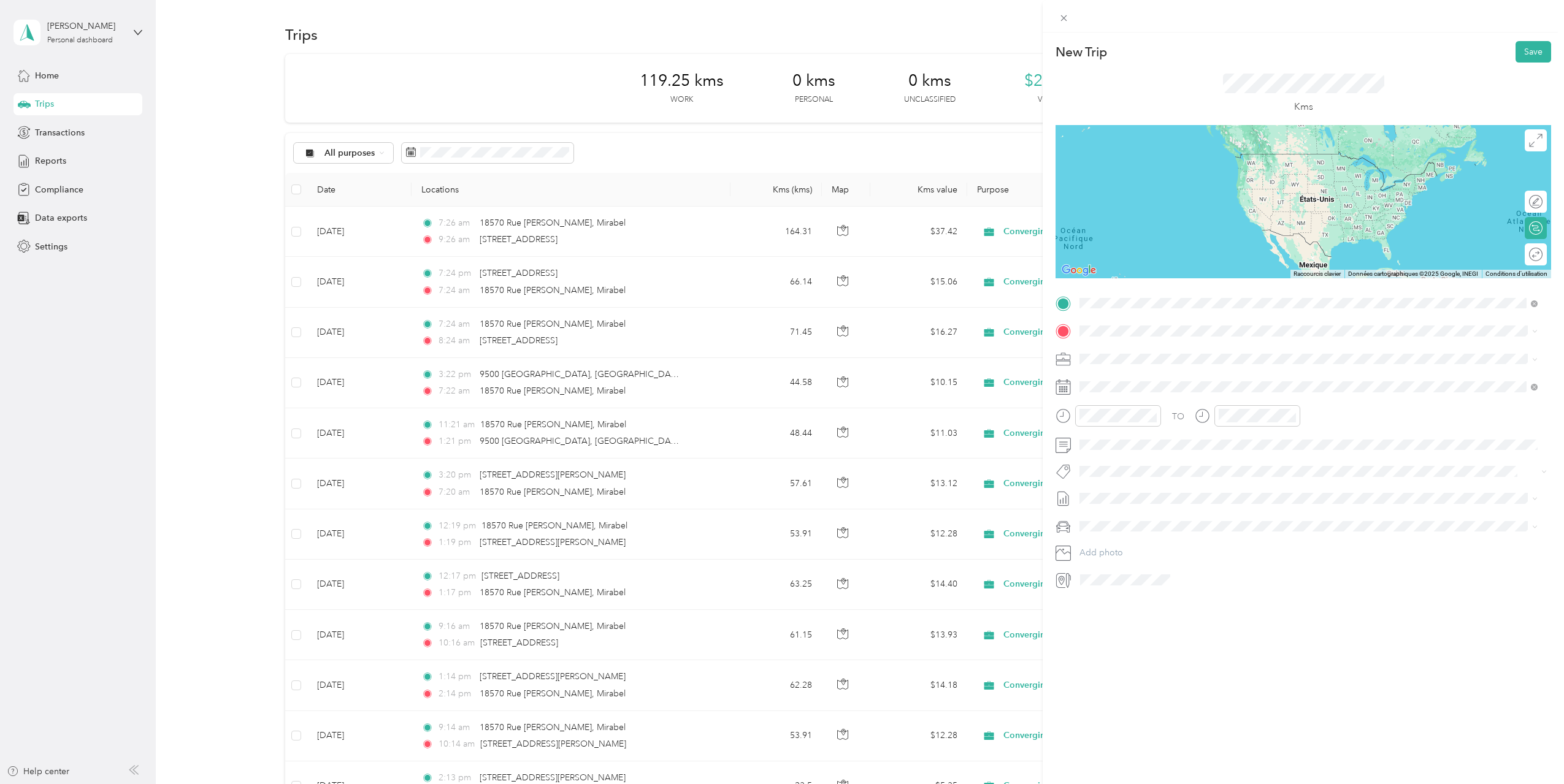
click at [1179, 352] on span "[STREET_ADDRESS]" at bounding box center [1141, 347] width 78 height 11
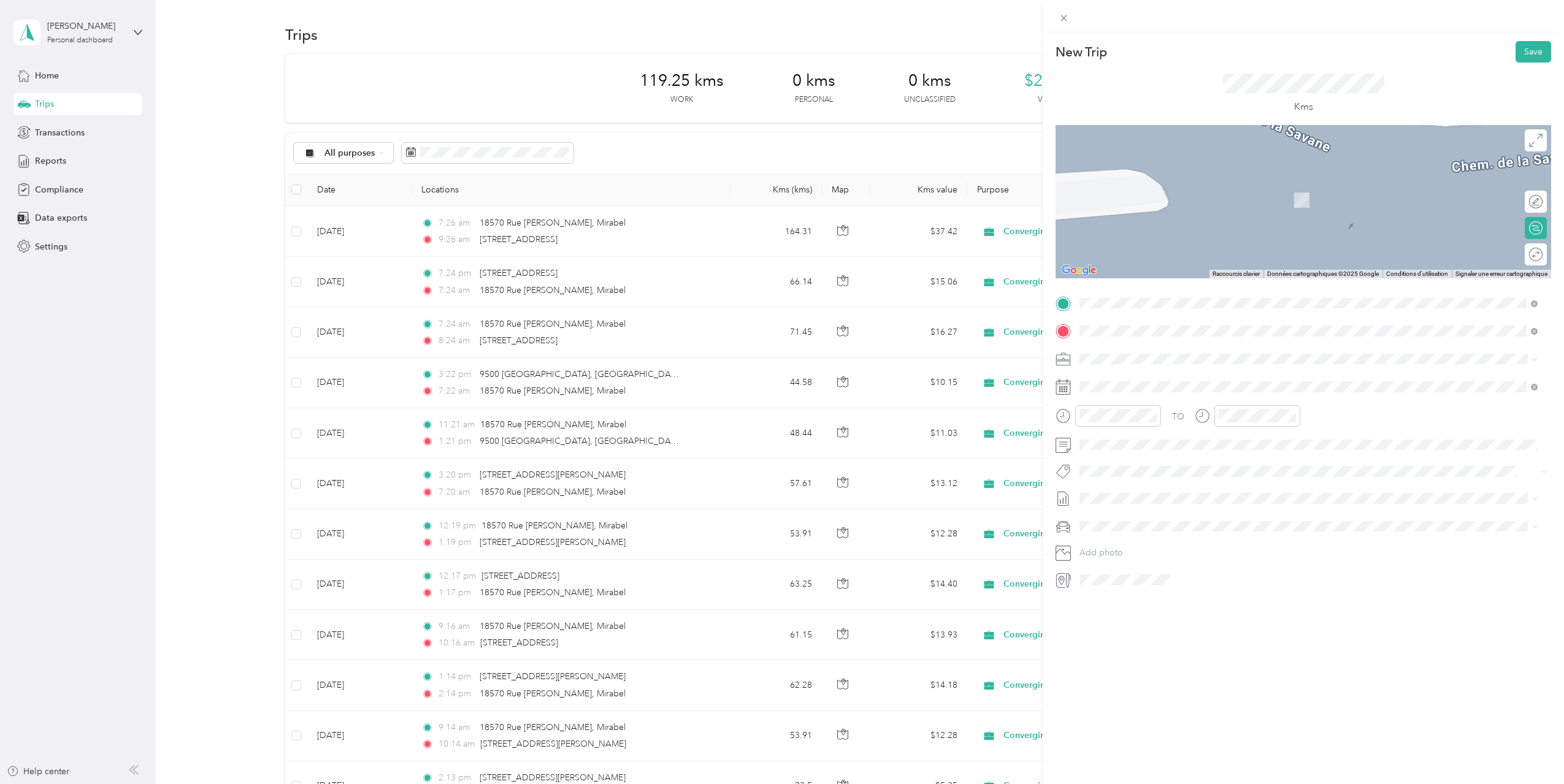
click at [1152, 379] on span "[STREET_ADDRESS][PERSON_NAME]" at bounding box center [1175, 375] width 146 height 11
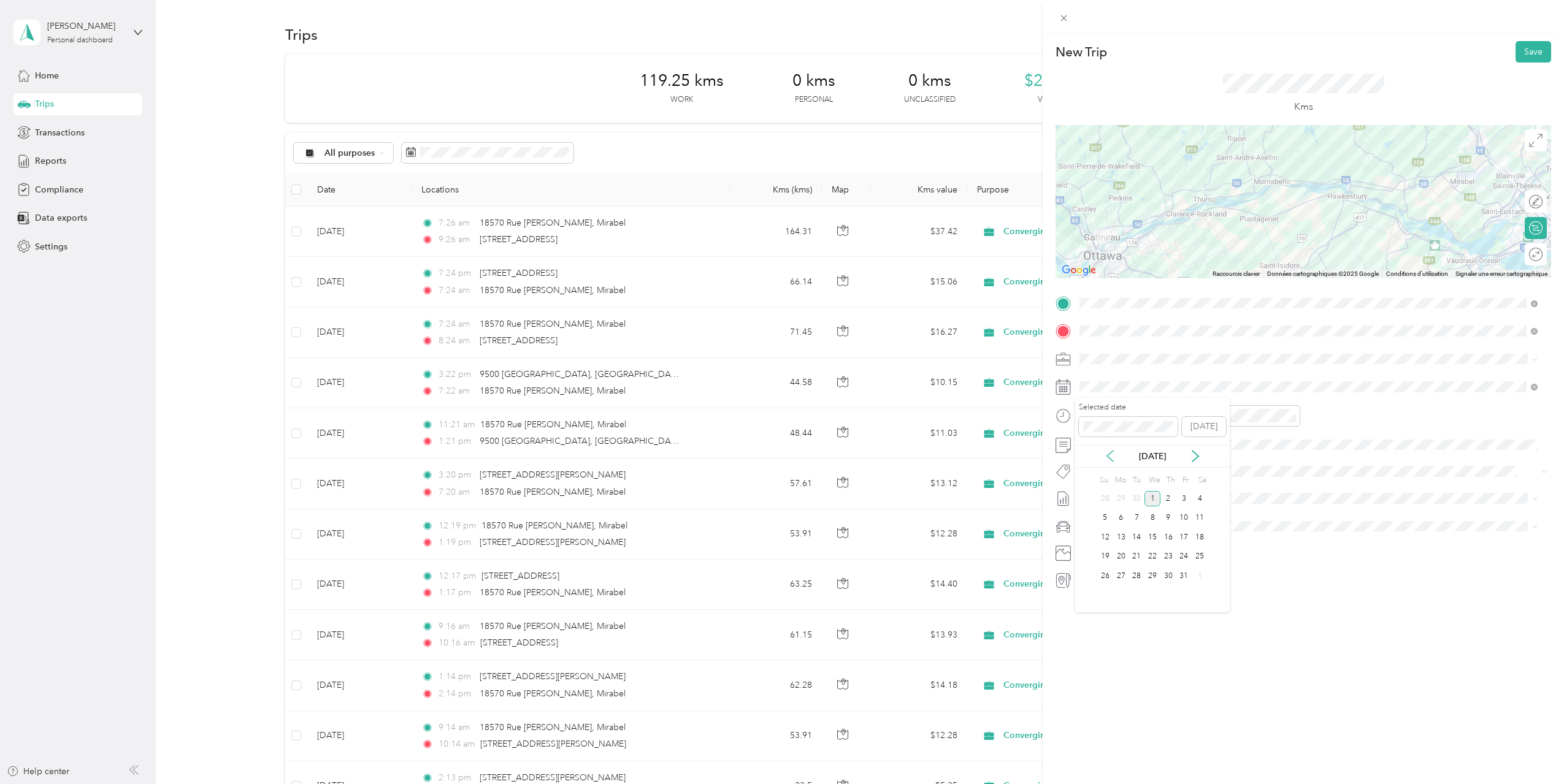
click at [1111, 459] on icon at bounding box center [1110, 456] width 6 height 11
click at [1187, 556] on div "26" at bounding box center [1184, 557] width 16 height 15
click at [1155, 459] on div "PM" at bounding box center [1161, 459] width 29 height 17
click at [1095, 445] on div "12" at bounding box center [1092, 442] width 29 height 17
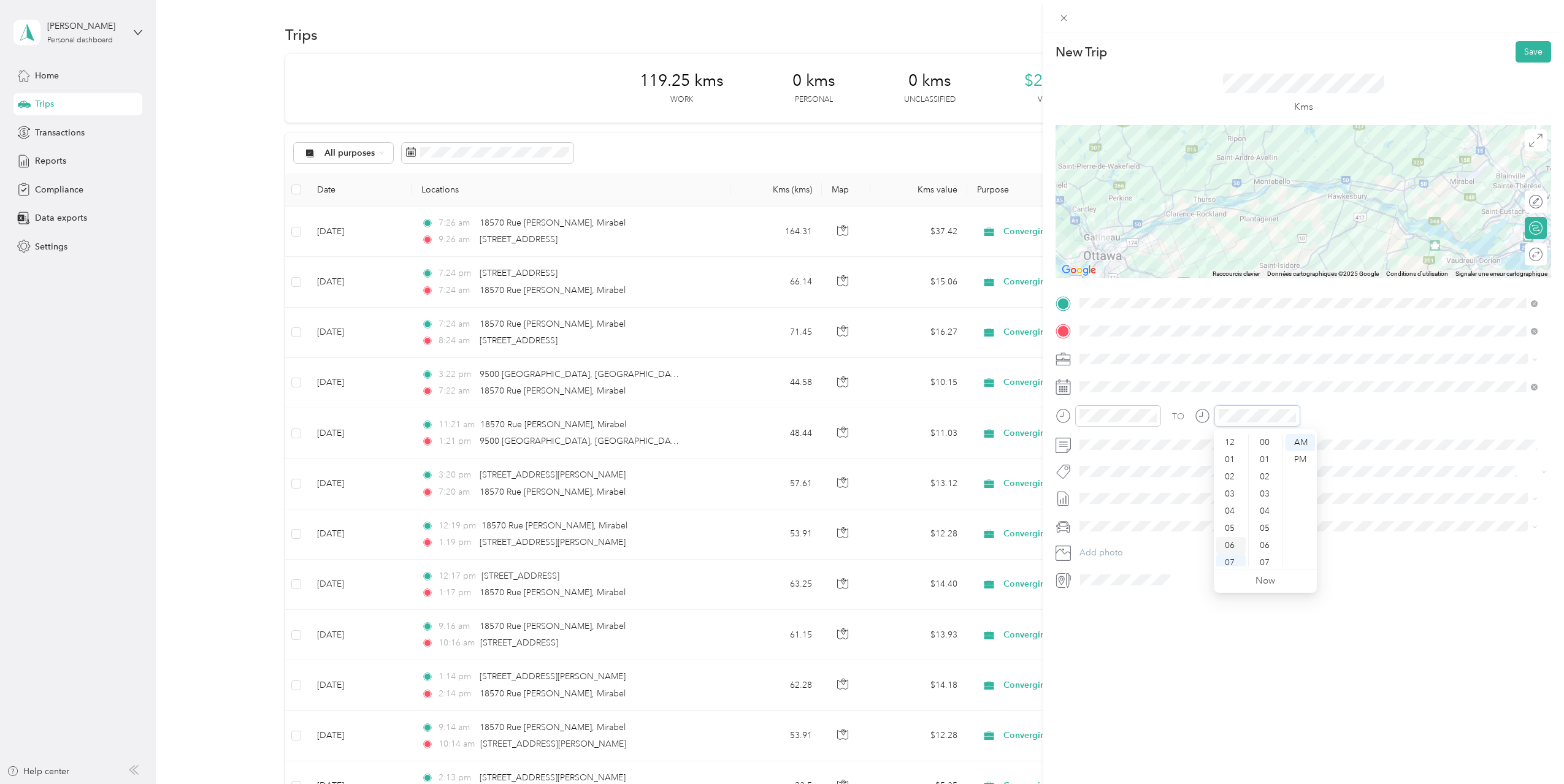
scroll to position [73, 0]
click at [1295, 457] on div "PM" at bounding box center [1300, 459] width 29 height 17
click at [1235, 477] on div "02" at bounding box center [1230, 477] width 29 height 17
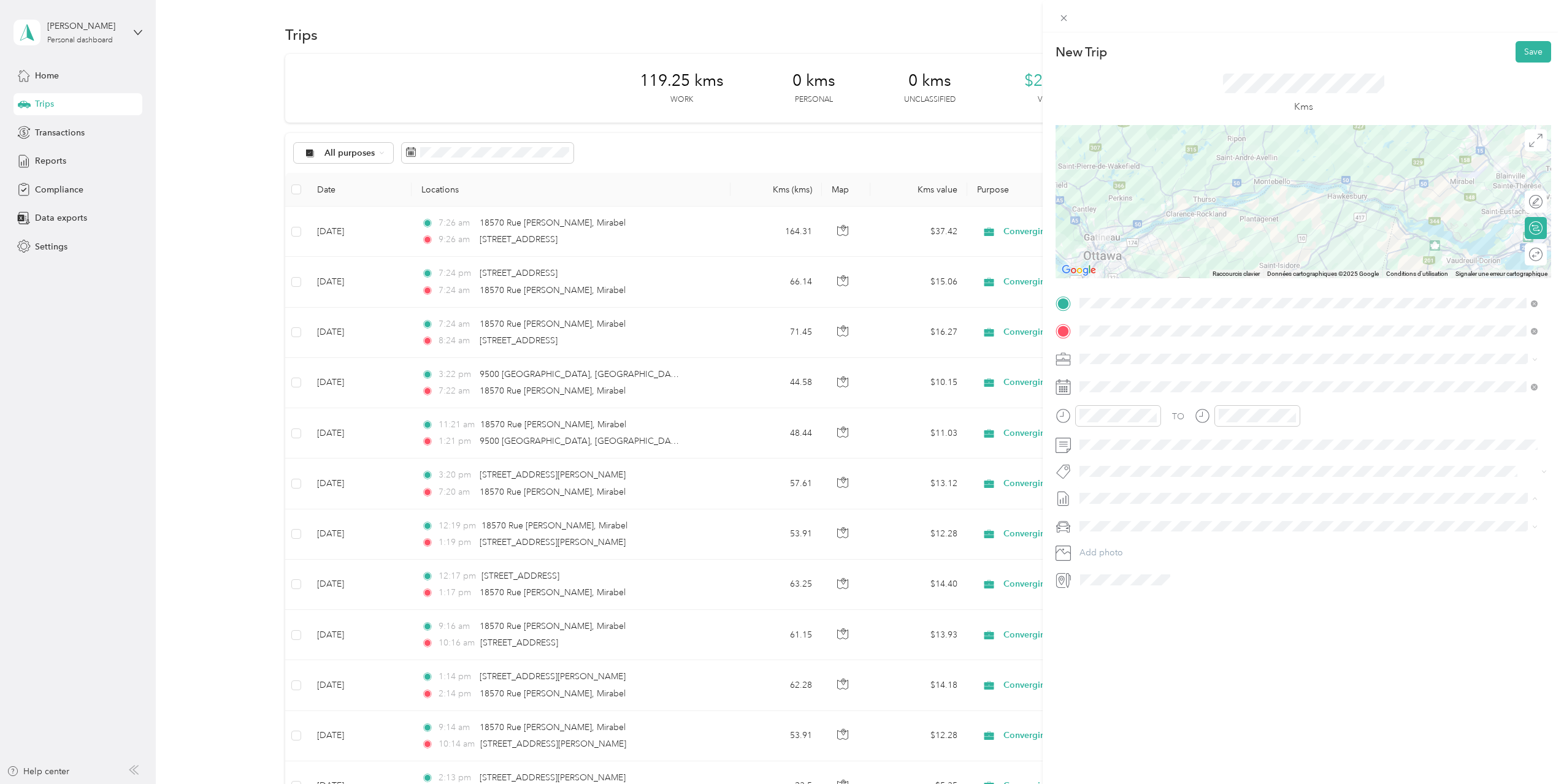
click at [1116, 539] on li "[DATE] - [DATE] Draft" at bounding box center [1308, 539] width 467 height 19
click at [1524, 52] on button "Save" at bounding box center [1533, 52] width 36 height 22
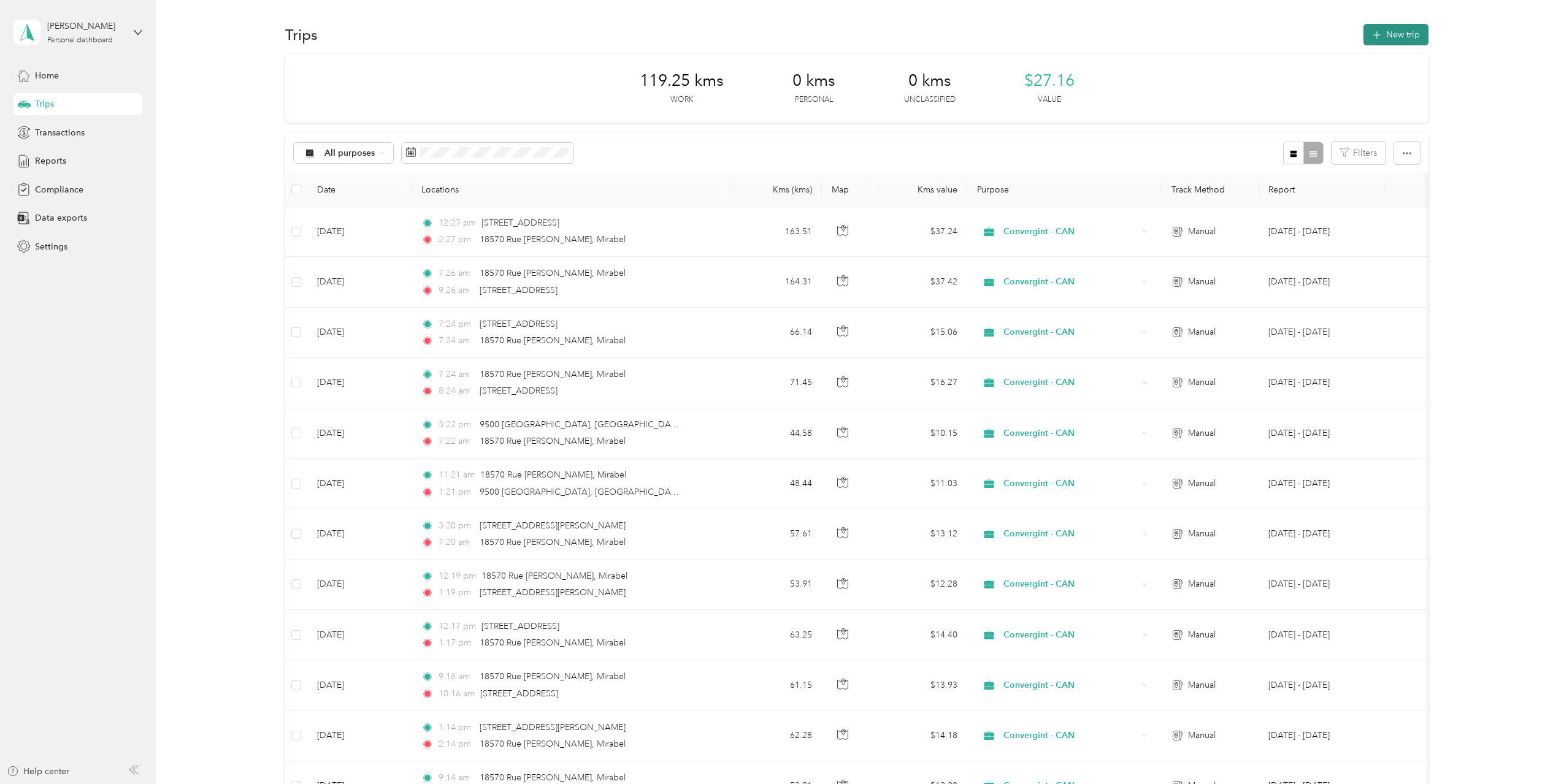
click at [1394, 30] on button "New trip" at bounding box center [1396, 34] width 65 height 22
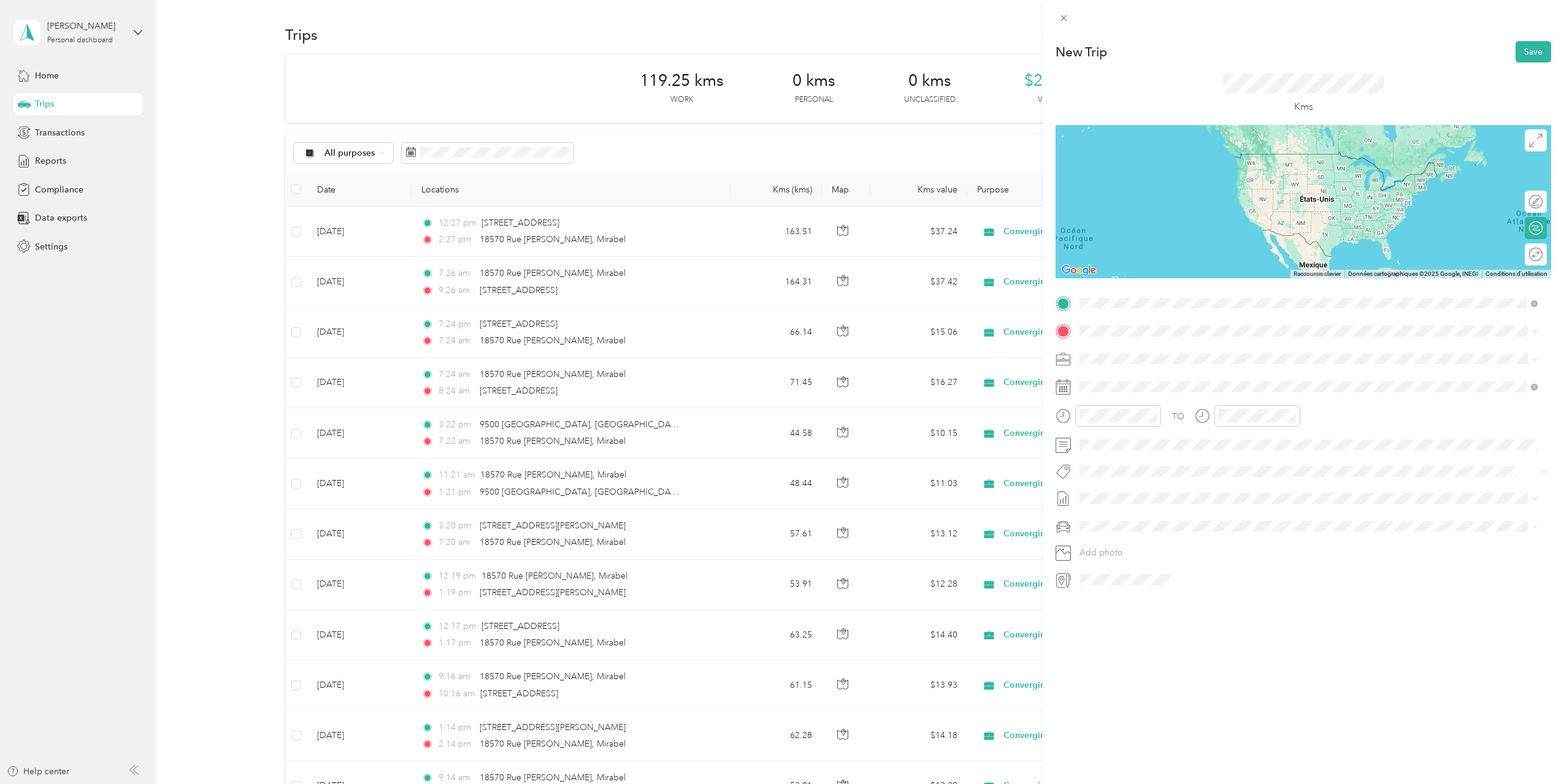
click at [1138, 346] on span "[STREET_ADDRESS][PERSON_NAME]" at bounding box center [1175, 347] width 146 height 11
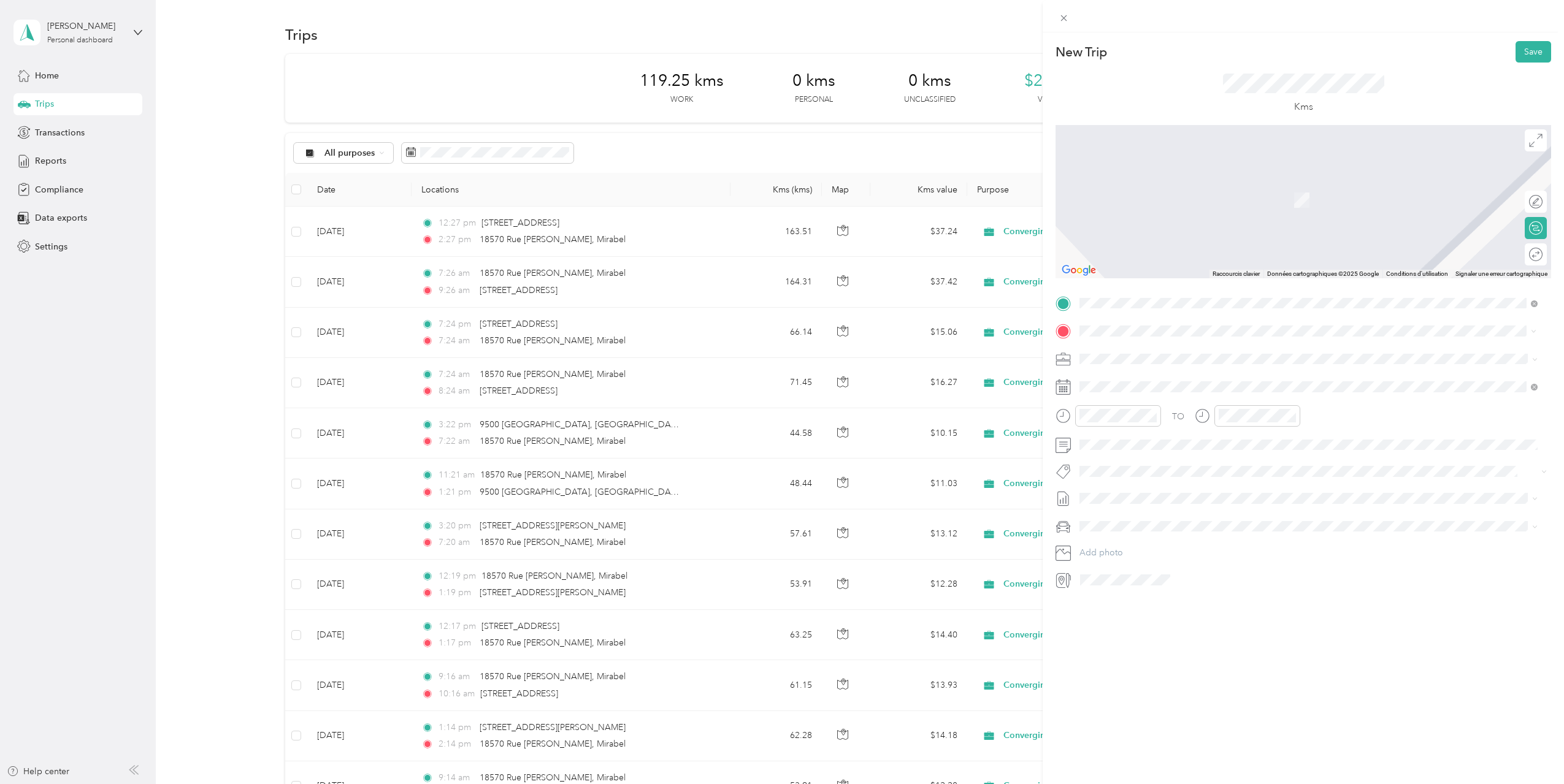
click at [1154, 375] on span "[STREET_ADDRESS][PERSON_NAME]" at bounding box center [1175, 374] width 146 height 11
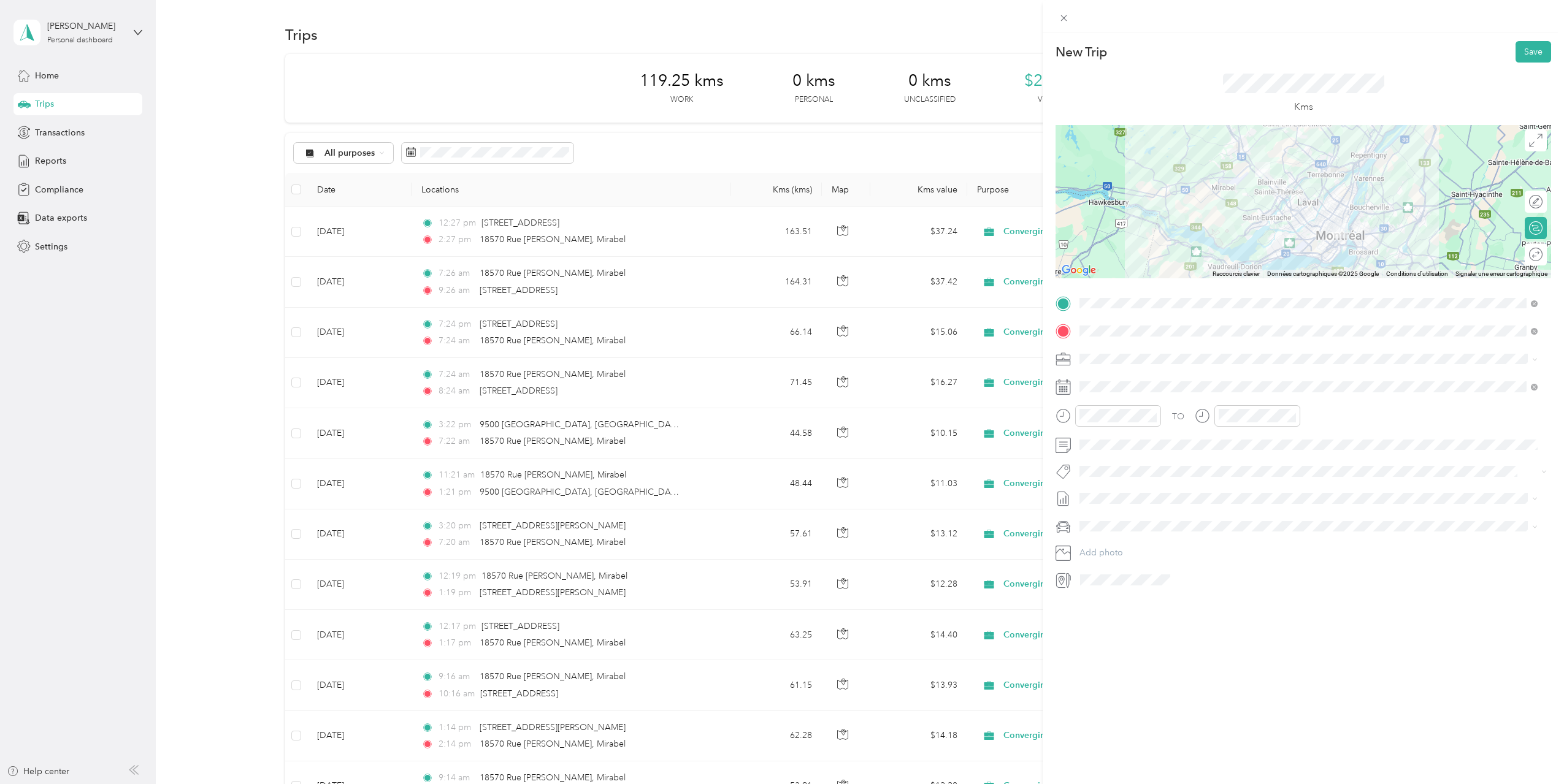
click at [1236, 431] on span "[STREET_ADDRESS][PERSON_NAME]" at bounding box center [1175, 425] width 146 height 11
click at [1108, 392] on span at bounding box center [1313, 387] width 476 height 19
click at [1110, 453] on icon at bounding box center [1110, 456] width 6 height 11
click at [1119, 581] on div "29" at bounding box center [1120, 576] width 16 height 15
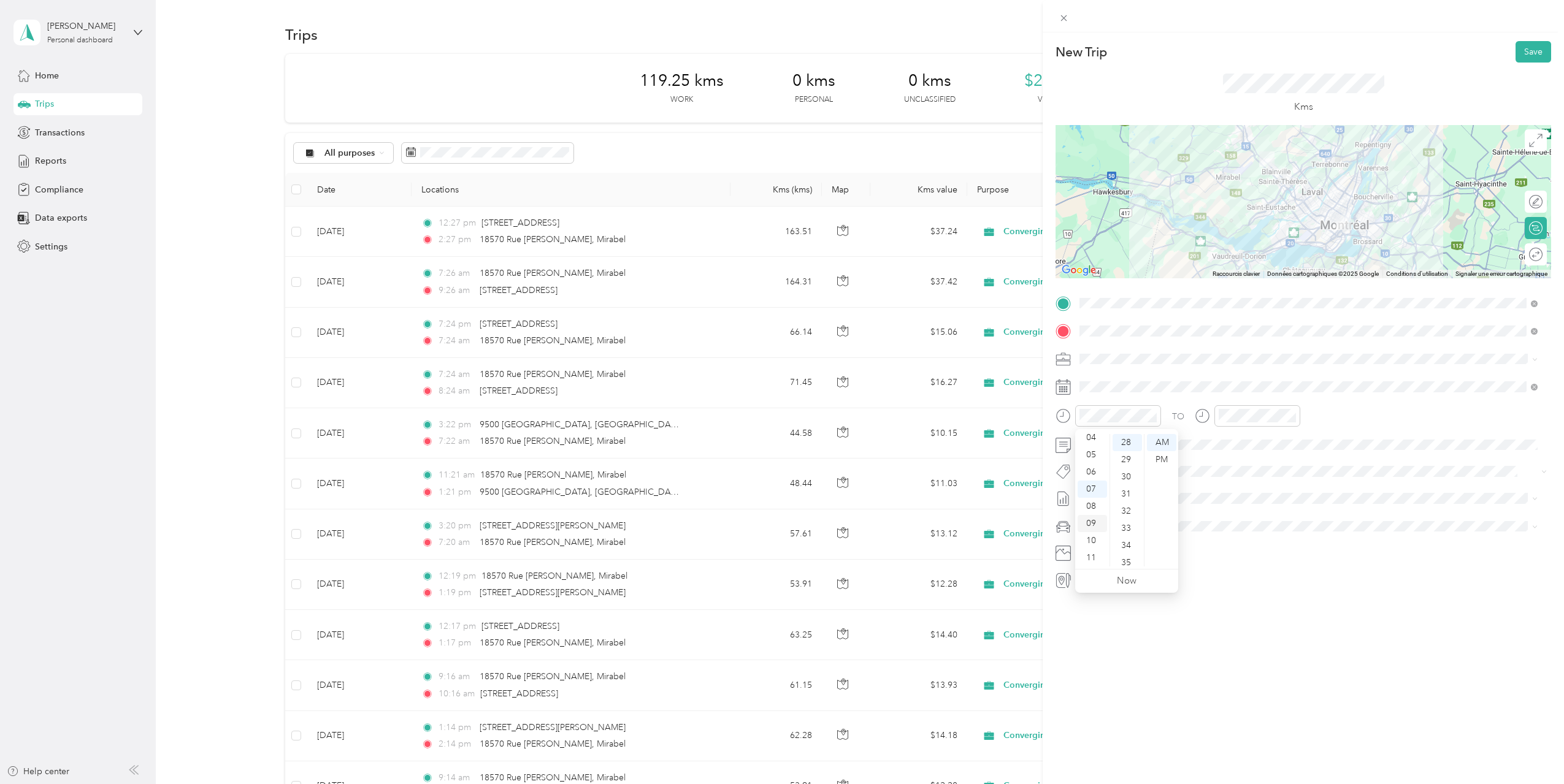
click at [1092, 522] on div "09" at bounding box center [1092, 523] width 29 height 17
click at [1231, 539] on div "10" at bounding box center [1230, 540] width 29 height 17
click at [1125, 533] on span "[DATE] - [DATE]" at bounding box center [1110, 539] width 61 height 13
click at [1524, 55] on button "Save" at bounding box center [1533, 52] width 36 height 22
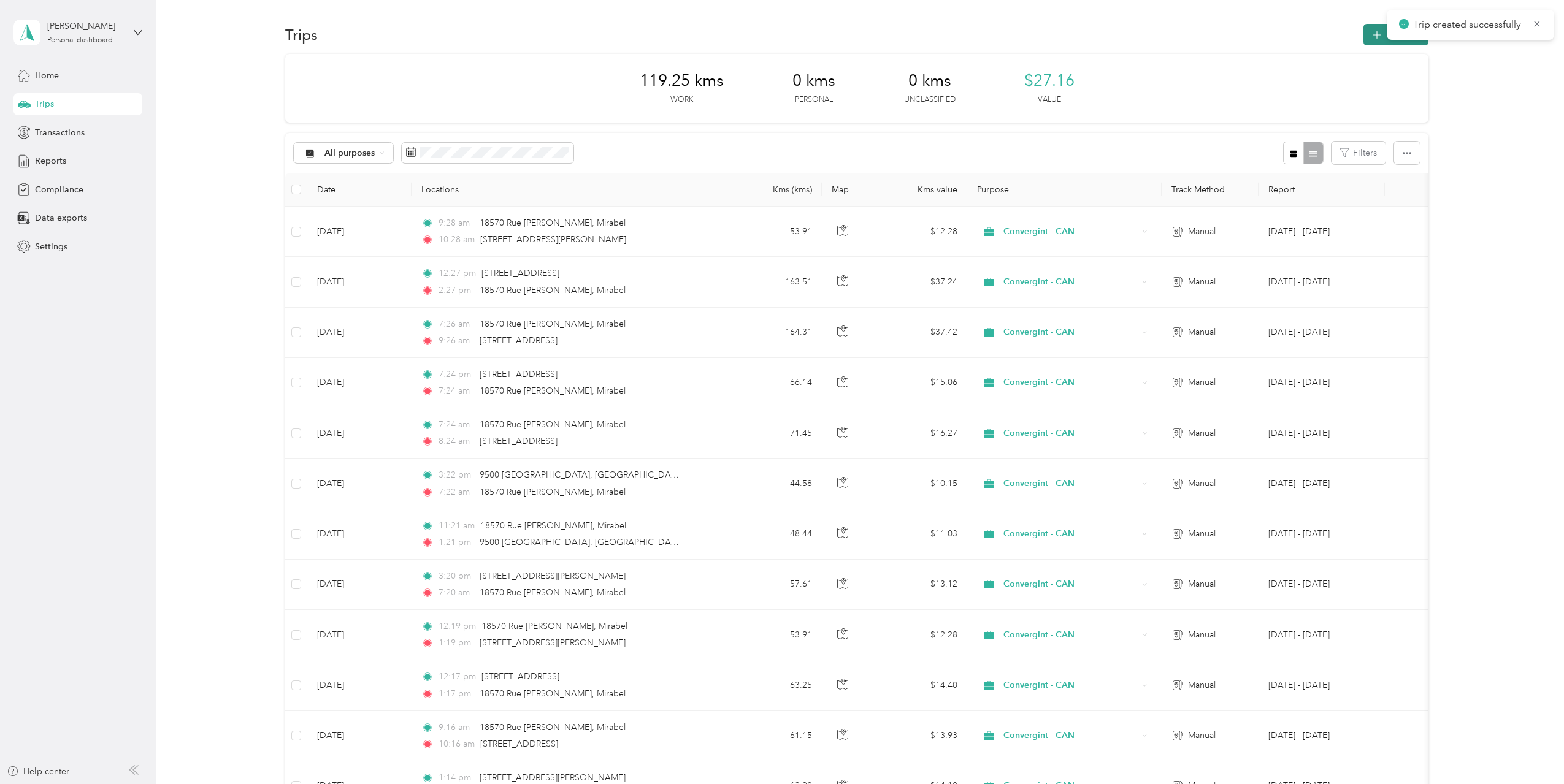
click at [1373, 35] on icon "button" at bounding box center [1376, 35] width 8 height 8
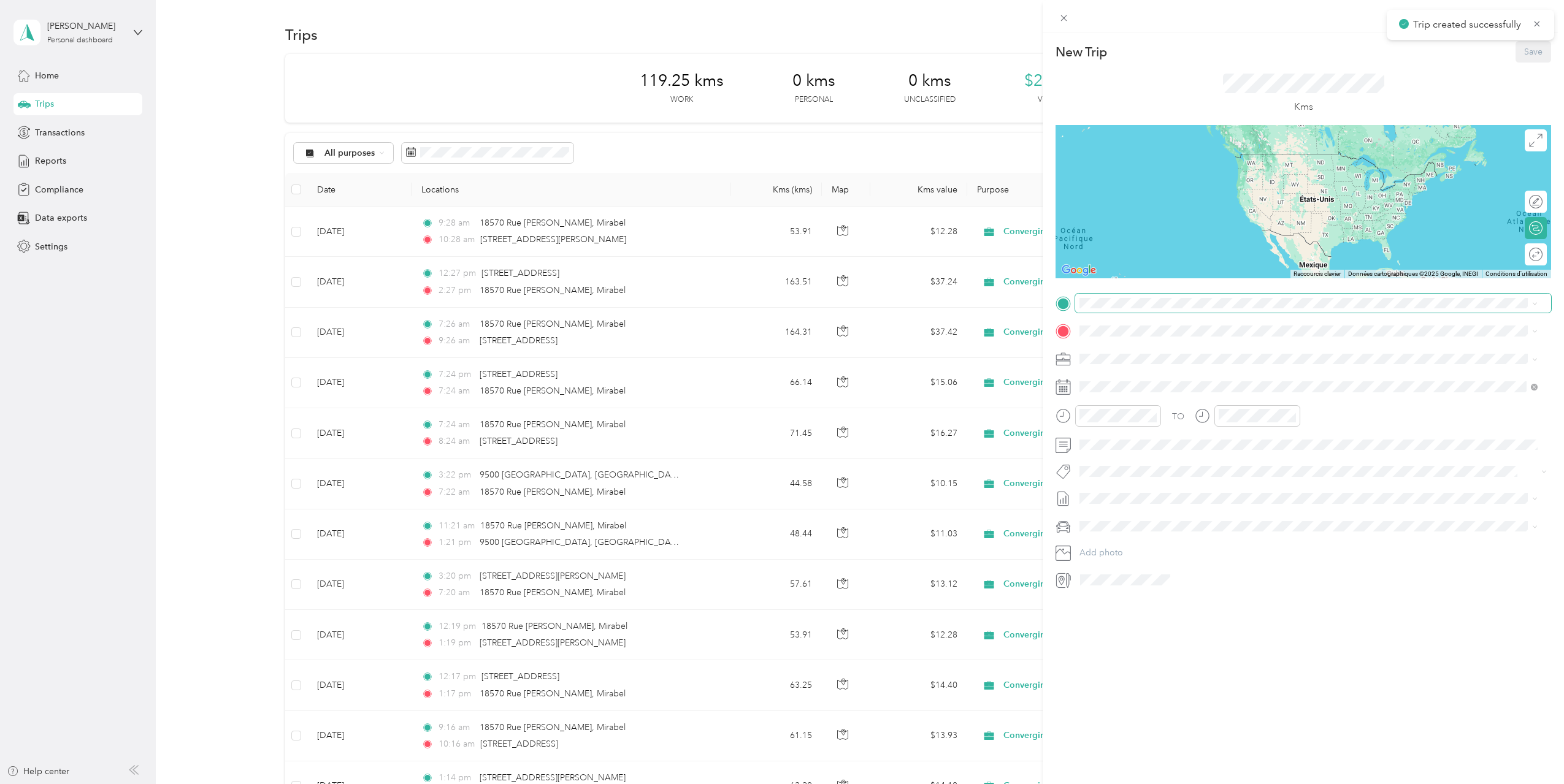
click at [1105, 309] on span at bounding box center [1313, 304] width 476 height 19
click at [1223, 348] on span "[STREET_ADDRESS][PERSON_NAME]" at bounding box center [1175, 347] width 146 height 11
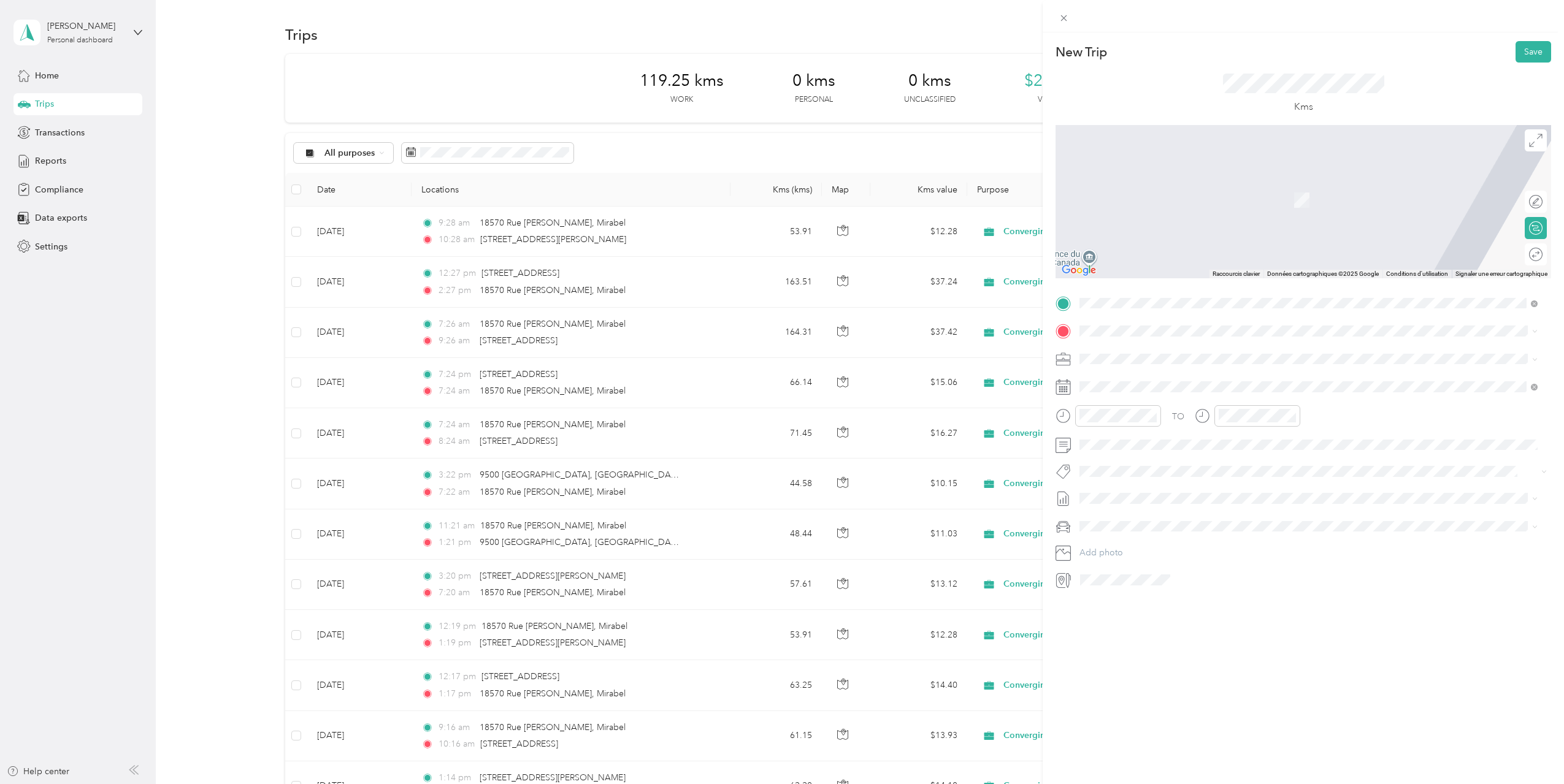
click at [1128, 379] on span "[STREET_ADDRESS][PERSON_NAME]" at bounding box center [1175, 373] width 146 height 11
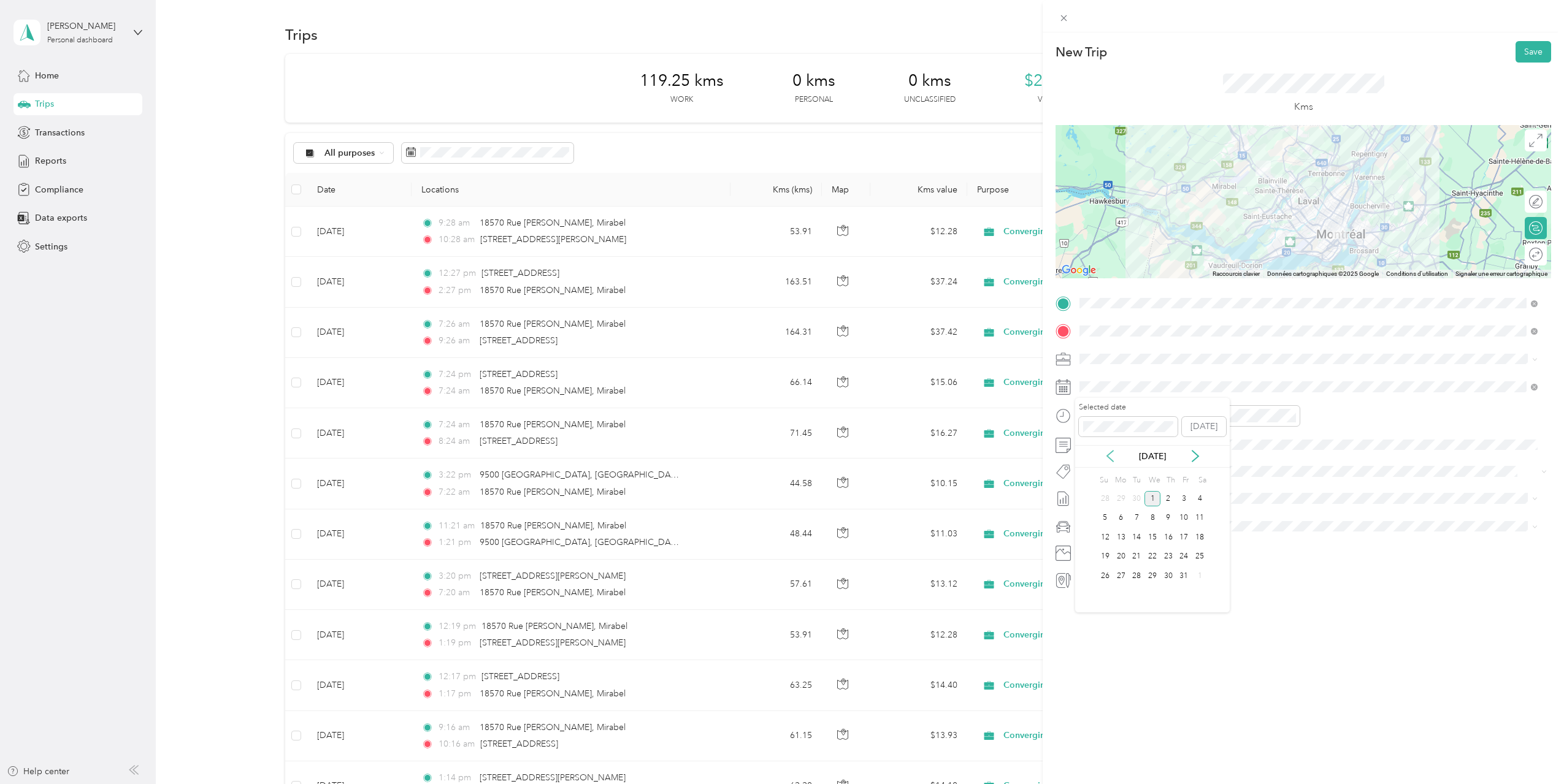
click at [1108, 456] on icon at bounding box center [1110, 456] width 6 height 11
click at [1122, 574] on div "29" at bounding box center [1120, 576] width 16 height 15
click at [1160, 456] on div "PM" at bounding box center [1161, 459] width 29 height 17
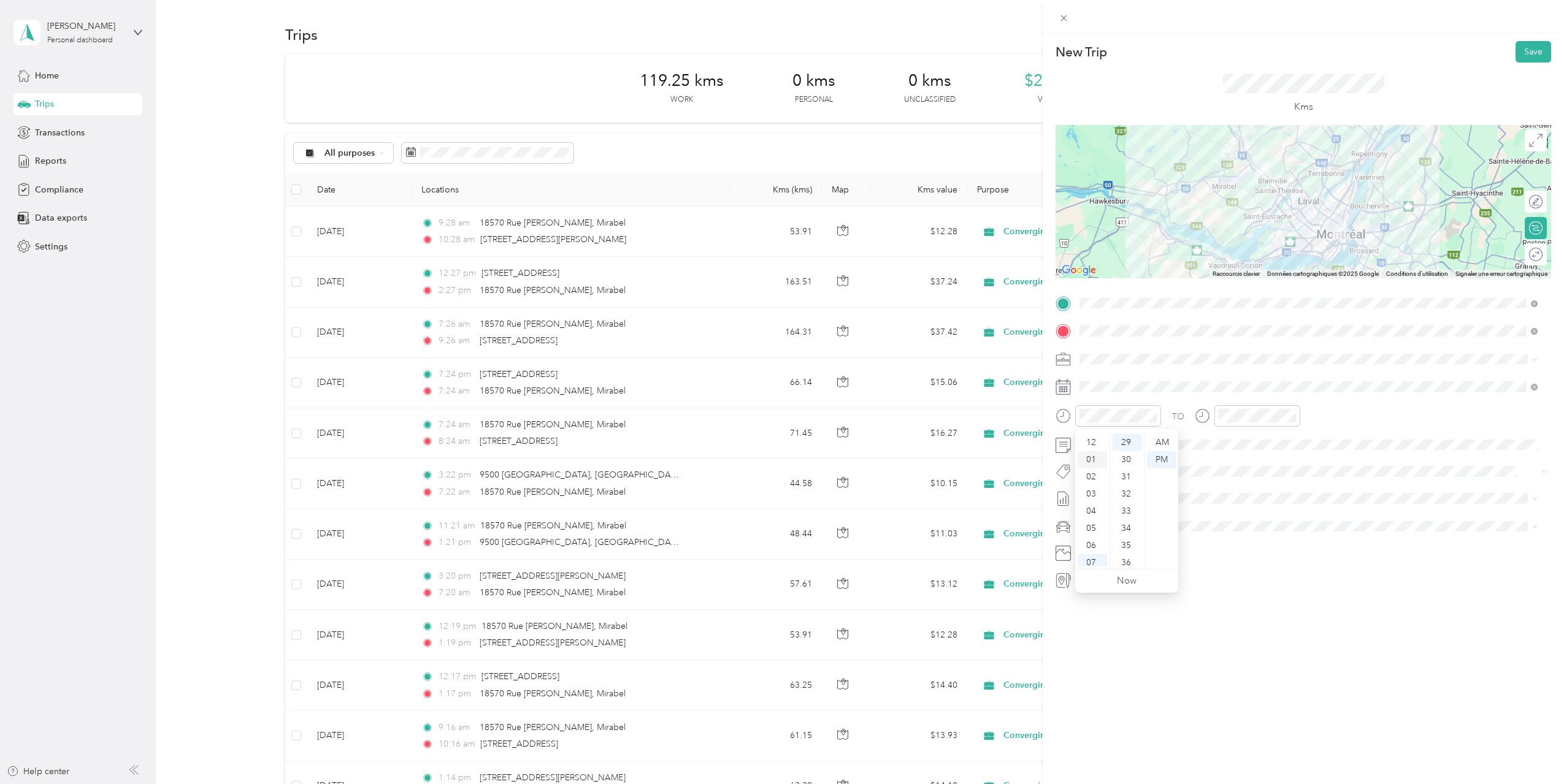
click at [1090, 459] on div "01" at bounding box center [1092, 459] width 29 height 17
click at [1295, 461] on div "PM" at bounding box center [1300, 459] width 29 height 17
click at [1231, 480] on div "02" at bounding box center [1230, 477] width 29 height 17
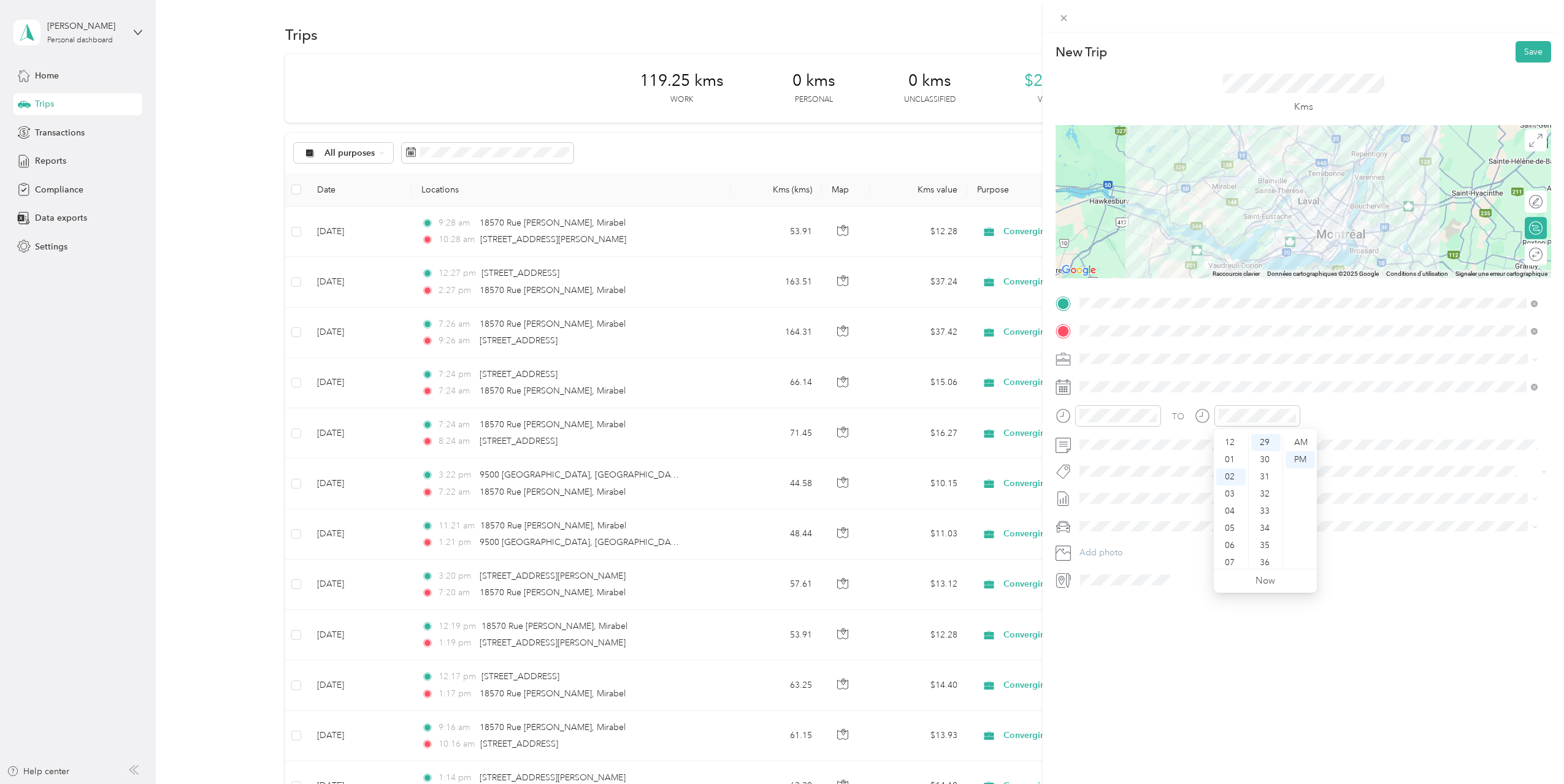
scroll to position [34, 0]
click at [1111, 536] on span "[DATE] - [DATE]" at bounding box center [1110, 539] width 61 height 13
drag, startPoint x: 1516, startPoint y: 203, endPoint x: 1367, endPoint y: 210, distance: 149.2
click at [1518, 203] on div at bounding box center [1523, 201] width 11 height 11
drag, startPoint x: 1307, startPoint y: 227, endPoint x: 1294, endPoint y: 236, distance: 15.8
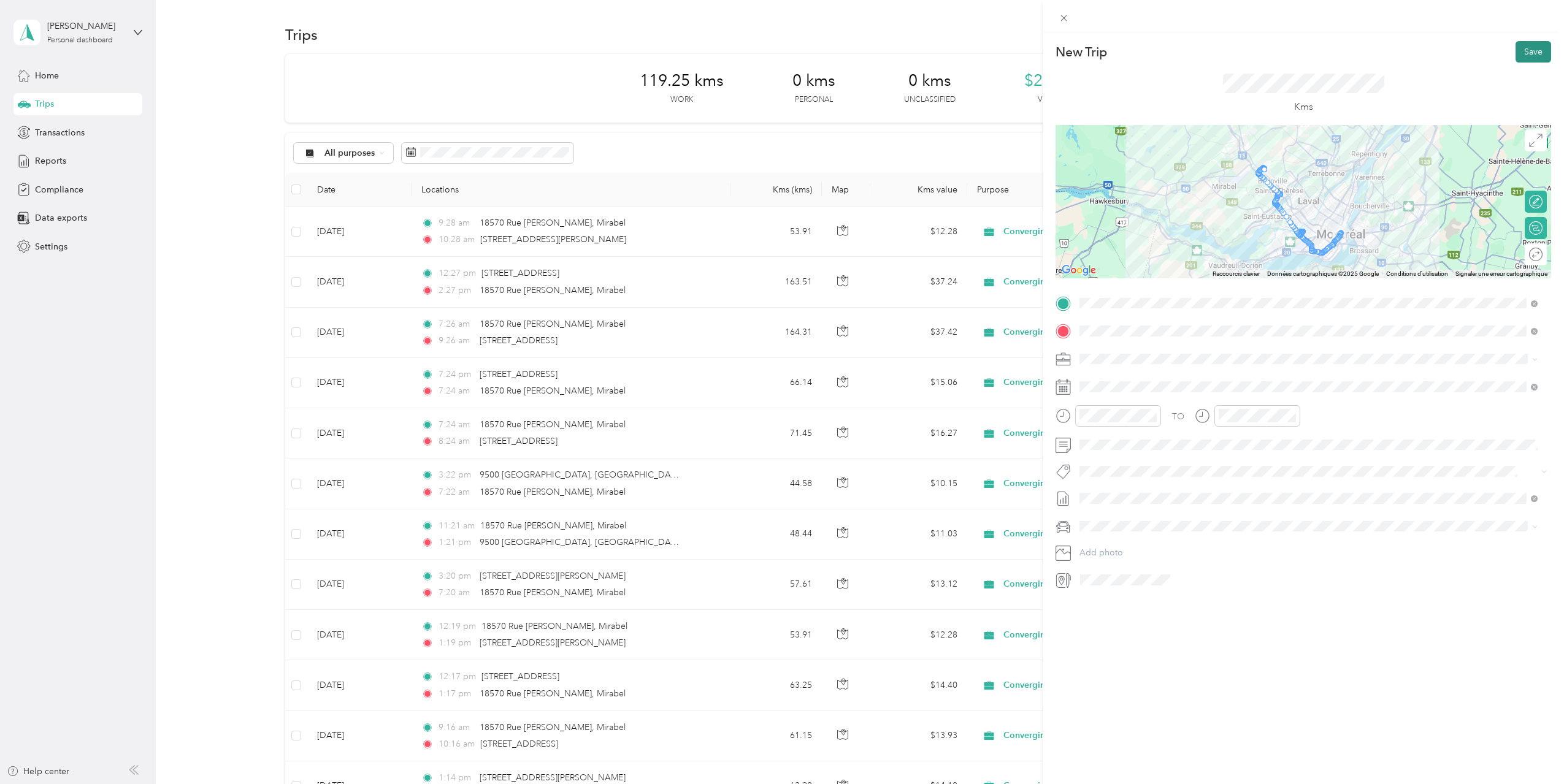
click at [1528, 49] on button "Save" at bounding box center [1533, 52] width 36 height 22
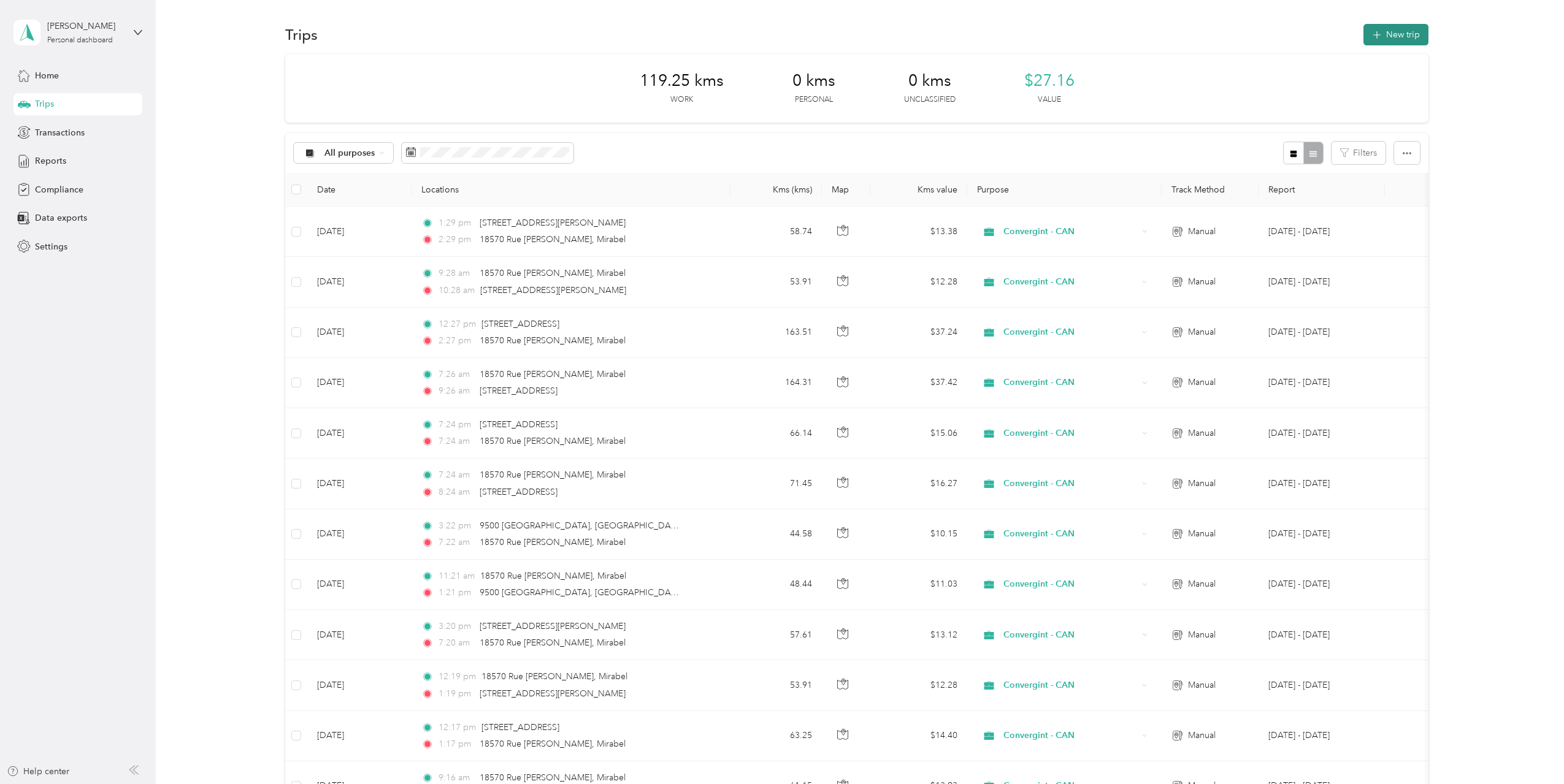
click at [1397, 38] on button "New trip" at bounding box center [1396, 34] width 65 height 22
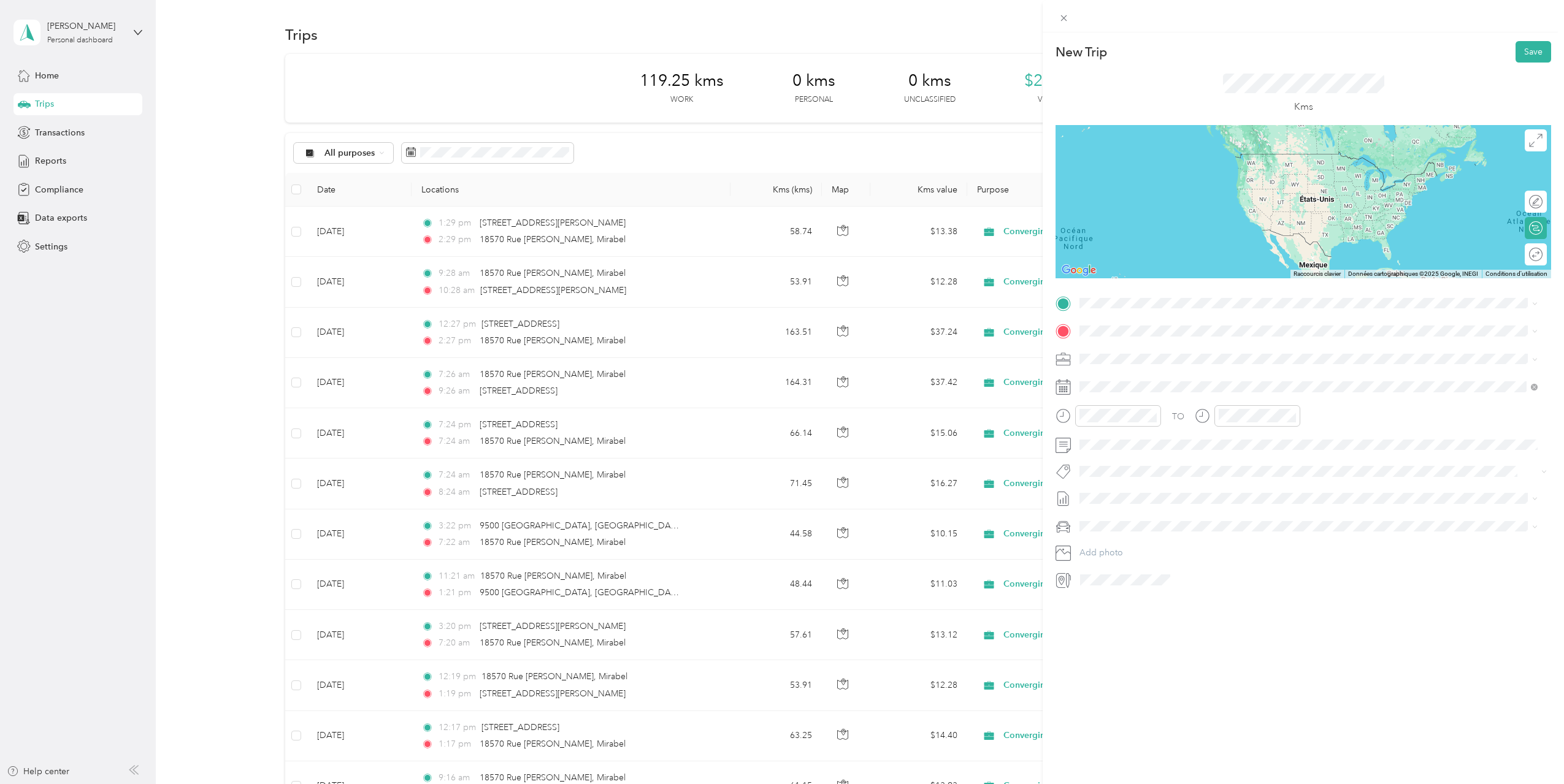
click at [1188, 352] on div "[STREET_ADDRESS][PERSON_NAME]" at bounding box center [1308, 344] width 450 height 16
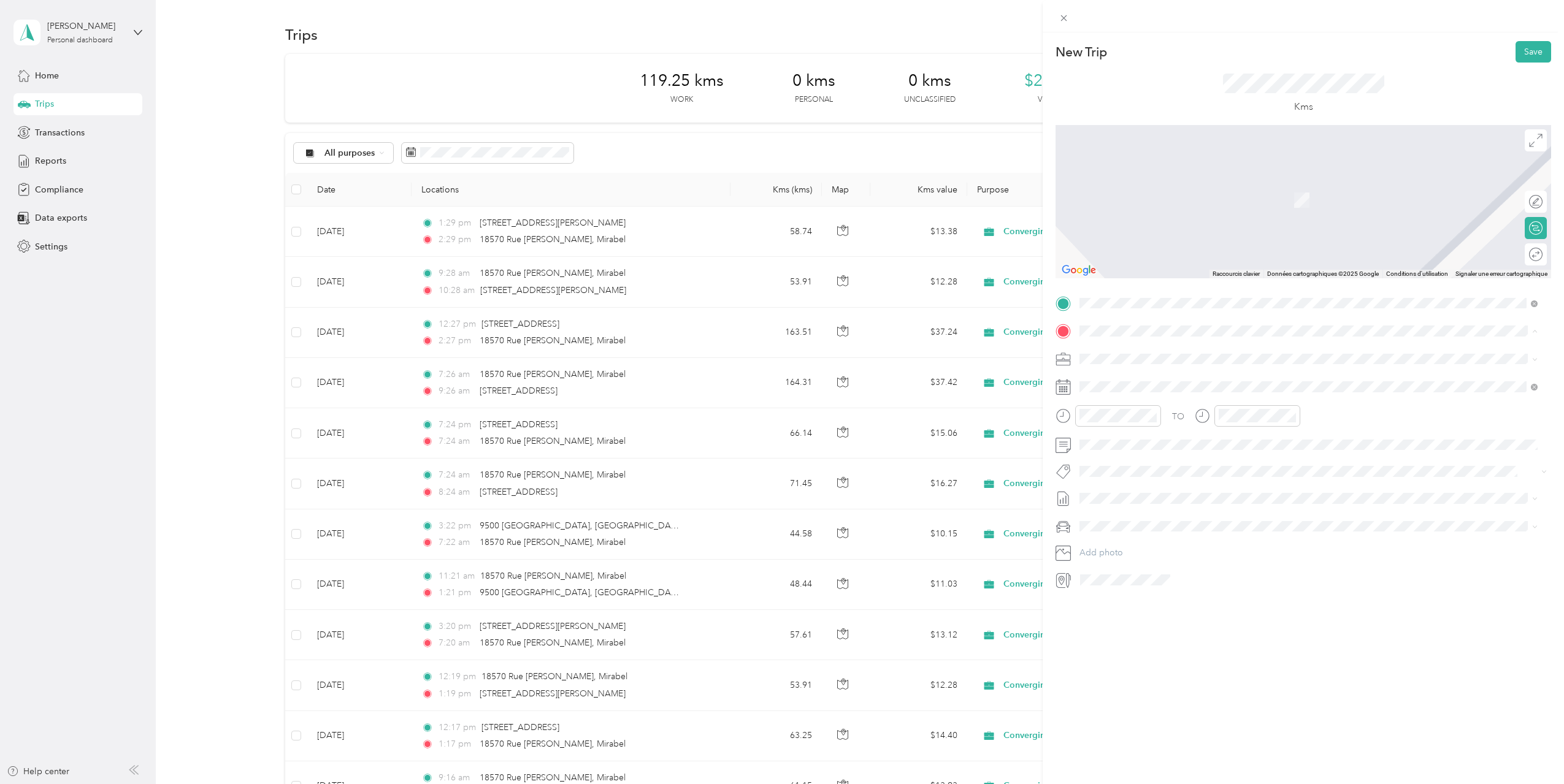
click at [1151, 380] on span "[STREET_ADDRESS]" at bounding box center [1141, 375] width 78 height 11
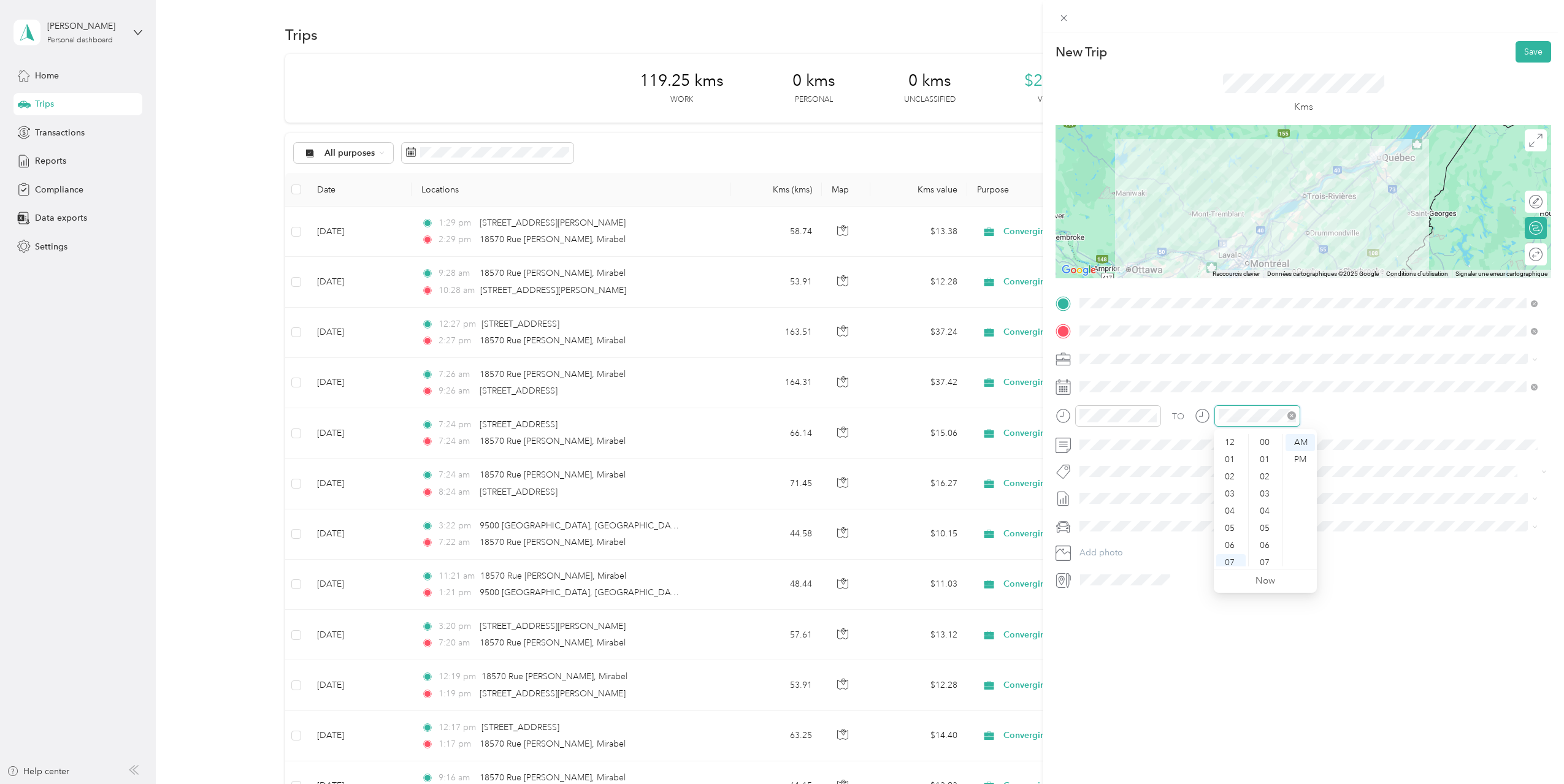
scroll to position [73, 0]
click at [1230, 537] on div "10" at bounding box center [1230, 540] width 29 height 17
click at [1099, 491] on span at bounding box center [1313, 498] width 476 height 19
click at [1102, 393] on span at bounding box center [1313, 387] width 476 height 19
click at [1105, 450] on icon at bounding box center [1110, 456] width 12 height 12
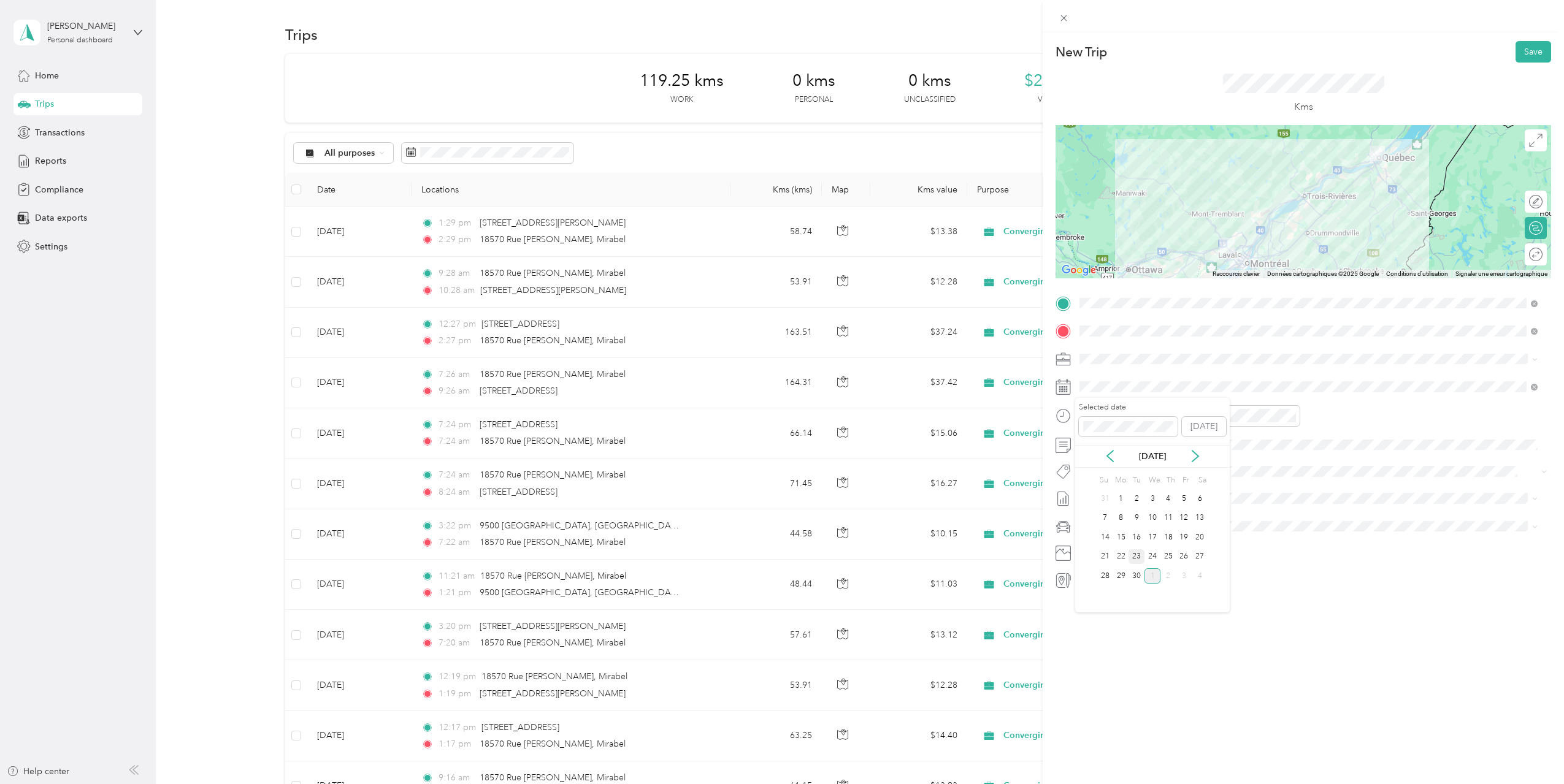
click at [1132, 551] on div "23" at bounding box center [1136, 557] width 16 height 15
click at [1106, 491] on span at bounding box center [1313, 498] width 476 height 19
click at [1139, 538] on span "[DATE] - [DATE]" at bounding box center [1110, 539] width 61 height 13
click at [1530, 52] on button "Save" at bounding box center [1533, 52] width 36 height 22
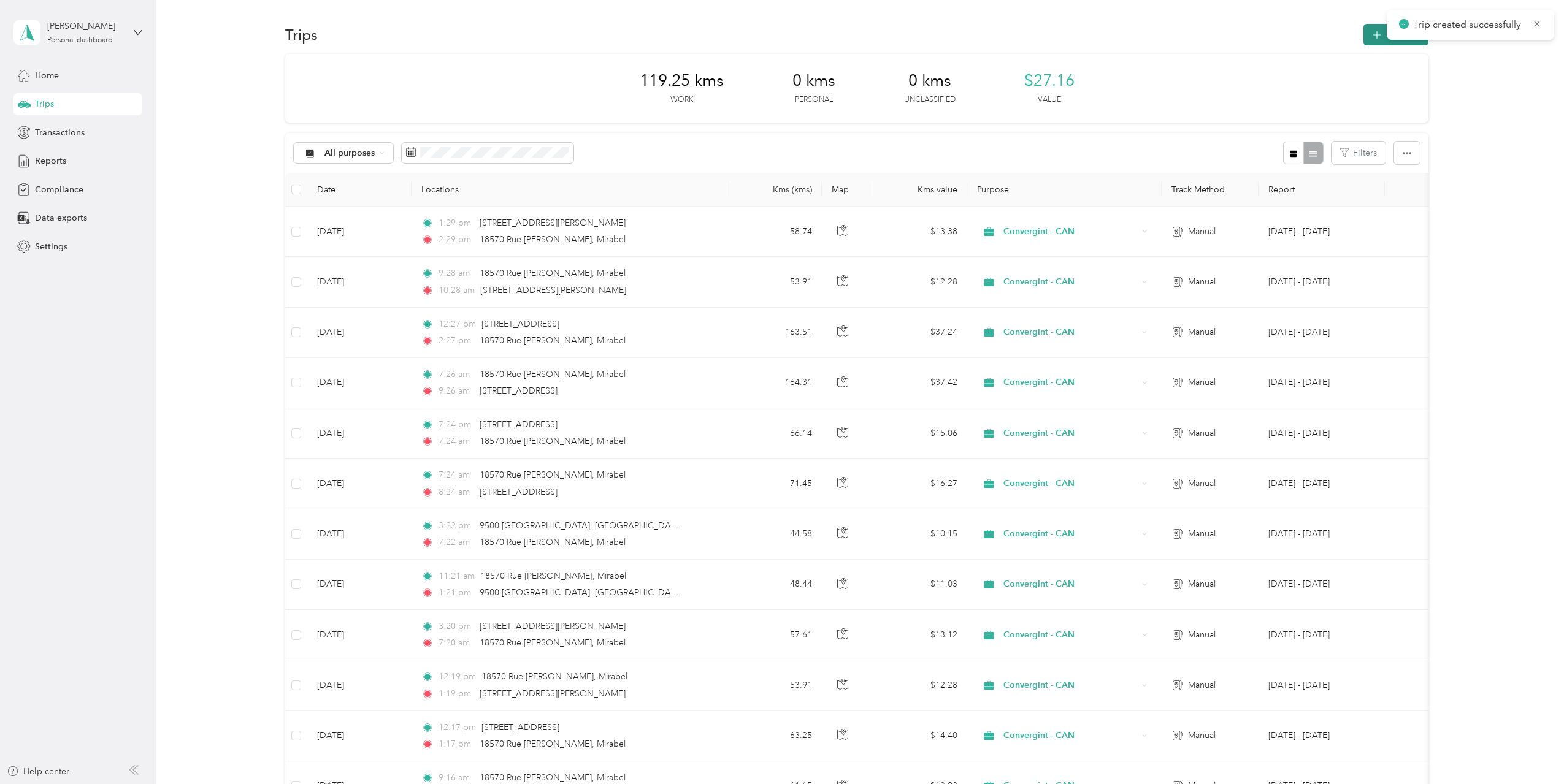
click at [1367, 41] on button "New trip" at bounding box center [1396, 34] width 65 height 22
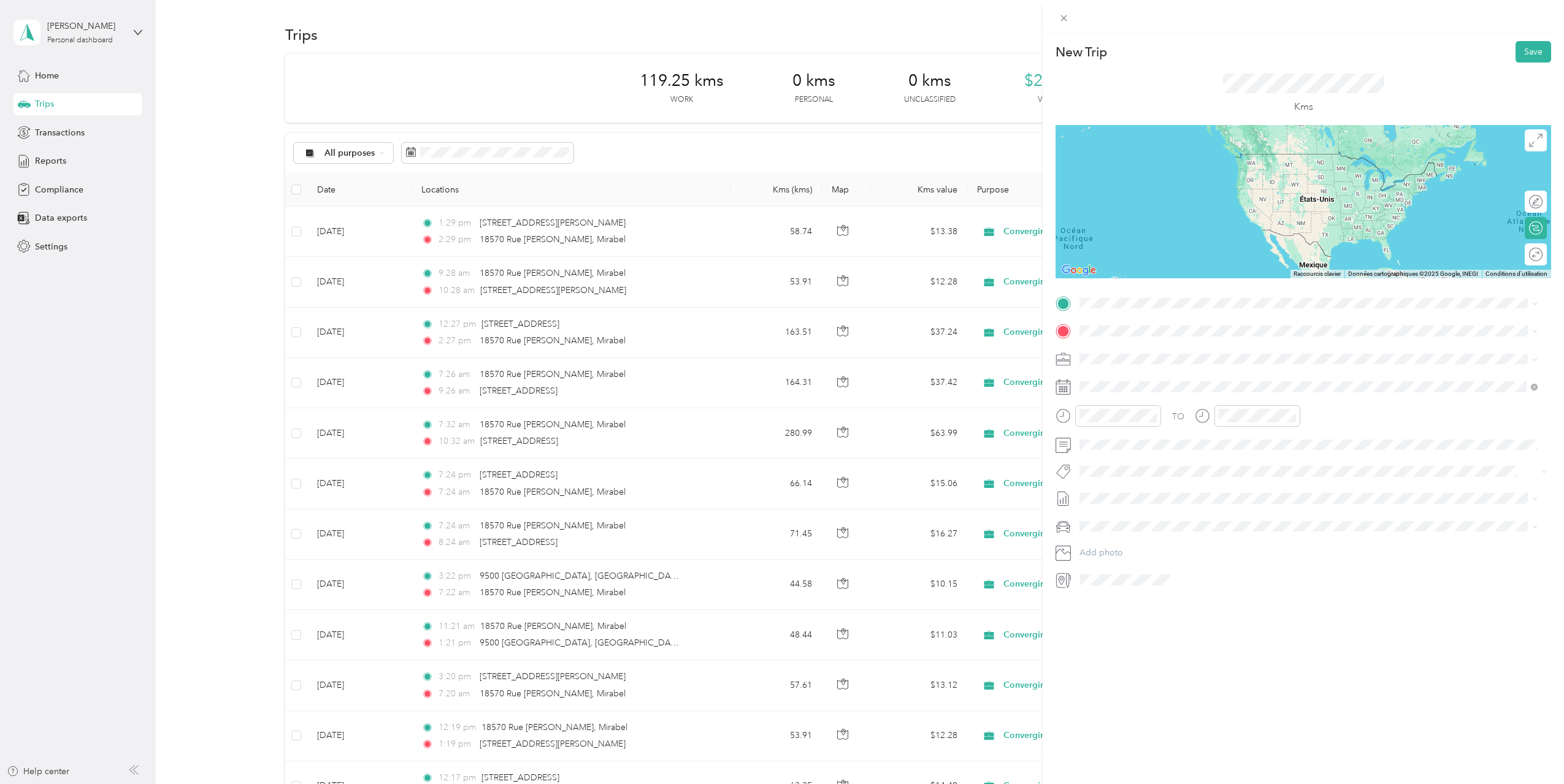
click at [1140, 349] on span "[STREET_ADDRESS]" at bounding box center [1141, 346] width 78 height 11
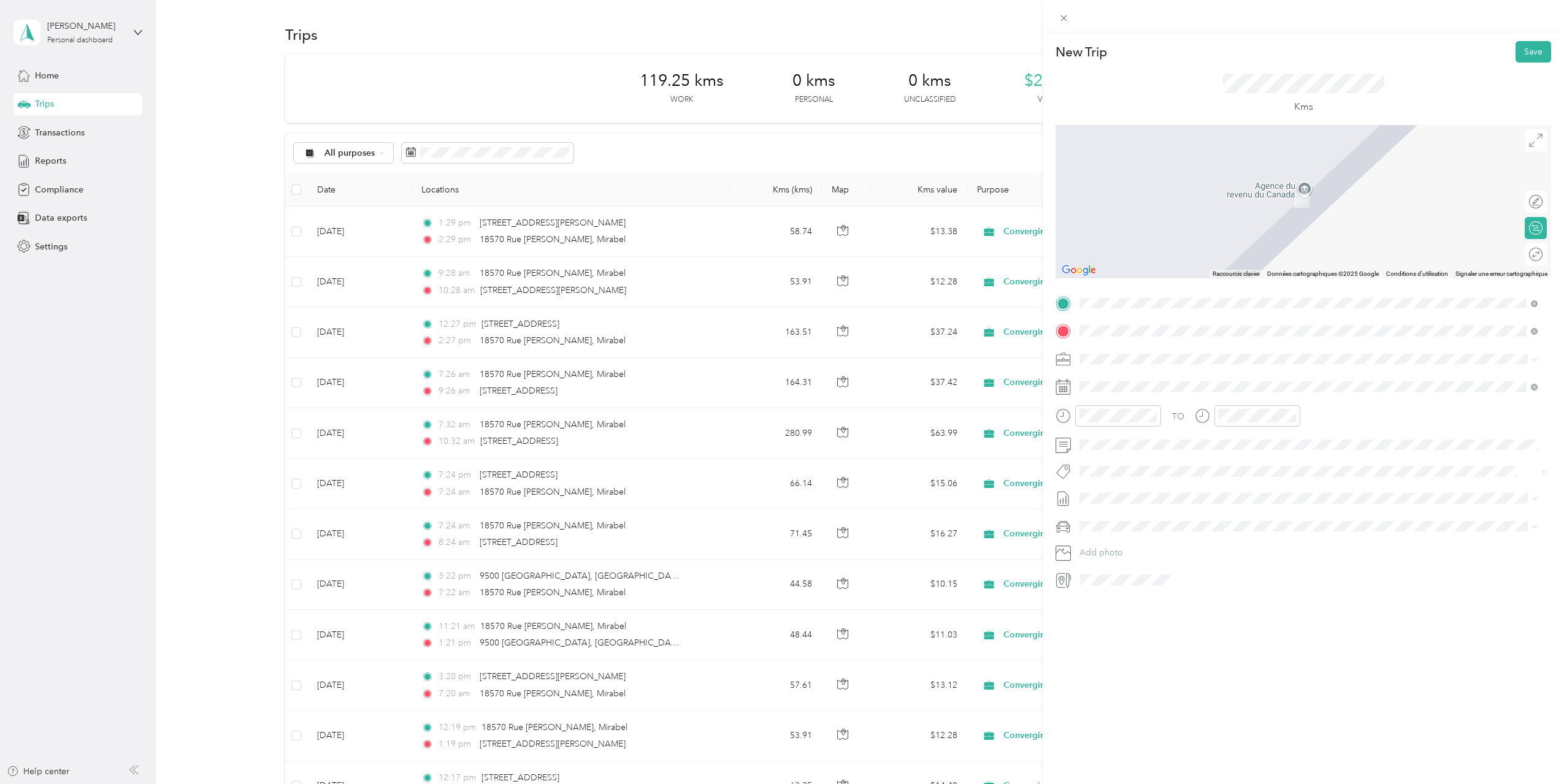
click at [1152, 373] on span "[STREET_ADDRESS][PERSON_NAME]" at bounding box center [1175, 375] width 146 height 11
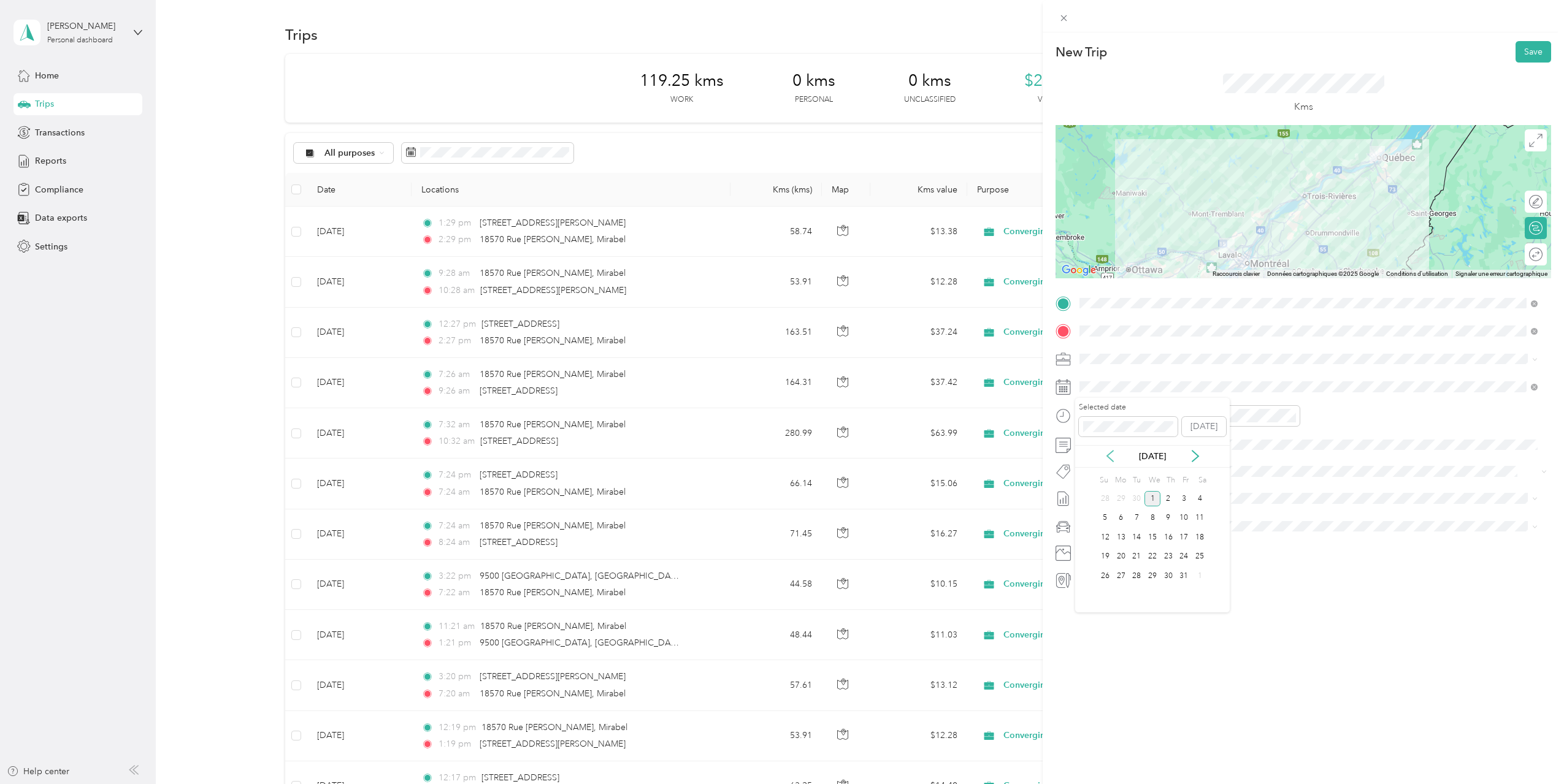
click at [1110, 456] on icon at bounding box center [1110, 456] width 12 height 12
click at [1138, 557] on div "23" at bounding box center [1136, 557] width 16 height 15
click at [1152, 460] on div "PM" at bounding box center [1161, 459] width 29 height 17
click at [1091, 445] on div "12" at bounding box center [1092, 442] width 29 height 17
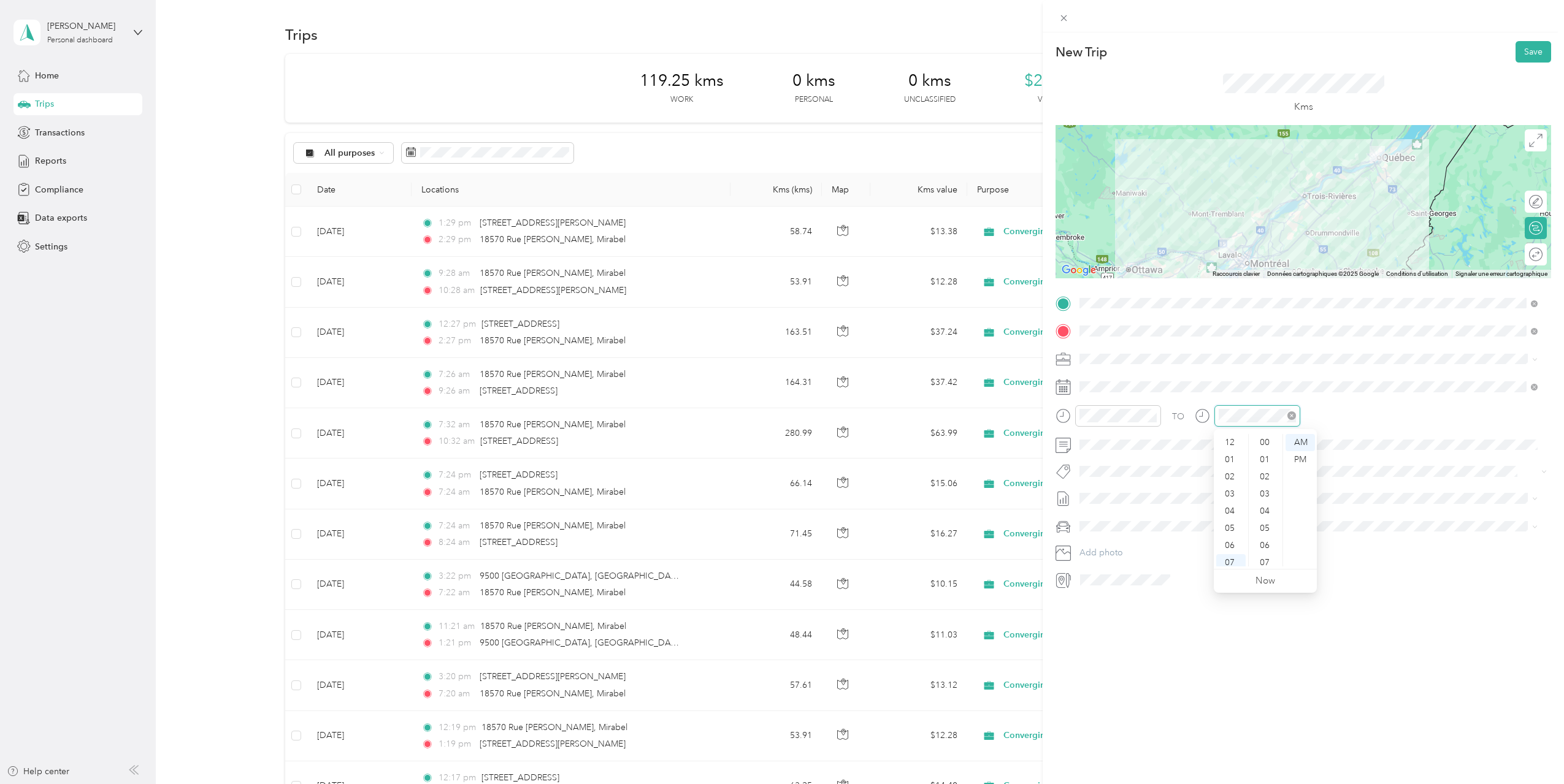
scroll to position [73, 0]
click at [1292, 457] on div "PM" at bounding box center [1300, 459] width 29 height 17
click at [1229, 492] on div "03" at bounding box center [1230, 494] width 29 height 17
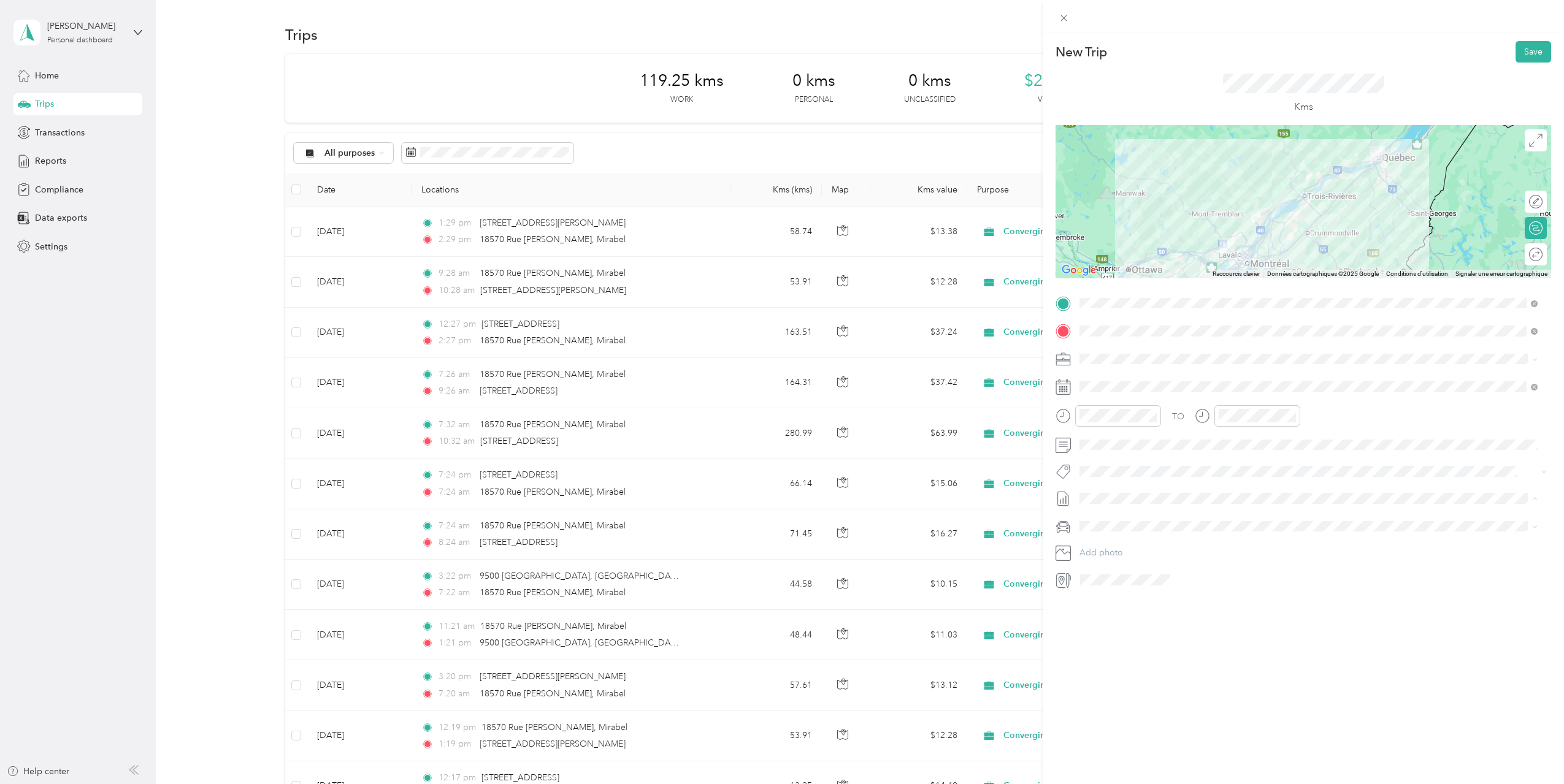
click at [1117, 537] on span "[DATE] - [DATE]" at bounding box center [1110, 539] width 61 height 13
click at [1520, 52] on button "Save" at bounding box center [1533, 52] width 36 height 22
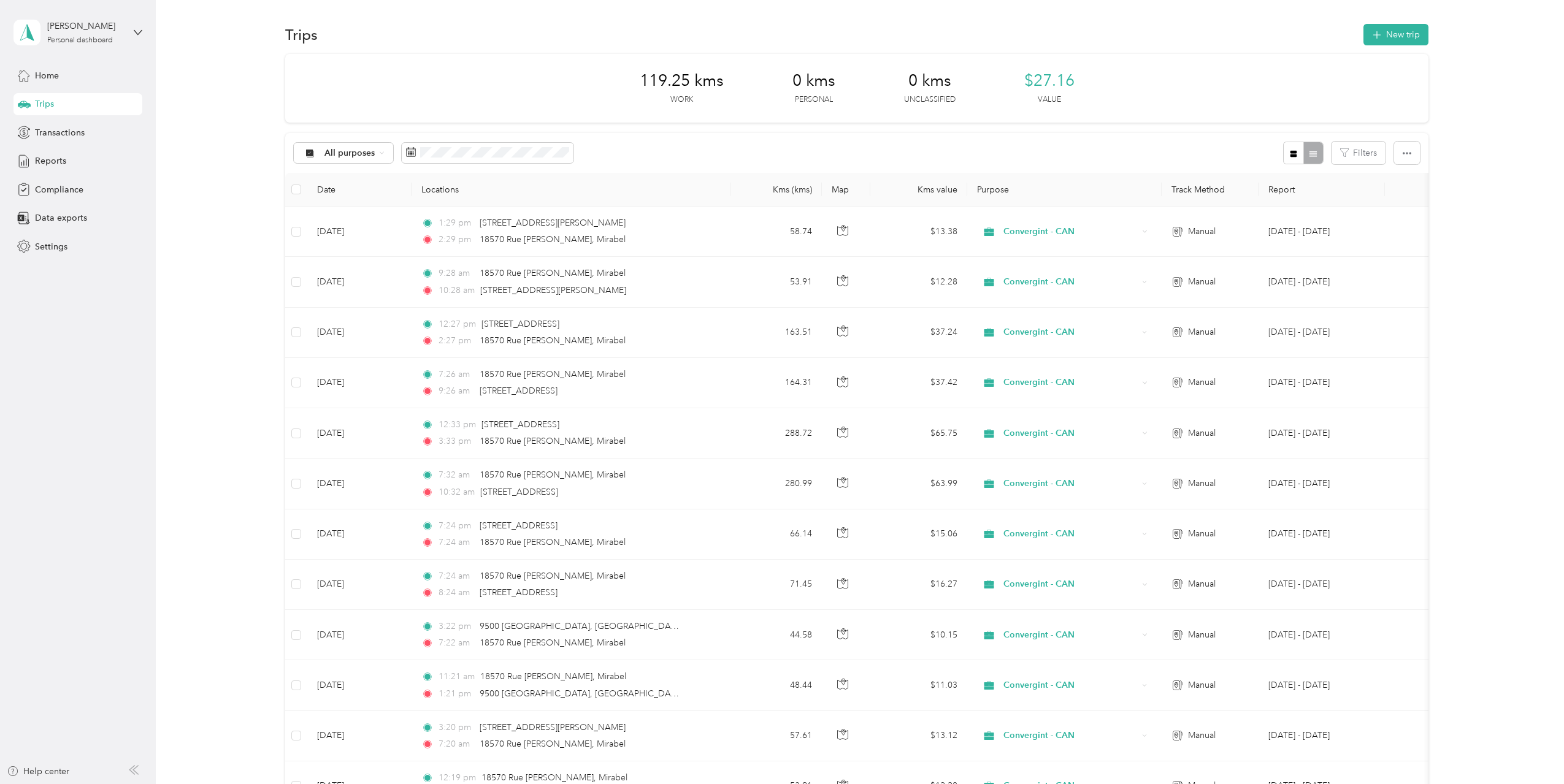
click at [46, 102] on span "Trips" at bounding box center [44, 103] width 19 height 13
click at [37, 76] on span "Home" at bounding box center [47, 76] width 24 height 13
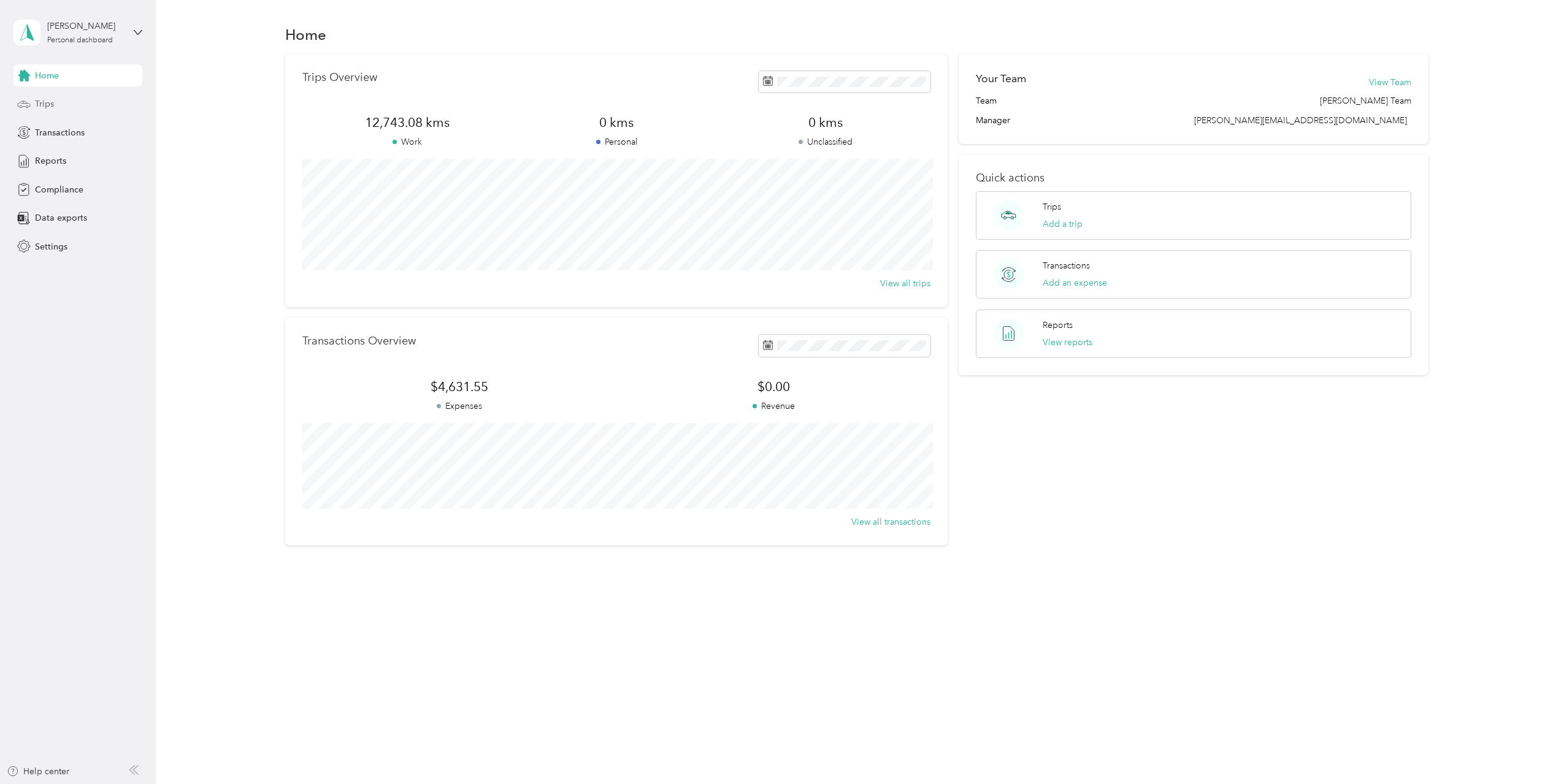
click at [41, 105] on span "Trips" at bounding box center [44, 103] width 19 height 13
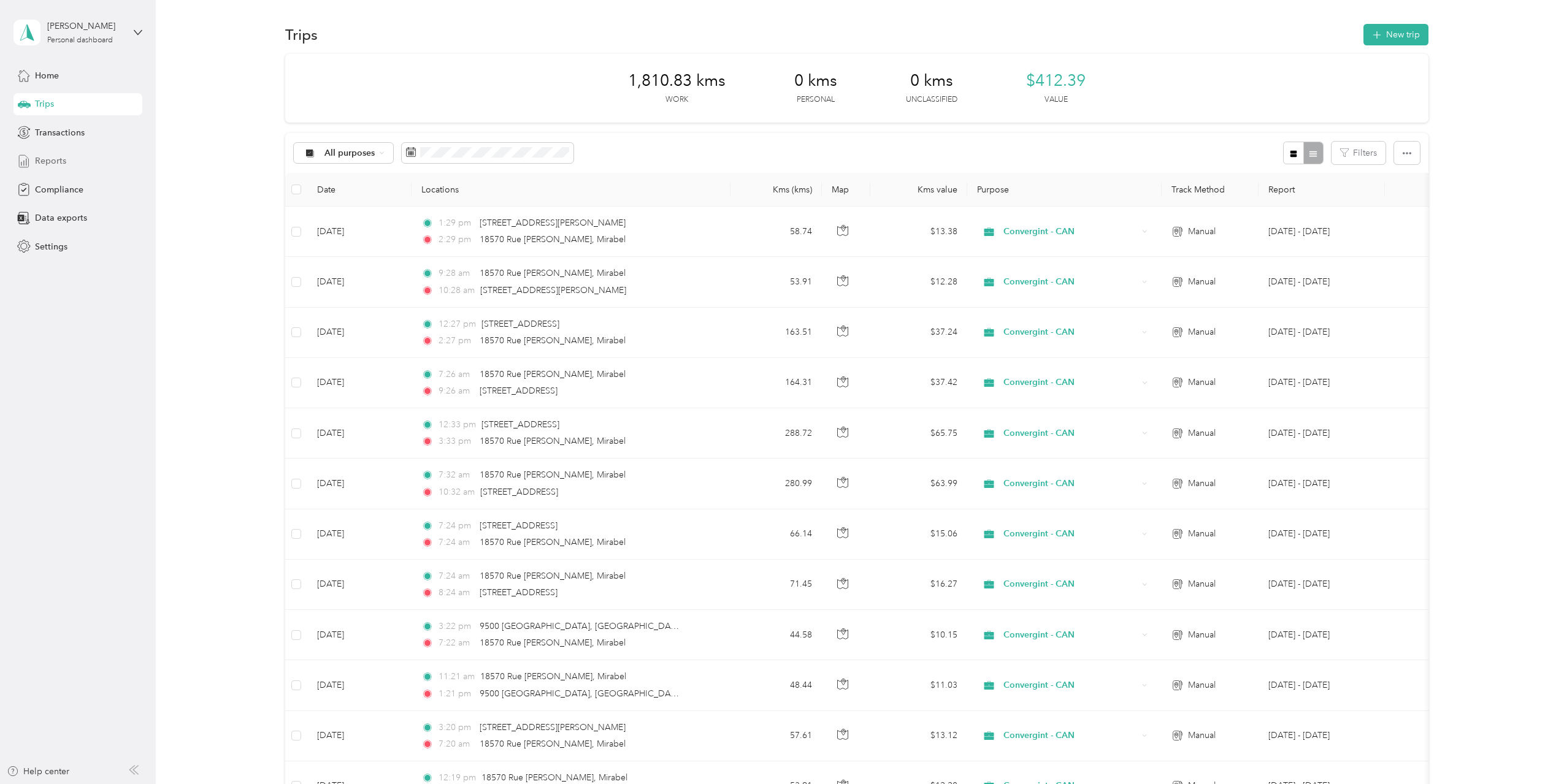
click at [31, 159] on icon at bounding box center [24, 161] width 13 height 13
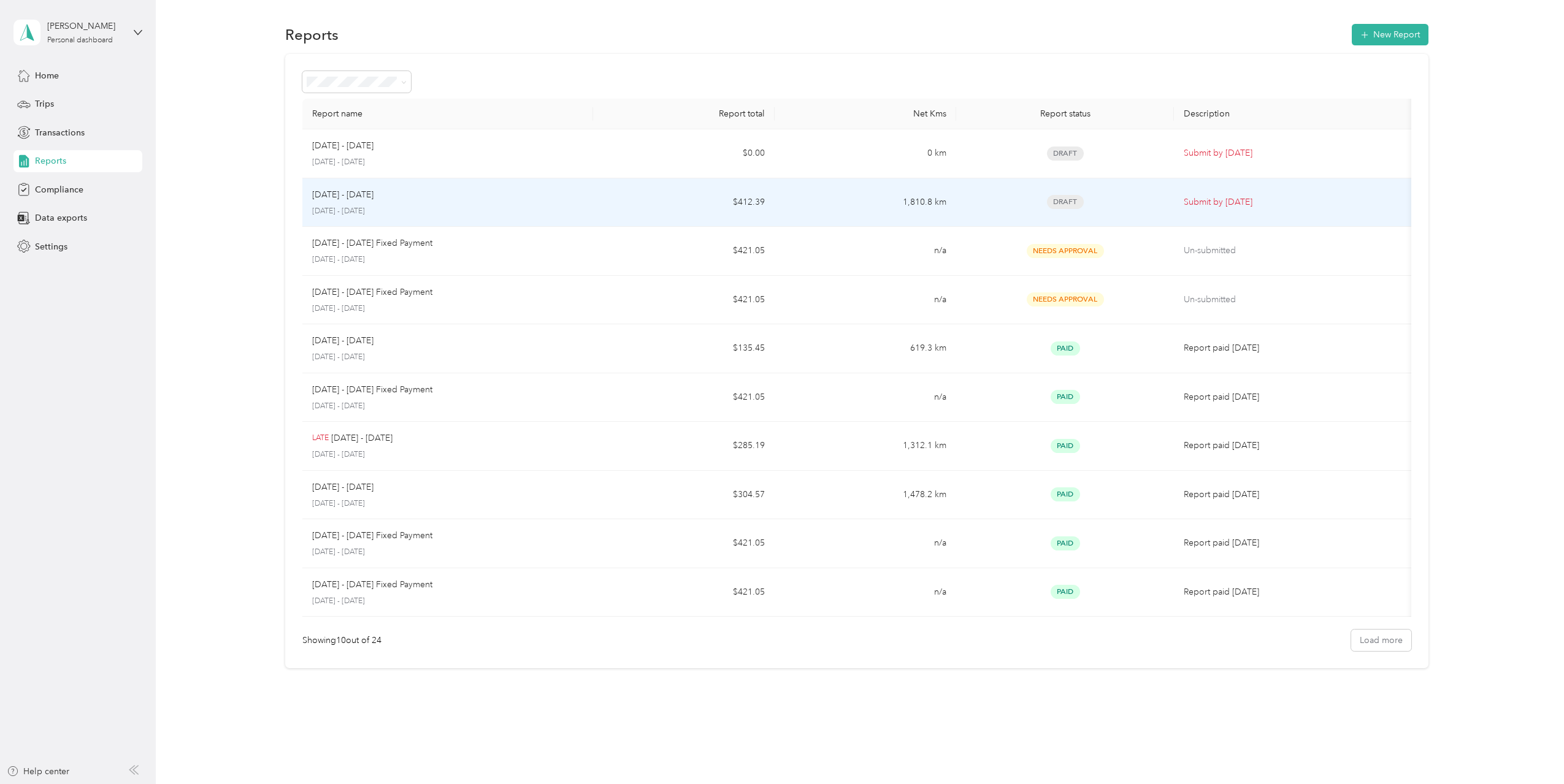
click at [544, 197] on div "[DATE] - [DATE]" at bounding box center [447, 195] width 271 height 13
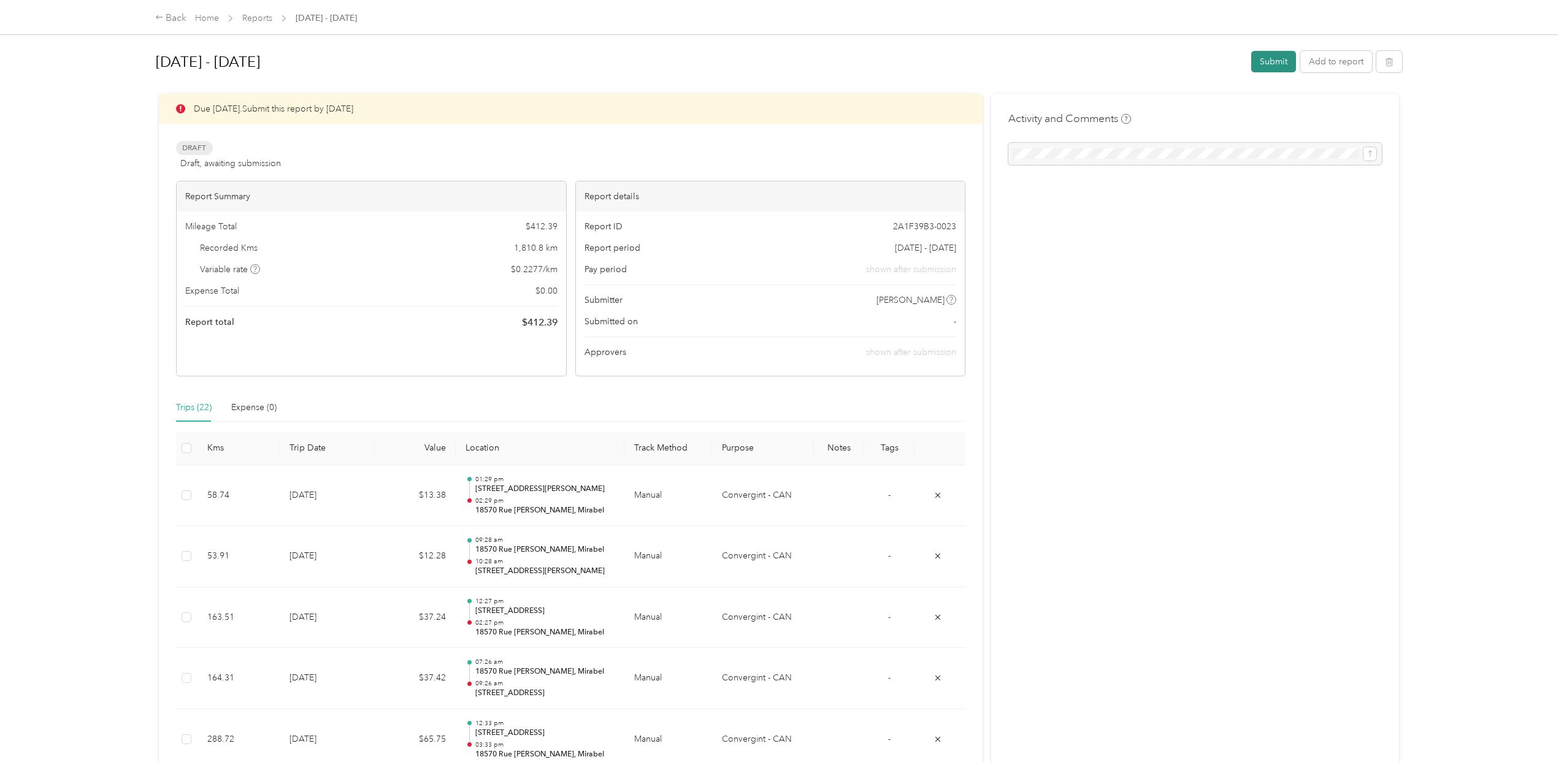
click at [1275, 59] on button "Submit" at bounding box center [1274, 61] width 45 height 22
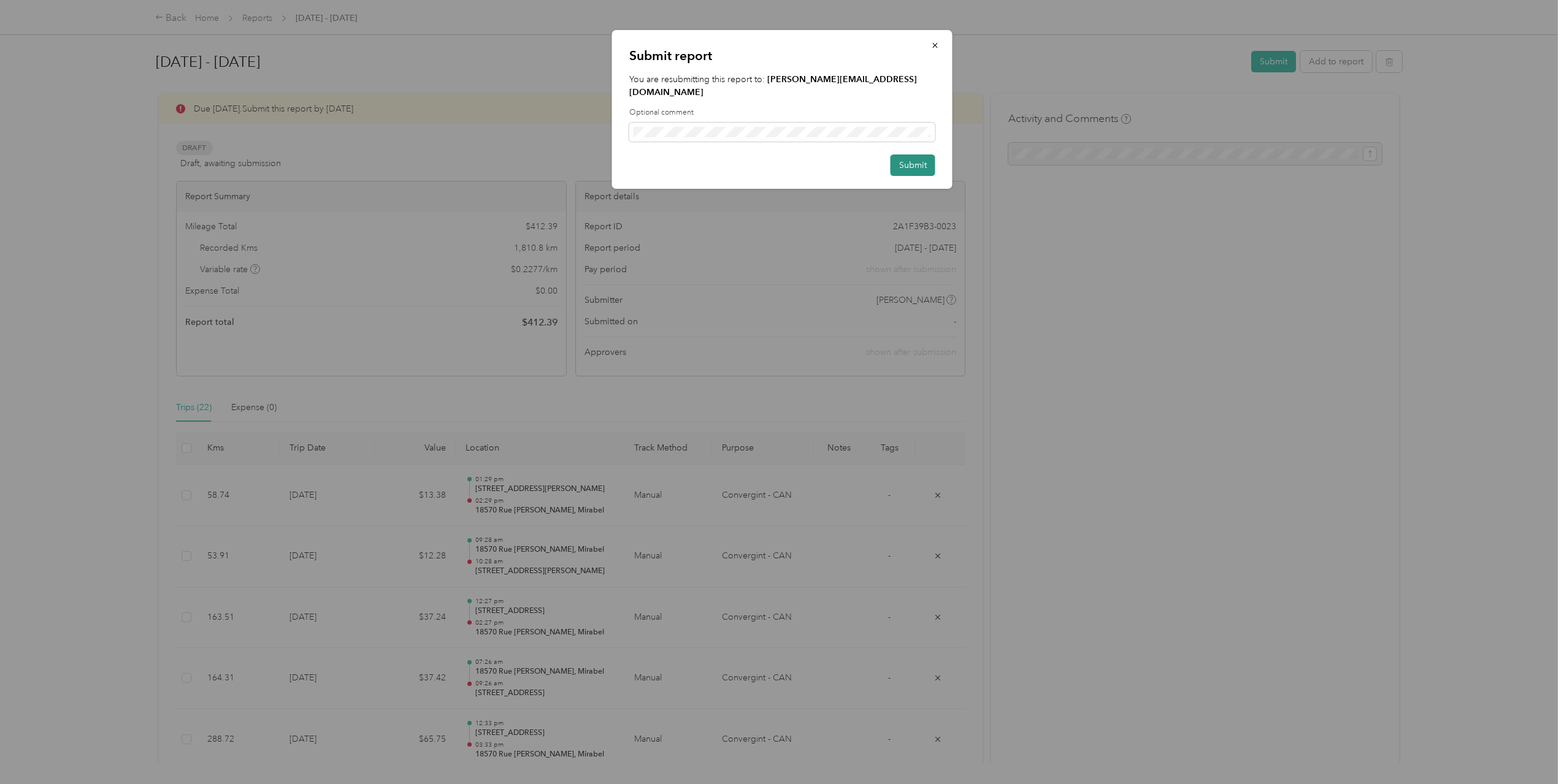
click at [902, 154] on button "Submit" at bounding box center [913, 165] width 45 height 22
